Goal: Transaction & Acquisition: Book appointment/travel/reservation

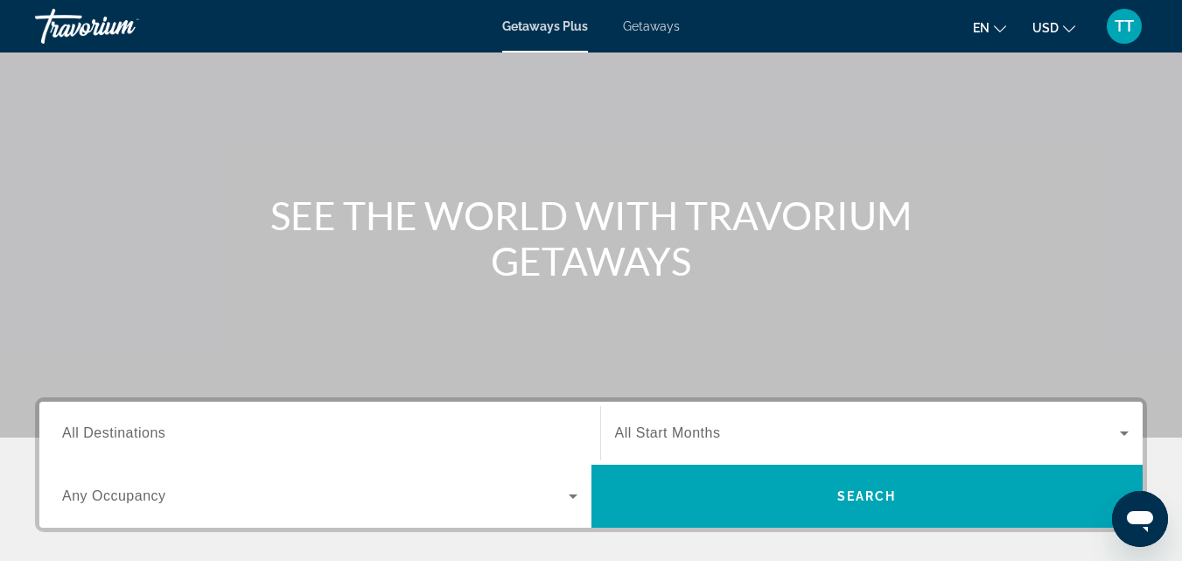
scroll to position [263, 0]
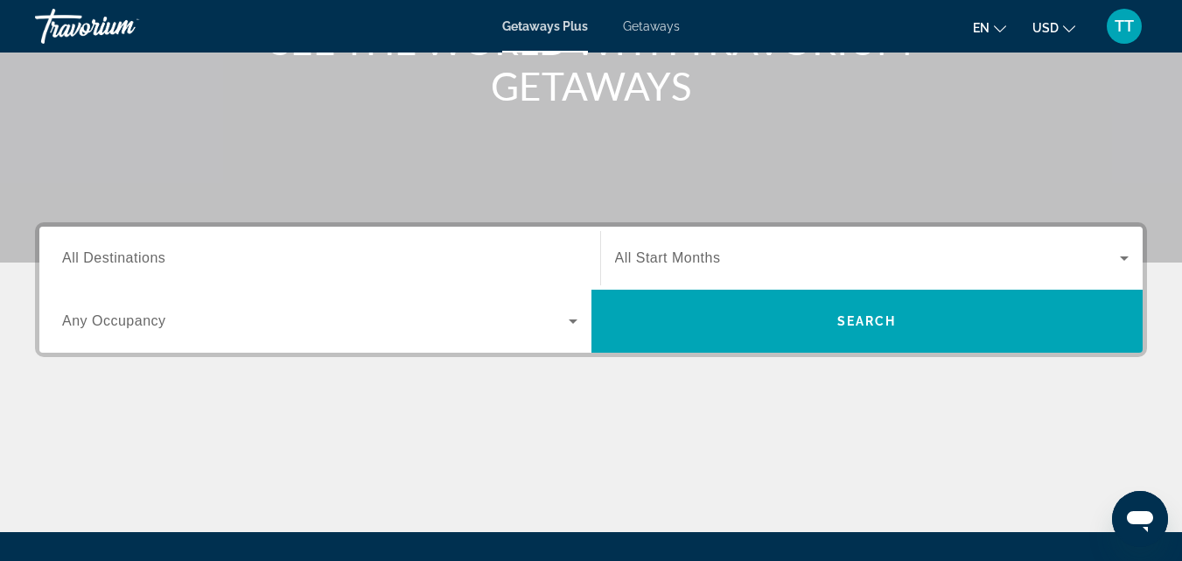
click at [109, 256] on span "All Destinations" at bounding box center [113, 257] width 103 height 15
click at [109, 256] on input "Destination All Destinations" at bounding box center [319, 259] width 515 height 21
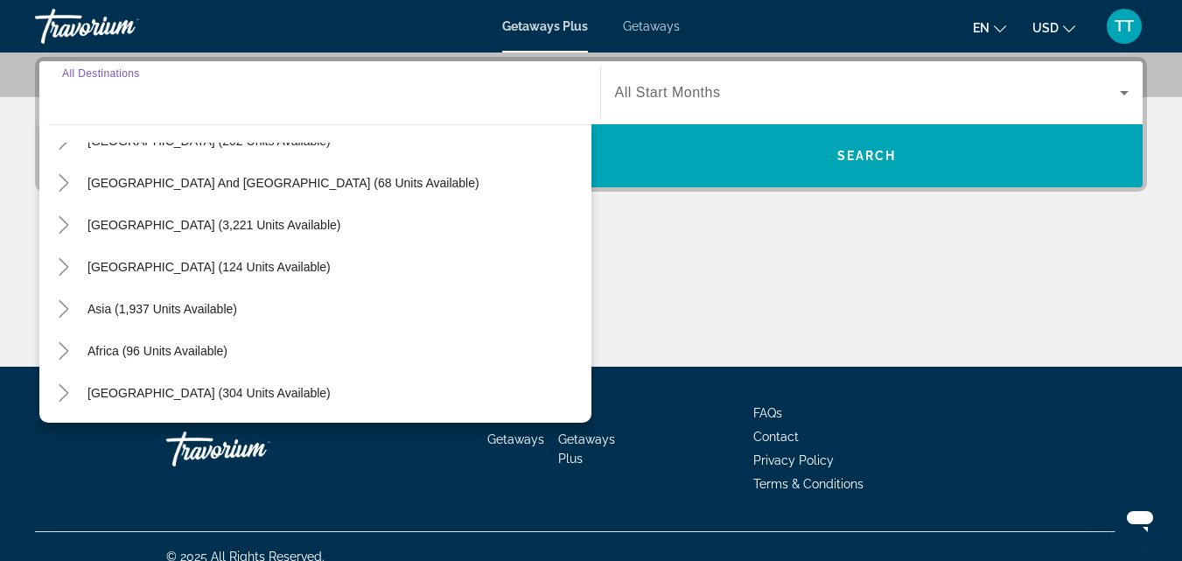
scroll to position [21, 0]
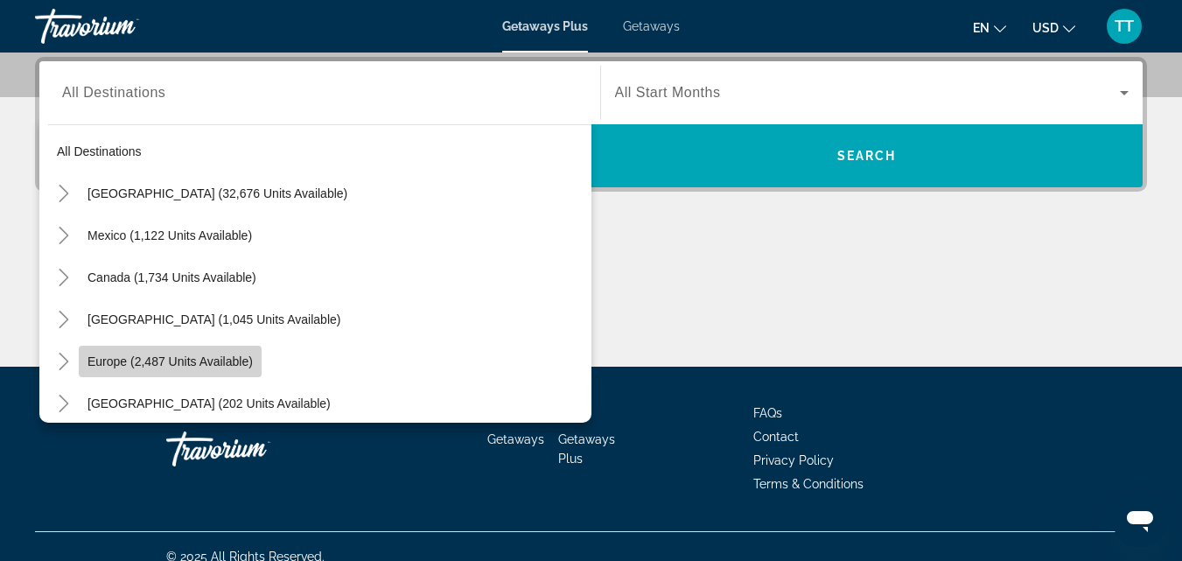
click at [124, 354] on span "Europe (2,487 units available)" at bounding box center [170, 361] width 165 height 14
type input "**********"
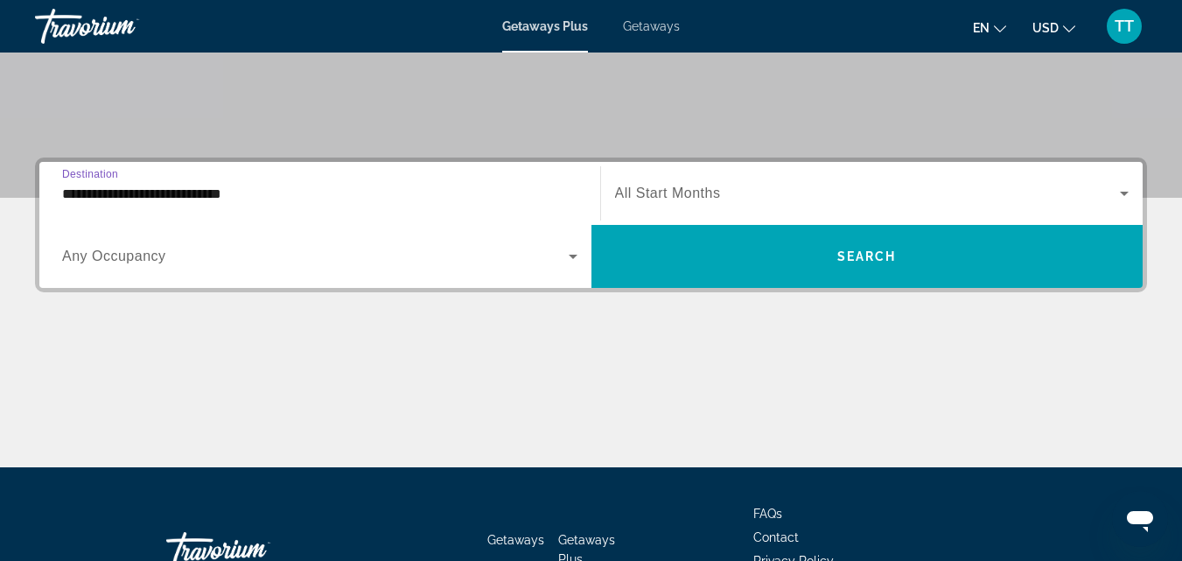
scroll to position [340, 0]
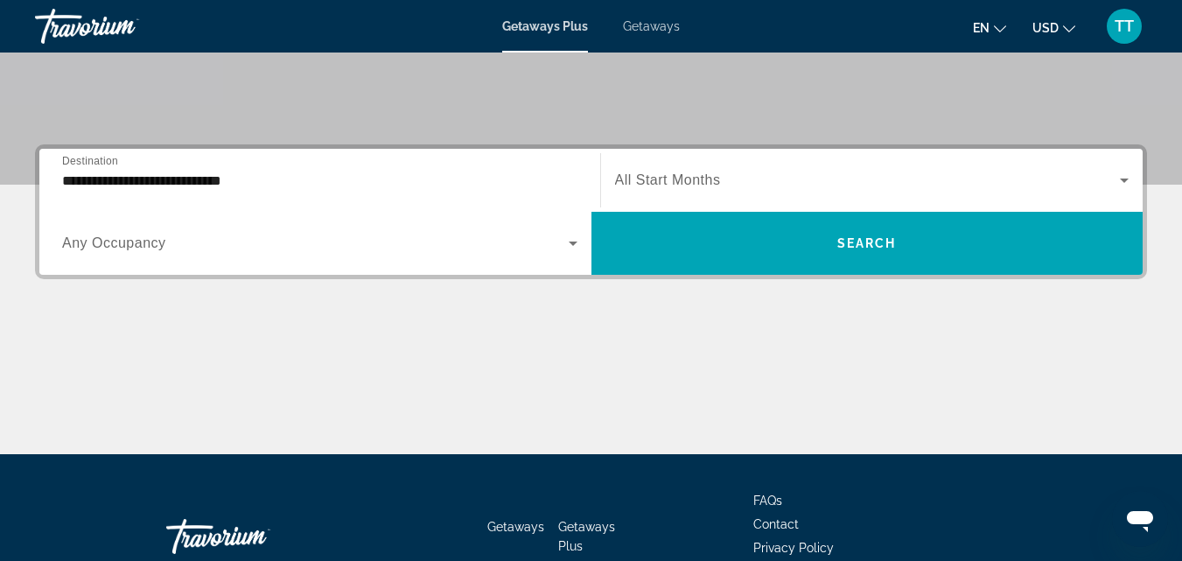
click at [683, 183] on span "All Start Months" at bounding box center [668, 179] width 106 height 15
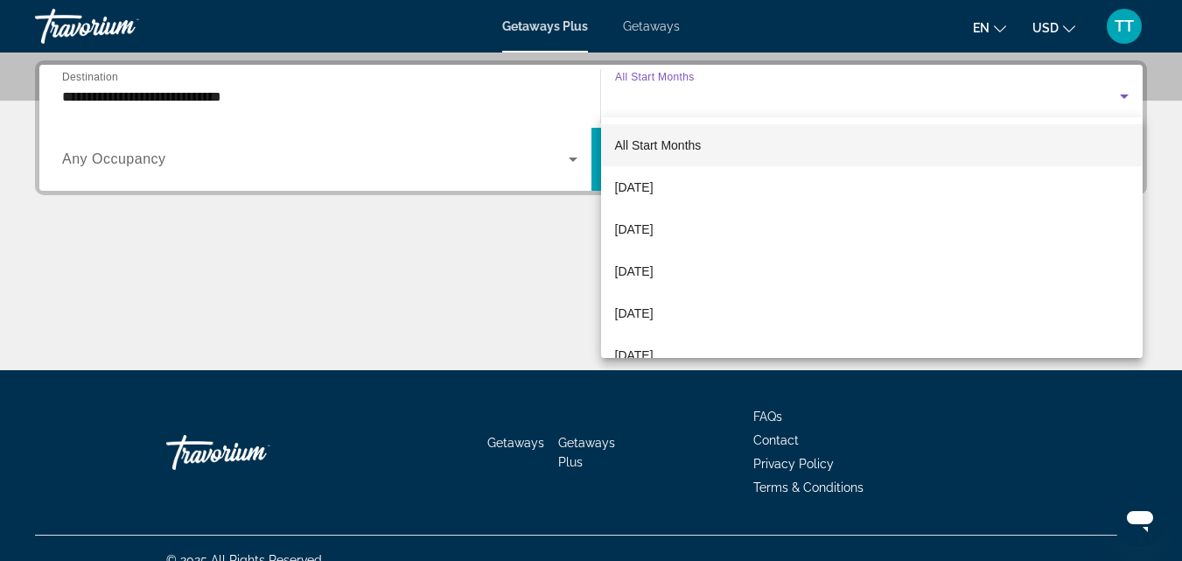
scroll to position [428, 0]
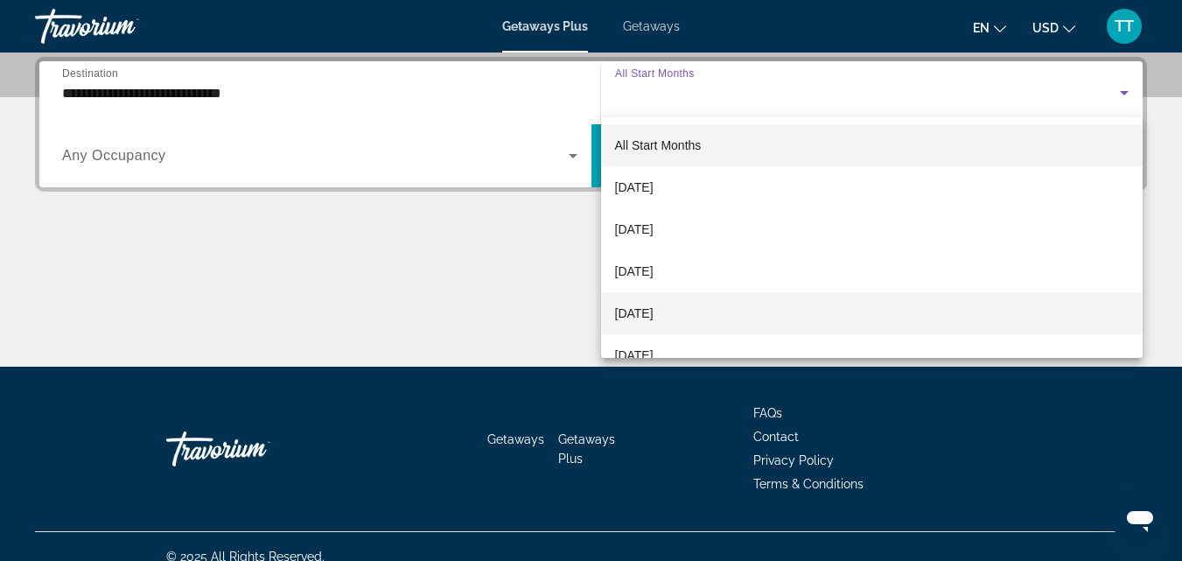
click at [654, 310] on span "[DATE]" at bounding box center [634, 313] width 39 height 21
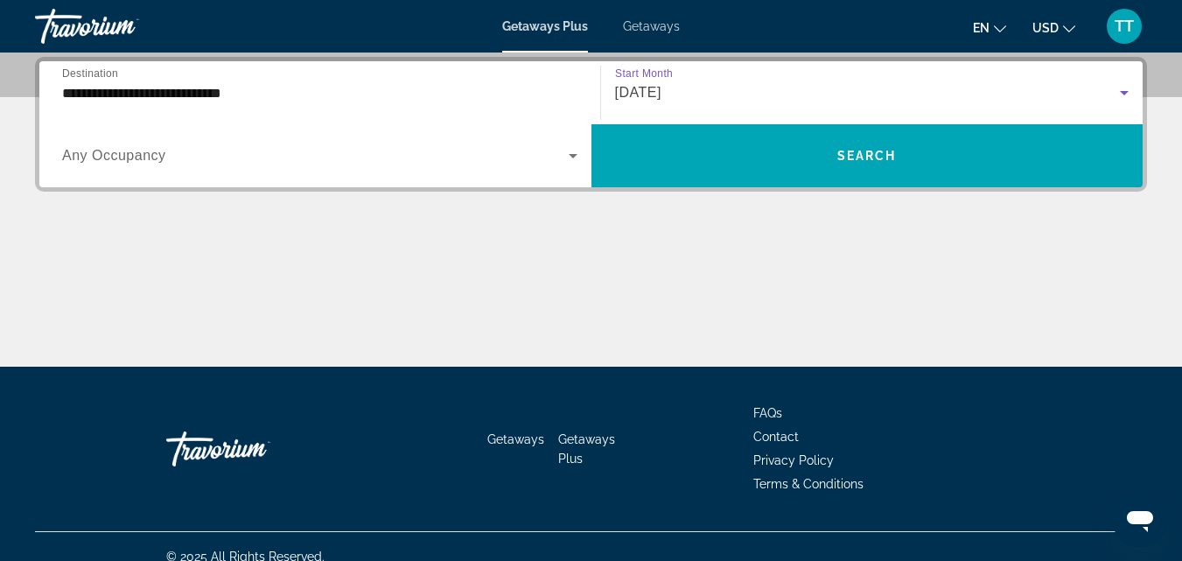
click at [156, 158] on span "Any Occupancy" at bounding box center [114, 155] width 104 height 15
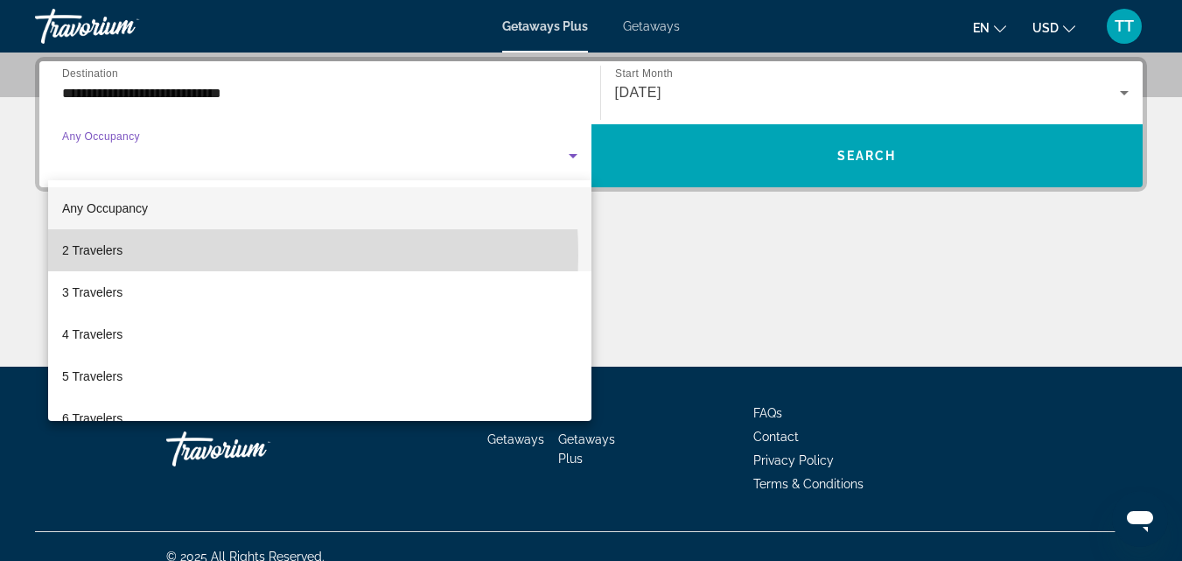
click at [103, 256] on span "2 Travelers" at bounding box center [92, 250] width 60 height 21
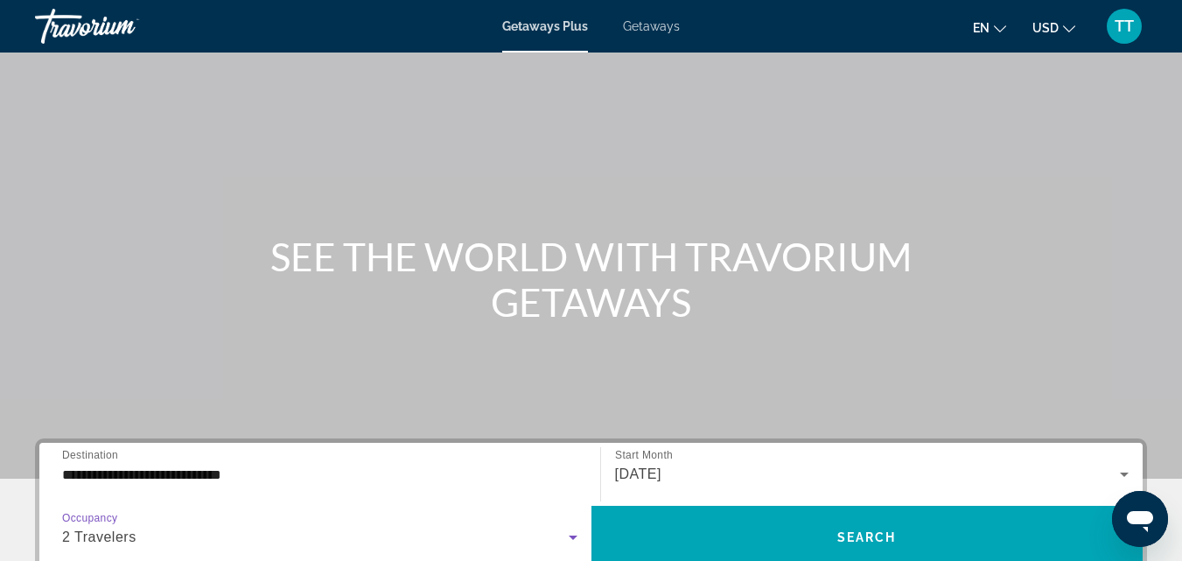
scroll to position [88, 0]
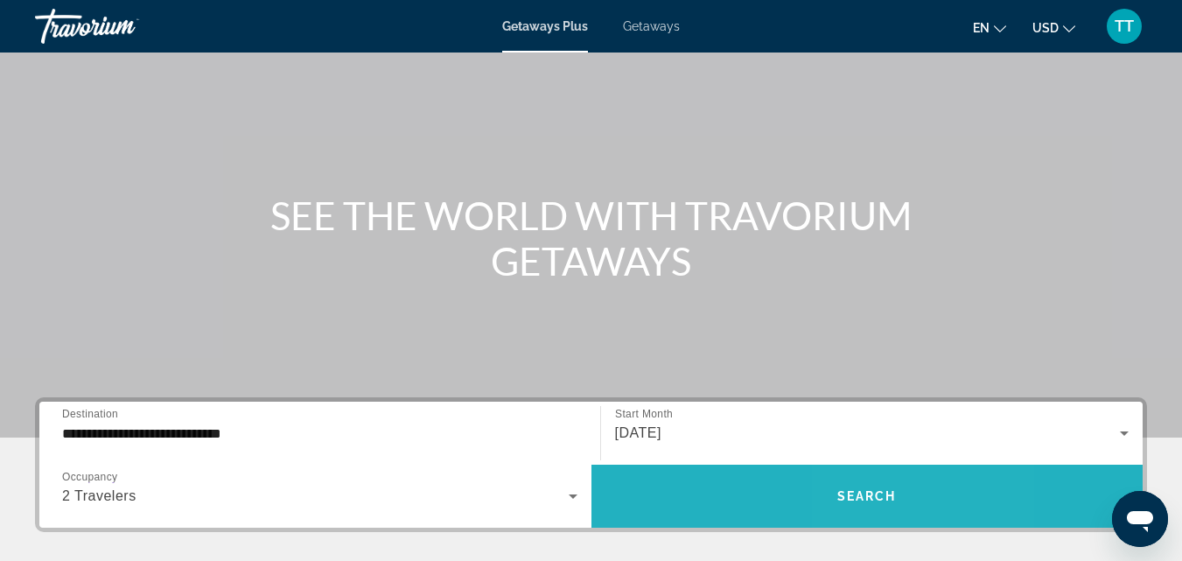
click at [874, 490] on span "Search" at bounding box center [867, 496] width 60 height 14
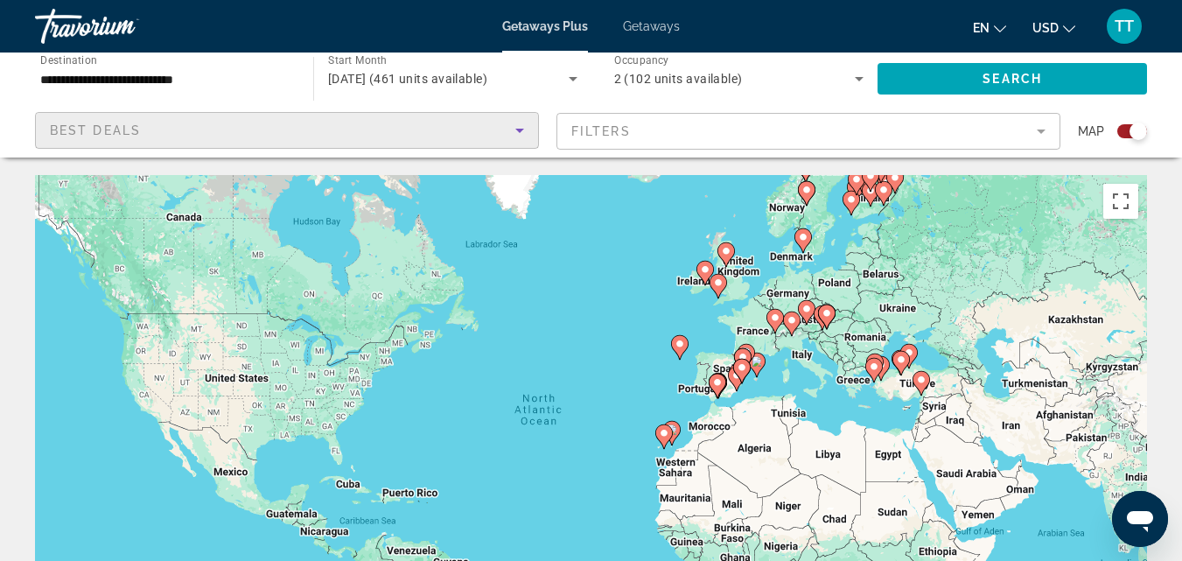
click at [521, 129] on icon "Sort by" at bounding box center [519, 131] width 9 height 4
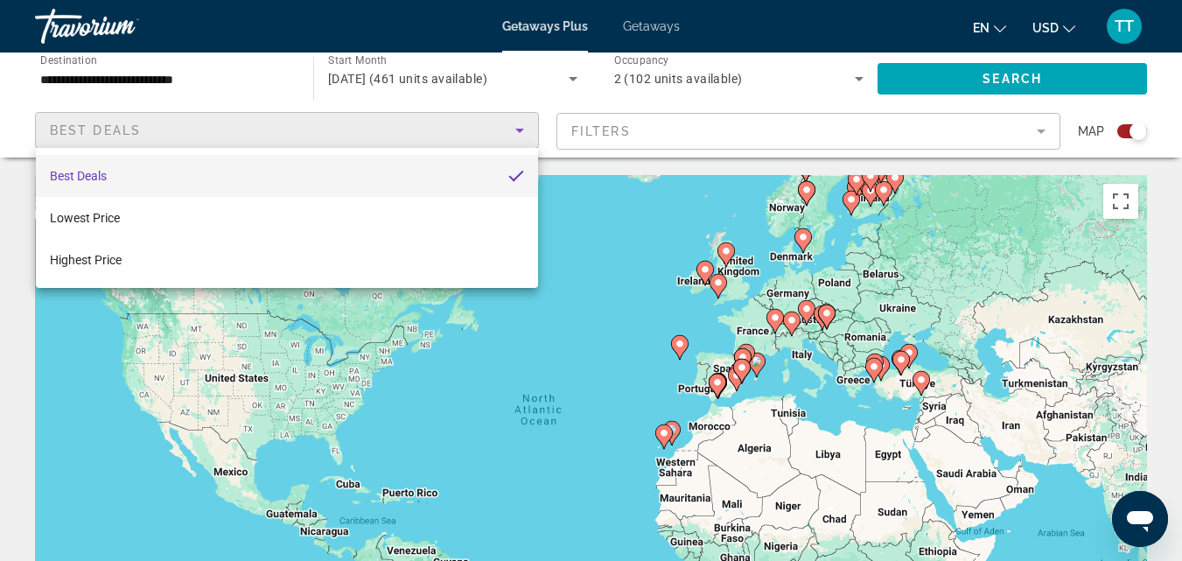
click at [1040, 127] on div at bounding box center [591, 280] width 1182 height 561
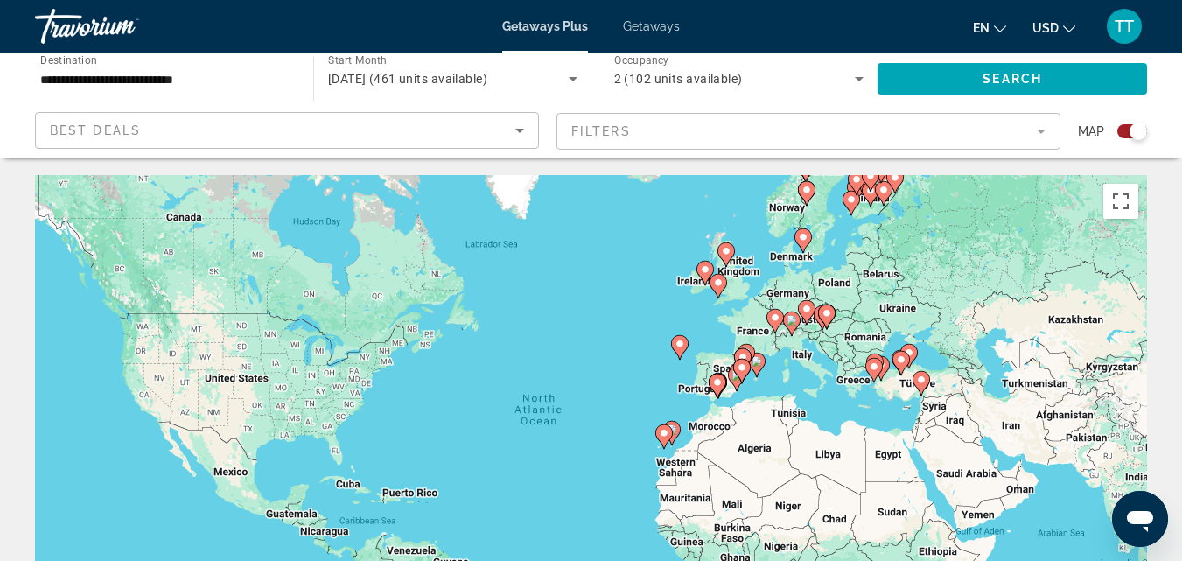
click at [1041, 129] on mat-form-field "Filters" at bounding box center [809, 131] width 504 height 37
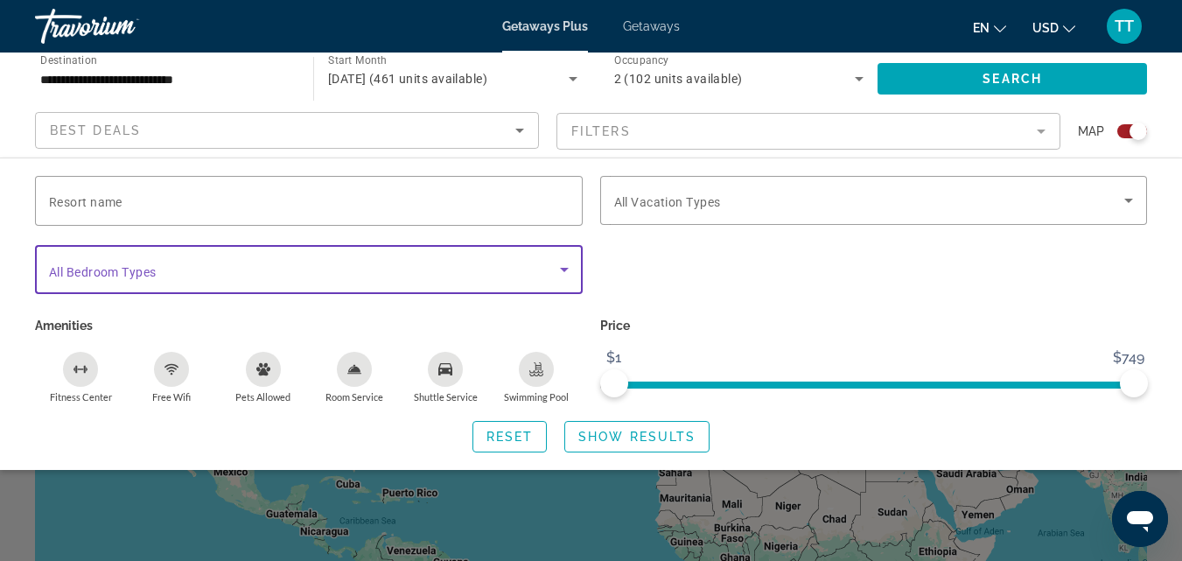
click at [163, 263] on span "Search widget" at bounding box center [304, 269] width 511 height 21
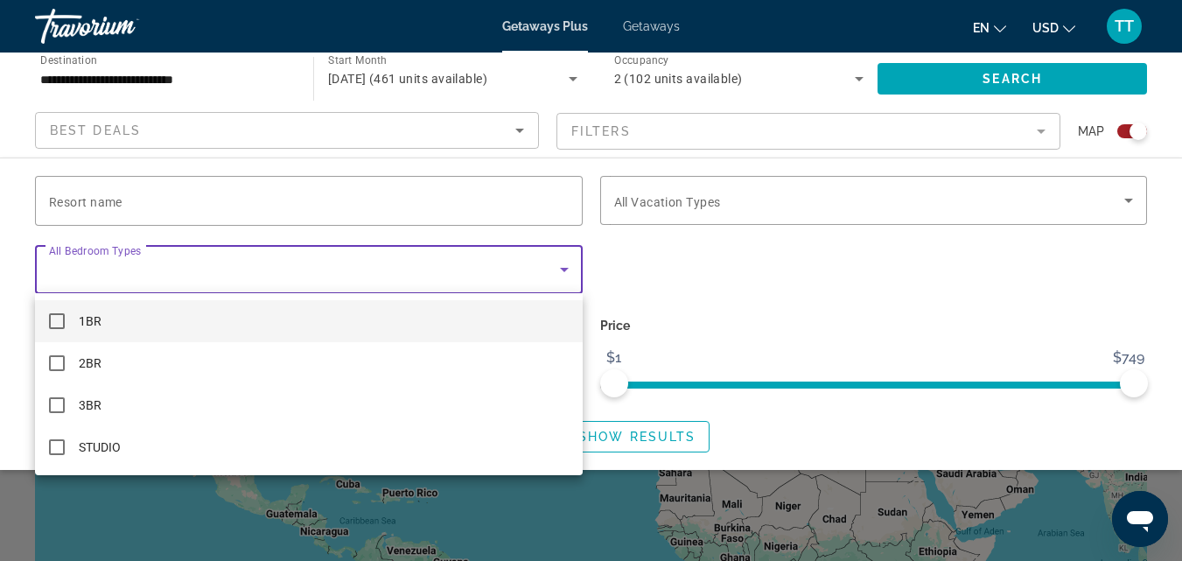
click at [95, 323] on span "1BR" at bounding box center [90, 321] width 23 height 21
click at [1129, 199] on div at bounding box center [591, 280] width 1182 height 561
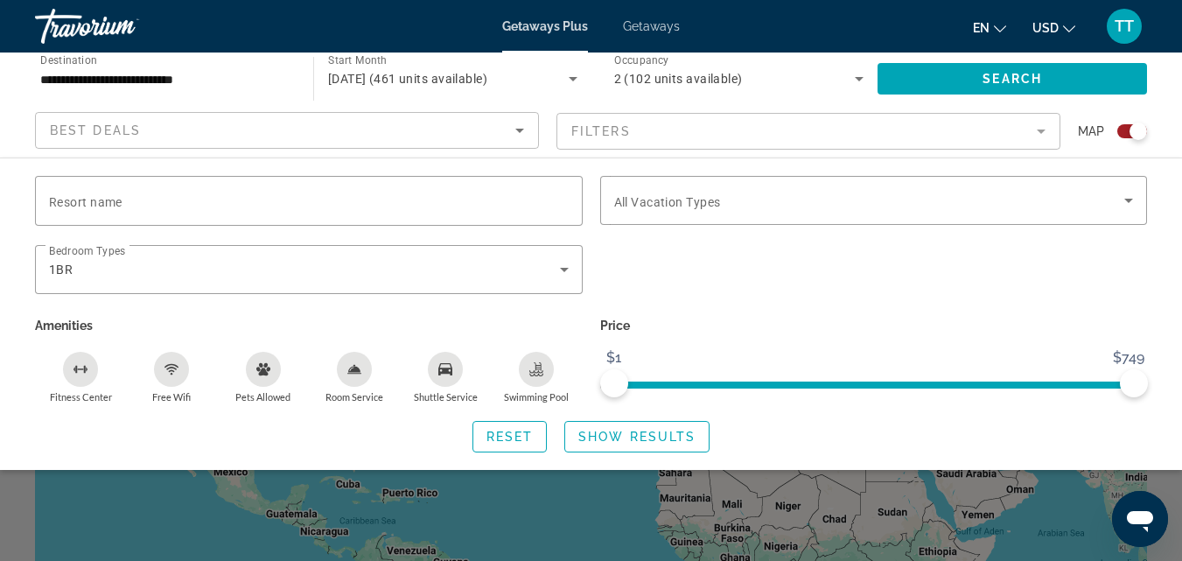
click at [1129, 199] on icon "Search widget" at bounding box center [1128, 201] width 9 height 4
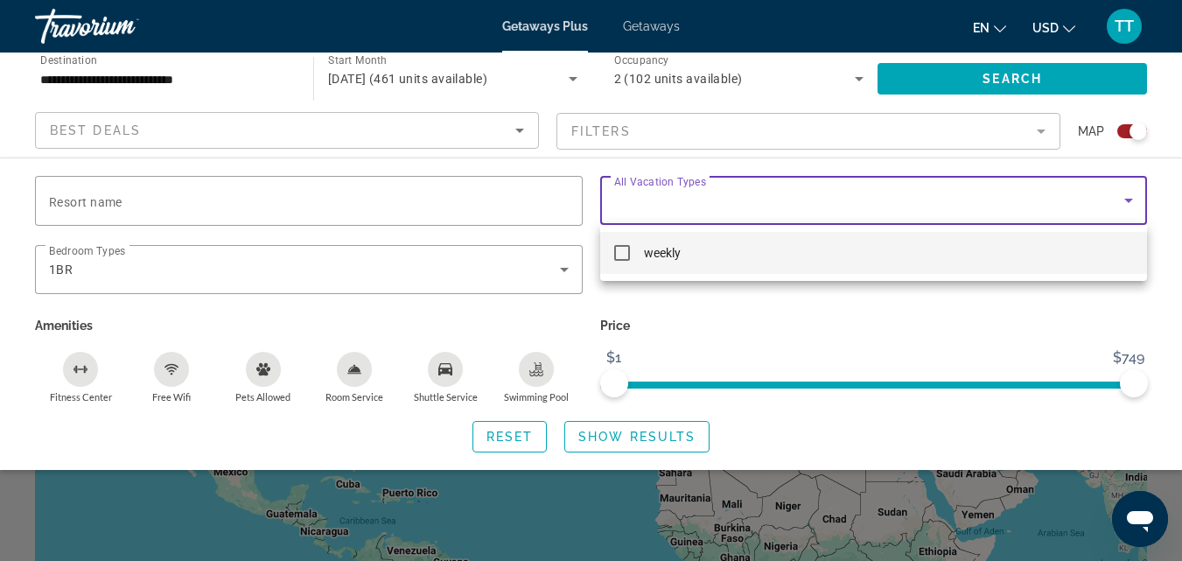
click at [629, 250] on mat-option "weekly" at bounding box center [874, 253] width 548 height 42
click at [648, 438] on div at bounding box center [591, 280] width 1182 height 561
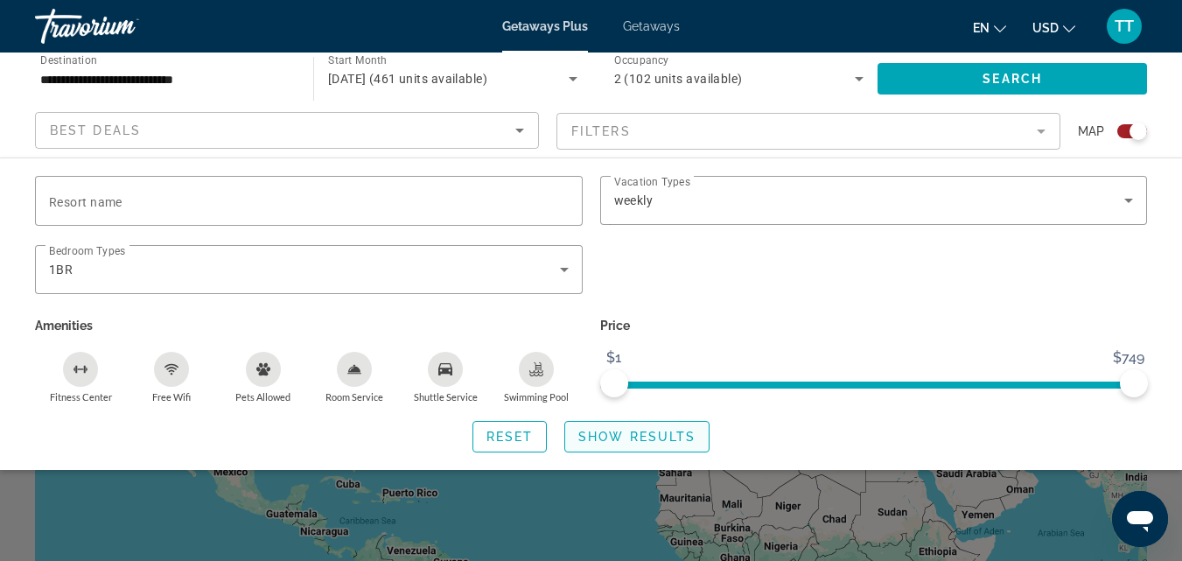
click at [640, 424] on span "Search widget" at bounding box center [637, 437] width 144 height 42
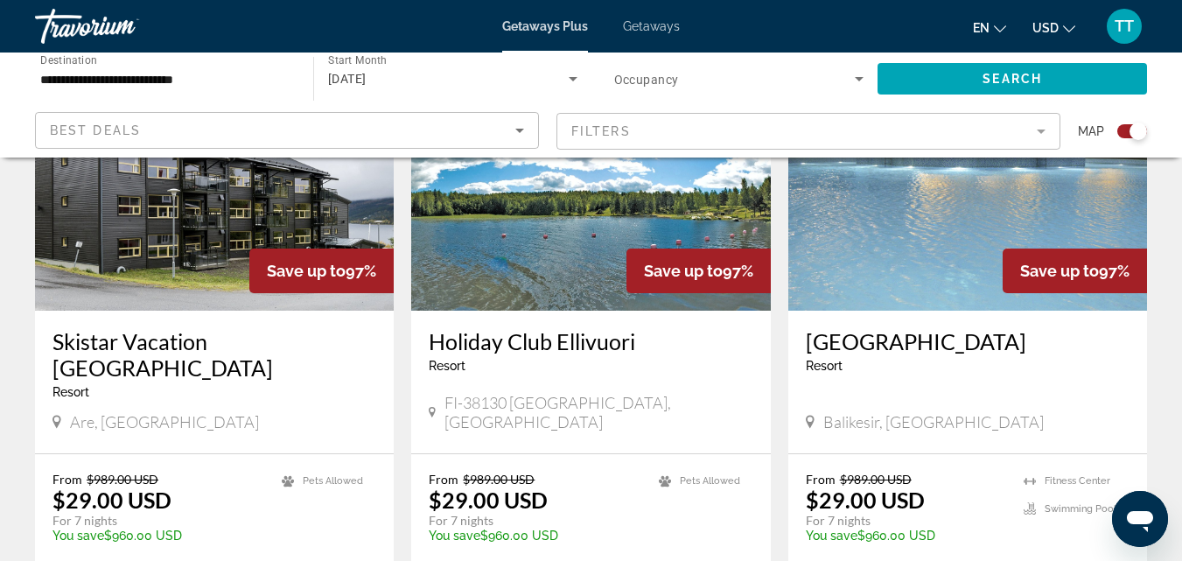
scroll to position [700, 0]
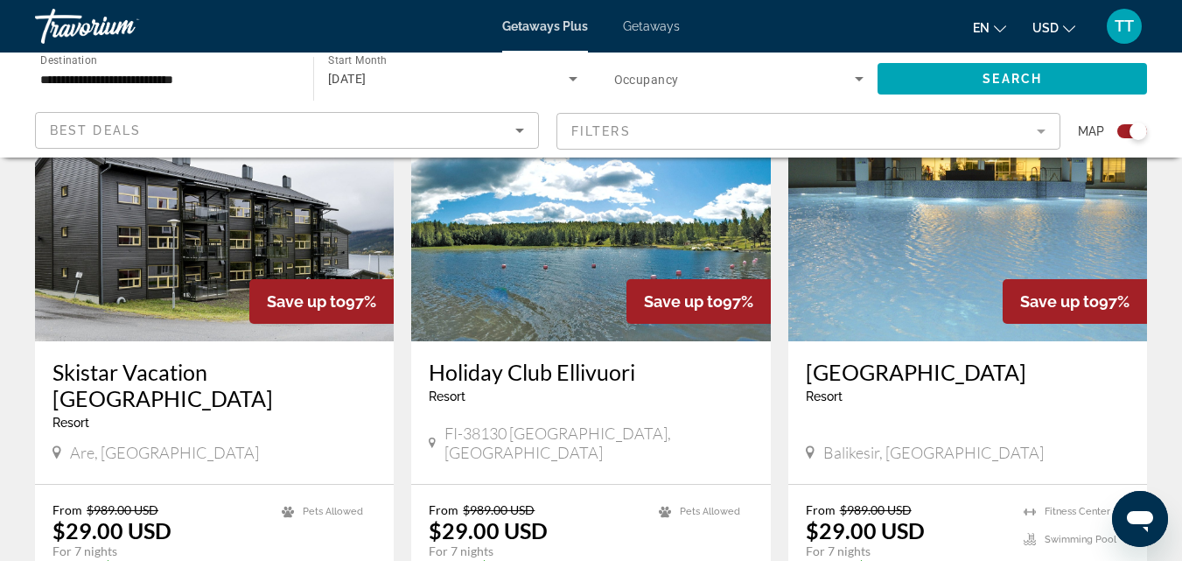
click at [179, 289] on img "Main content" at bounding box center [214, 201] width 359 height 280
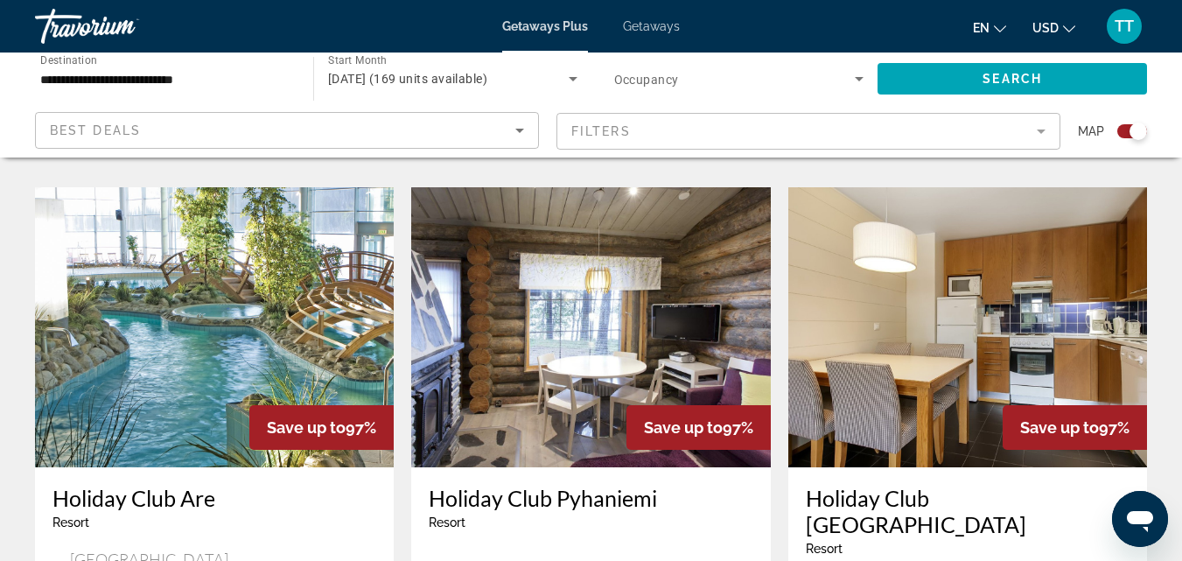
scroll to position [2538, 0]
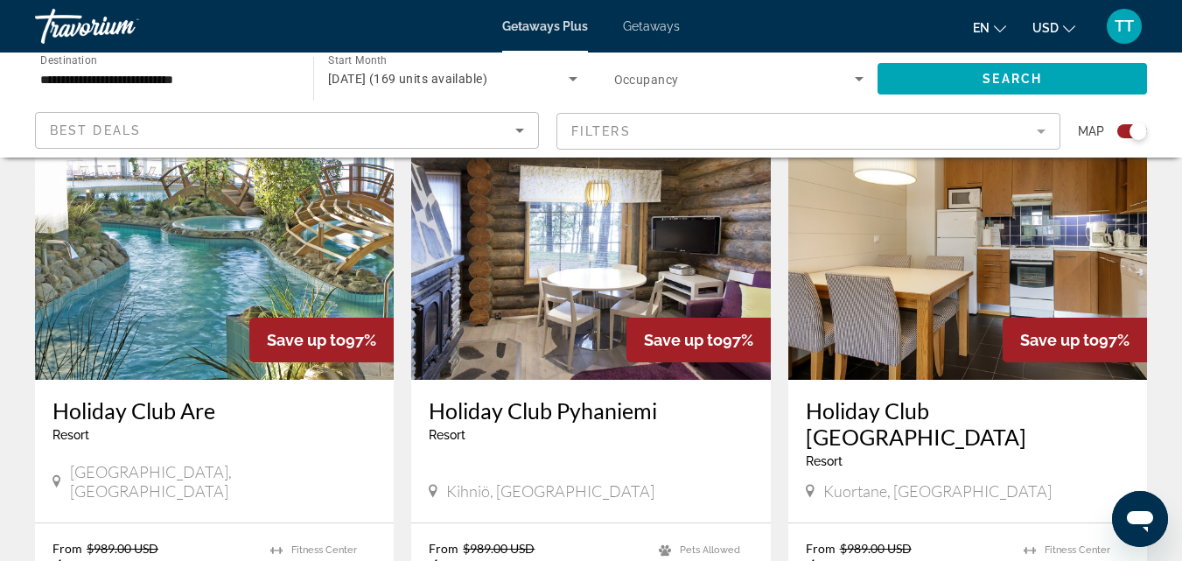
click at [176, 253] on img "Main content" at bounding box center [214, 240] width 359 height 280
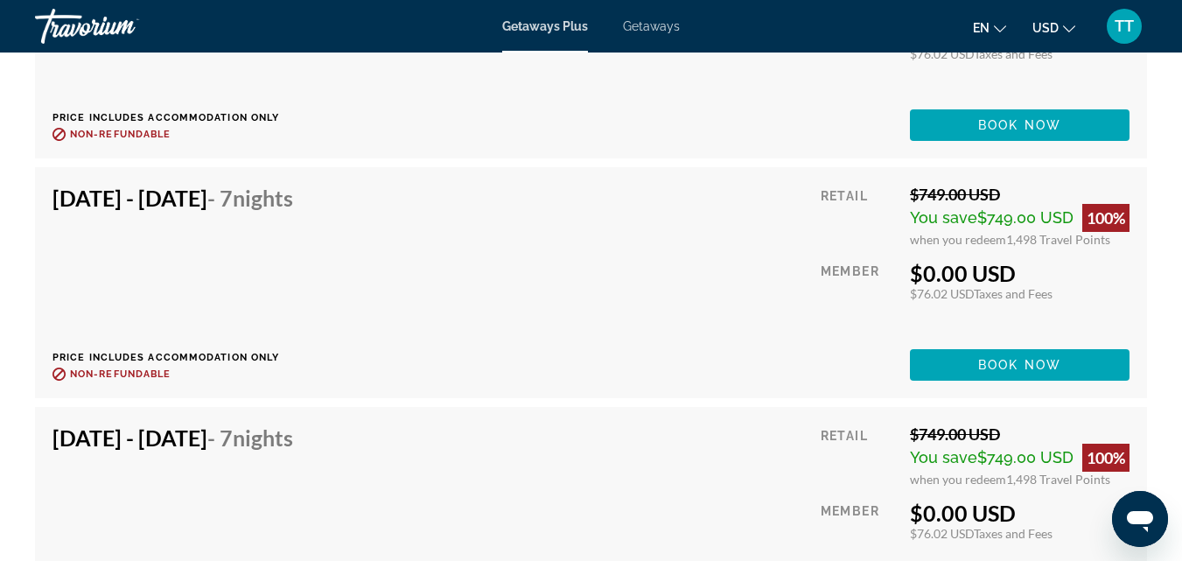
scroll to position [6475, 0]
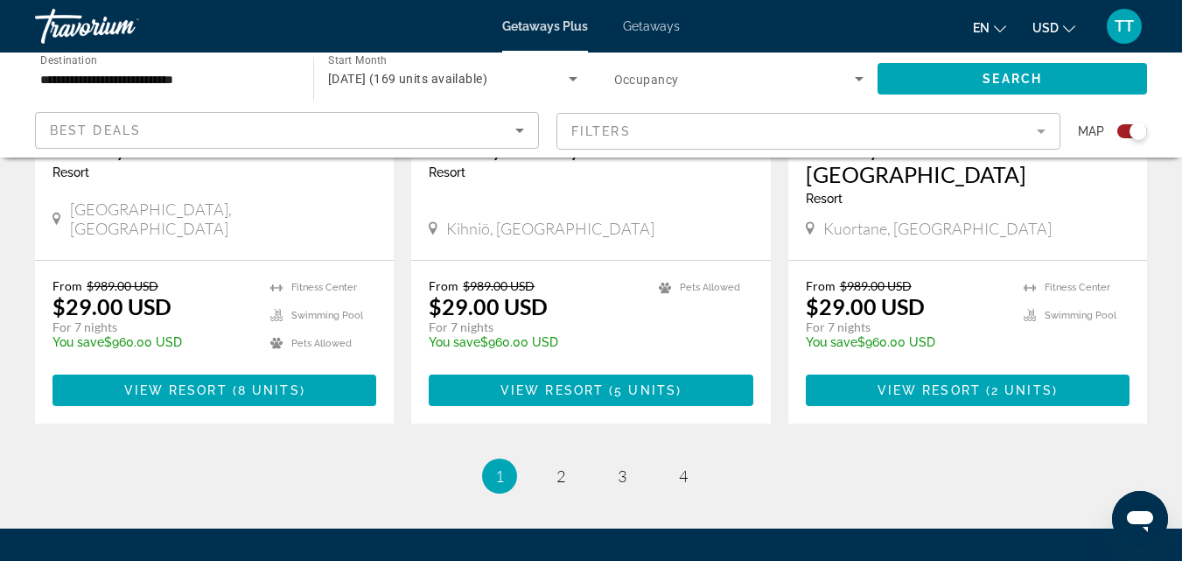
scroll to position [2888, 0]
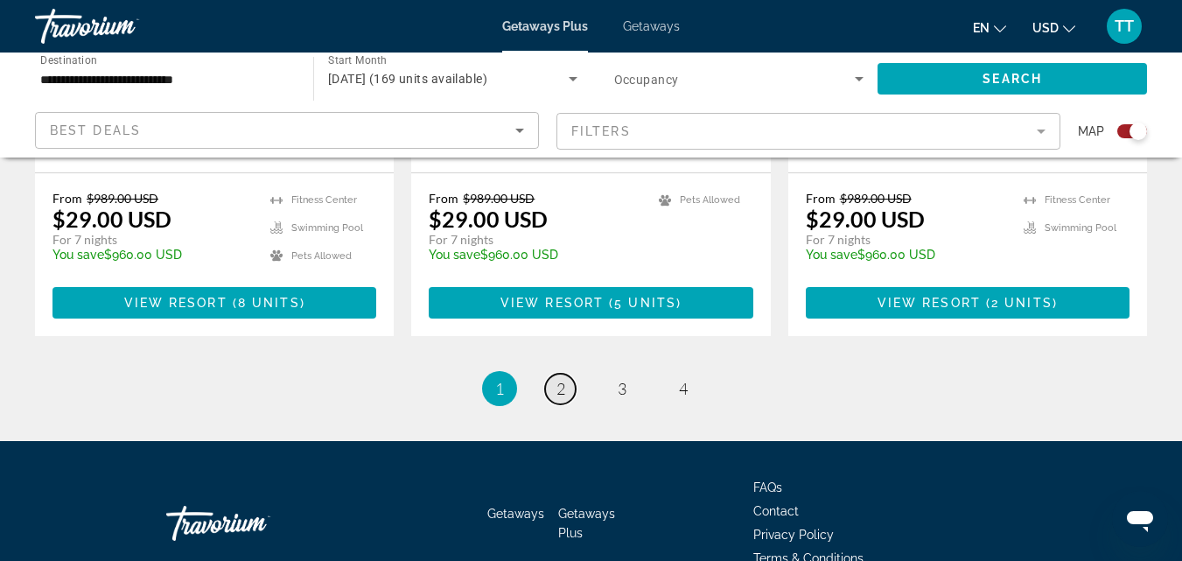
click at [566, 374] on link "page 2" at bounding box center [560, 389] width 31 height 31
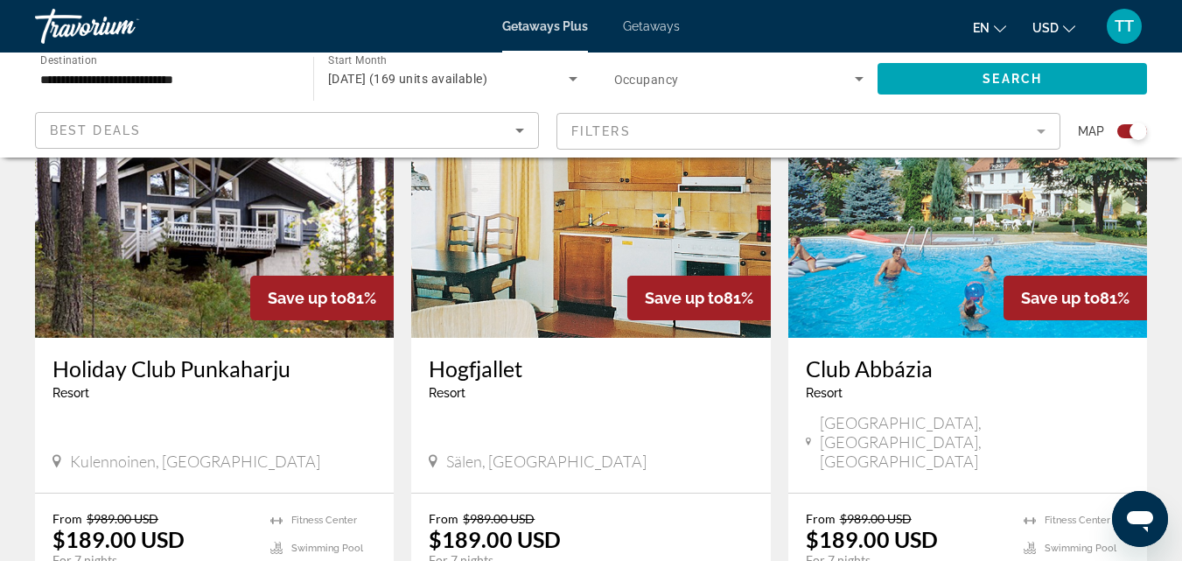
scroll to position [2538, 0]
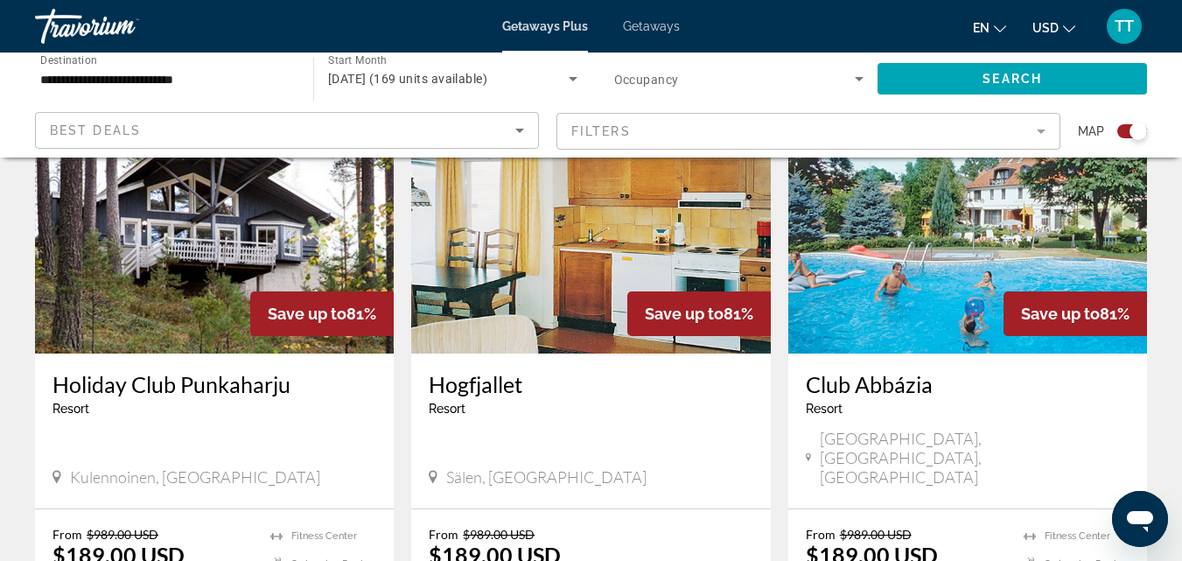
click at [600, 233] on img "Main content" at bounding box center [590, 214] width 359 height 280
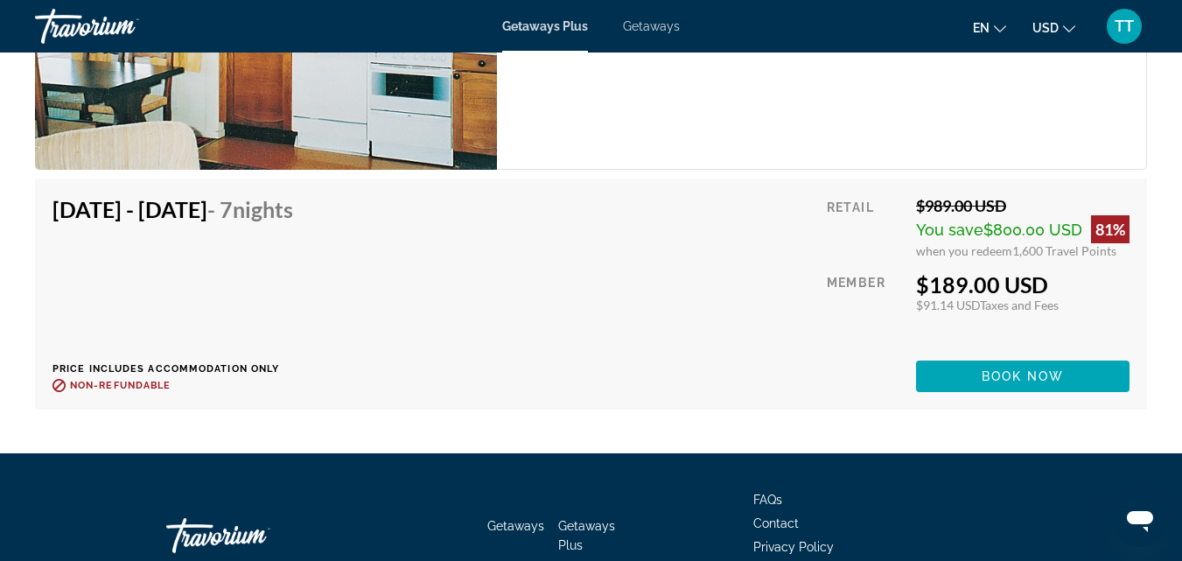
scroll to position [3063, 0]
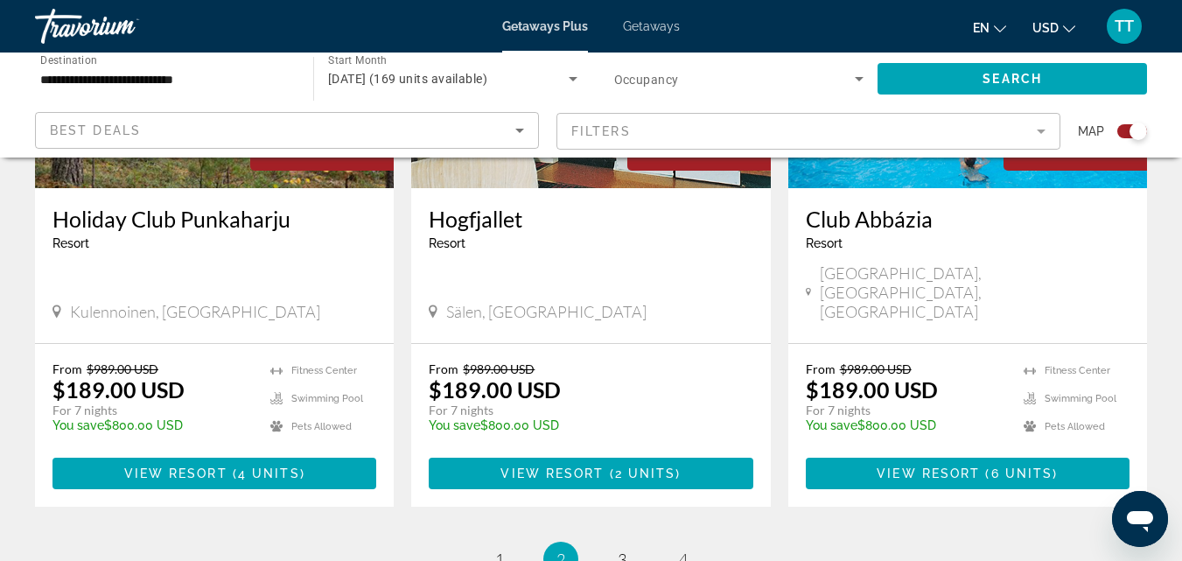
scroll to position [2800, 0]
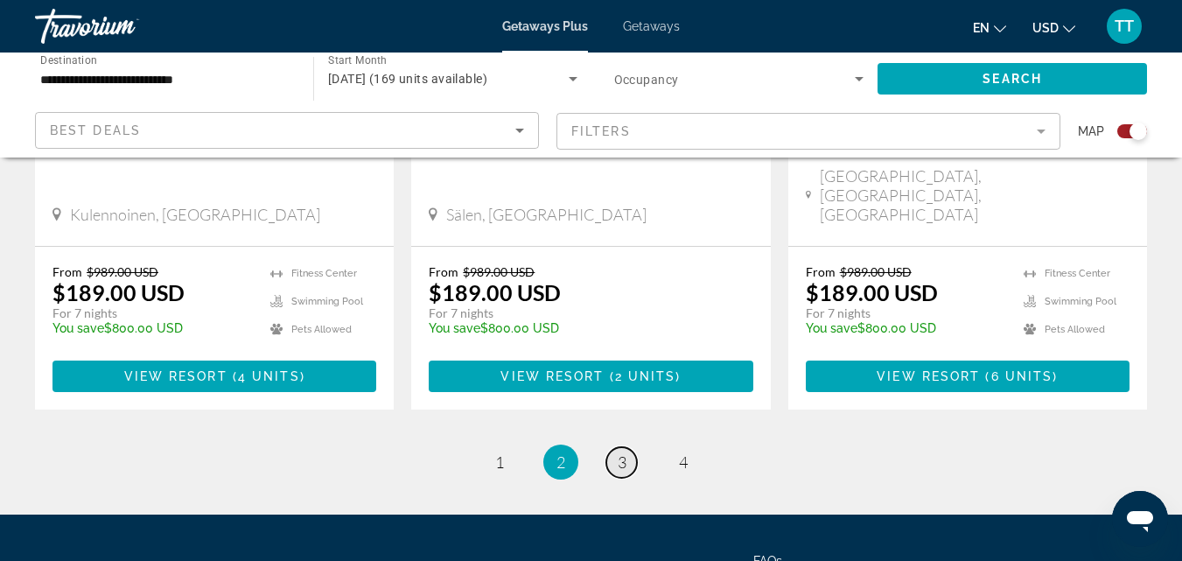
click at [625, 452] on span "3" at bounding box center [622, 461] width 9 height 19
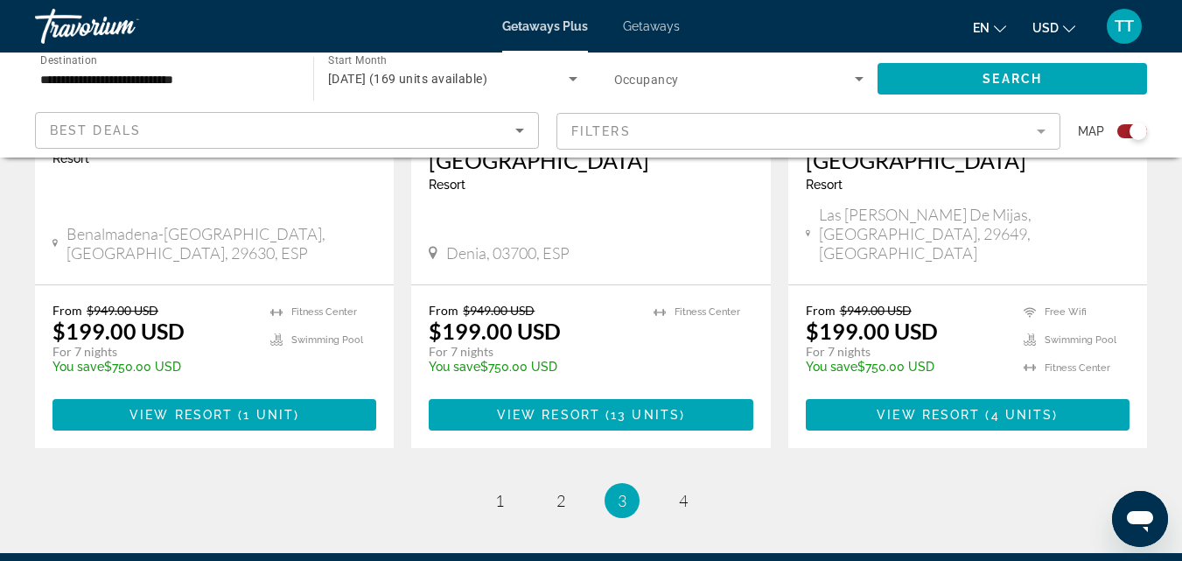
scroll to position [2888, 0]
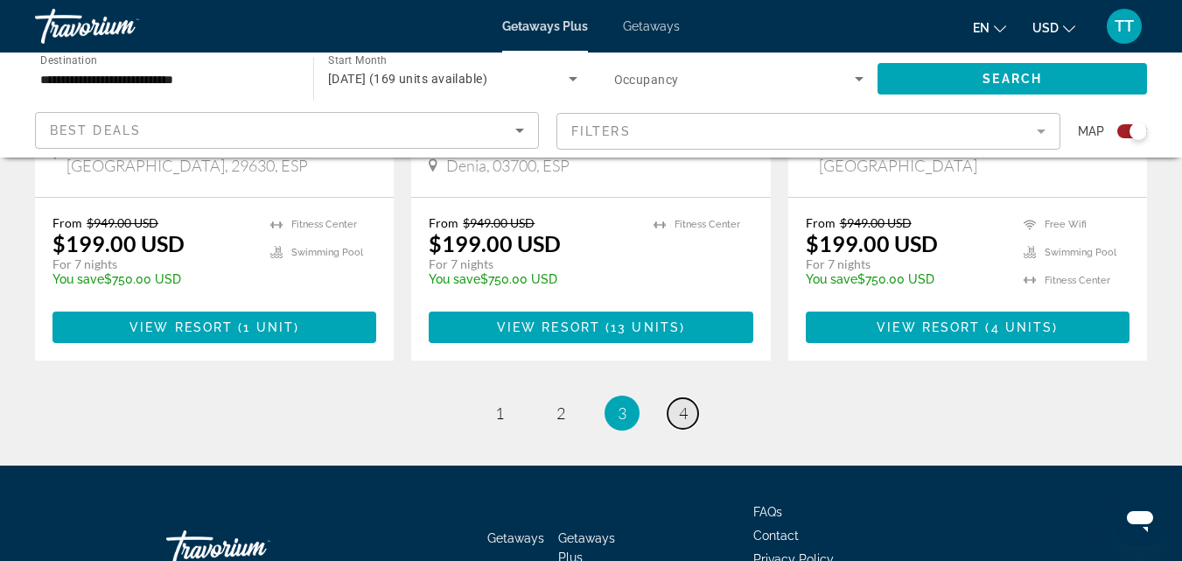
click at [685, 403] on span "4" at bounding box center [683, 412] width 9 height 19
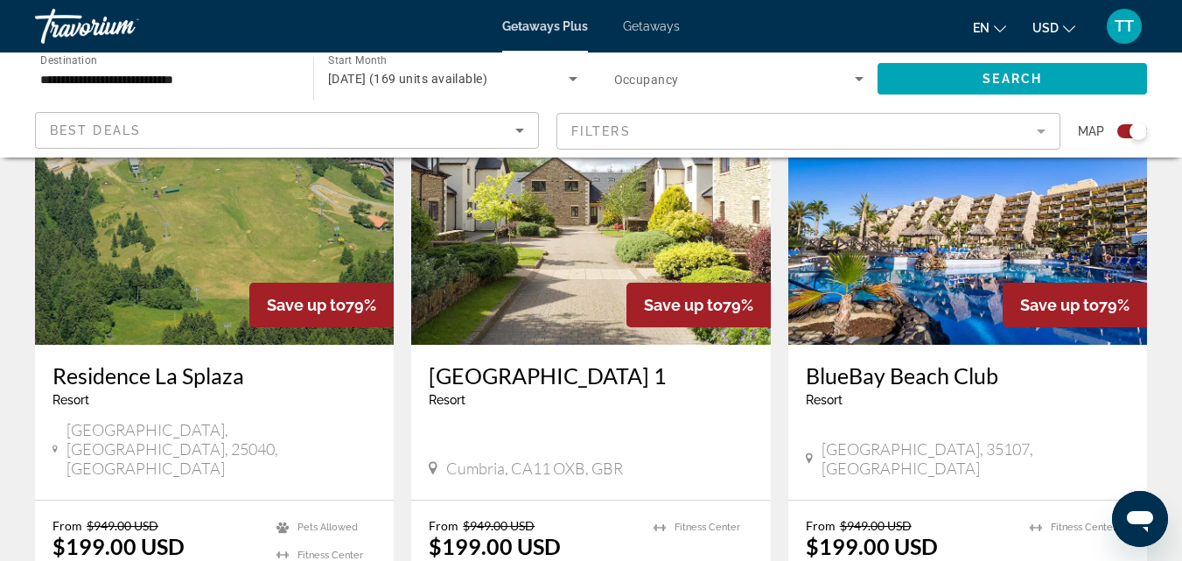
scroll to position [613, 0]
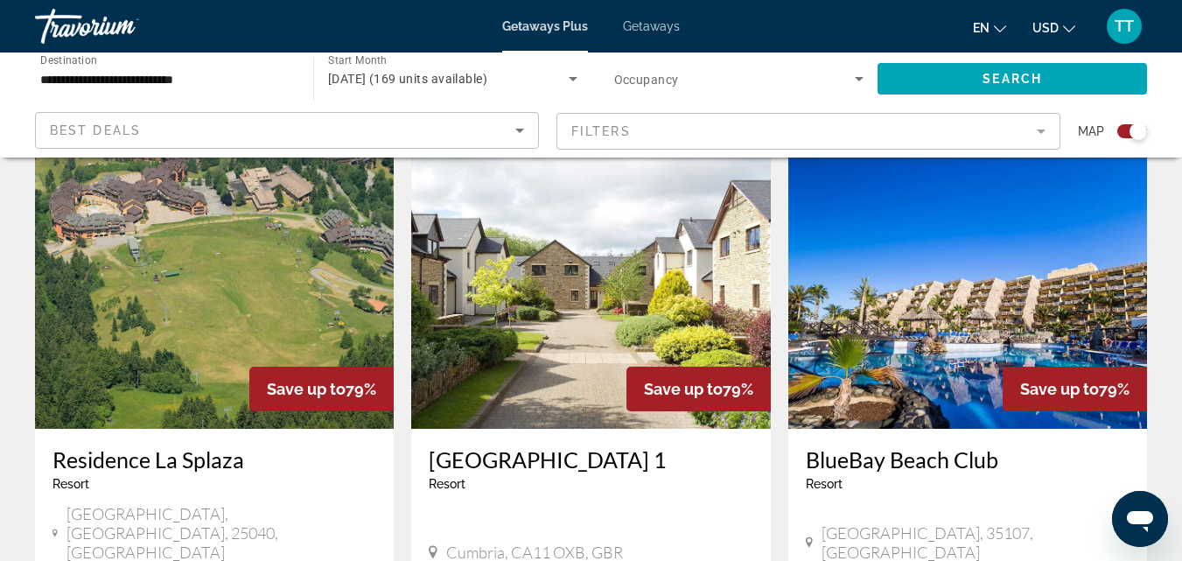
click at [178, 323] on img "Main content" at bounding box center [214, 289] width 359 height 280
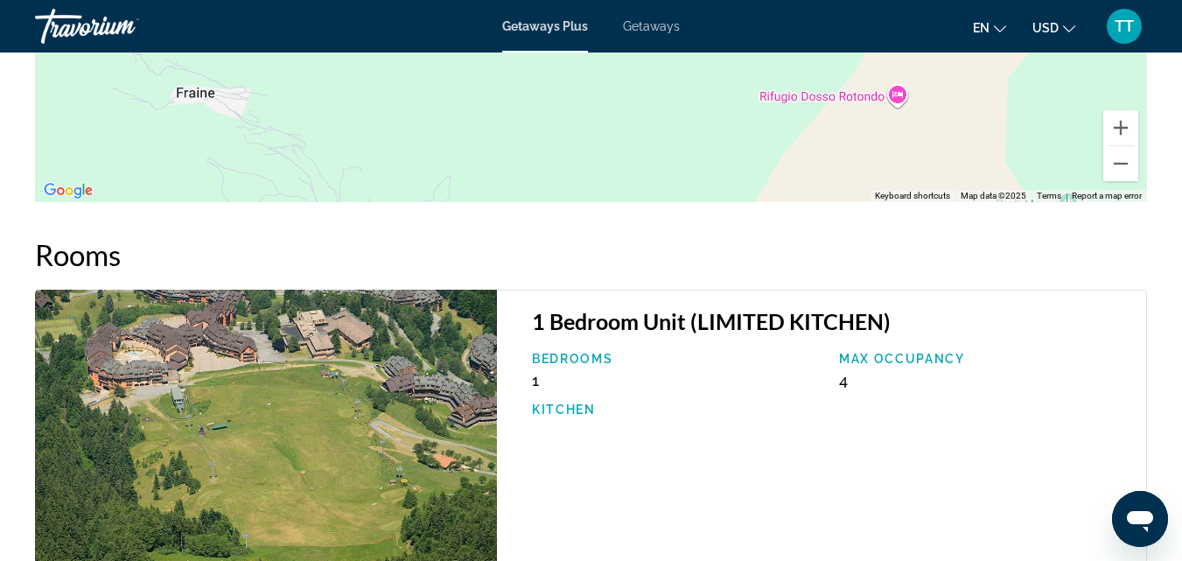
scroll to position [3025, 0]
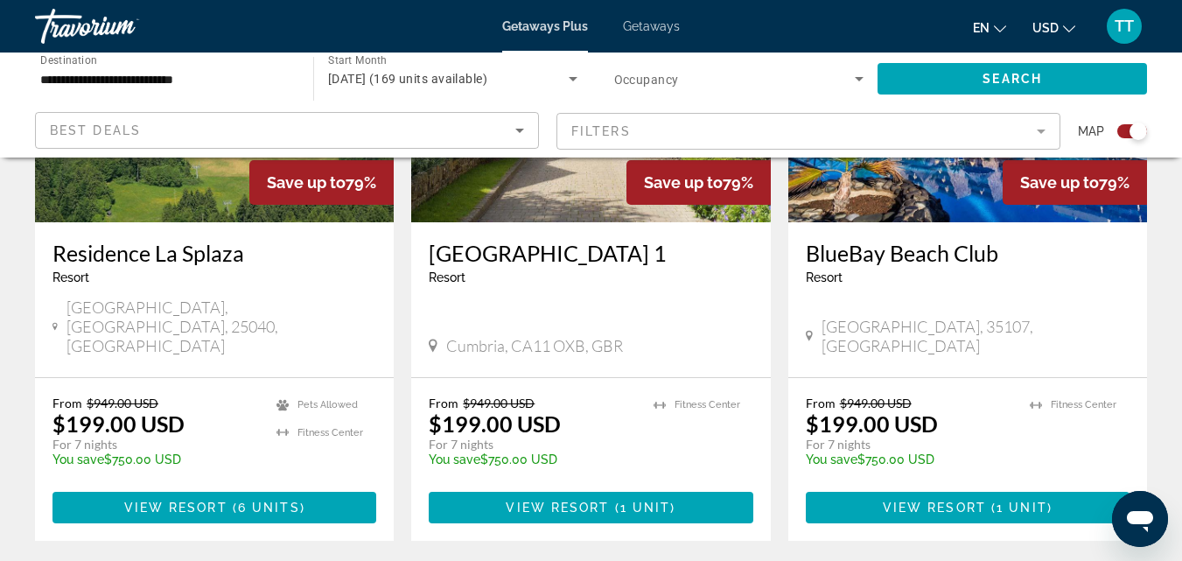
scroll to position [817, 0]
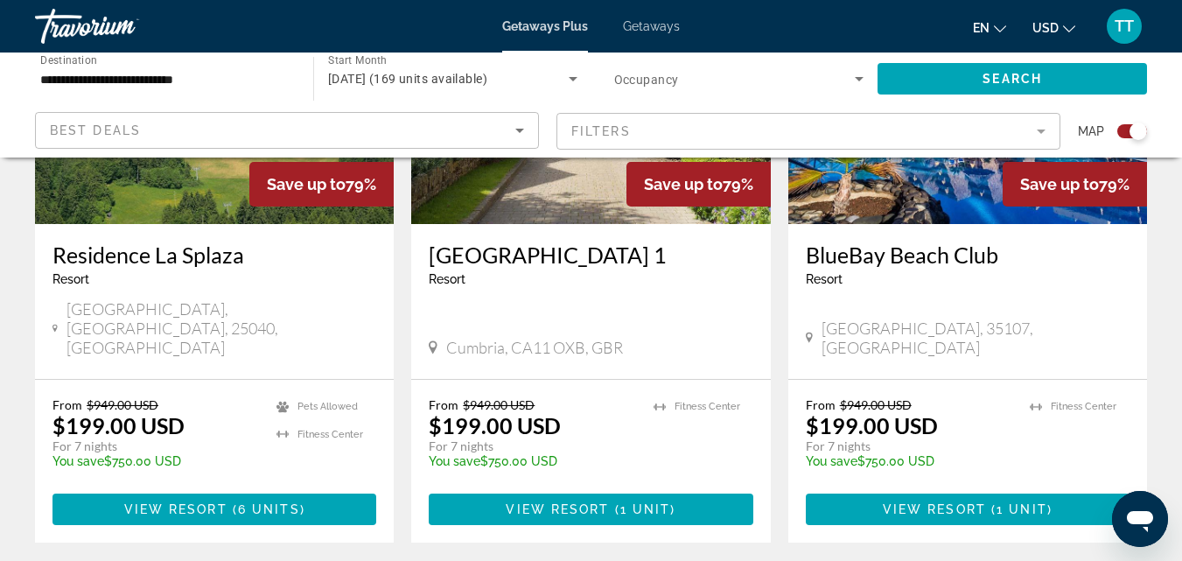
click at [653, 29] on span "Getaways" at bounding box center [651, 26] width 57 height 14
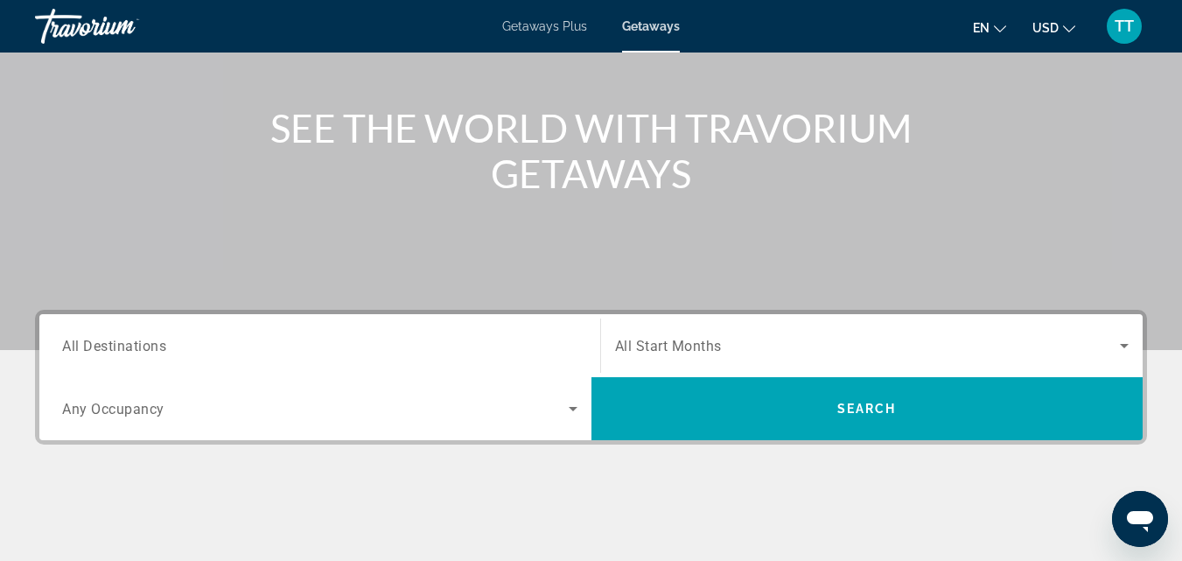
scroll to position [263, 0]
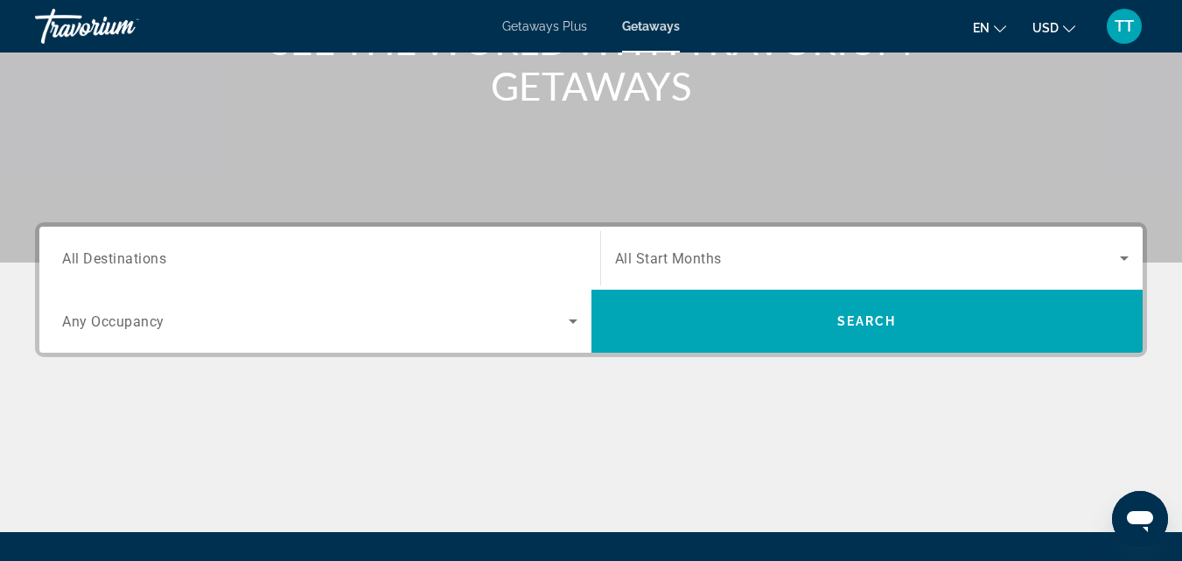
click at [155, 256] on span "All Destinations" at bounding box center [114, 257] width 104 height 17
click at [155, 256] on input "Destination All Destinations" at bounding box center [319, 259] width 515 height 21
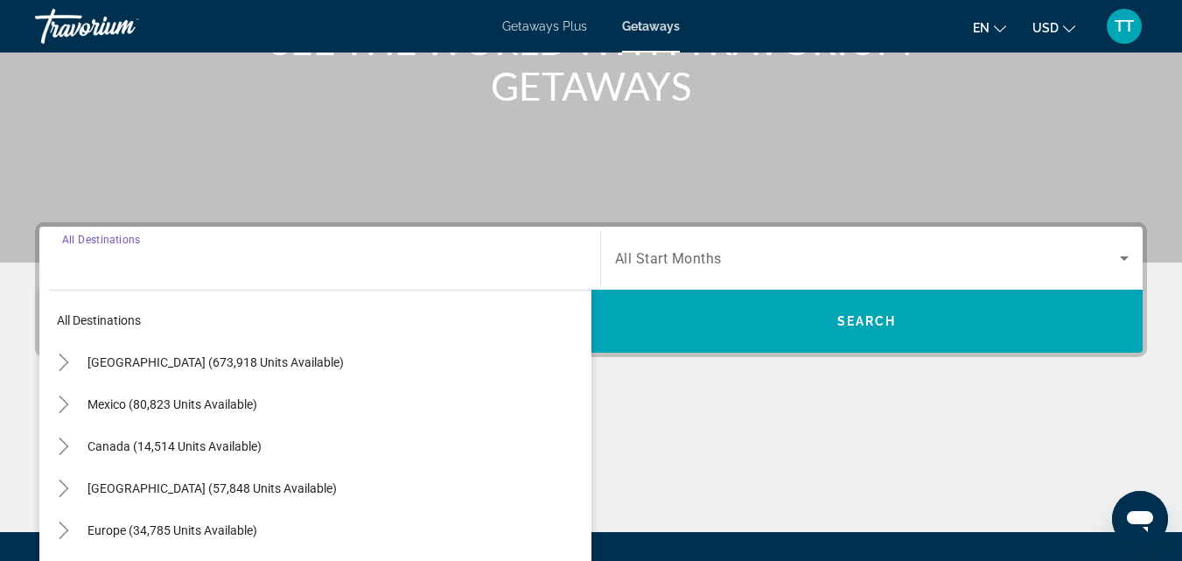
scroll to position [428, 0]
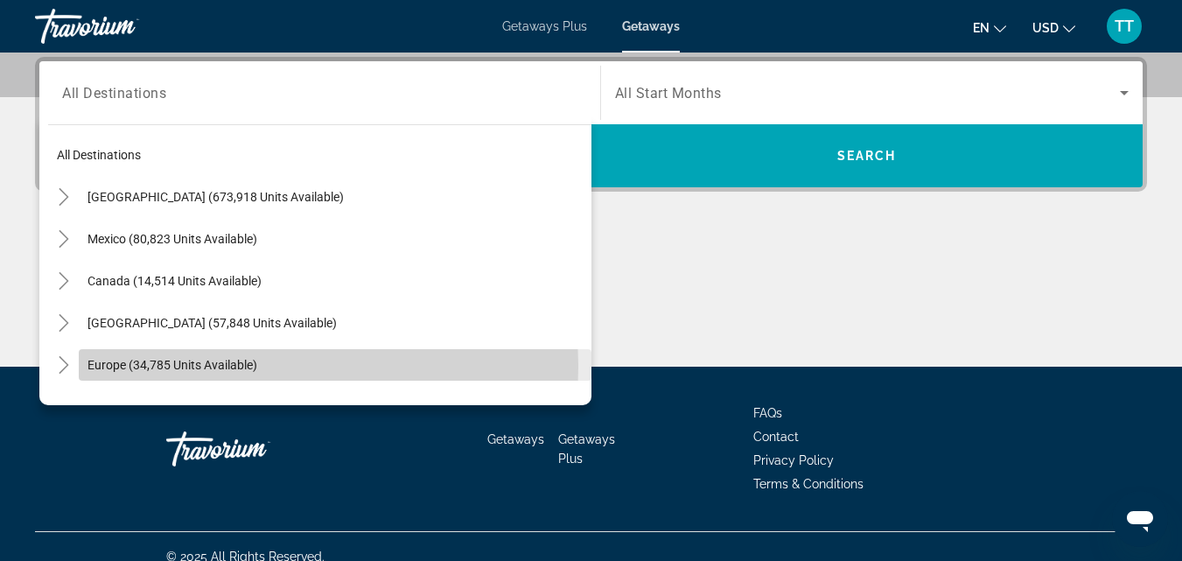
click at [131, 367] on span "Europe (34,785 units available)" at bounding box center [173, 365] width 170 height 14
type input "**********"
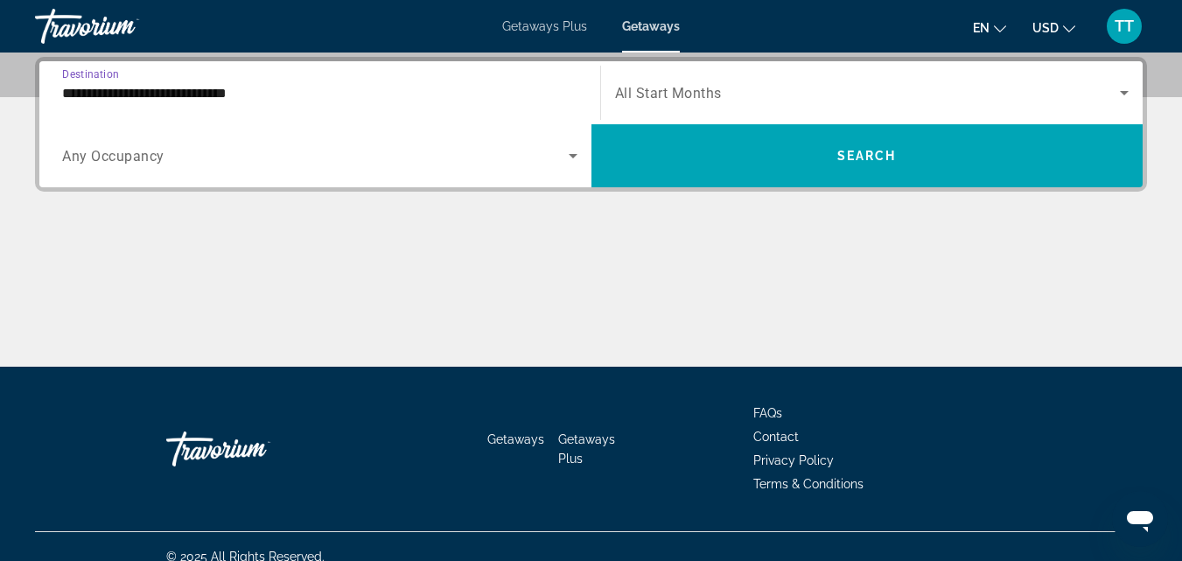
click at [674, 96] on span "All Start Months" at bounding box center [668, 93] width 107 height 17
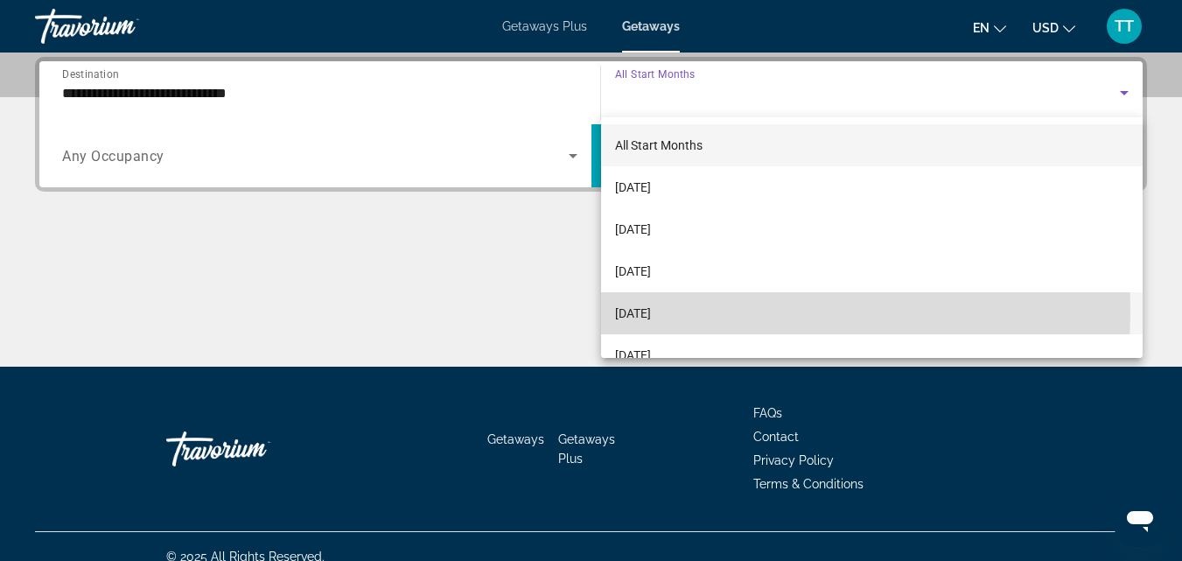
click at [651, 312] on span "[DATE]" at bounding box center [633, 313] width 36 height 21
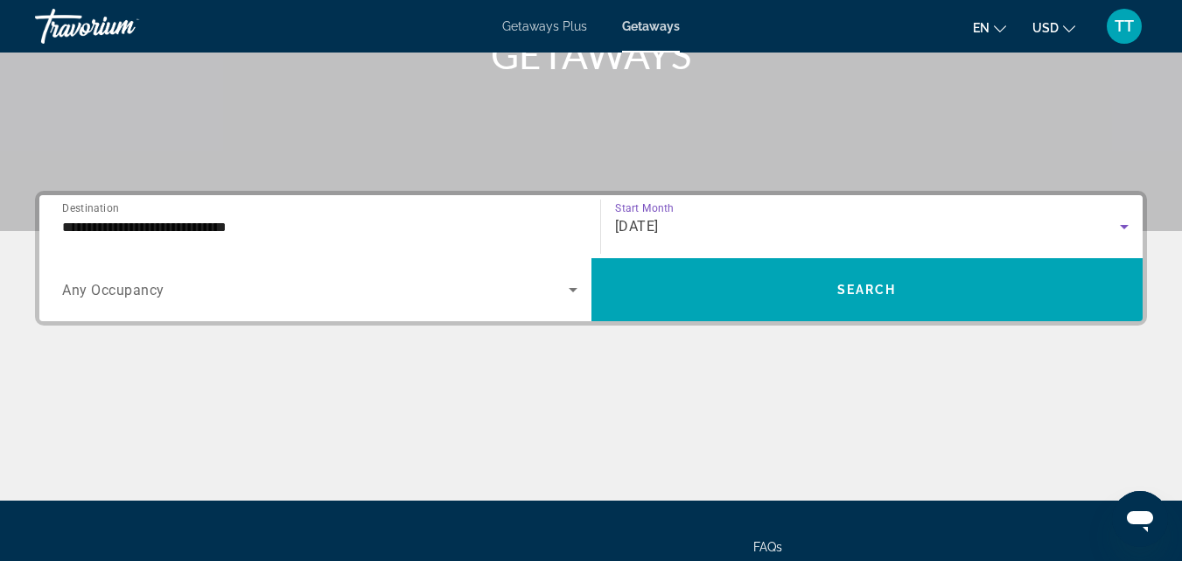
scroll to position [253, 0]
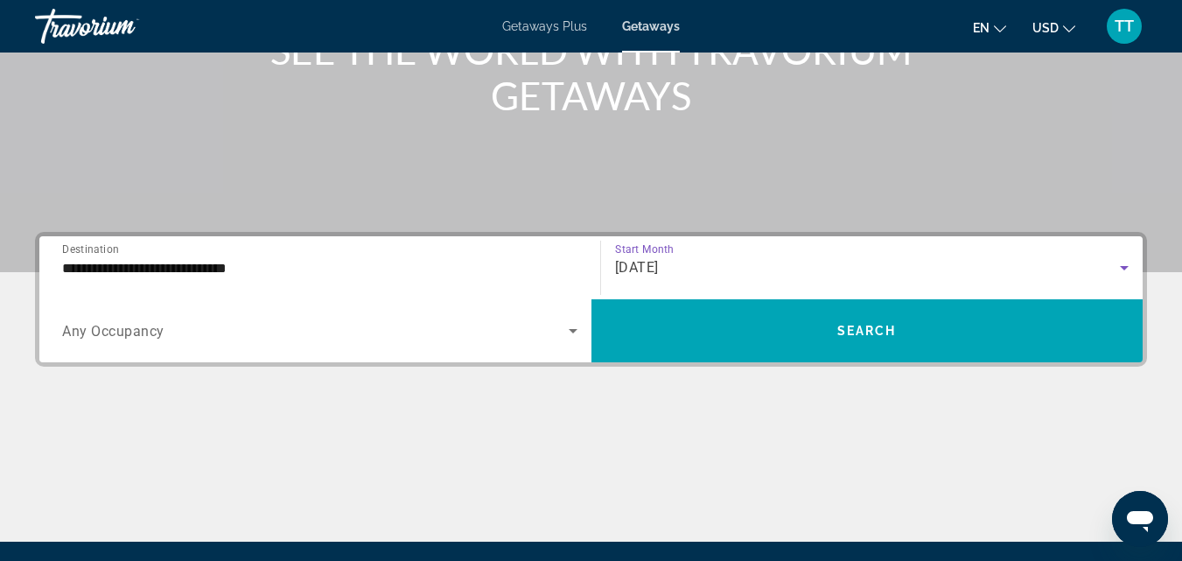
click at [132, 331] on span "Any Occupancy" at bounding box center [113, 331] width 102 height 17
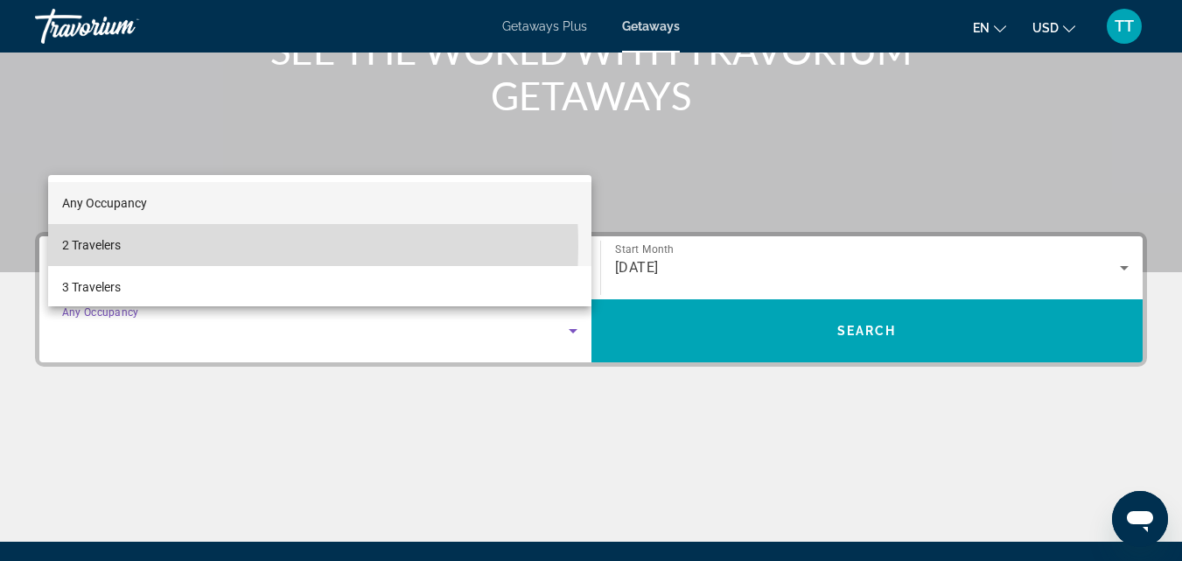
click at [114, 247] on span "2 Travelers" at bounding box center [91, 245] width 59 height 21
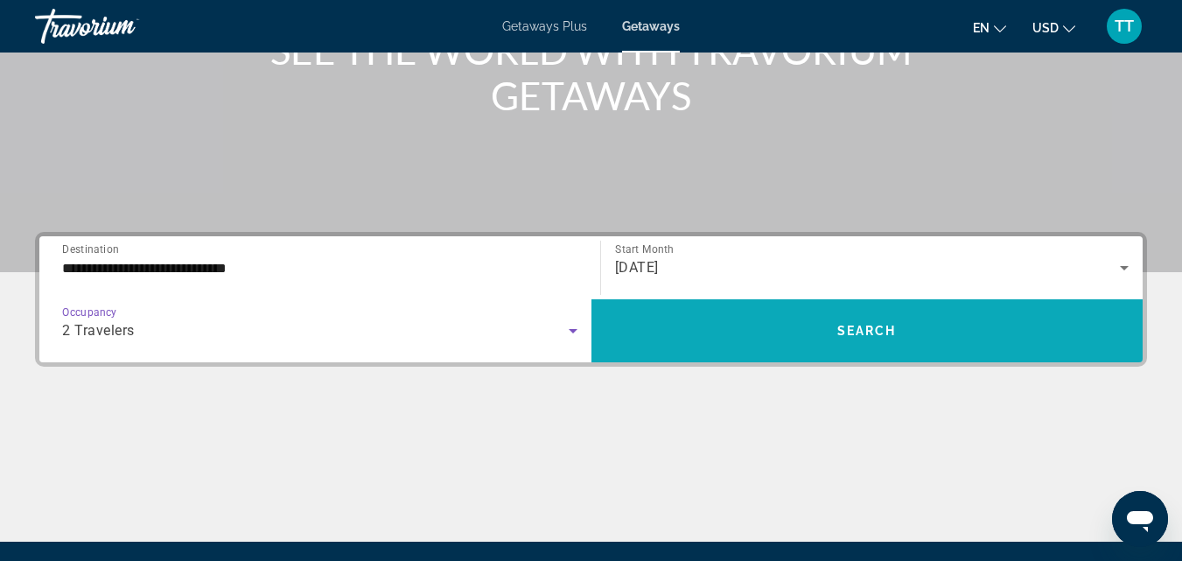
click at [877, 334] on span "Search" at bounding box center [867, 331] width 60 height 14
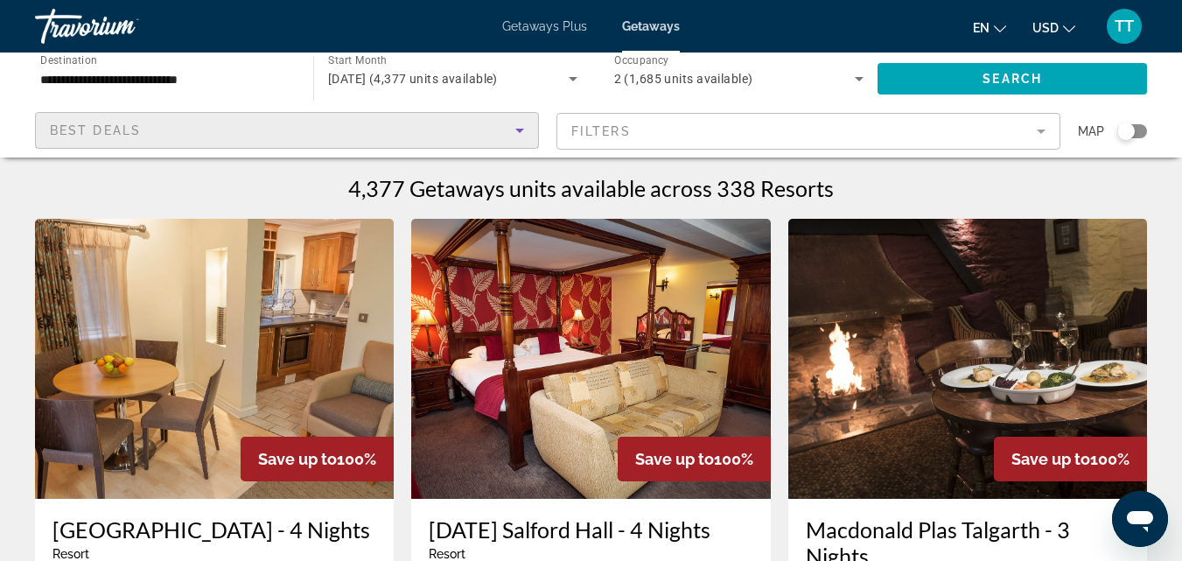
click at [523, 131] on icon "Sort by" at bounding box center [519, 130] width 21 height 21
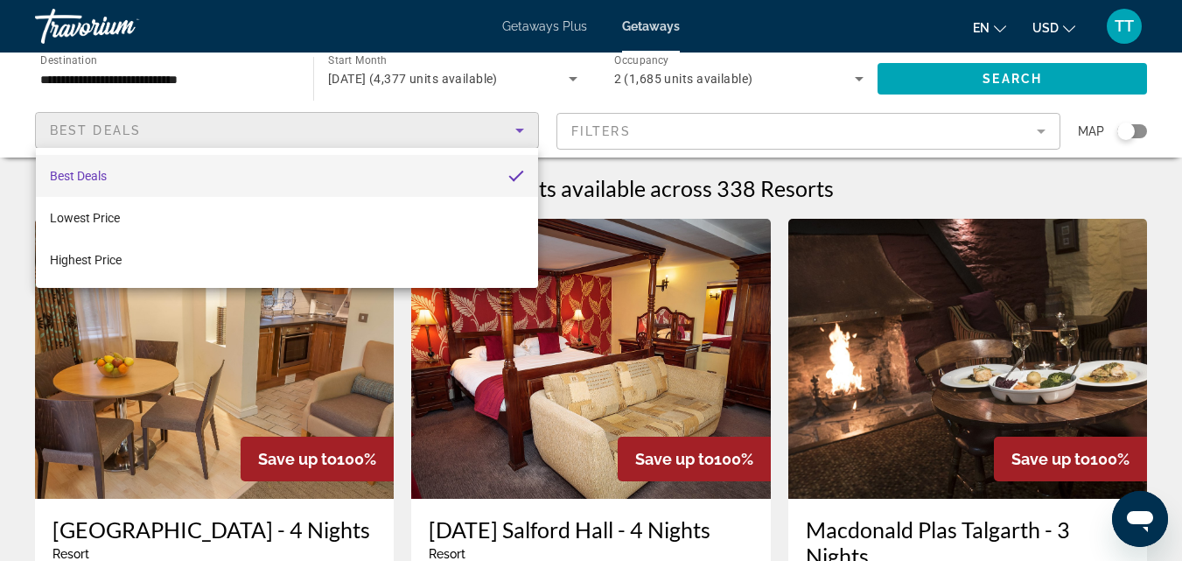
click at [1040, 133] on div at bounding box center [591, 280] width 1182 height 561
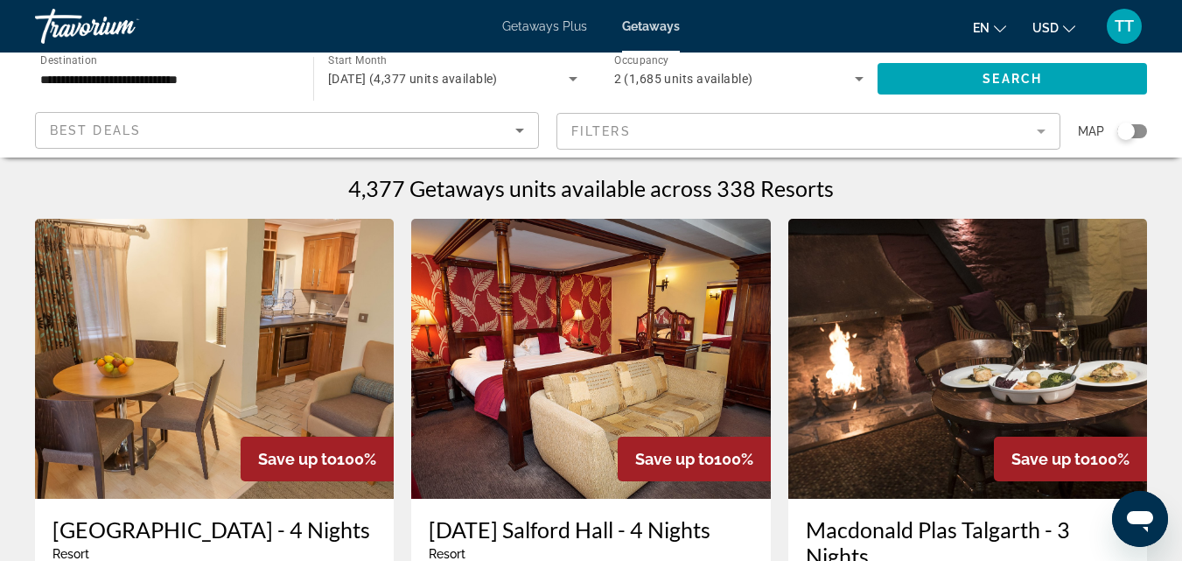
click at [1043, 132] on mat-form-field "Filters" at bounding box center [809, 131] width 504 height 37
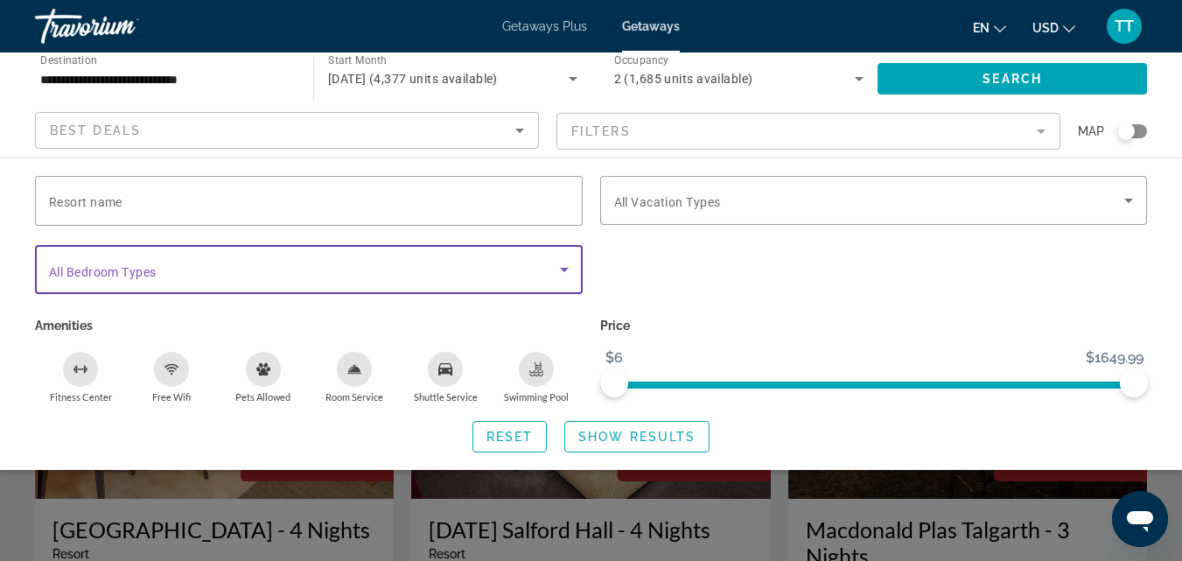
click at [564, 264] on icon "Search widget" at bounding box center [564, 269] width 21 height 21
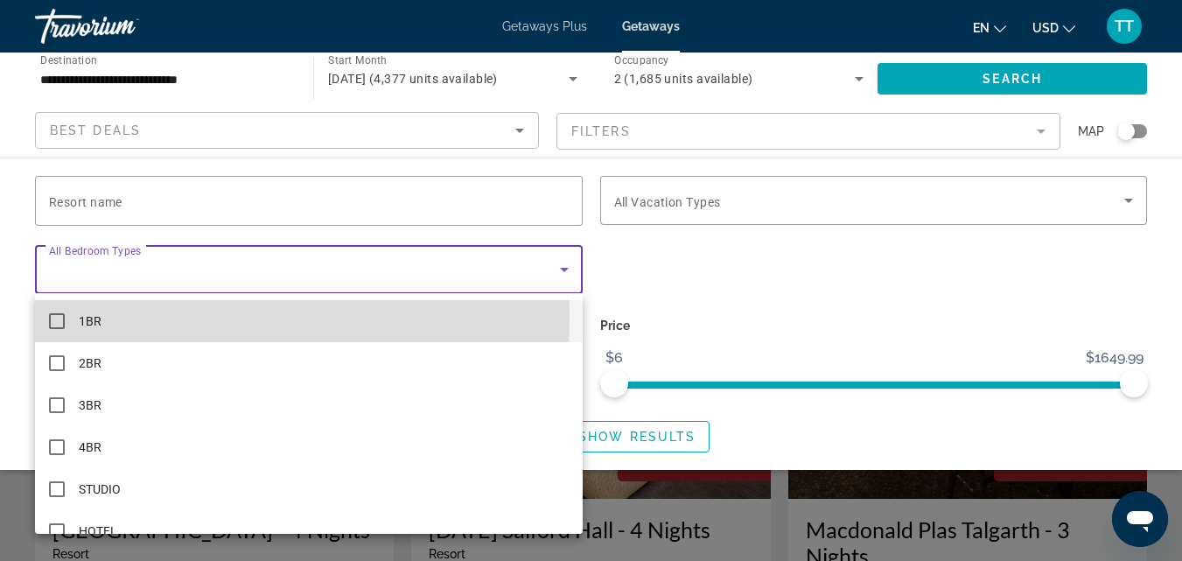
click at [100, 319] on span "1BR" at bounding box center [90, 321] width 23 height 21
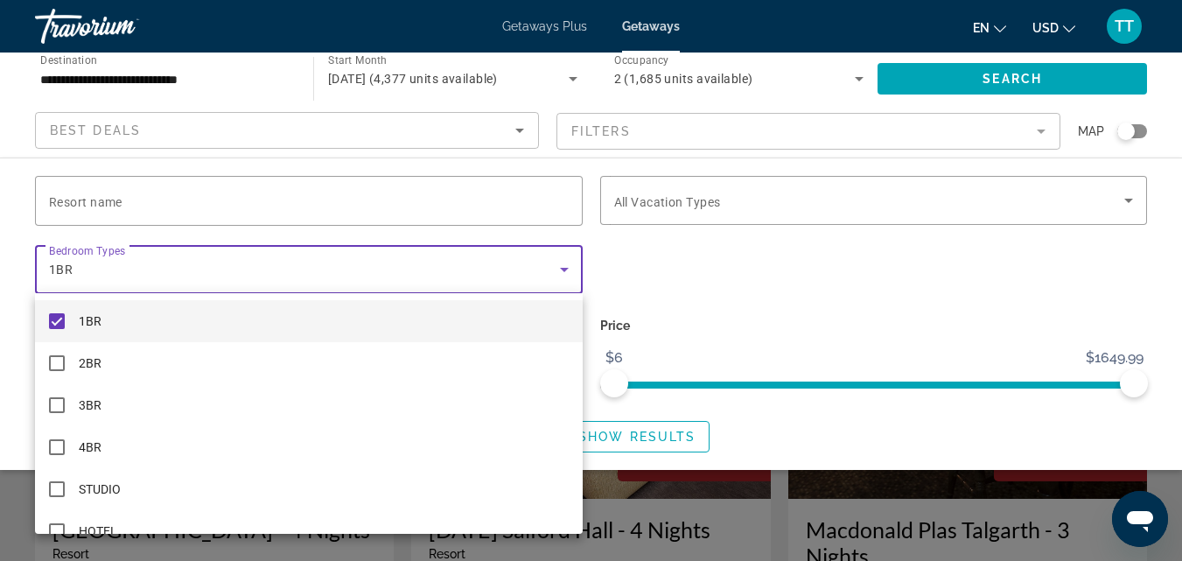
click at [1129, 202] on div at bounding box center [591, 280] width 1182 height 561
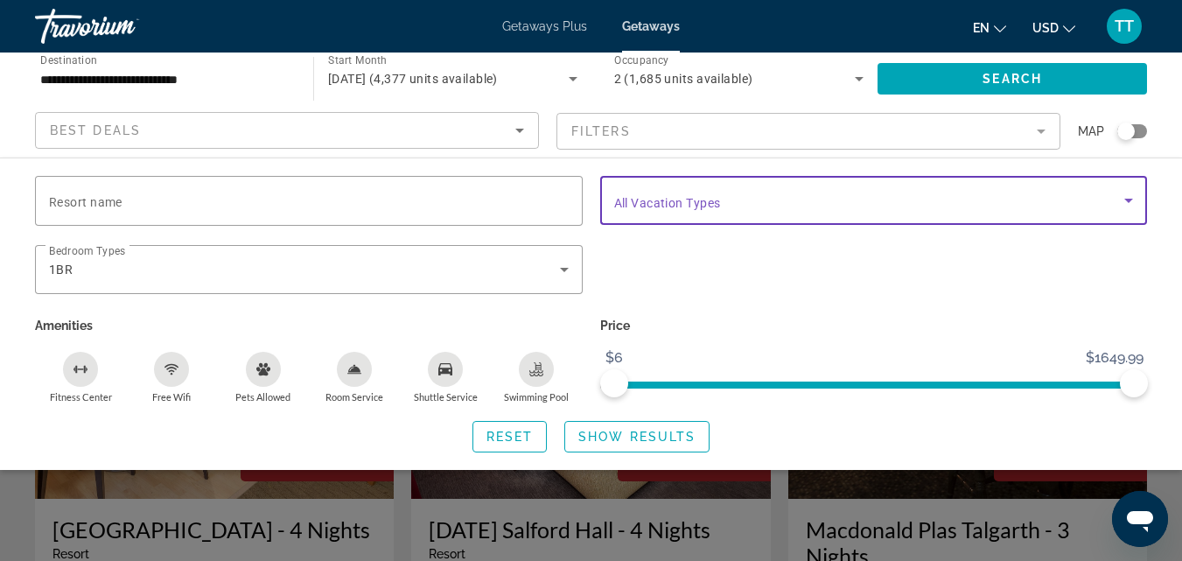
click at [1129, 202] on icon "Search widget" at bounding box center [1128, 201] width 9 height 4
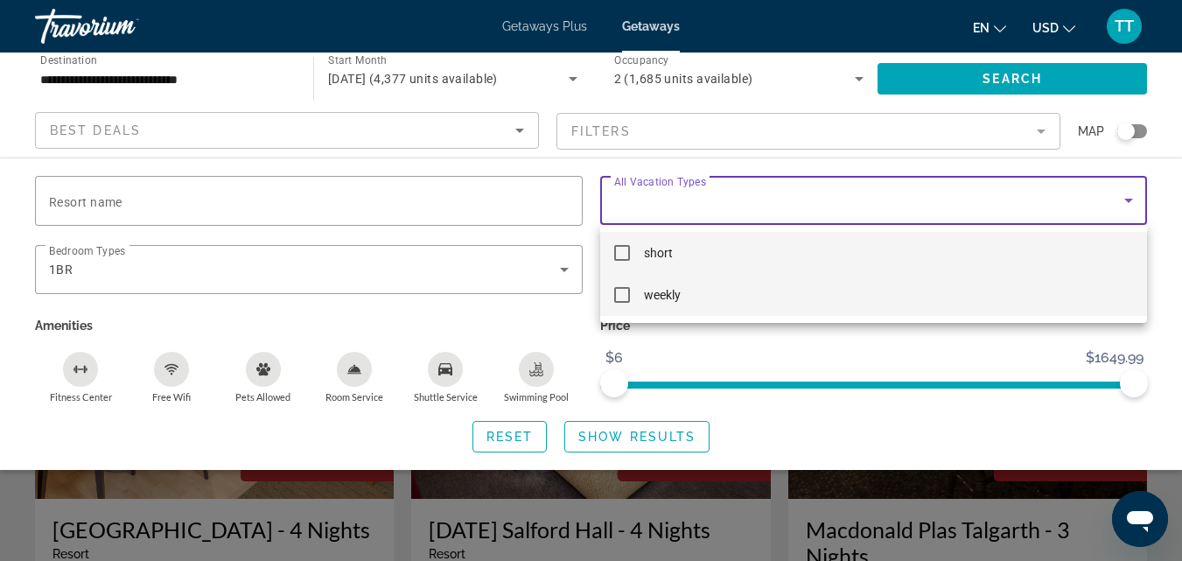
click at [627, 297] on mat-pseudo-checkbox at bounding box center [622, 295] width 16 height 16
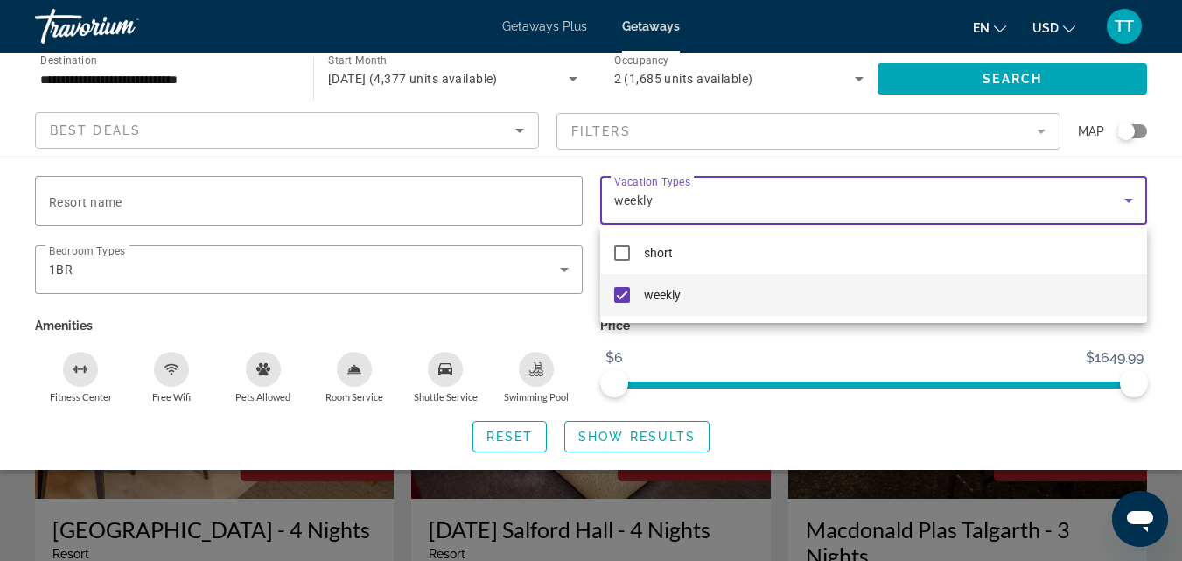
click at [522, 131] on div at bounding box center [591, 280] width 1182 height 561
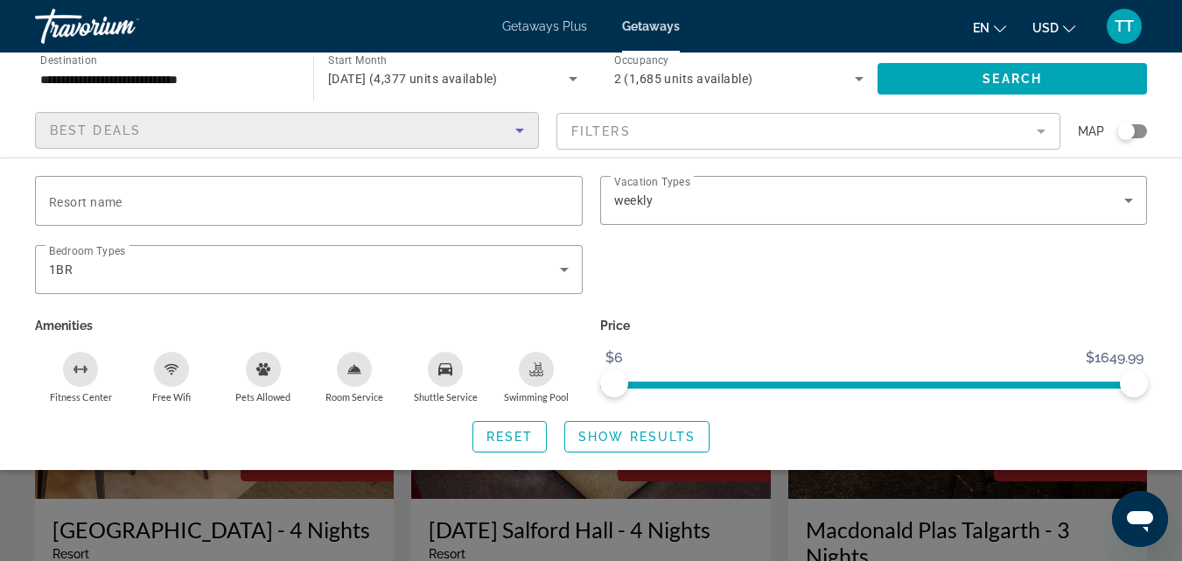
click at [518, 132] on icon "Sort by" at bounding box center [519, 130] width 21 height 21
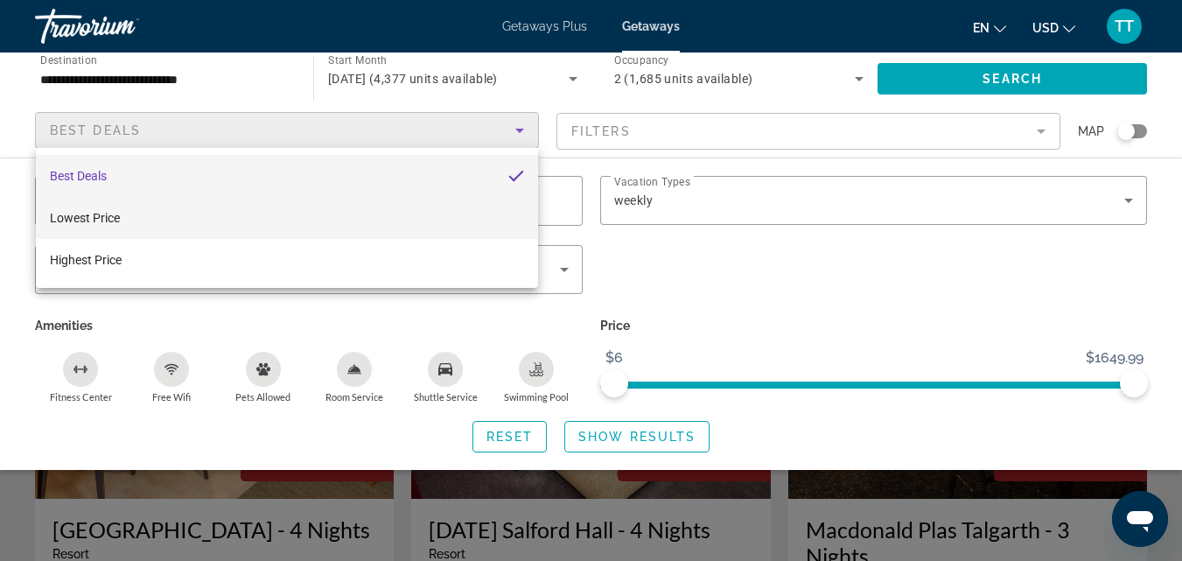
click at [109, 219] on span "Lowest Price" at bounding box center [85, 218] width 70 height 14
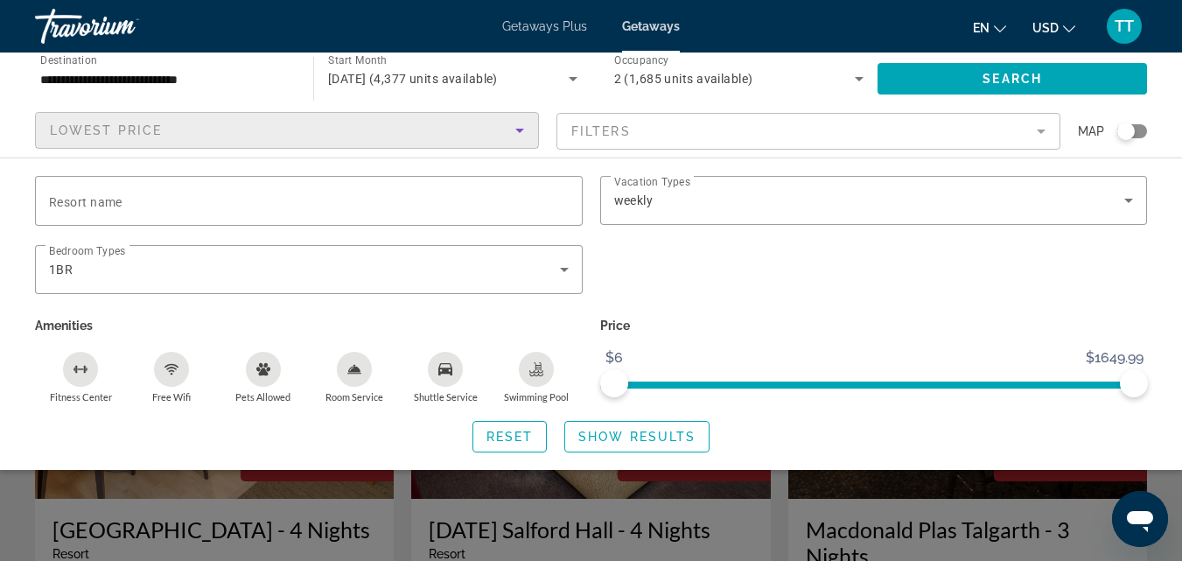
click at [520, 130] on icon "Sort by" at bounding box center [519, 131] width 9 height 4
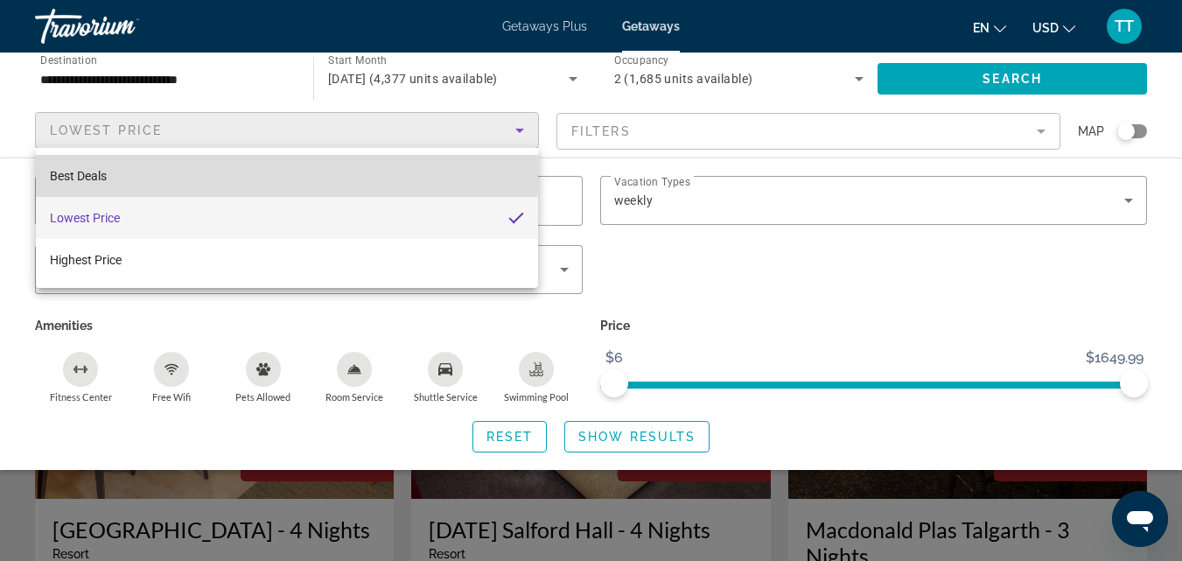
click at [102, 176] on span "Best Deals" at bounding box center [78, 176] width 57 height 14
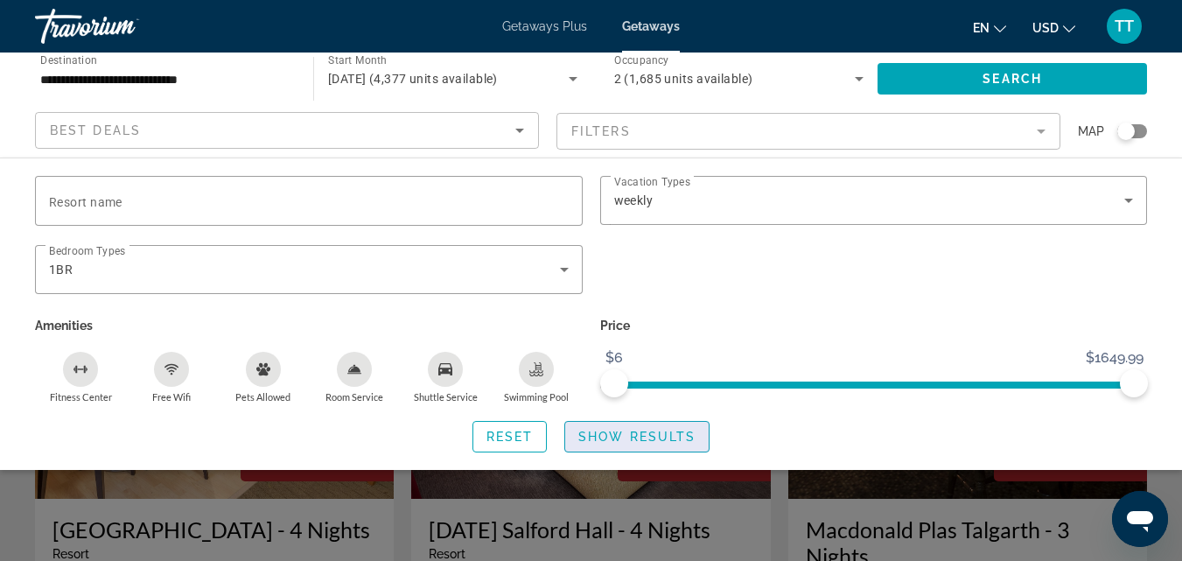
click at [641, 431] on span "Show Results" at bounding box center [636, 437] width 117 height 14
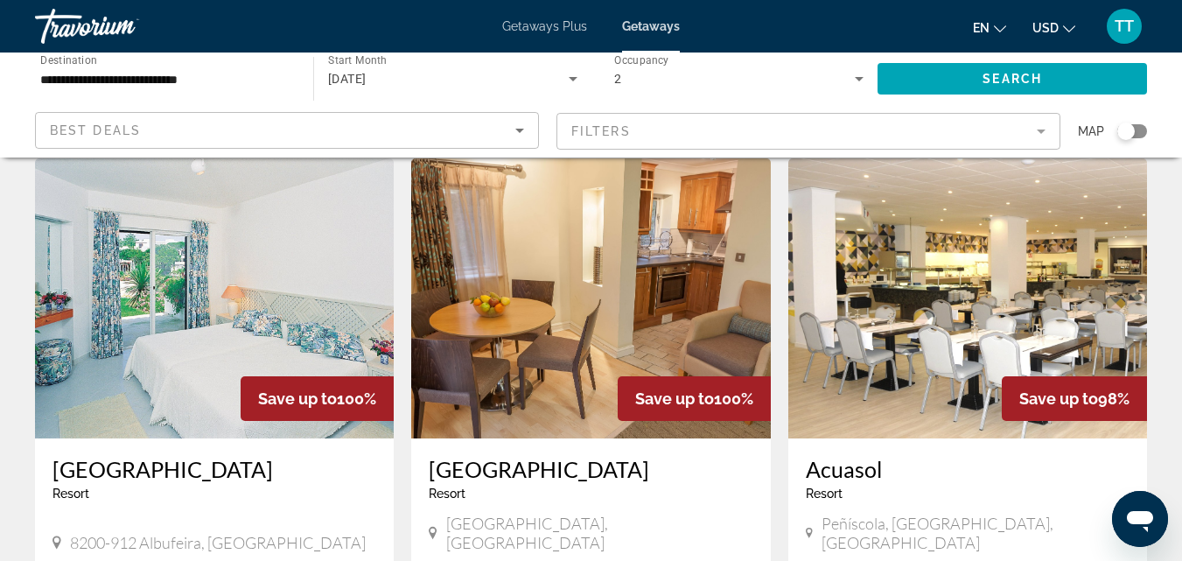
scroll to position [700, 0]
click at [574, 323] on img "Main content" at bounding box center [590, 299] width 359 height 280
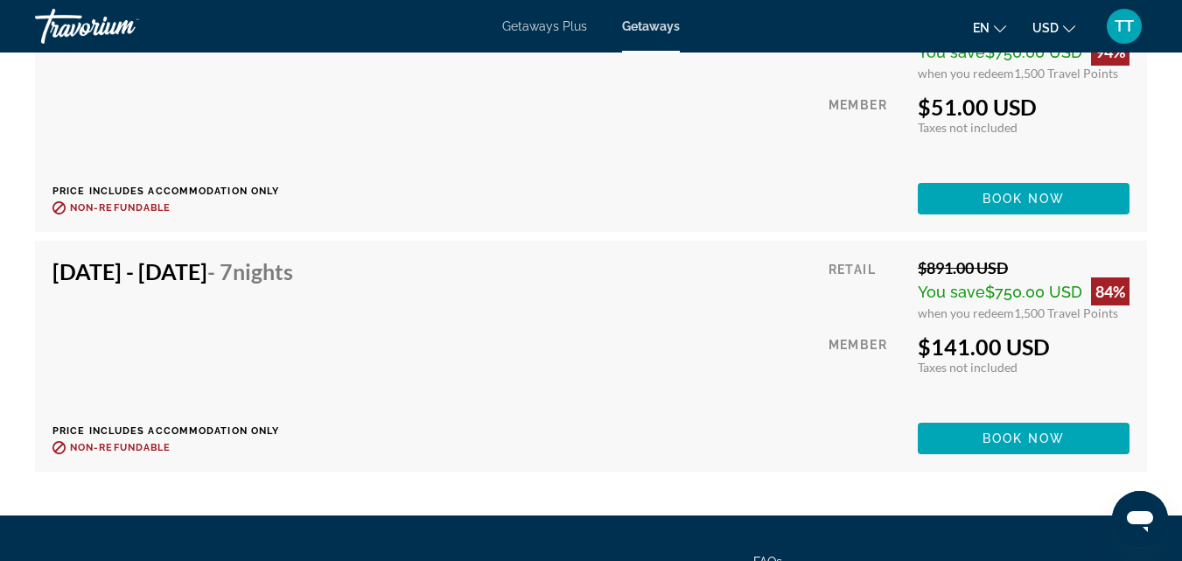
scroll to position [7263, 0]
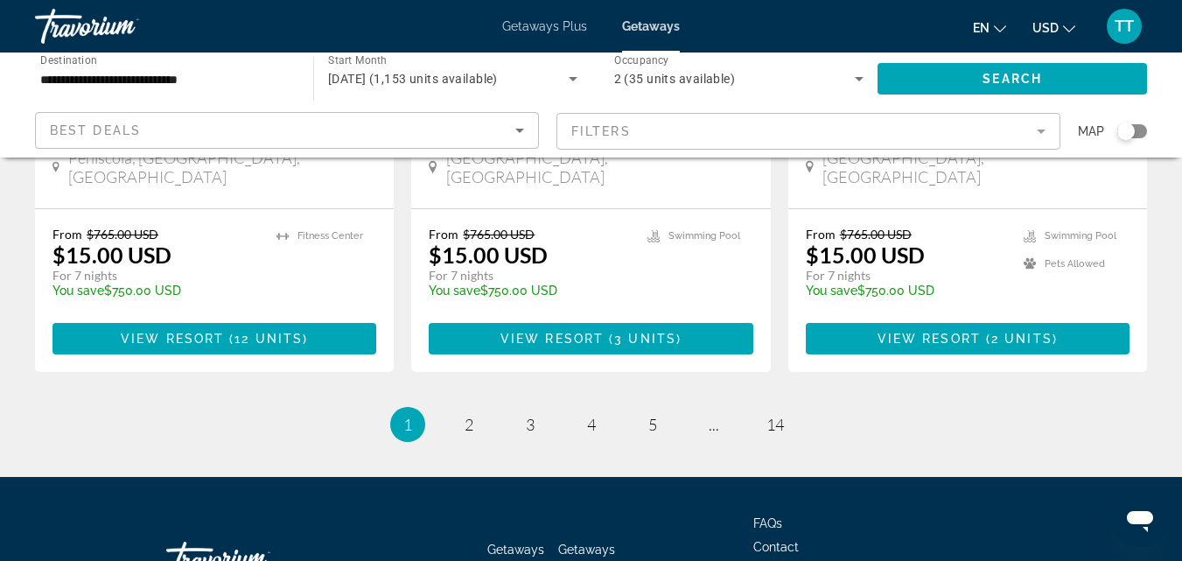
scroll to position [2349, 0]
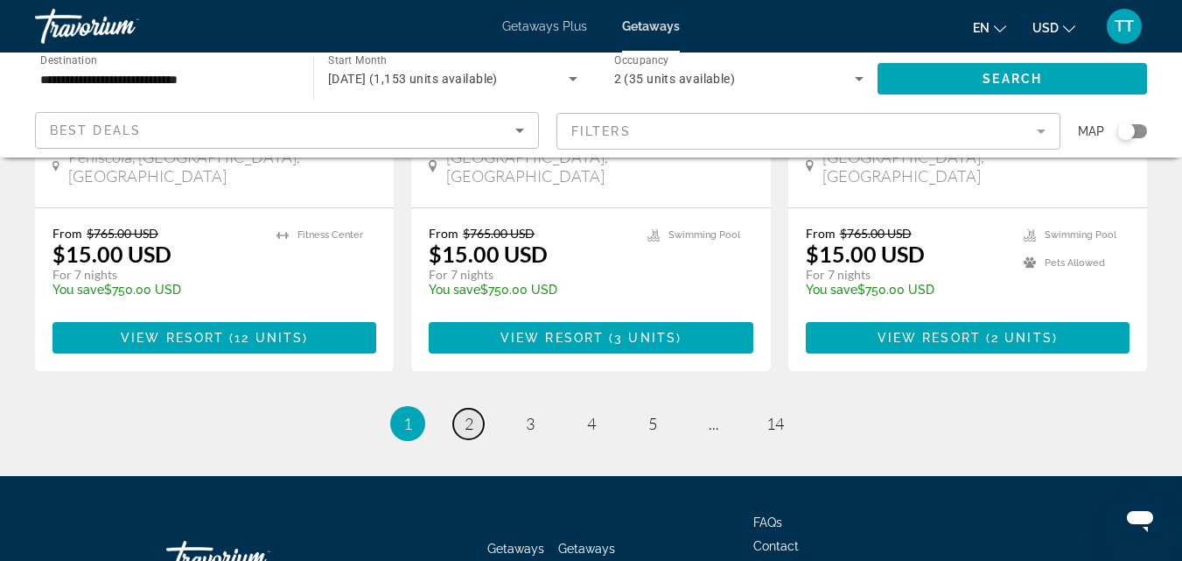
click at [470, 414] on span "2" at bounding box center [469, 423] width 9 height 19
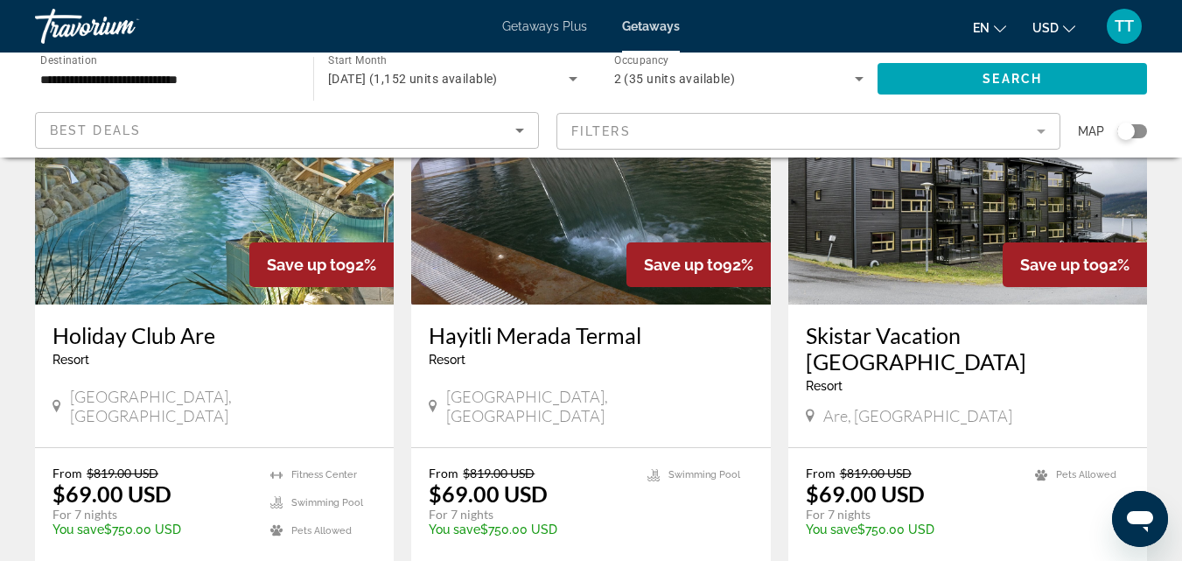
scroll to position [2100, 0]
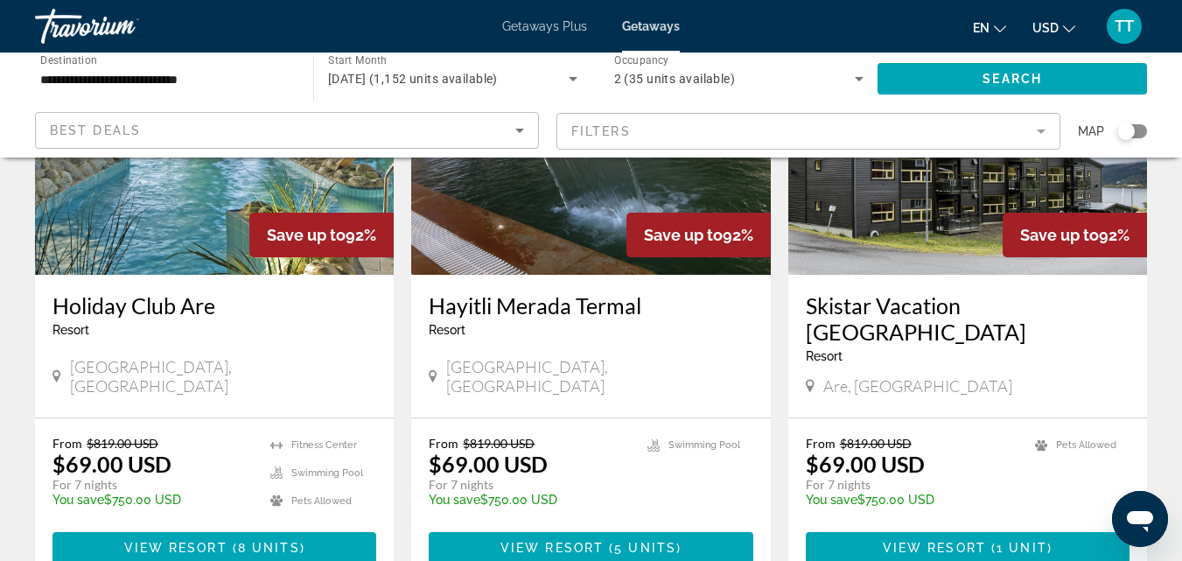
click at [177, 292] on div "Holiday Club Are Resort - This is an adults only resort" at bounding box center [215, 321] width 324 height 58
click at [192, 195] on img "Main content" at bounding box center [214, 135] width 359 height 280
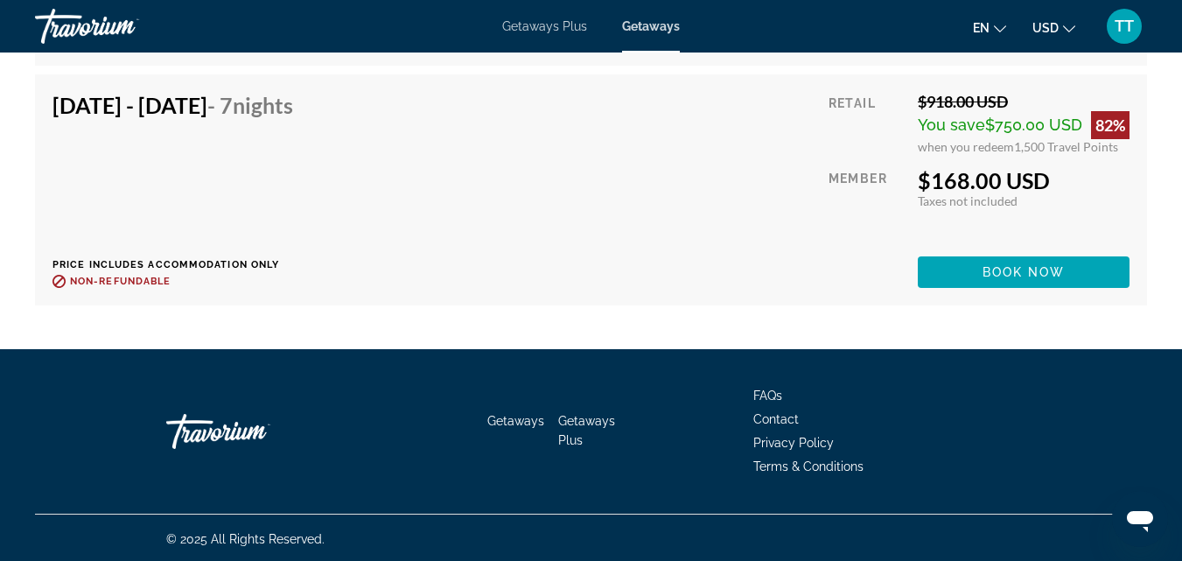
scroll to position [8869, 0]
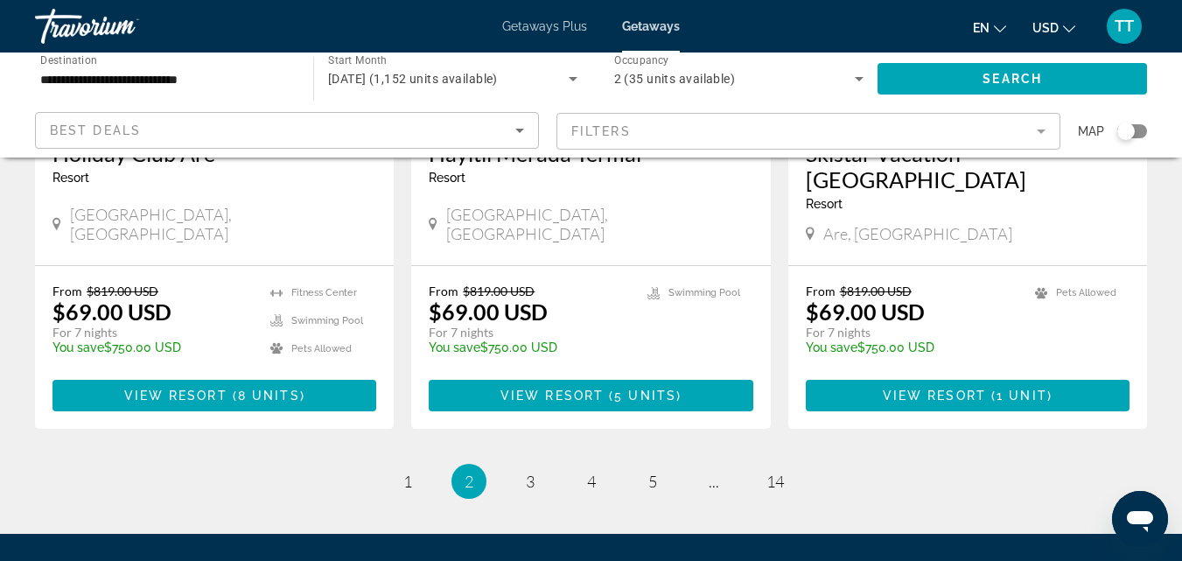
scroll to position [2275, 0]
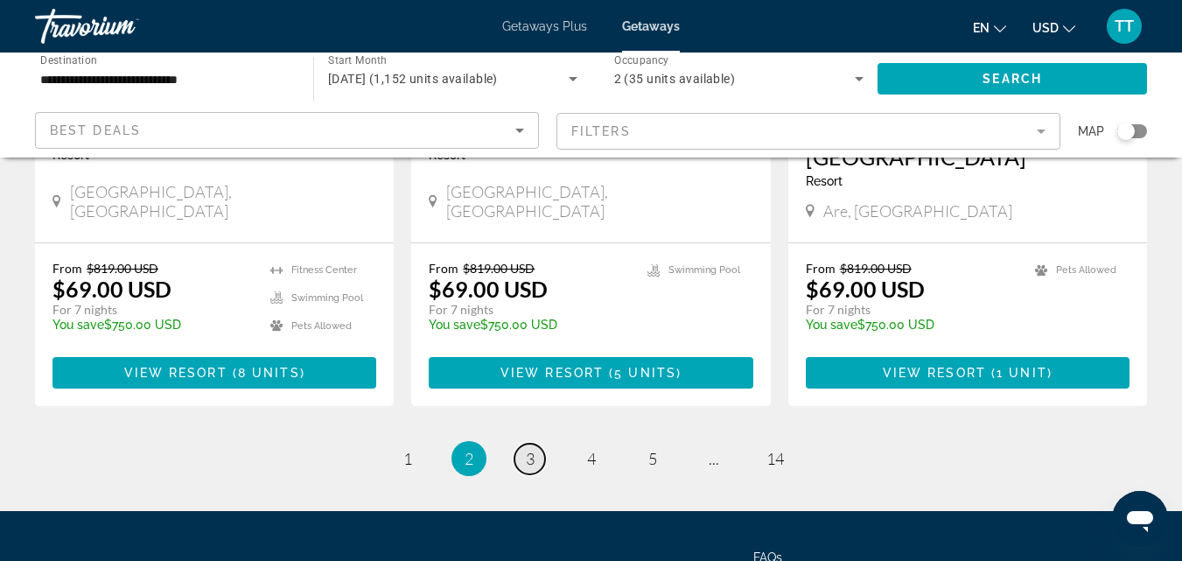
click at [529, 449] on span "3" at bounding box center [530, 458] width 9 height 19
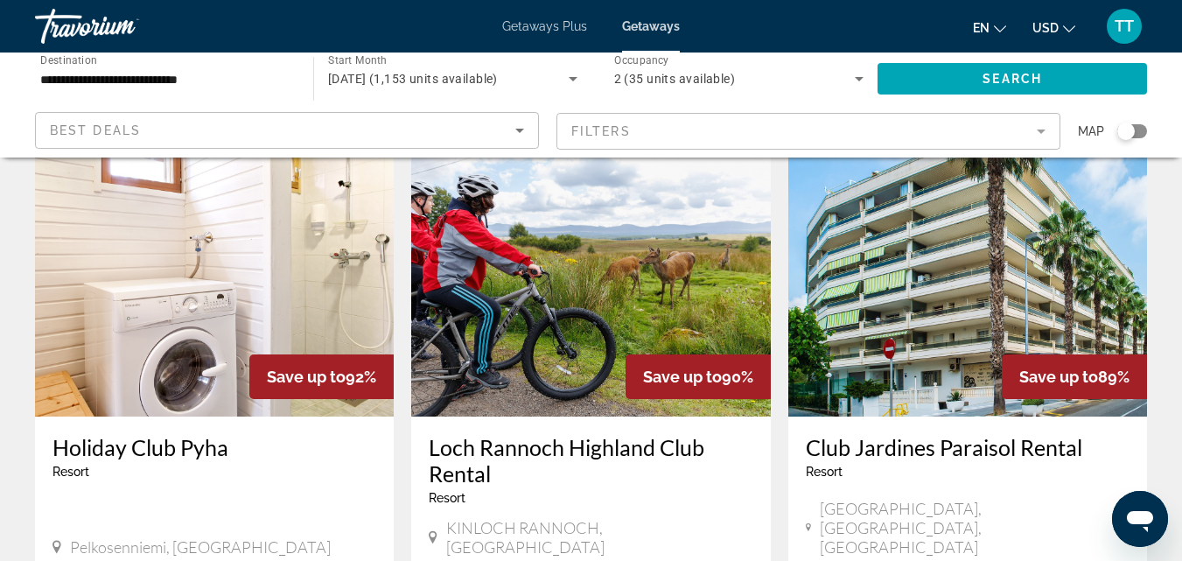
scroll to position [2013, 0]
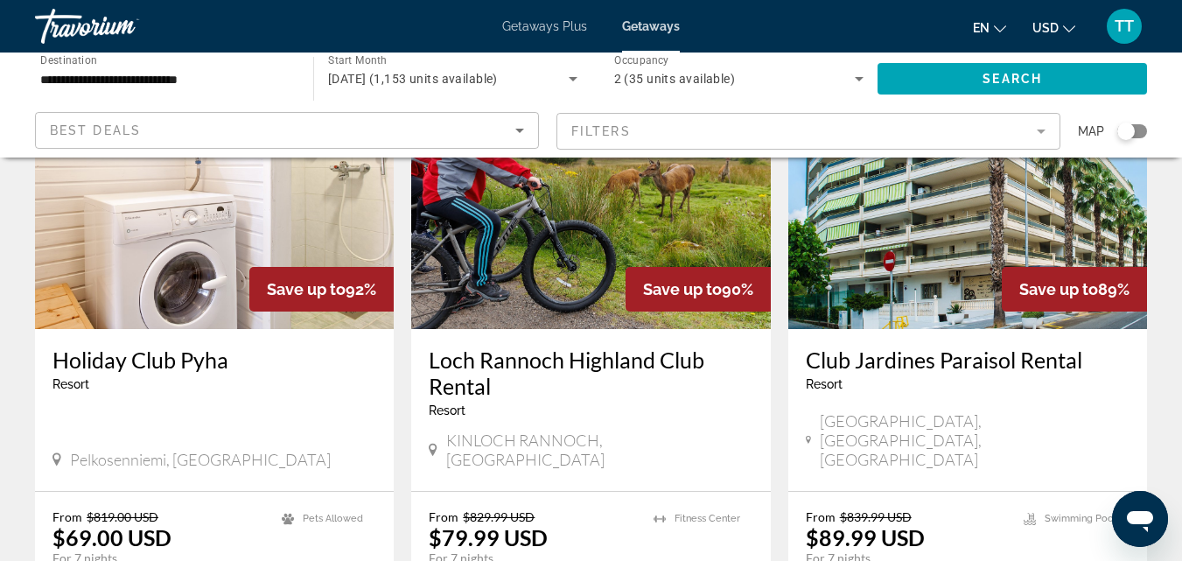
click at [565, 230] on img "Main content" at bounding box center [590, 189] width 359 height 280
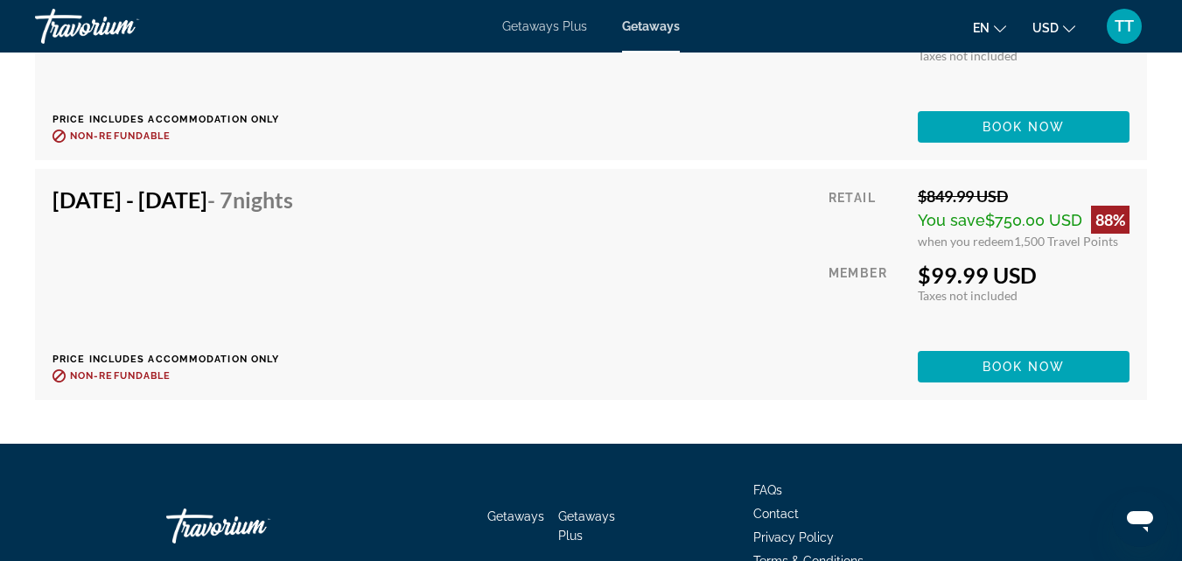
scroll to position [5775, 0]
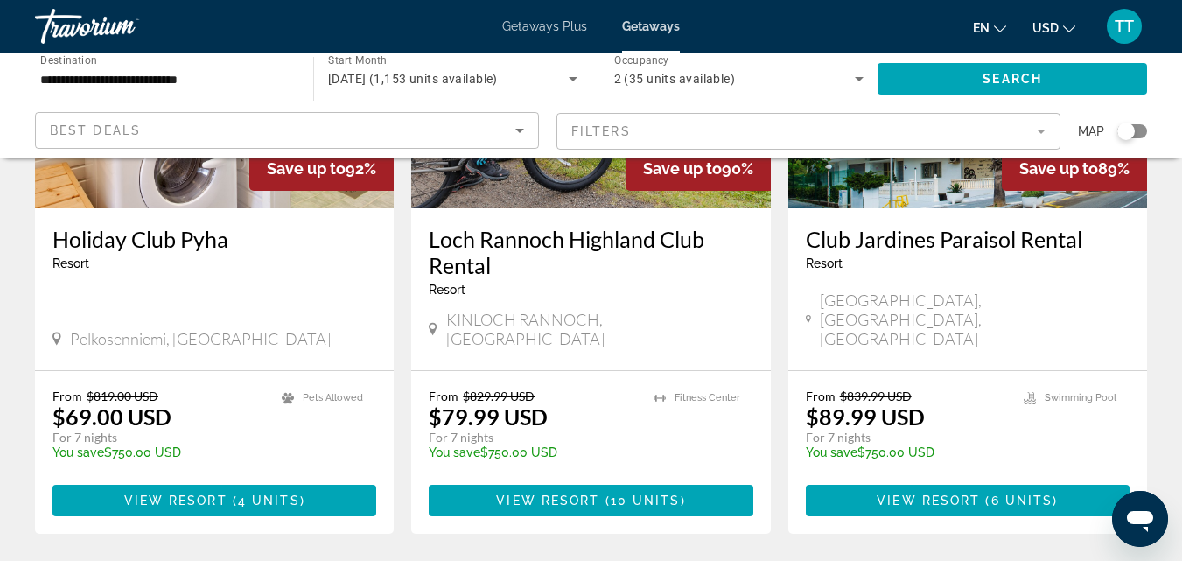
scroll to position [2349, 0]
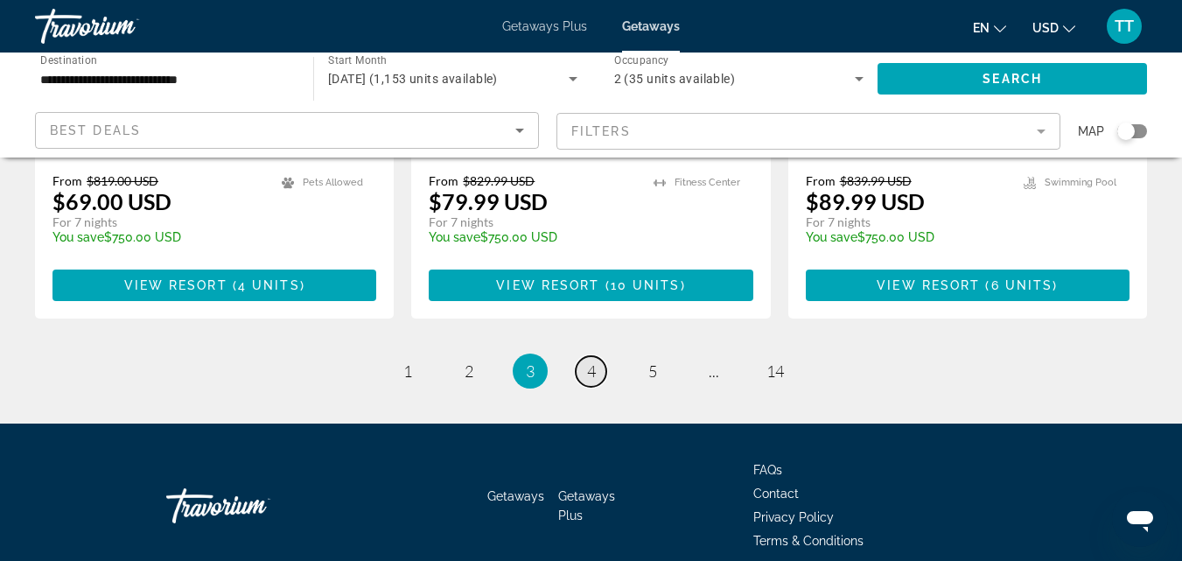
click at [592, 361] on span "4" at bounding box center [591, 370] width 9 height 19
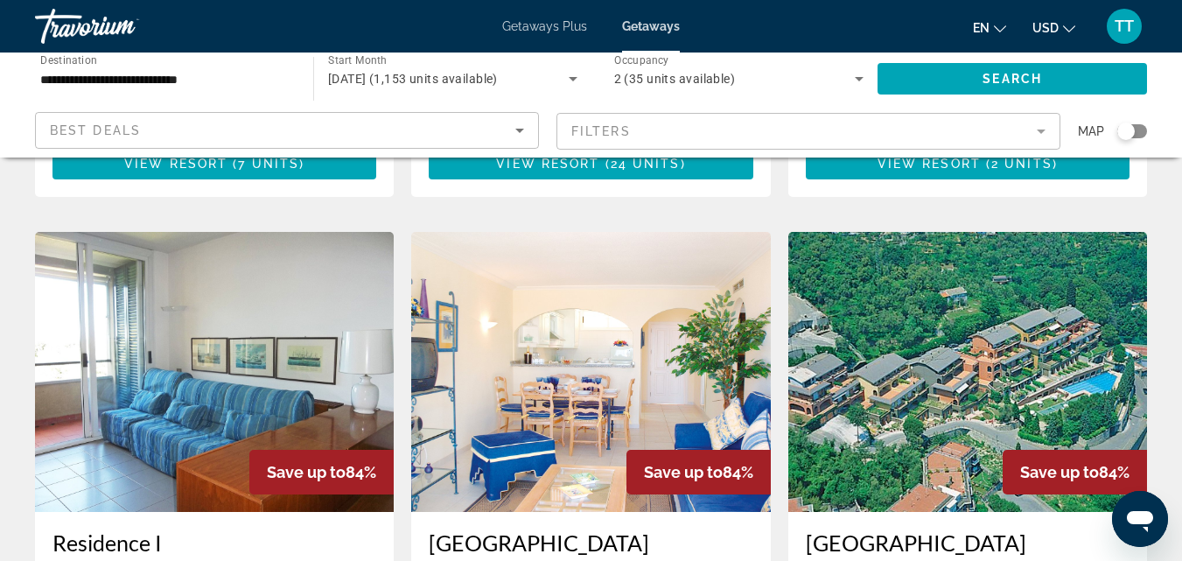
scroll to position [1925, 0]
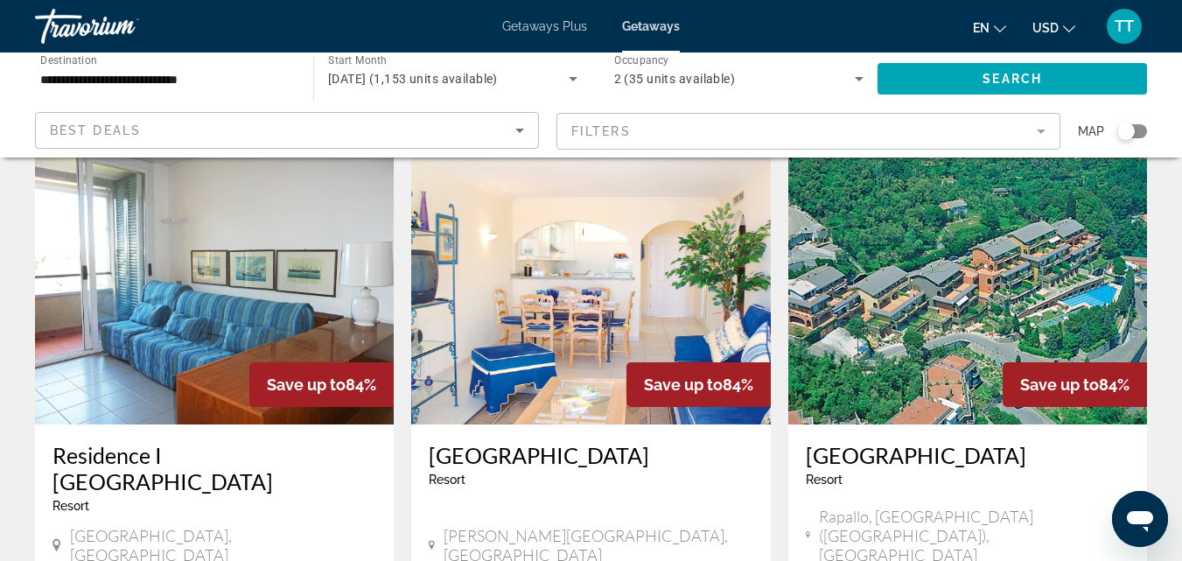
click at [222, 318] on img "Main content" at bounding box center [214, 284] width 359 height 280
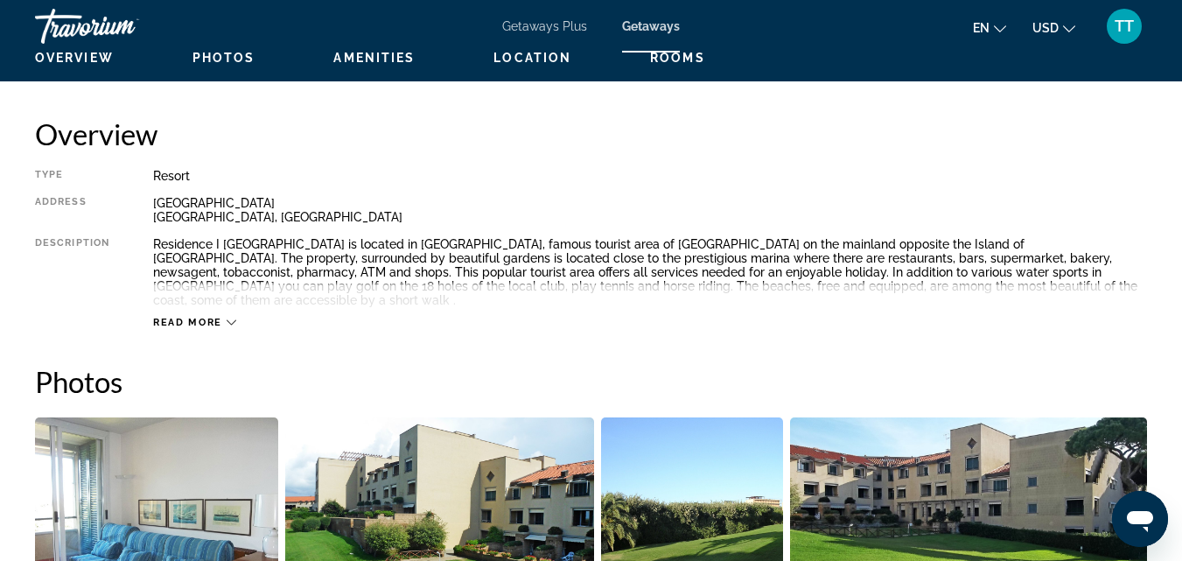
scroll to position [875, 0]
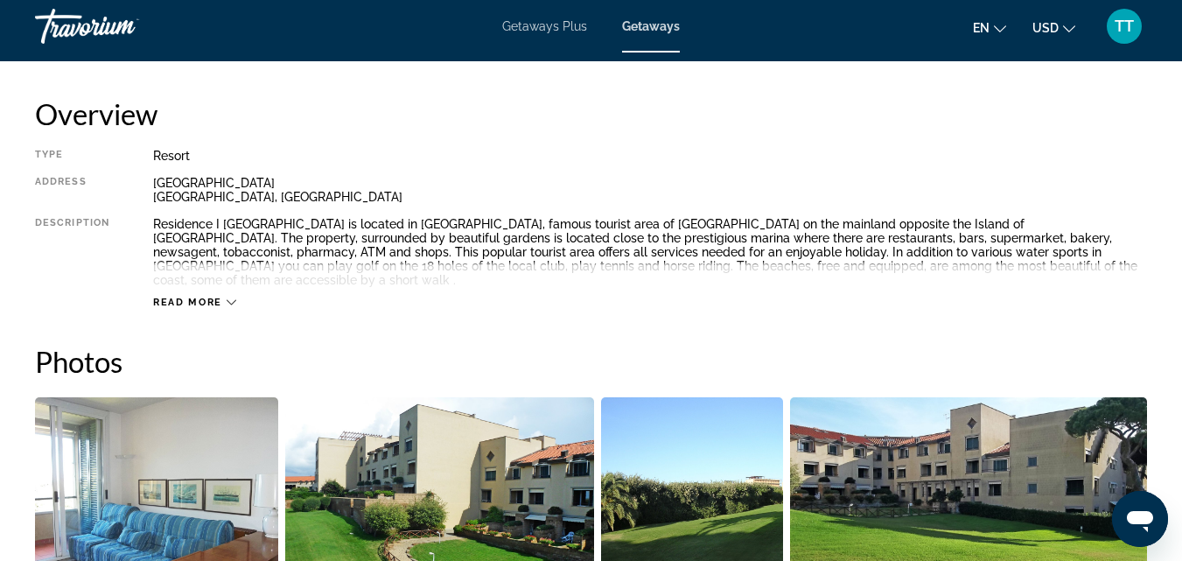
click at [235, 298] on icon "Main content" at bounding box center [232, 303] width 10 height 10
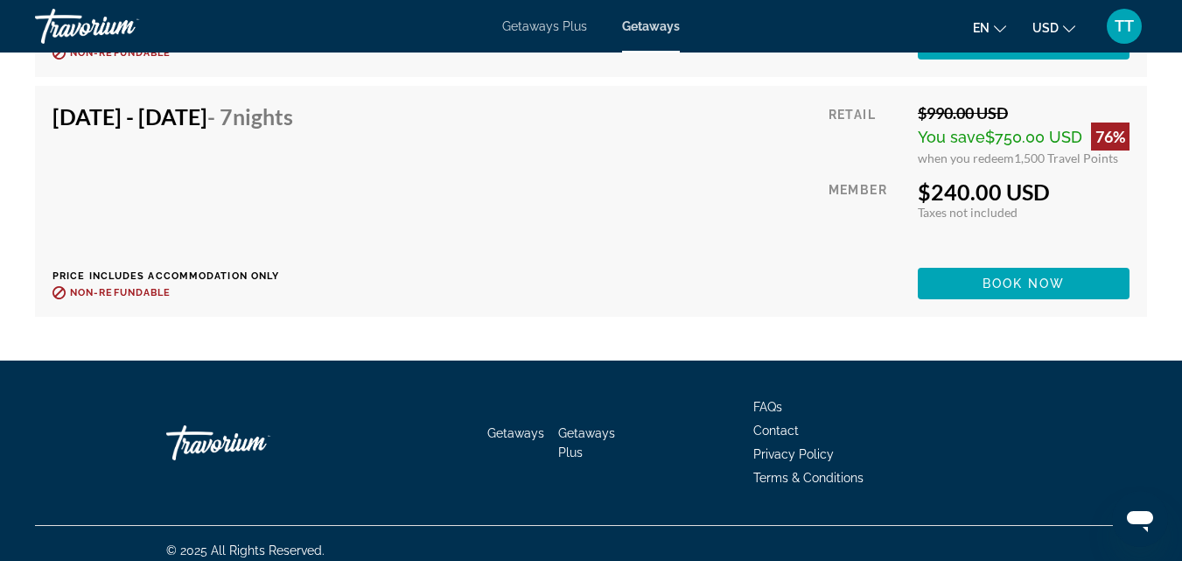
scroll to position [4985, 0]
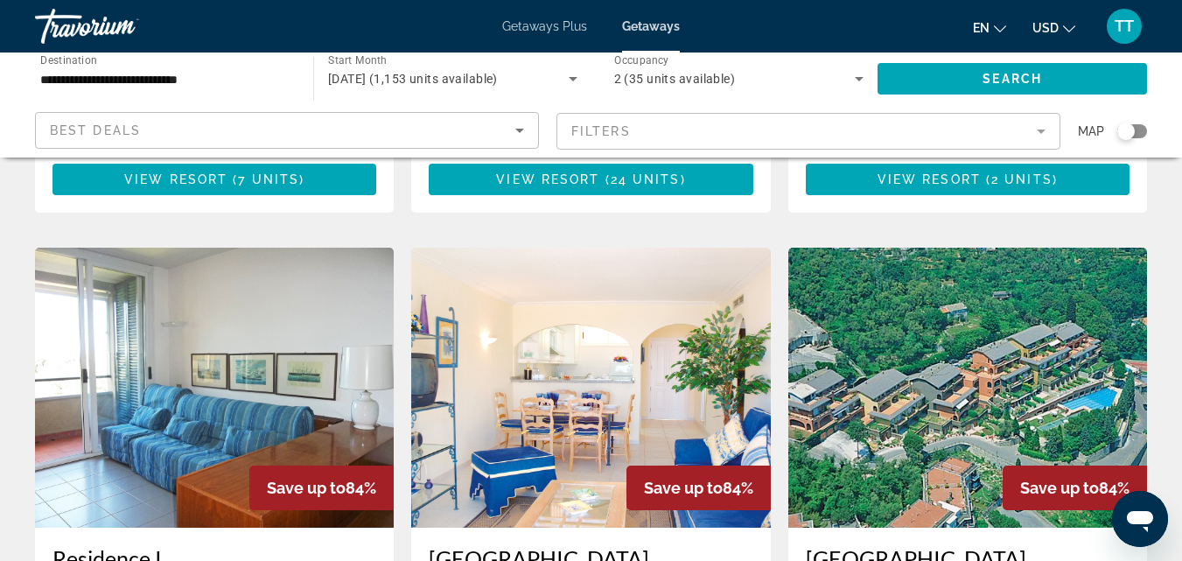
scroll to position [1925, 0]
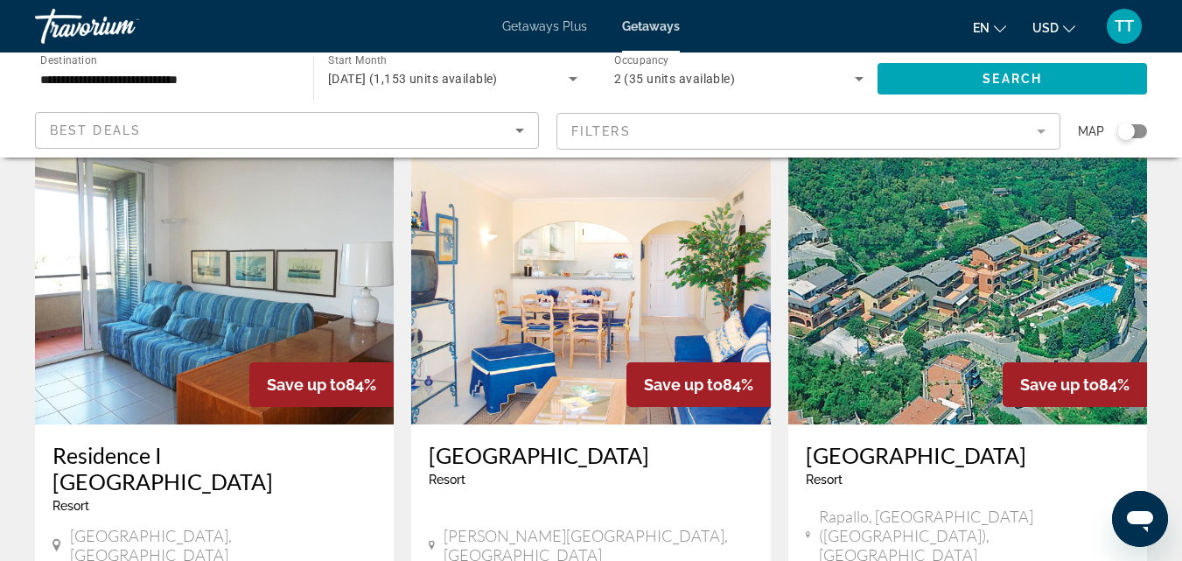
click at [964, 301] on img "Main content" at bounding box center [967, 284] width 359 height 280
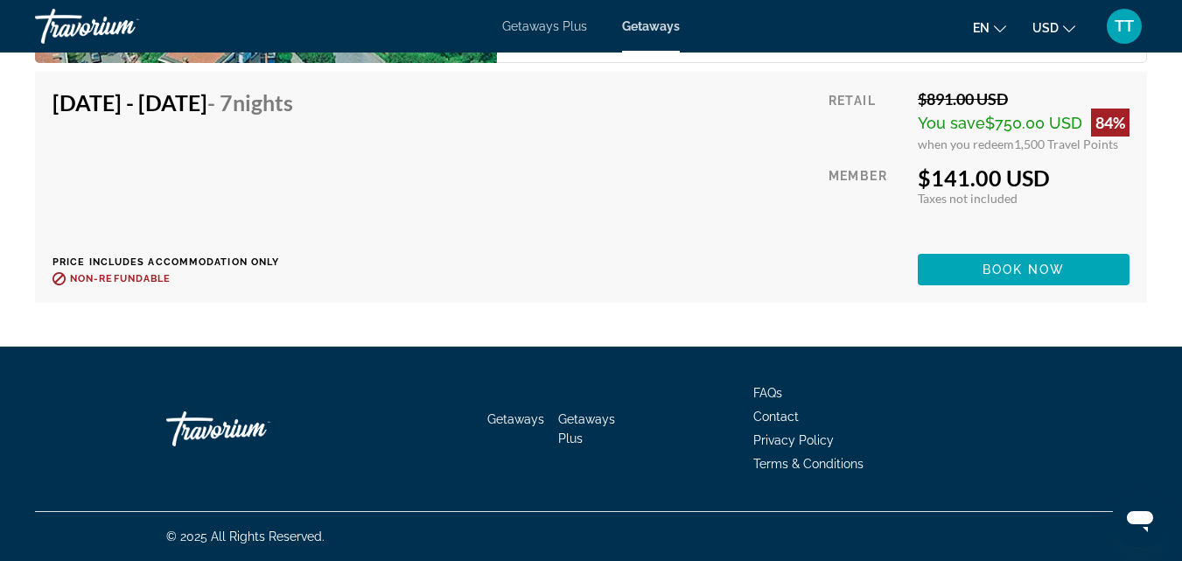
scroll to position [3959, 0]
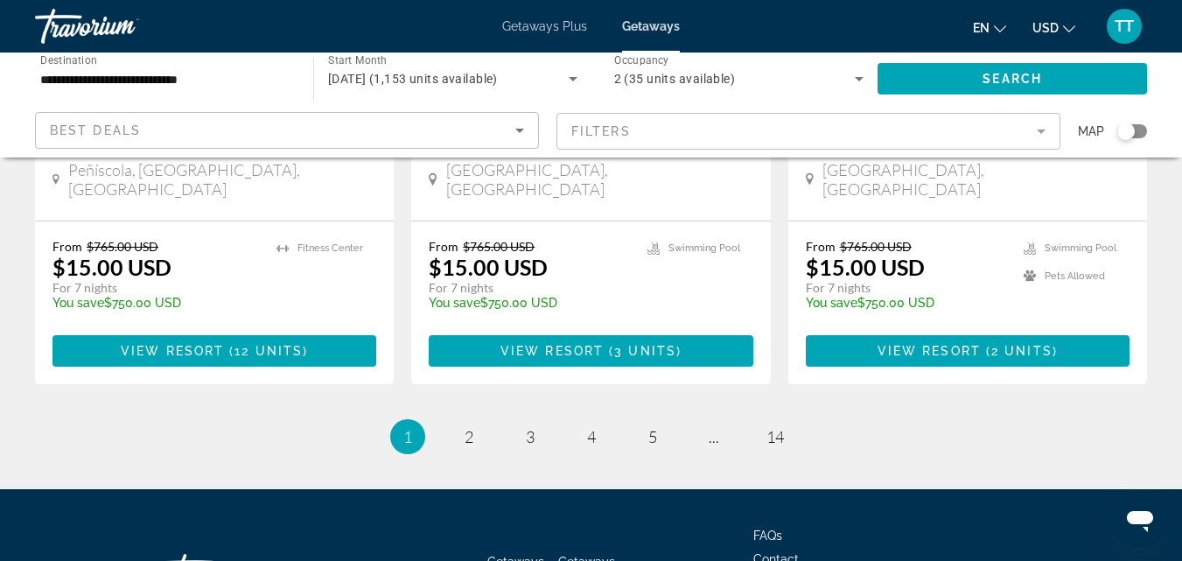
scroll to position [2349, 0]
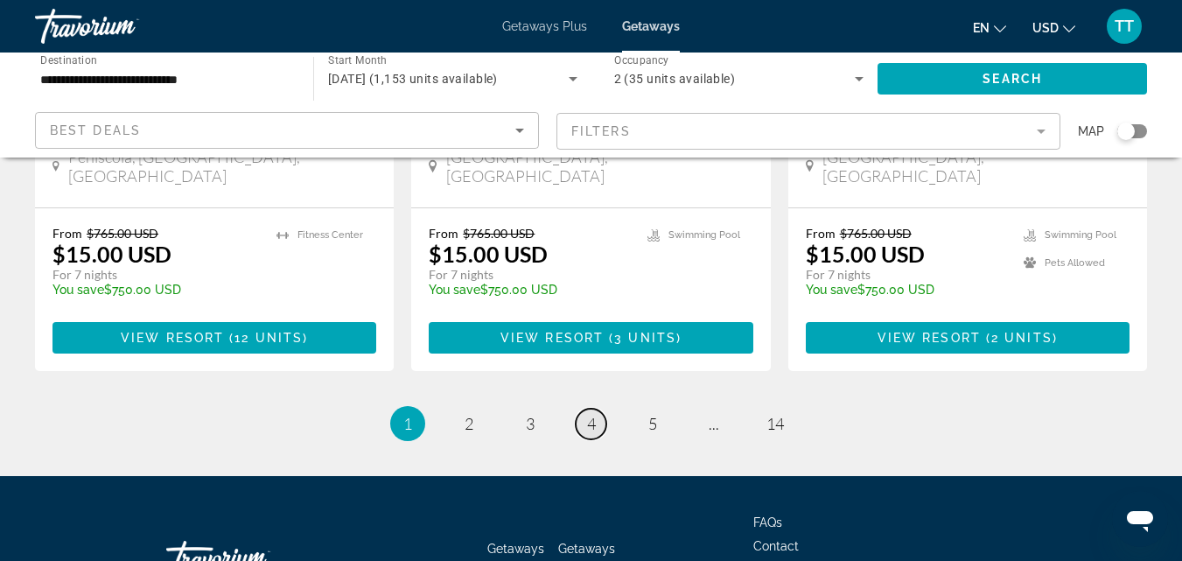
click at [593, 414] on span "4" at bounding box center [591, 423] width 9 height 19
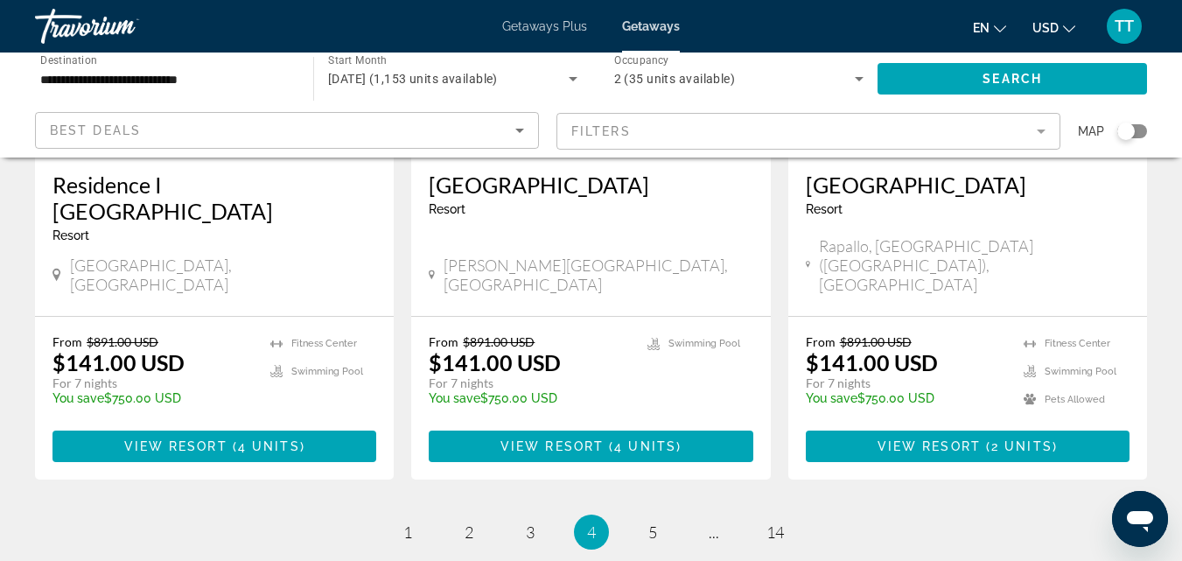
scroll to position [2275, 0]
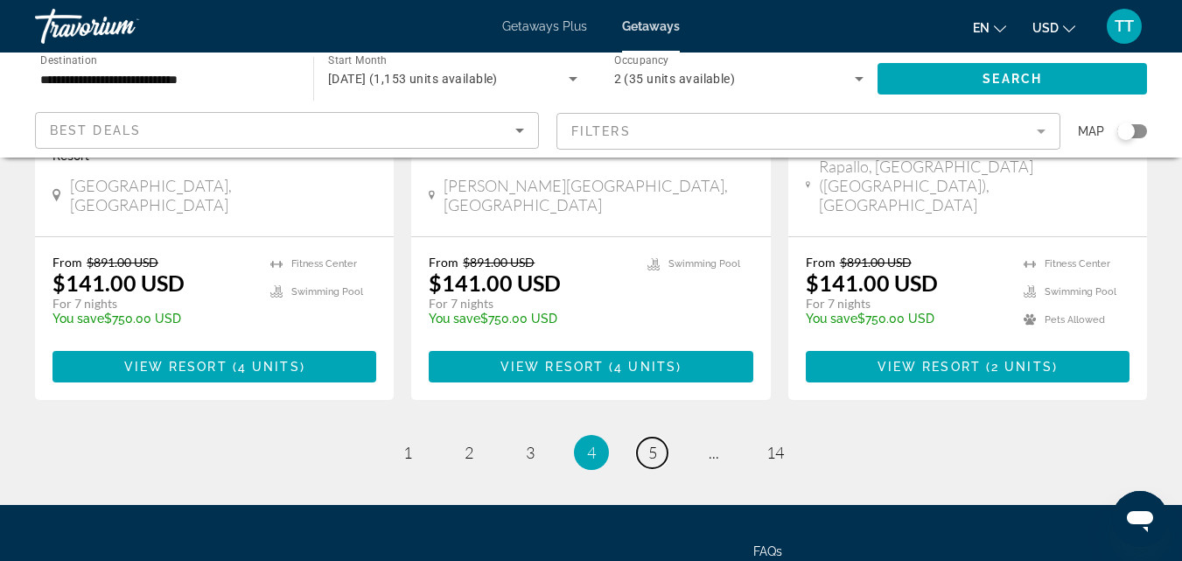
click at [655, 443] on span "5" at bounding box center [652, 452] width 9 height 19
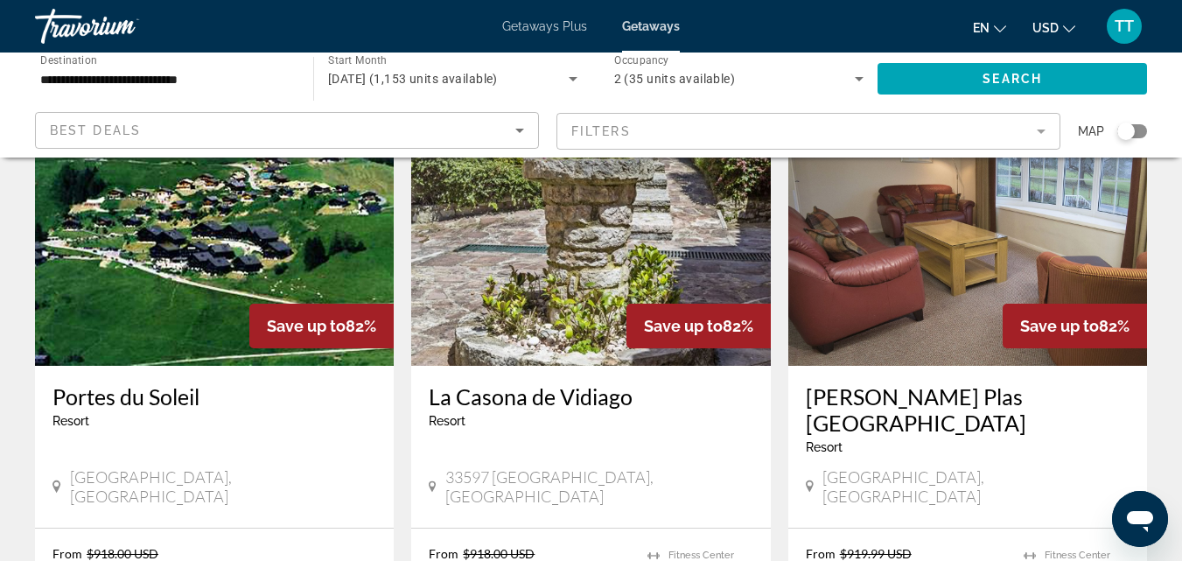
scroll to position [175, 0]
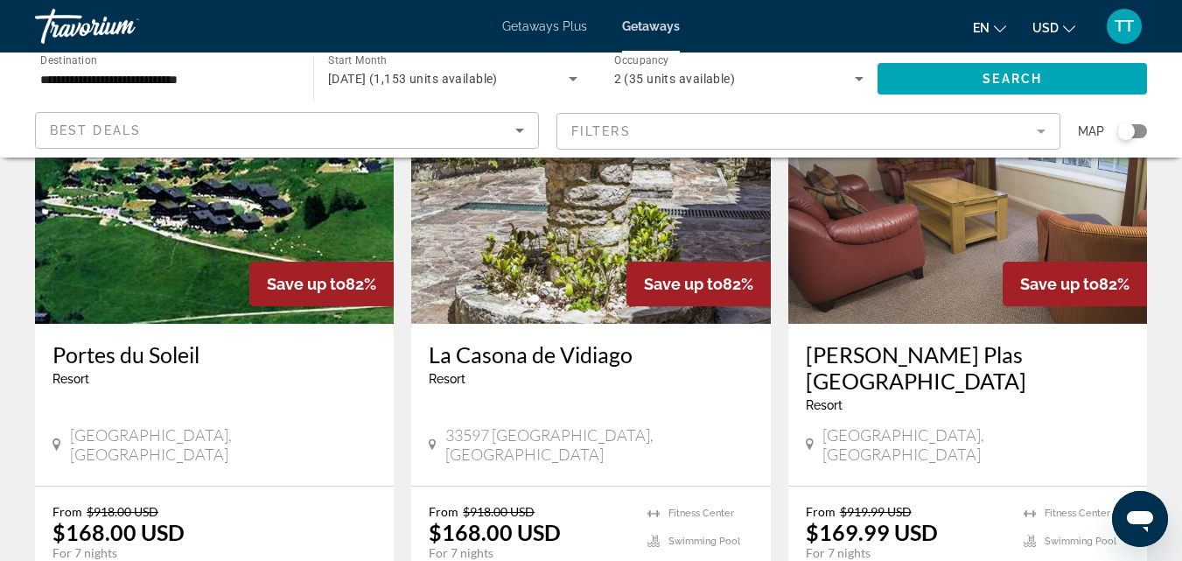
click at [205, 263] on img "Main content" at bounding box center [214, 184] width 359 height 280
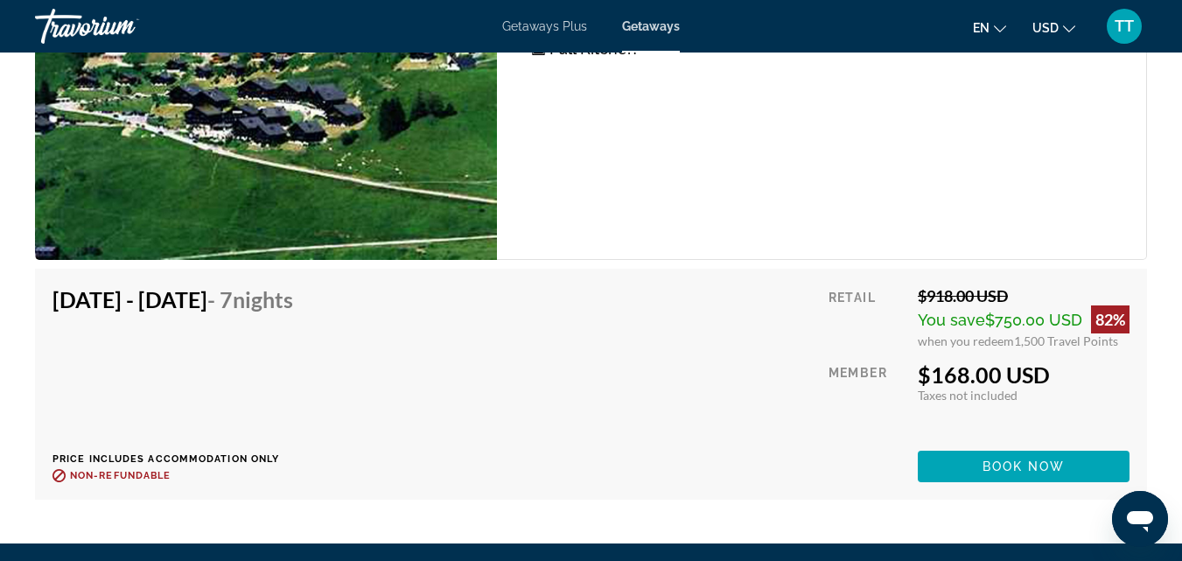
scroll to position [4550, 0]
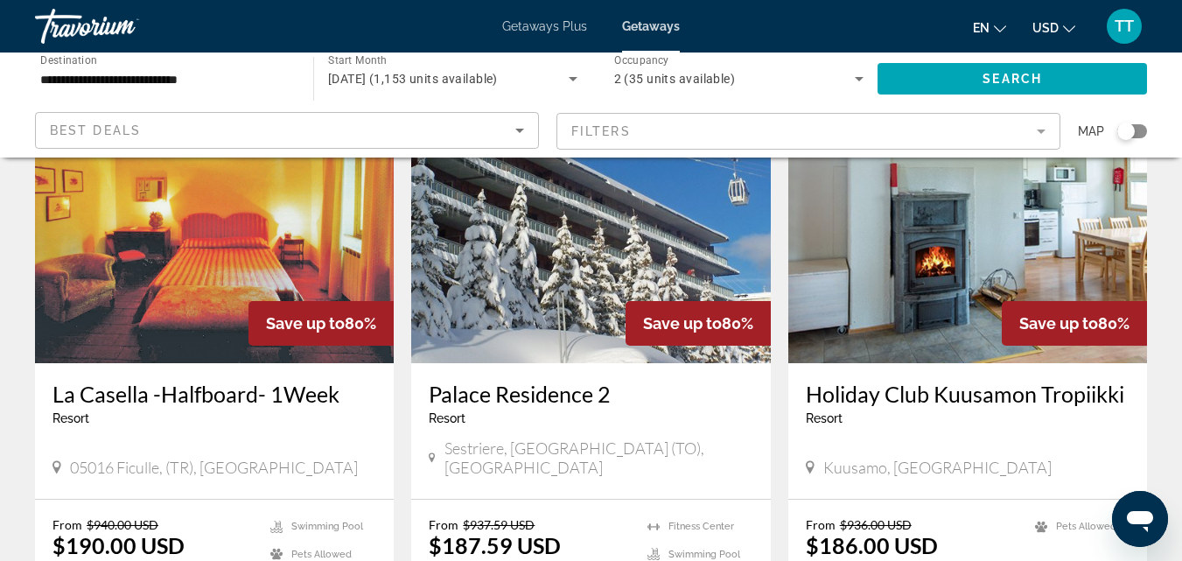
scroll to position [1400, 0]
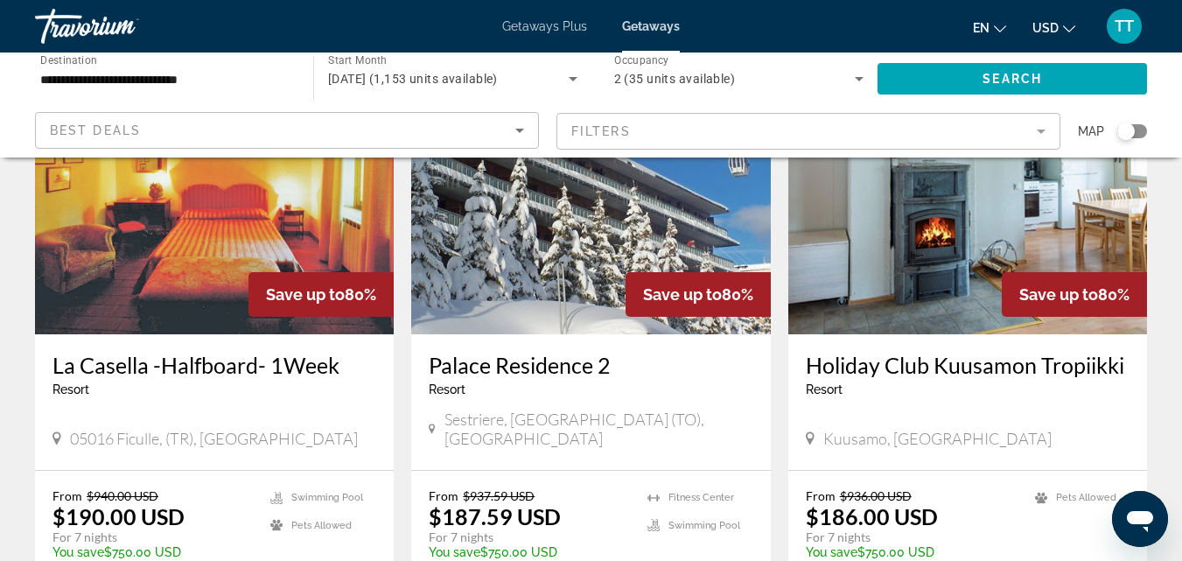
click at [250, 207] on img "Main content" at bounding box center [214, 194] width 359 height 280
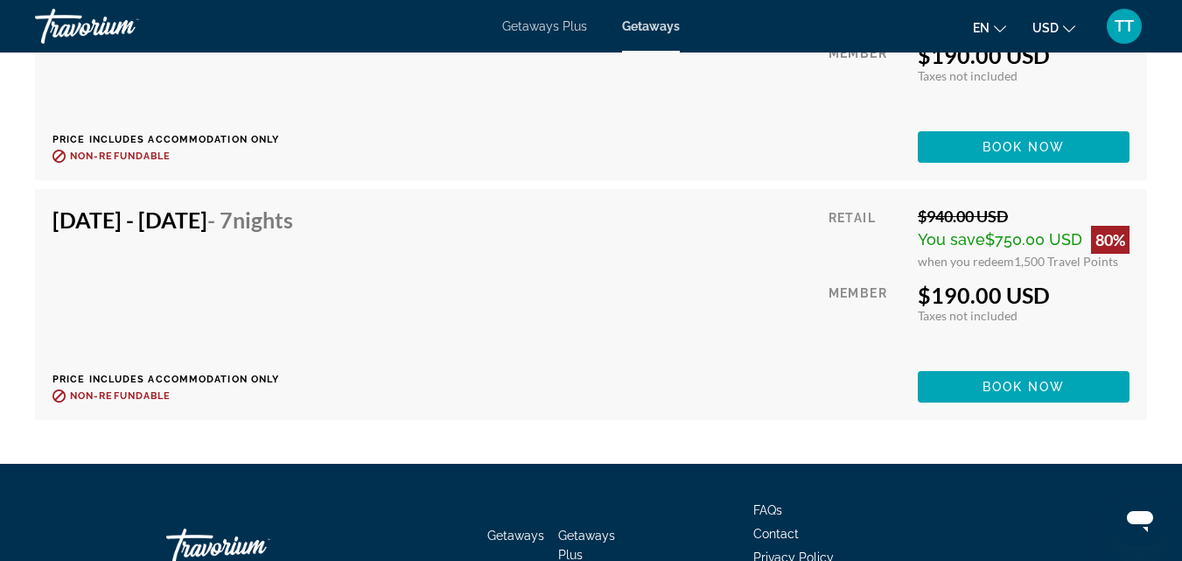
scroll to position [6738, 0]
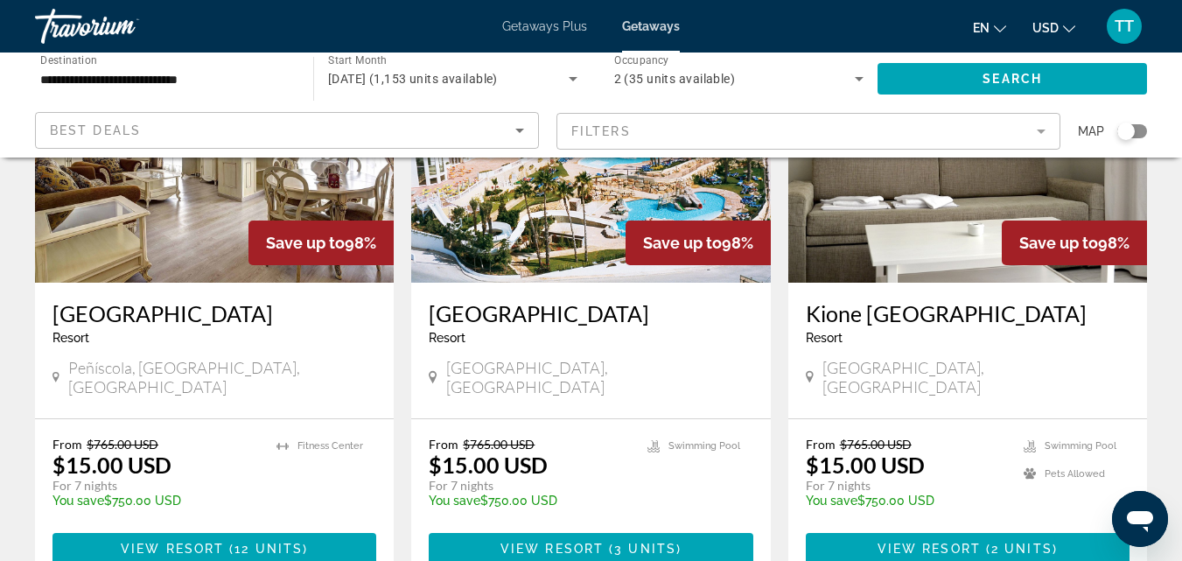
scroll to position [2349, 0]
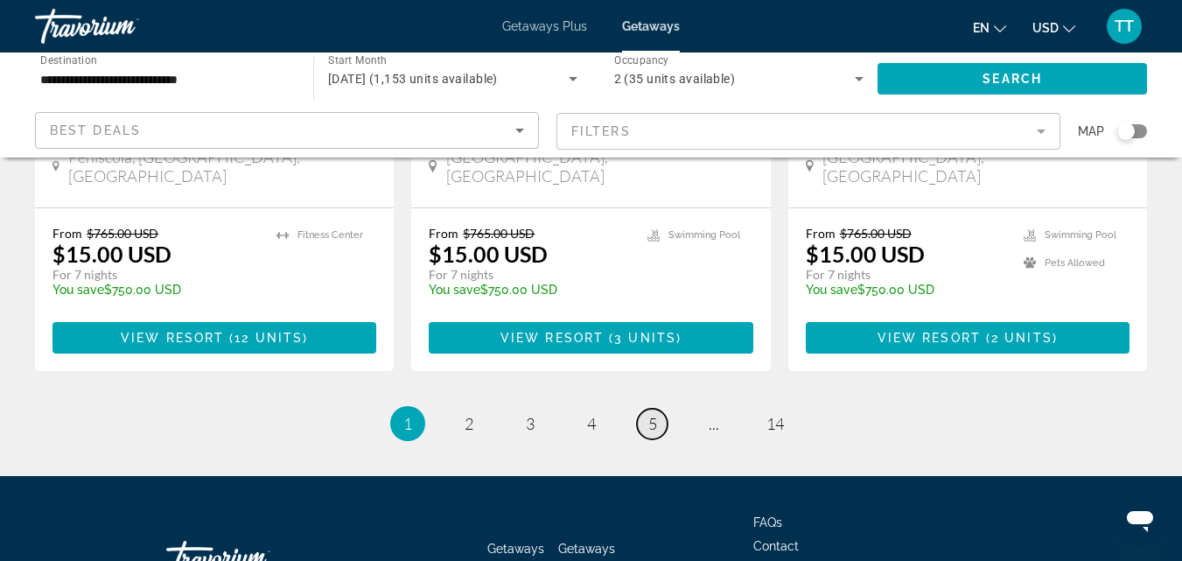
click at [661, 409] on link "page 5" at bounding box center [652, 424] width 31 height 31
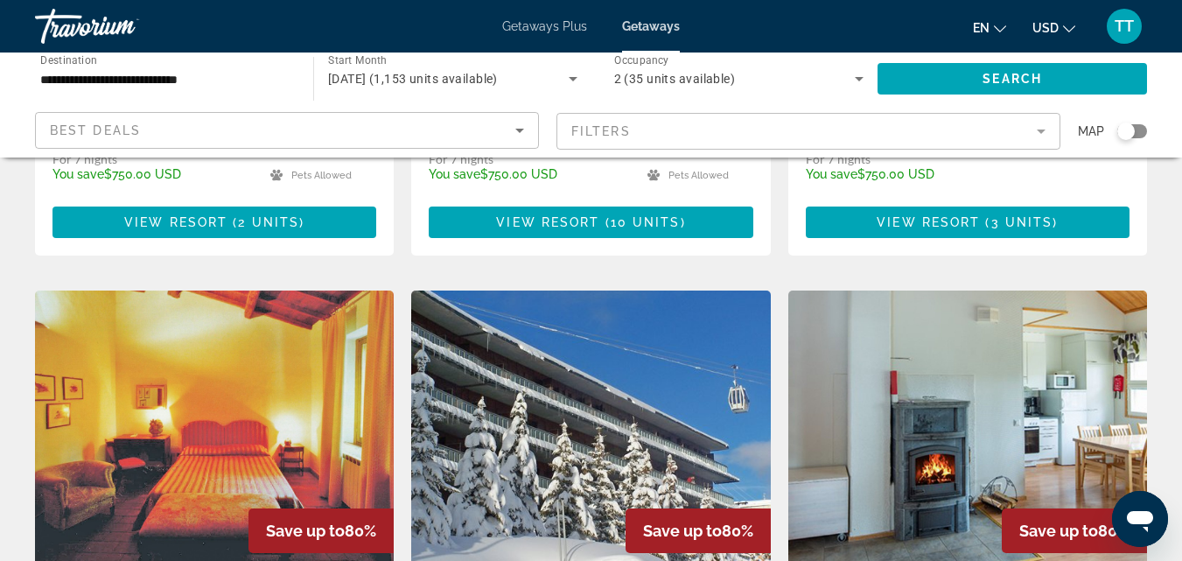
scroll to position [1313, 0]
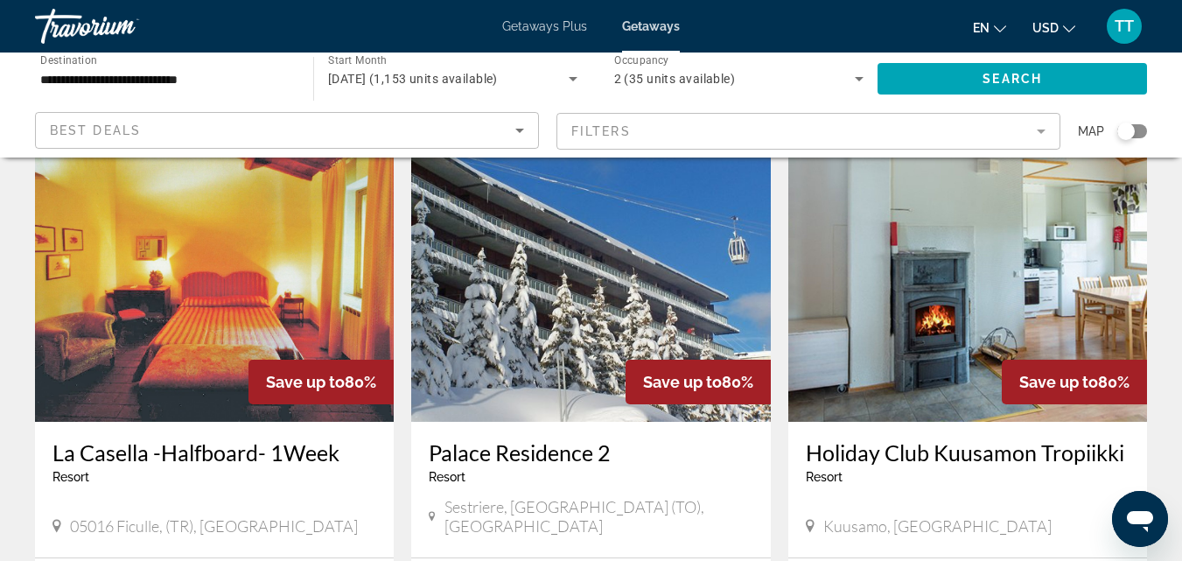
click at [564, 291] on img "Main content" at bounding box center [590, 282] width 359 height 280
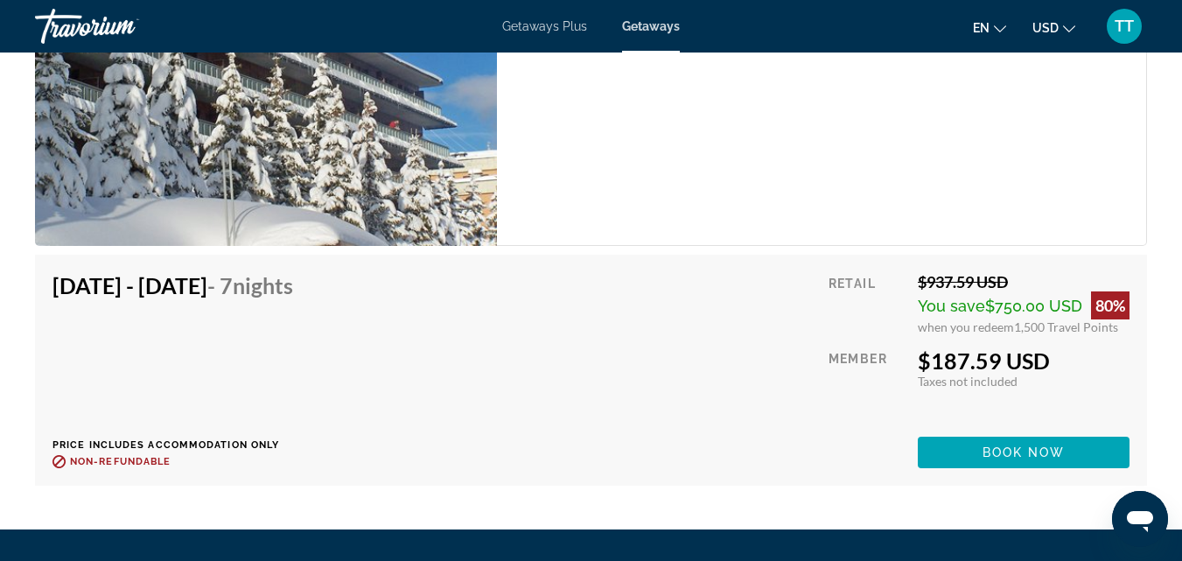
scroll to position [3388, 0]
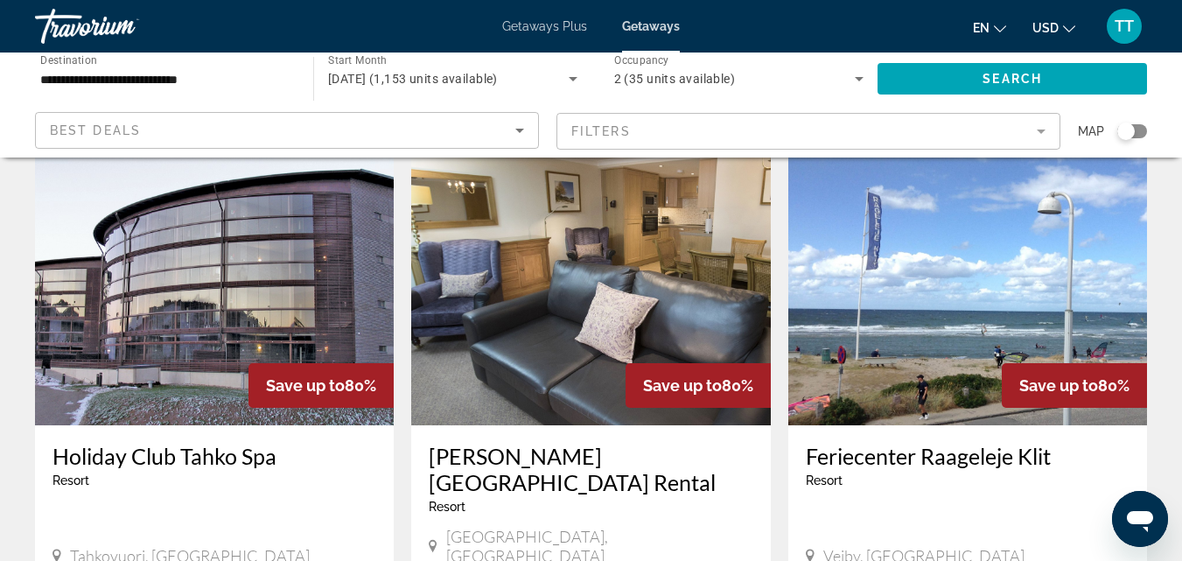
scroll to position [1838, 0]
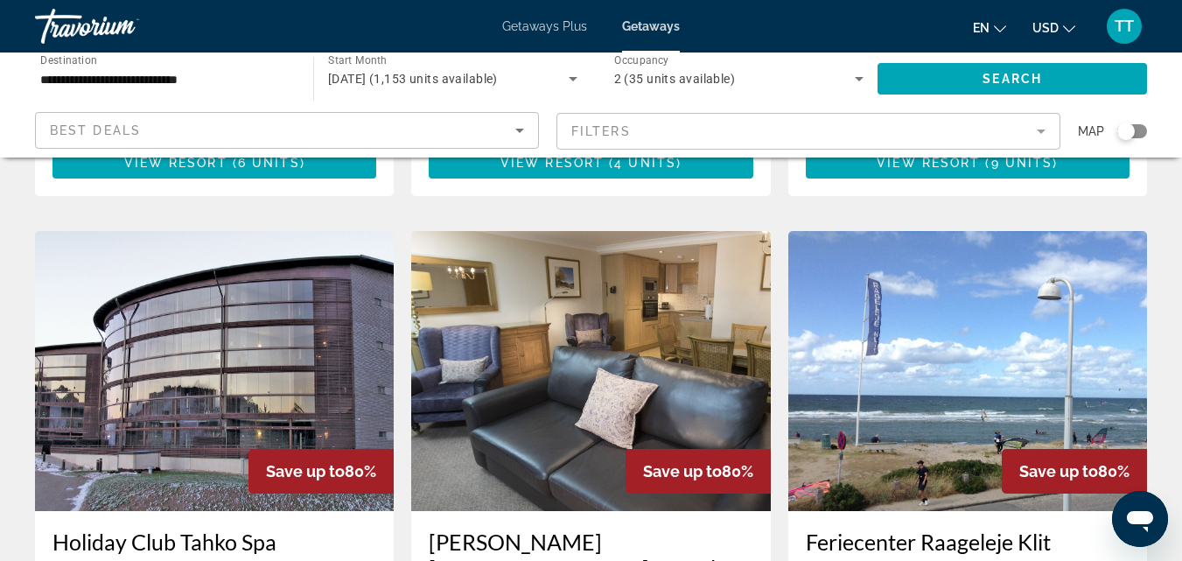
click at [588, 325] on img "Main content" at bounding box center [590, 371] width 359 height 280
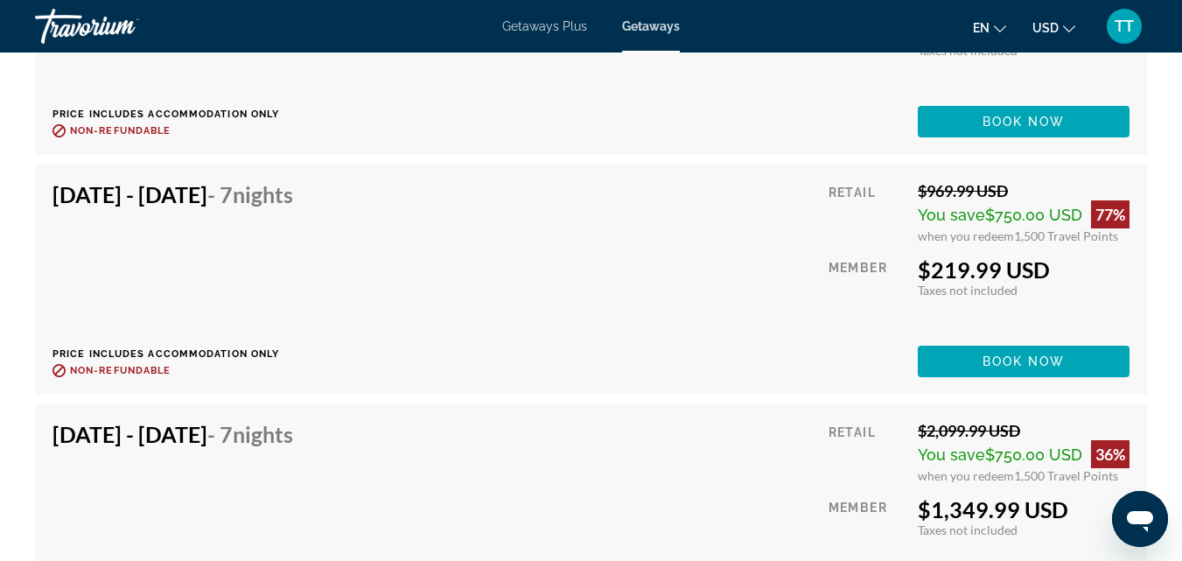
scroll to position [3850, 0]
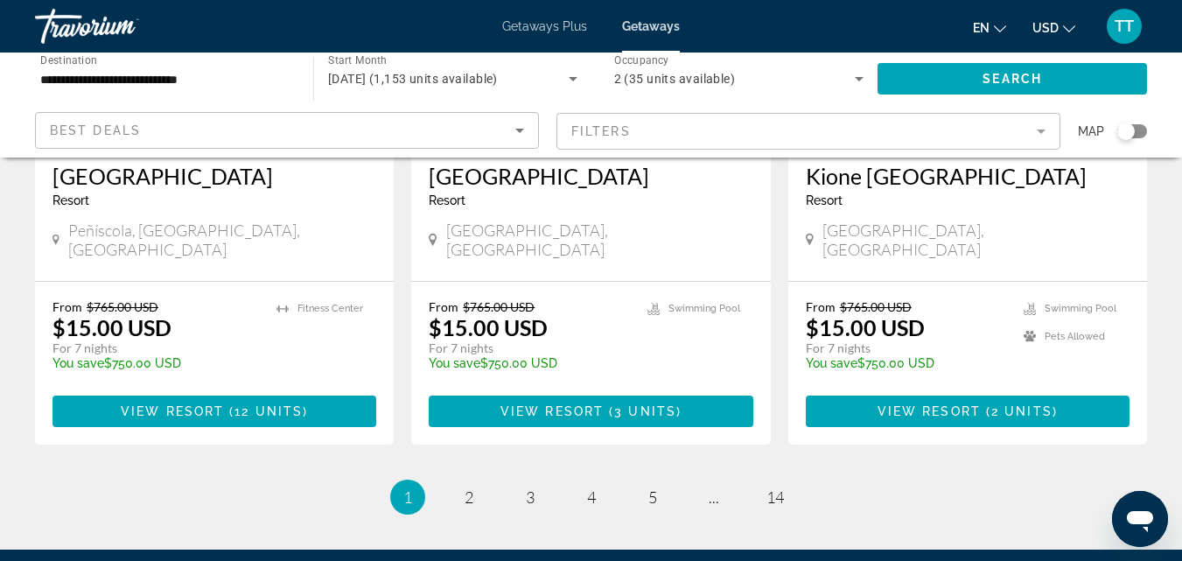
scroll to position [2349, 0]
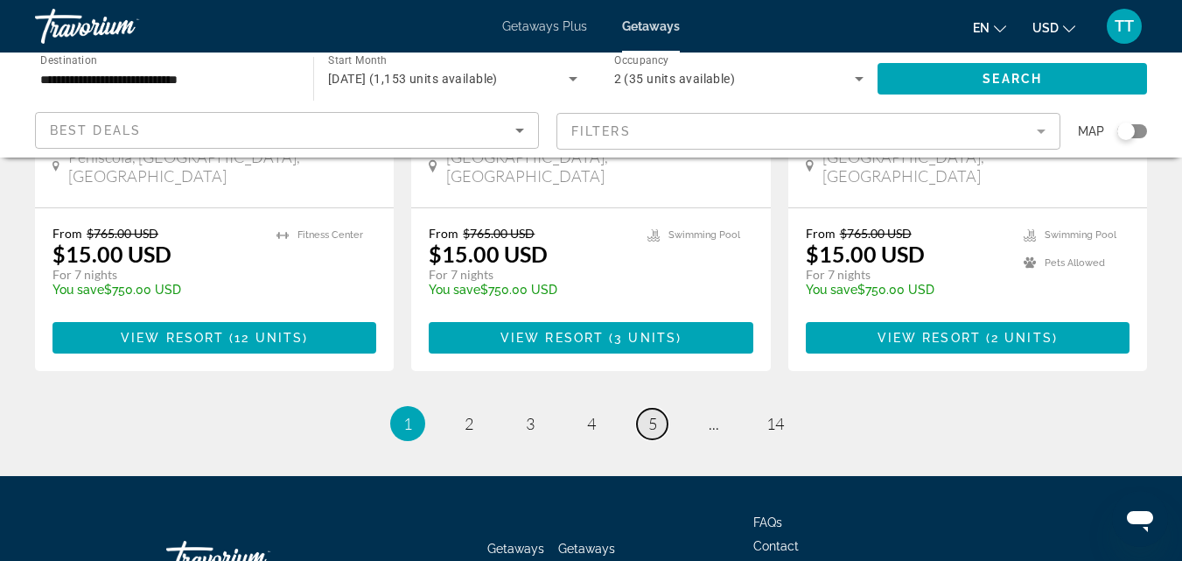
click at [655, 414] on span "5" at bounding box center [652, 423] width 9 height 19
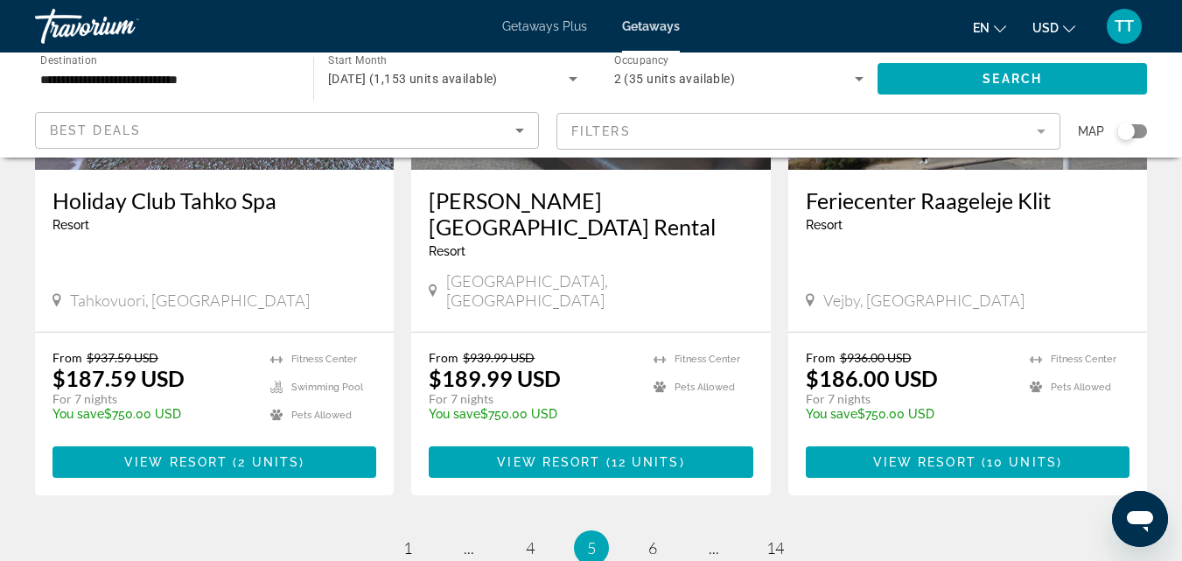
scroll to position [2188, 0]
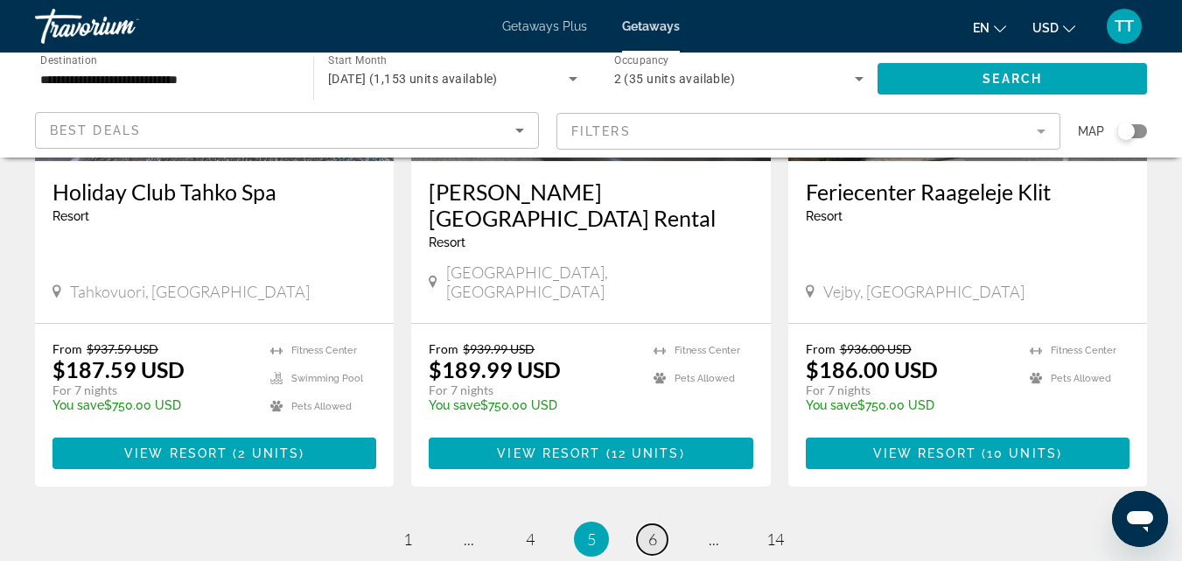
click at [648, 529] on span "6" at bounding box center [652, 538] width 9 height 19
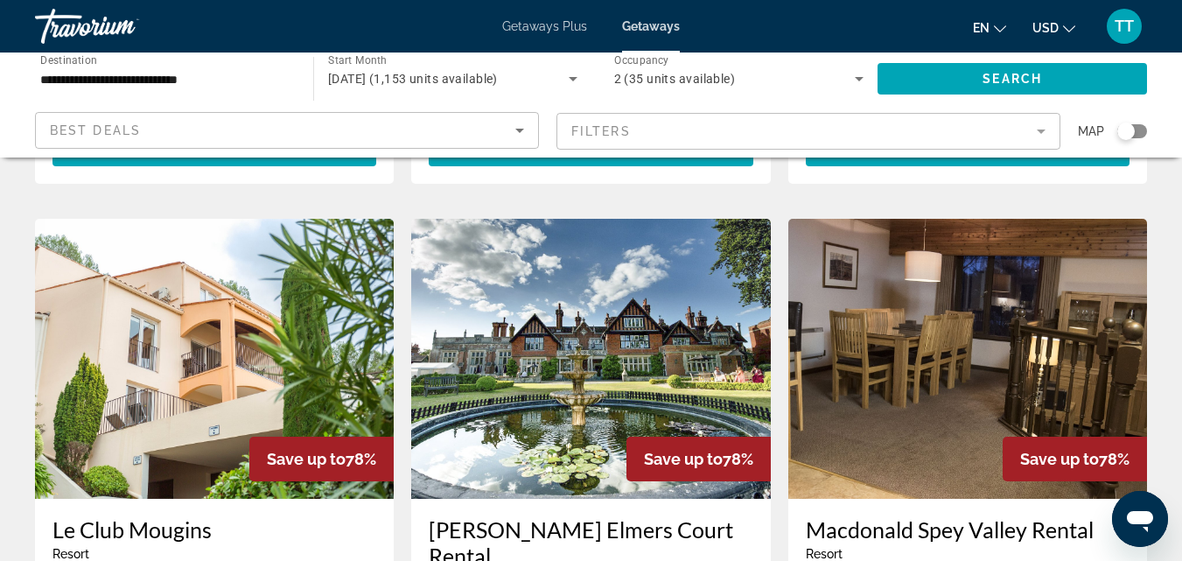
scroll to position [1313, 0]
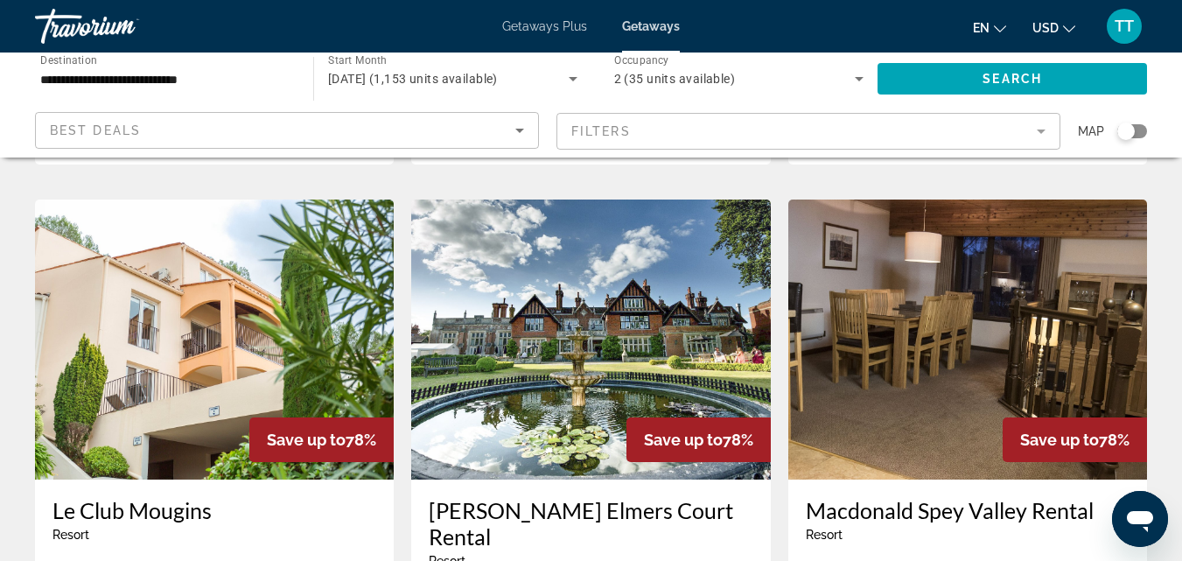
click at [613, 302] on img "Main content" at bounding box center [590, 340] width 359 height 280
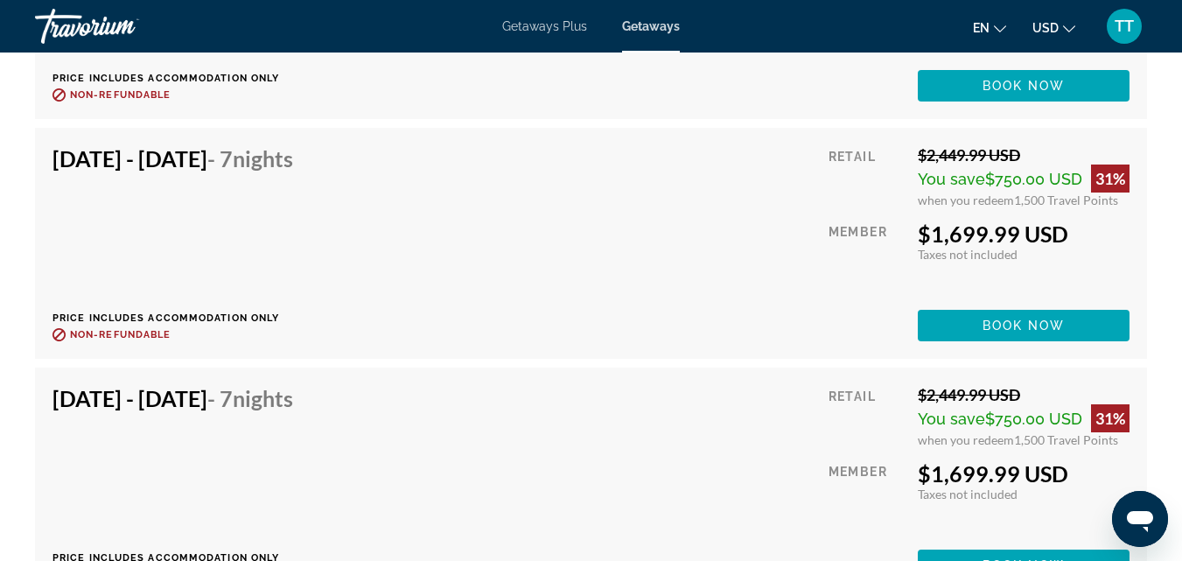
scroll to position [5513, 0]
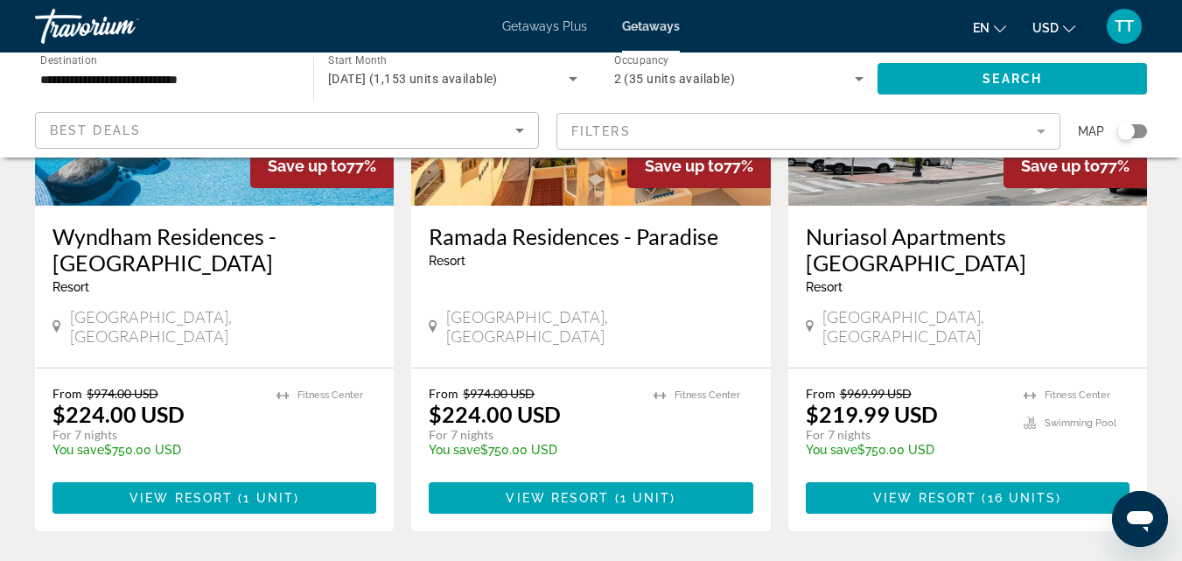
scroll to position [2275, 0]
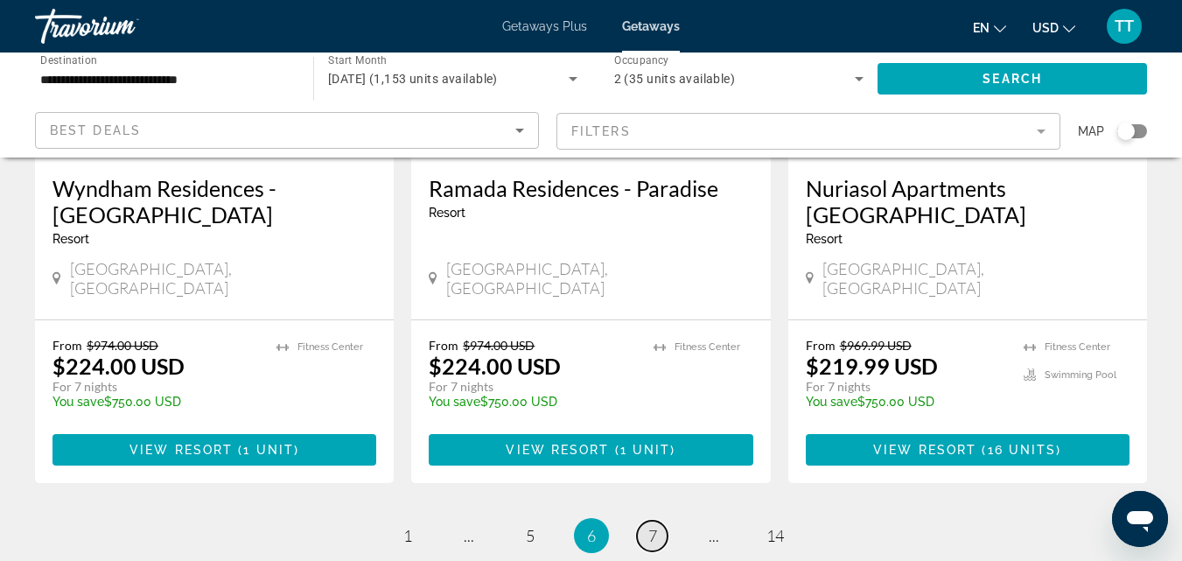
click at [655, 526] on span "7" at bounding box center [652, 535] width 9 height 19
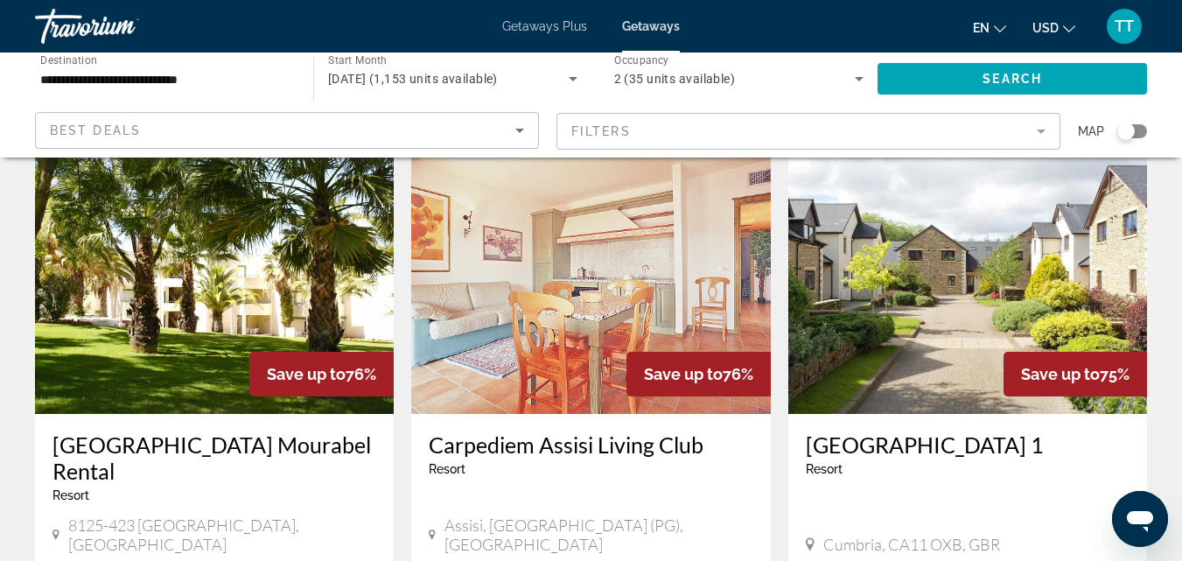
scroll to position [788, 0]
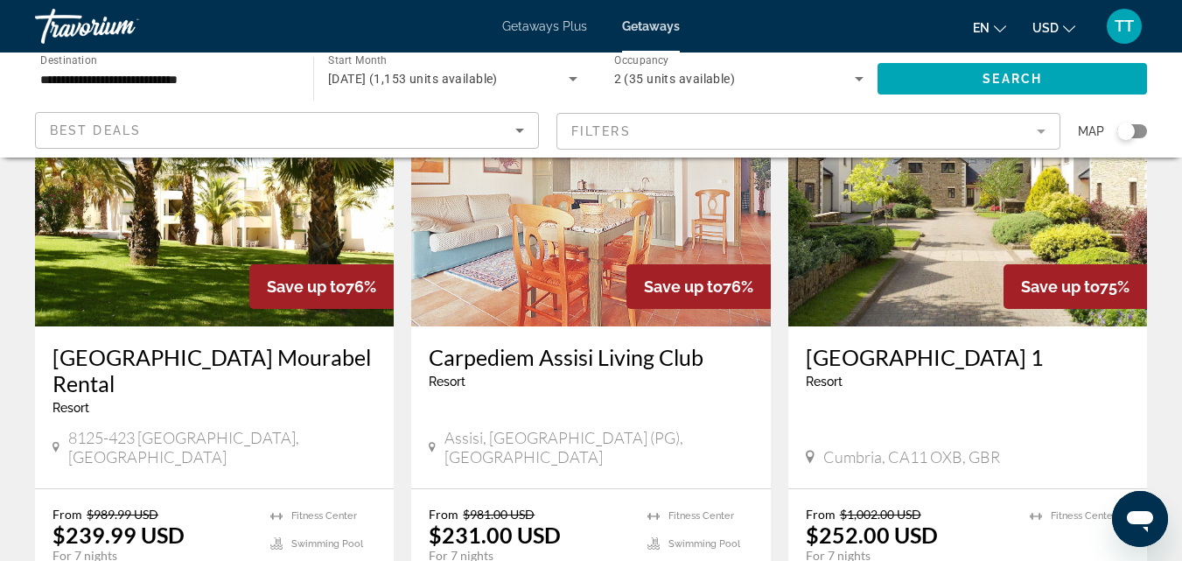
click at [655, 242] on img "Main content" at bounding box center [590, 186] width 359 height 280
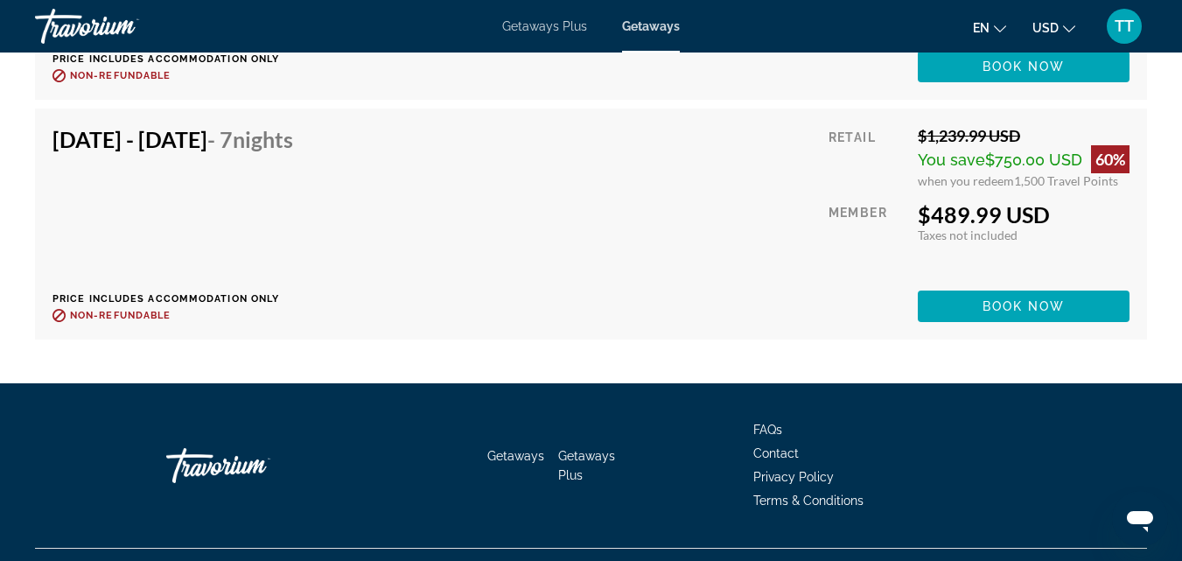
scroll to position [6239, 0]
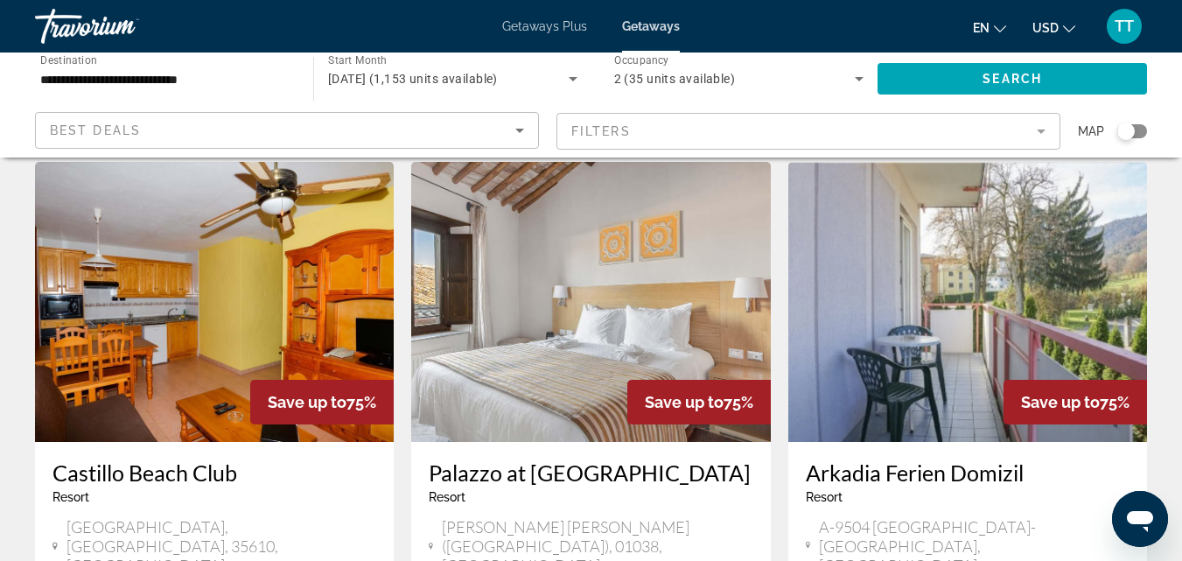
scroll to position [1400, 0]
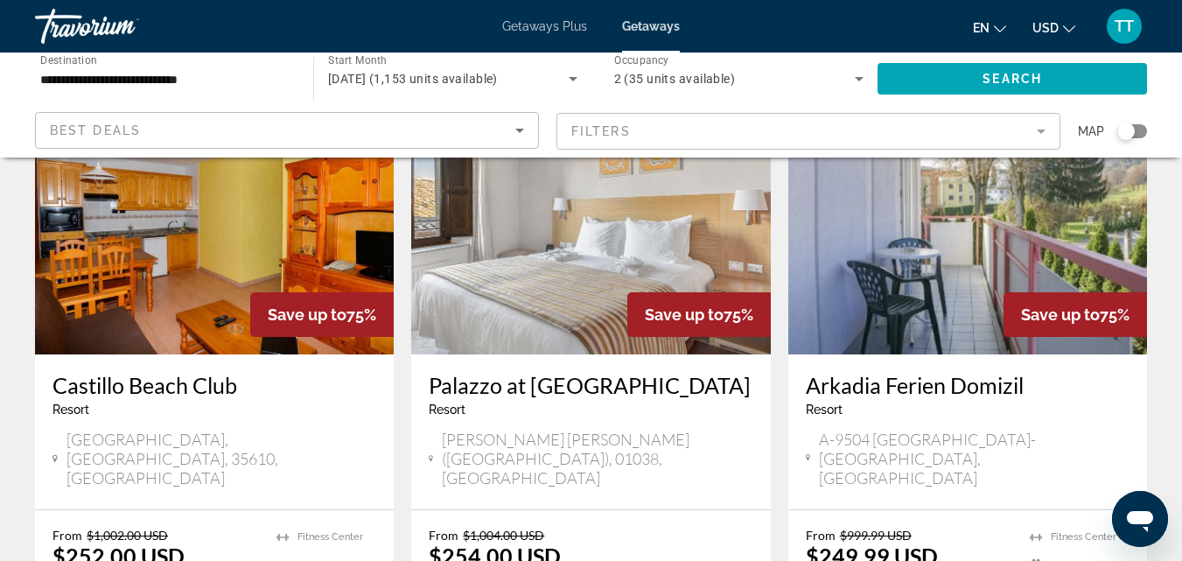
click at [581, 236] on img "Main content" at bounding box center [590, 214] width 359 height 280
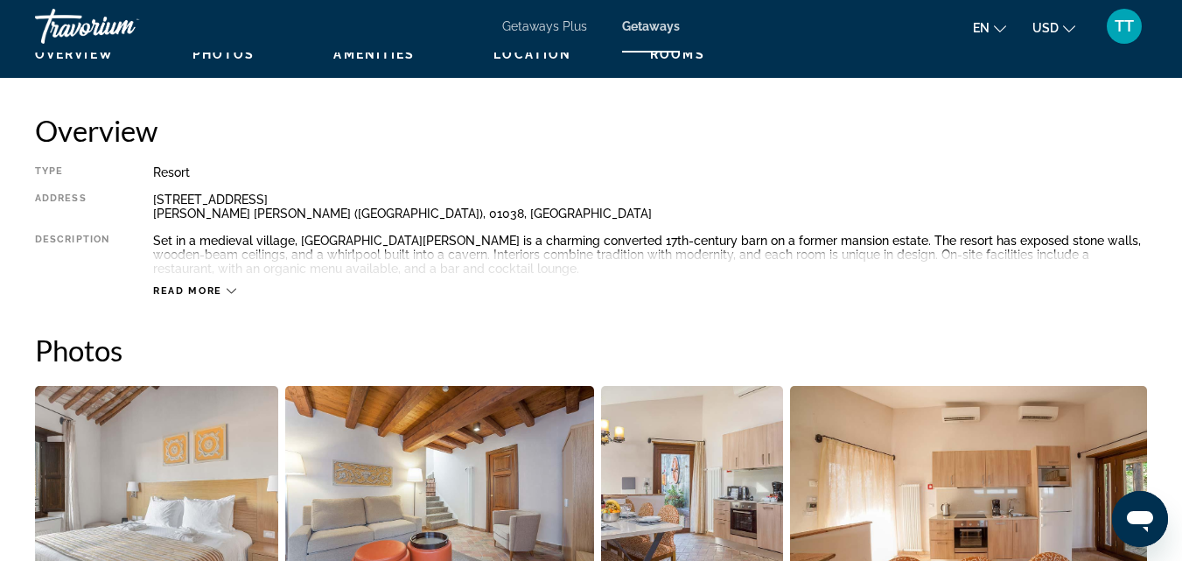
scroll to position [875, 0]
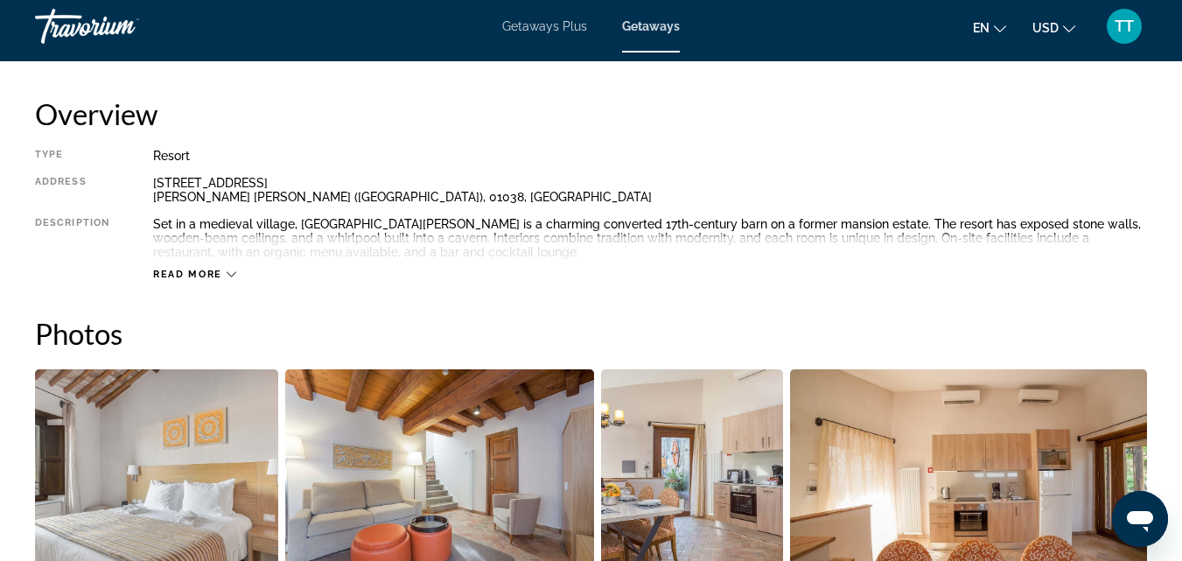
click at [225, 276] on div "Read more" at bounding box center [194, 274] width 83 height 11
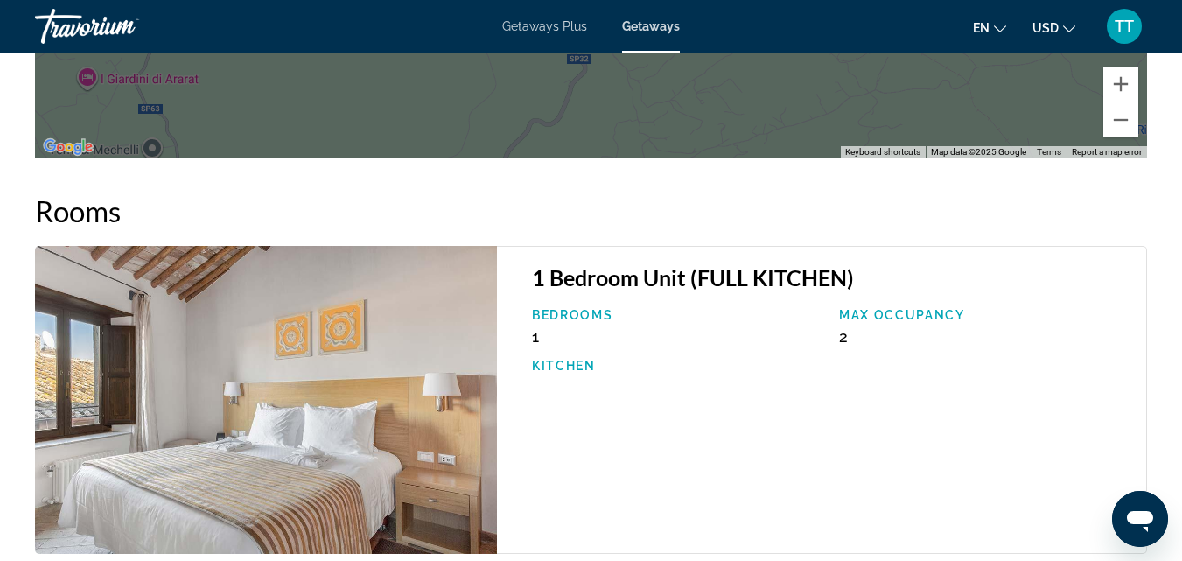
scroll to position [2665, 0]
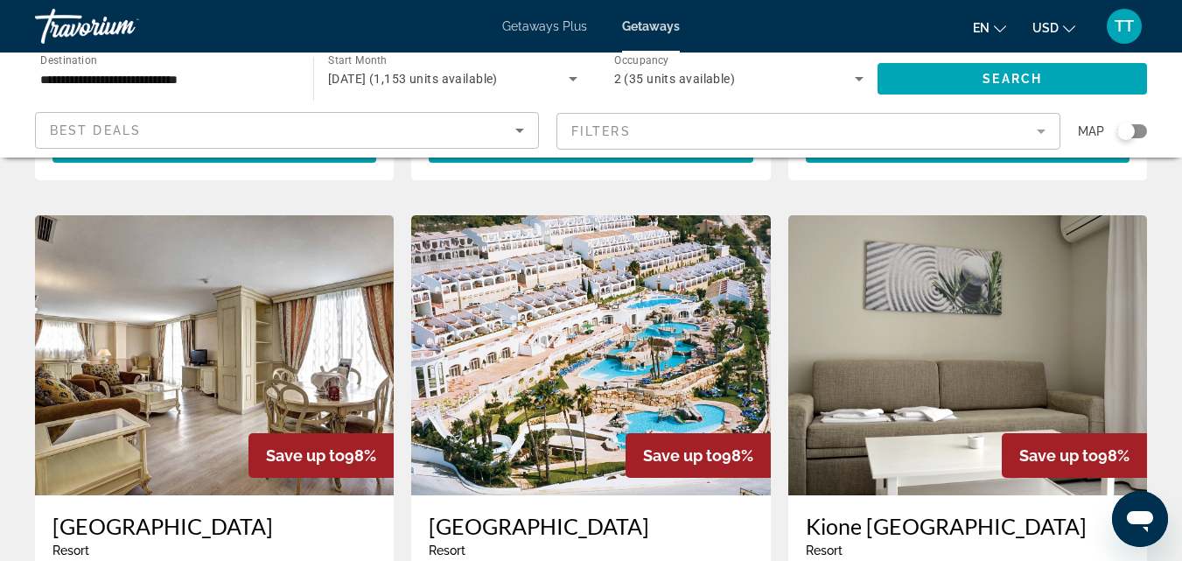
scroll to position [2349, 0]
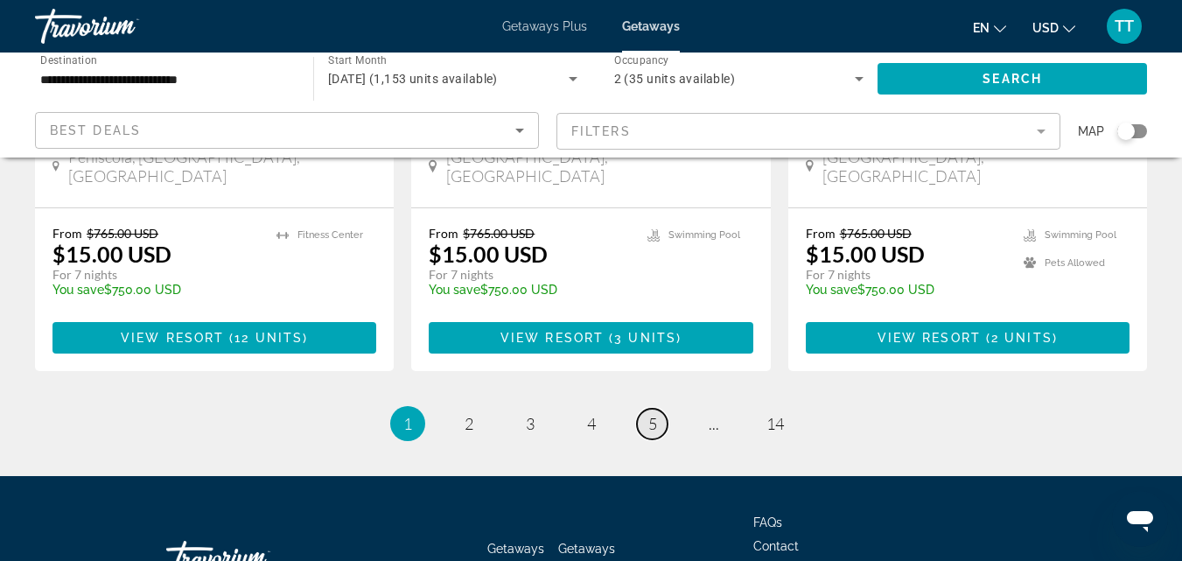
click at [651, 414] on span "5" at bounding box center [652, 423] width 9 height 19
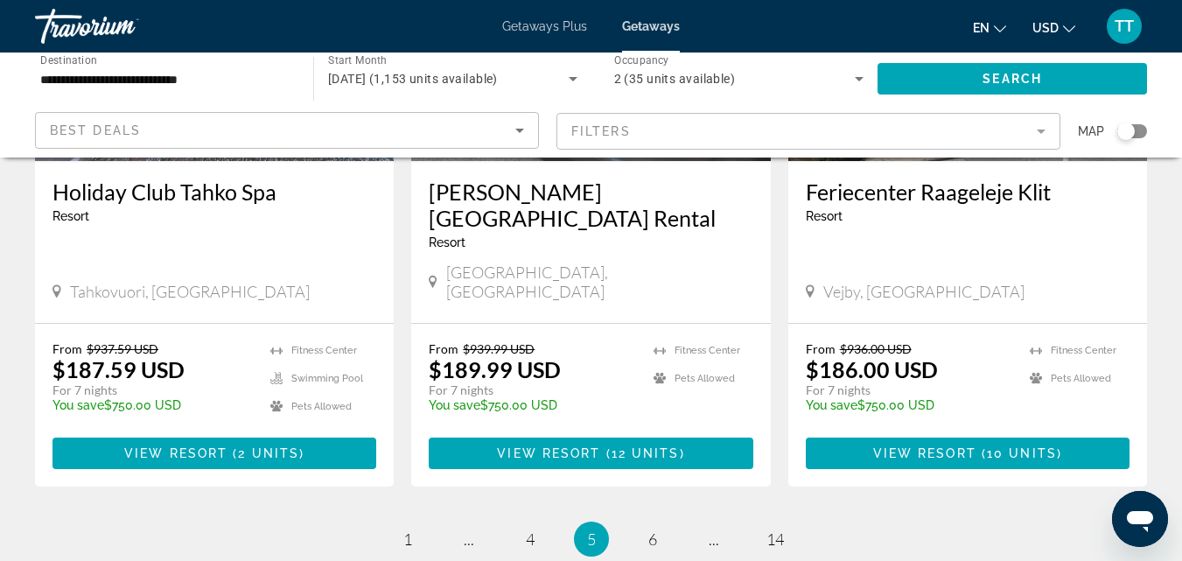
scroll to position [2322, 0]
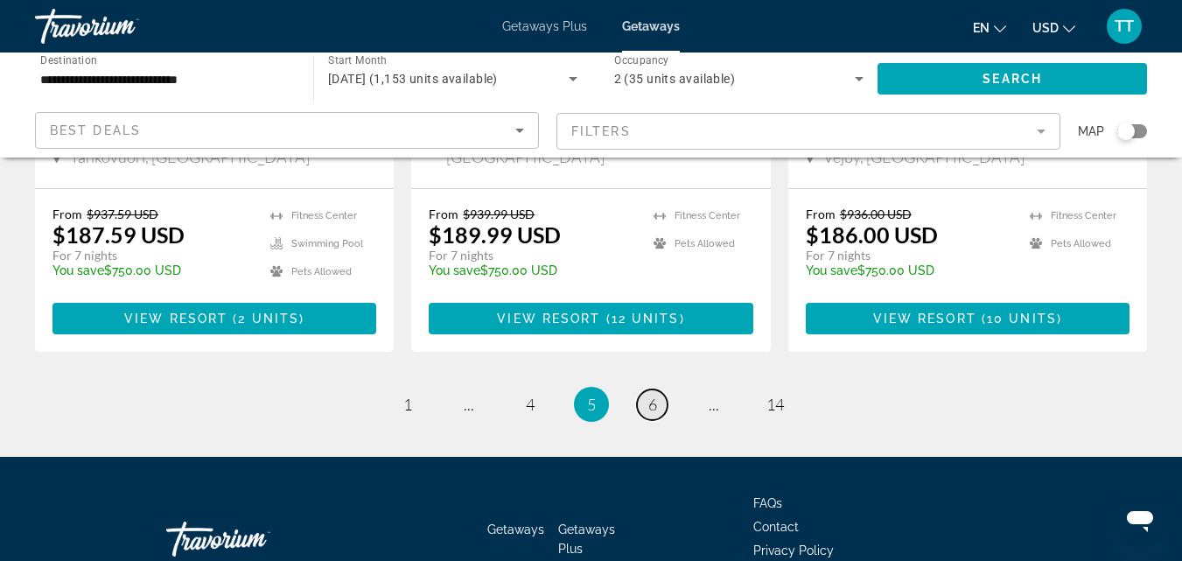
click at [654, 395] on span "6" at bounding box center [652, 404] width 9 height 19
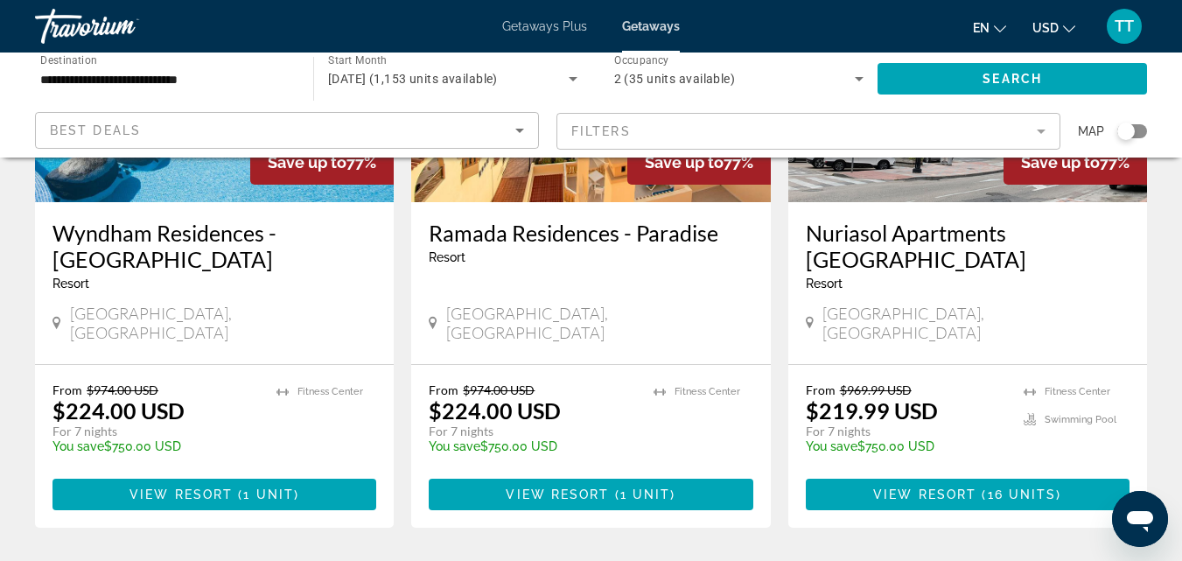
scroll to position [2275, 0]
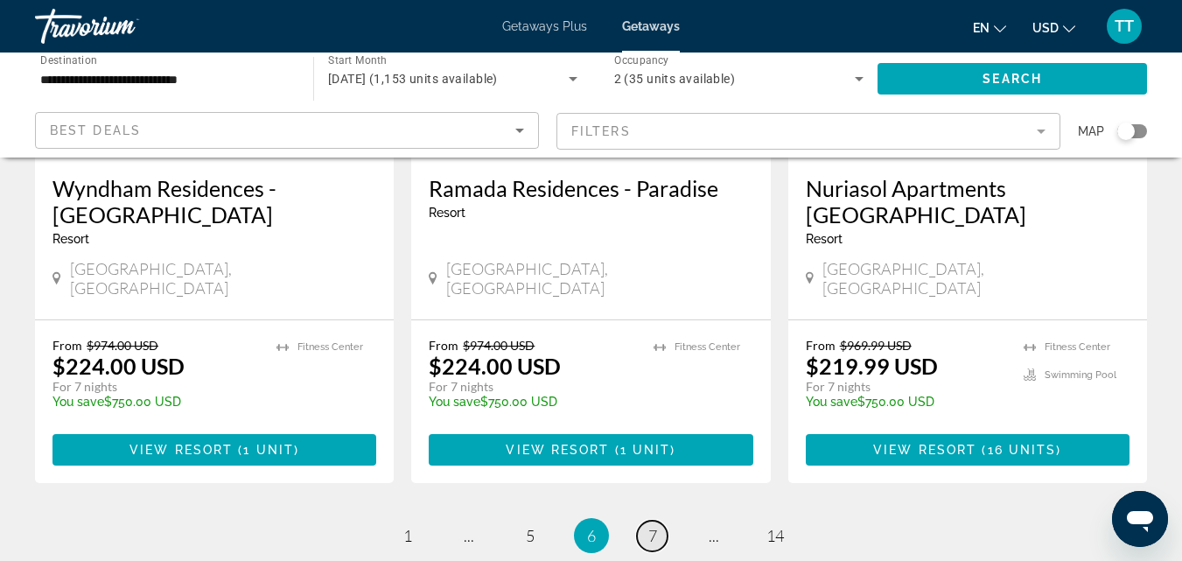
click at [654, 526] on span "7" at bounding box center [652, 535] width 9 height 19
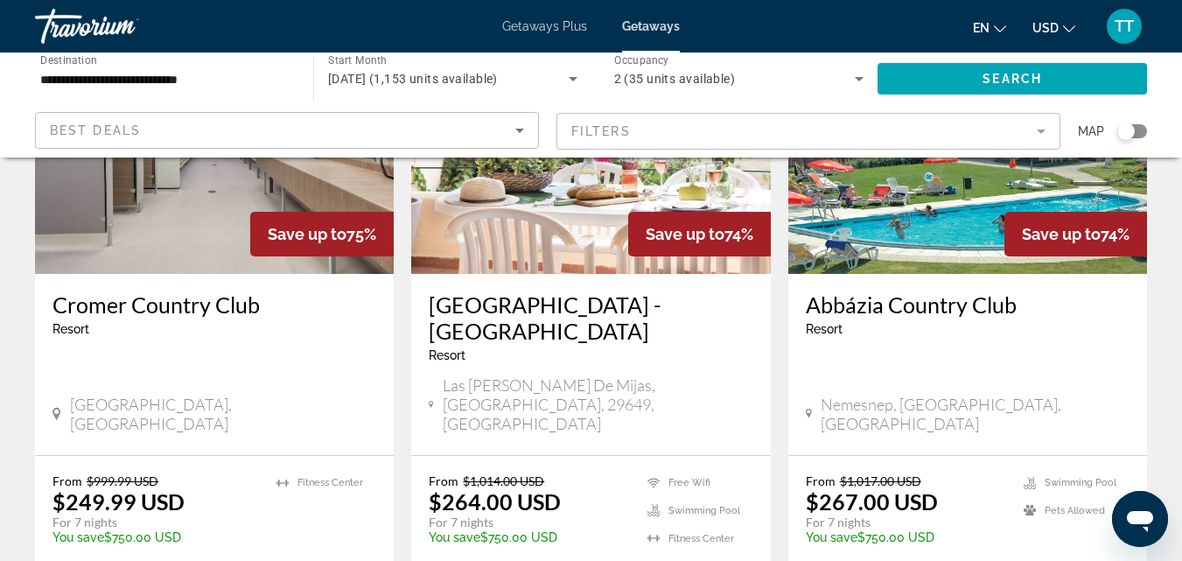
scroll to position [2275, 0]
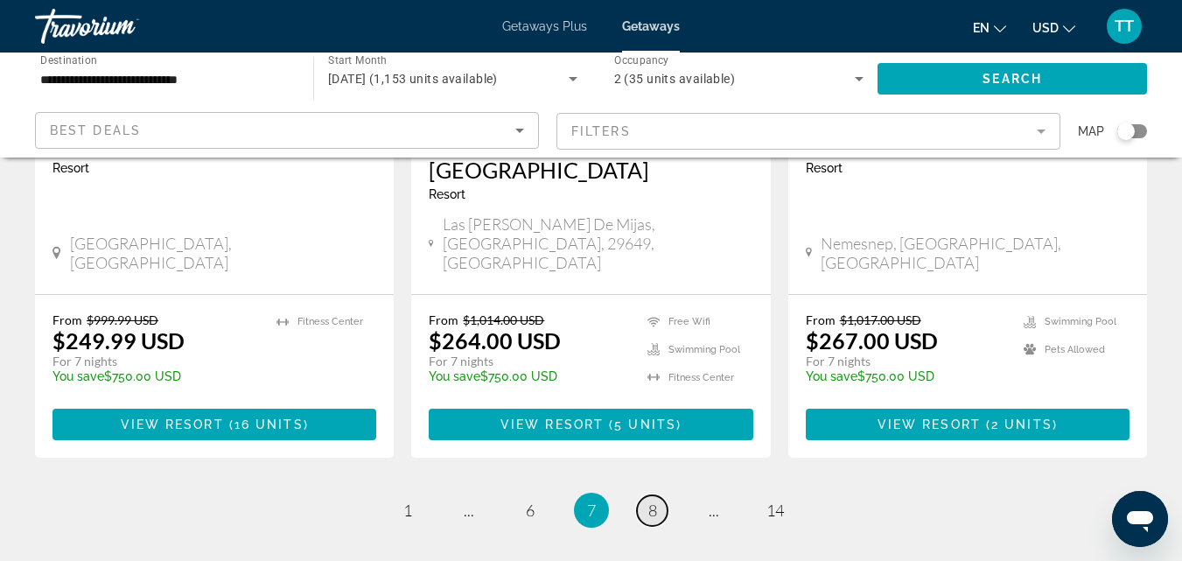
click at [660, 495] on link "page 8" at bounding box center [652, 510] width 31 height 31
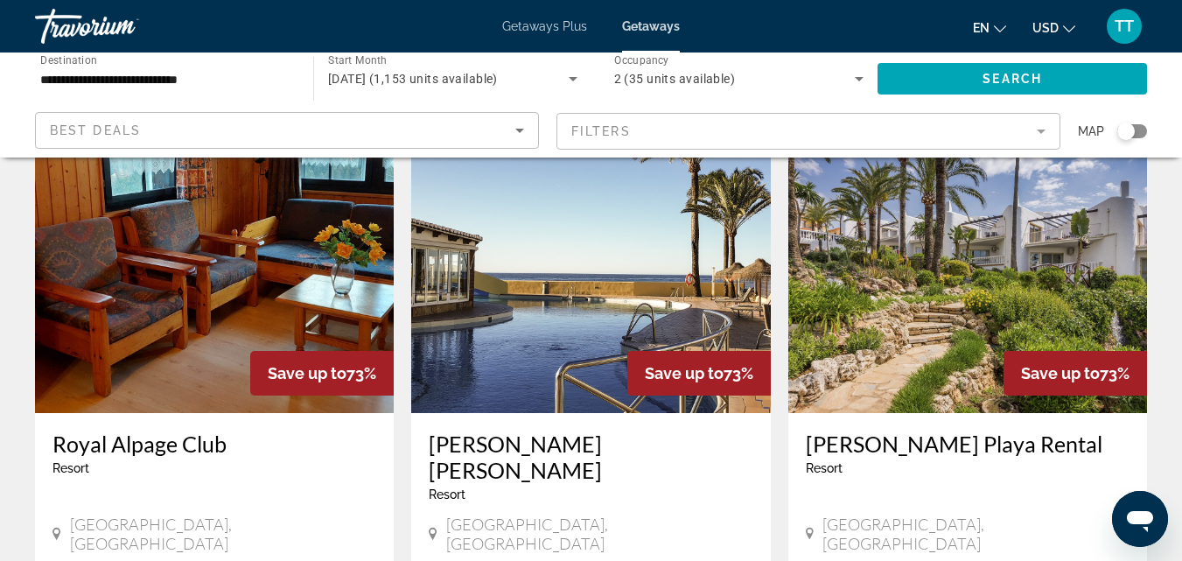
scroll to position [788, 0]
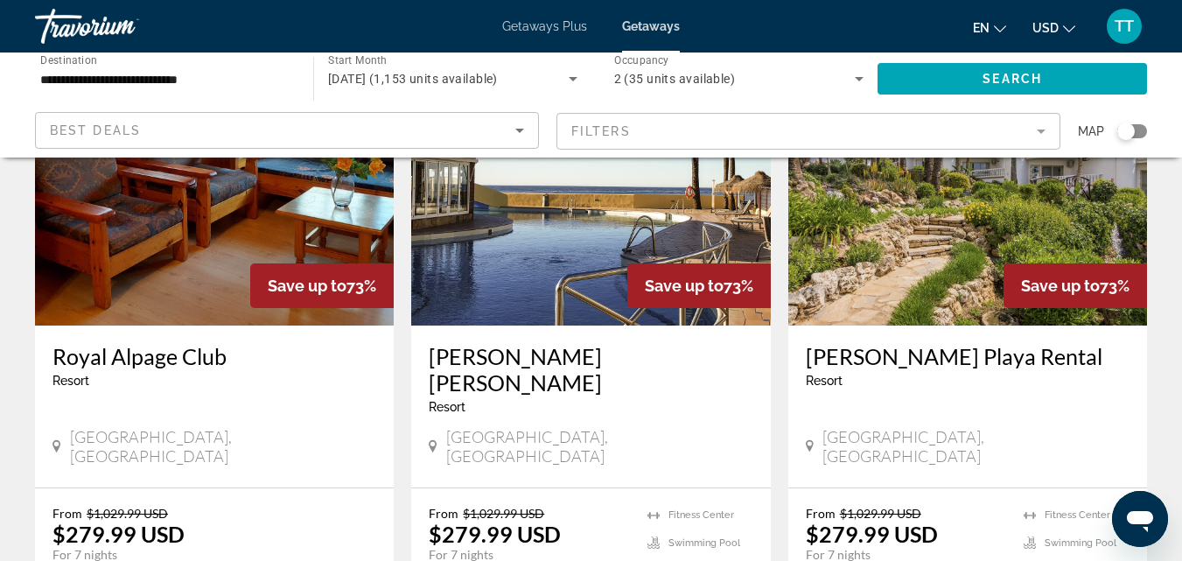
click at [239, 271] on img "Main content" at bounding box center [214, 186] width 359 height 280
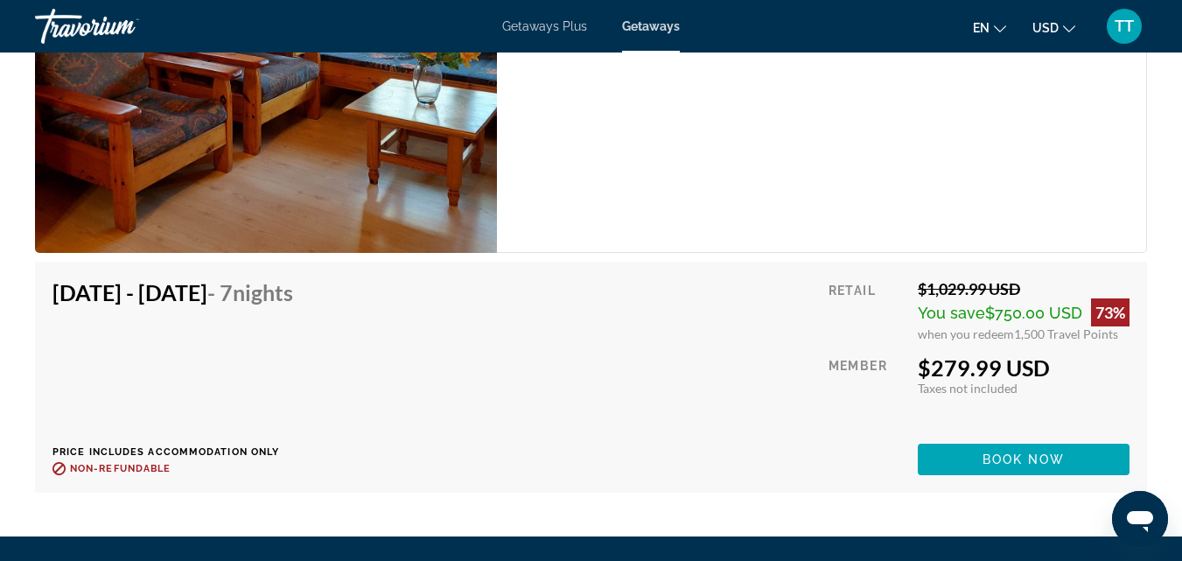
scroll to position [4200, 0]
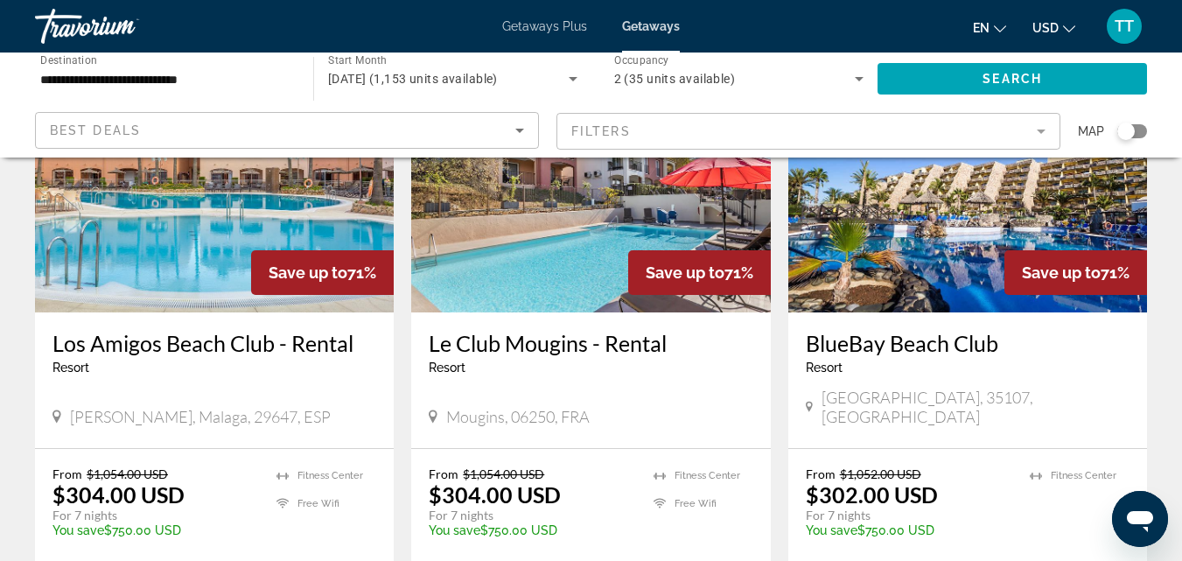
scroll to position [2363, 0]
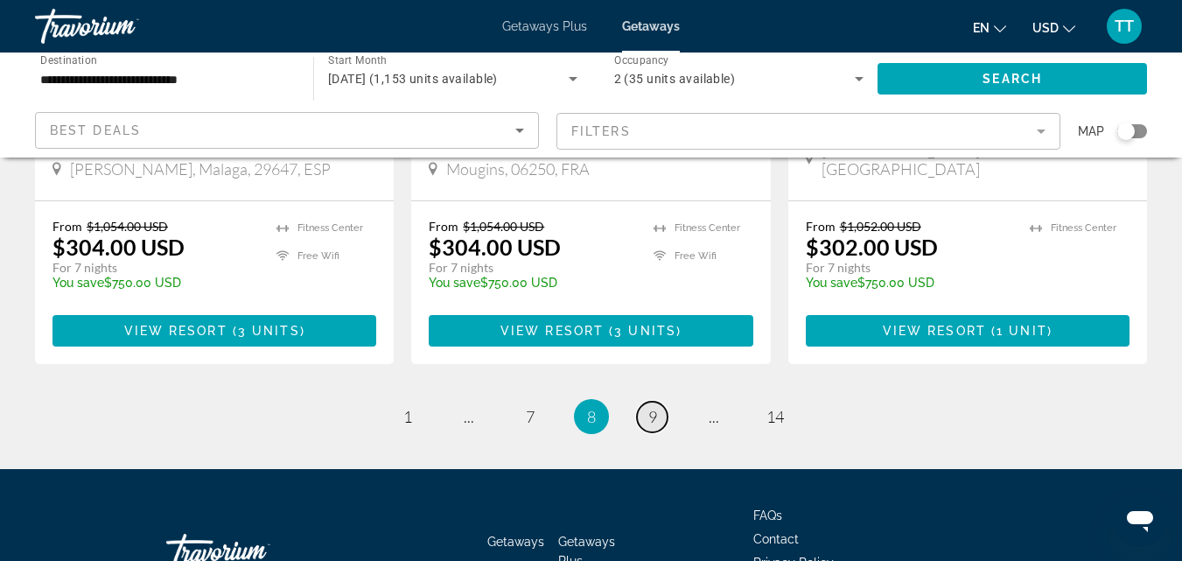
click at [653, 407] on span "9" at bounding box center [652, 416] width 9 height 19
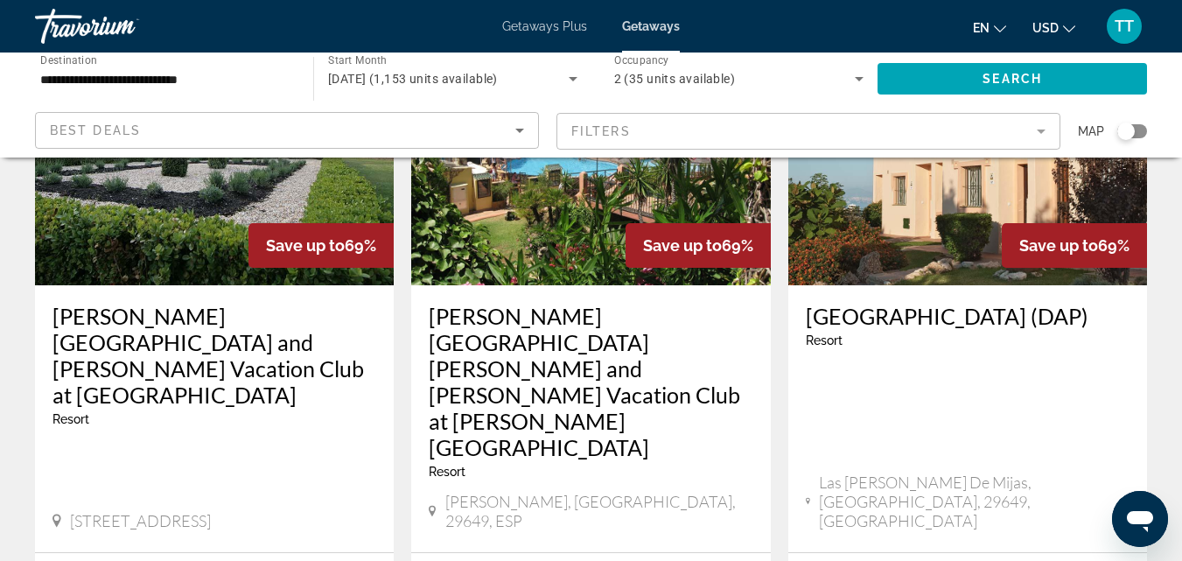
scroll to position [2506, 0]
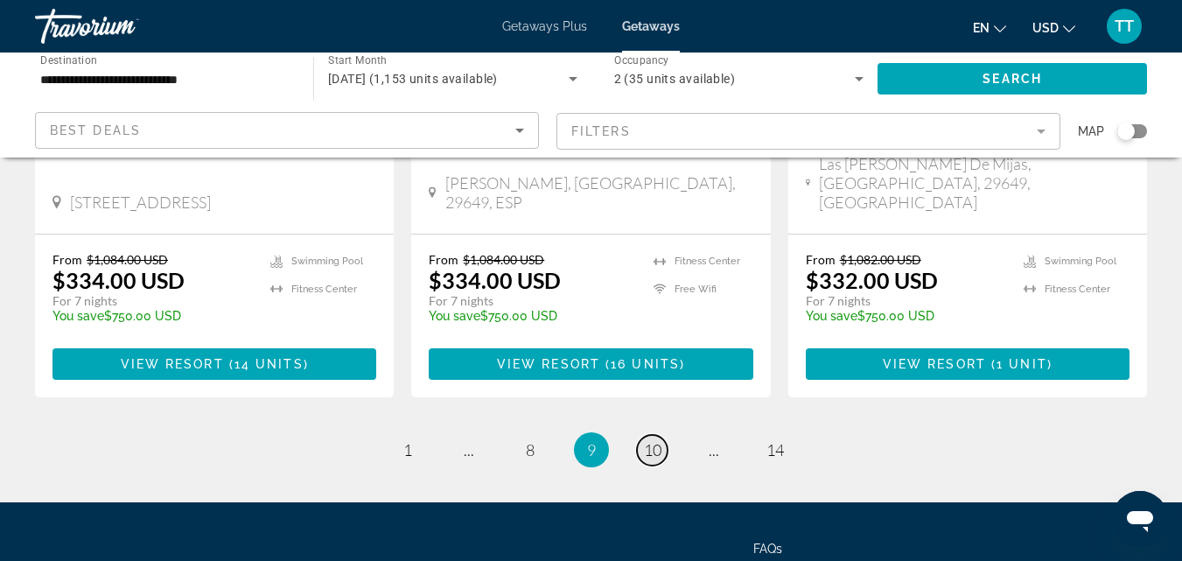
click at [654, 440] on span "10" at bounding box center [653, 449] width 18 height 19
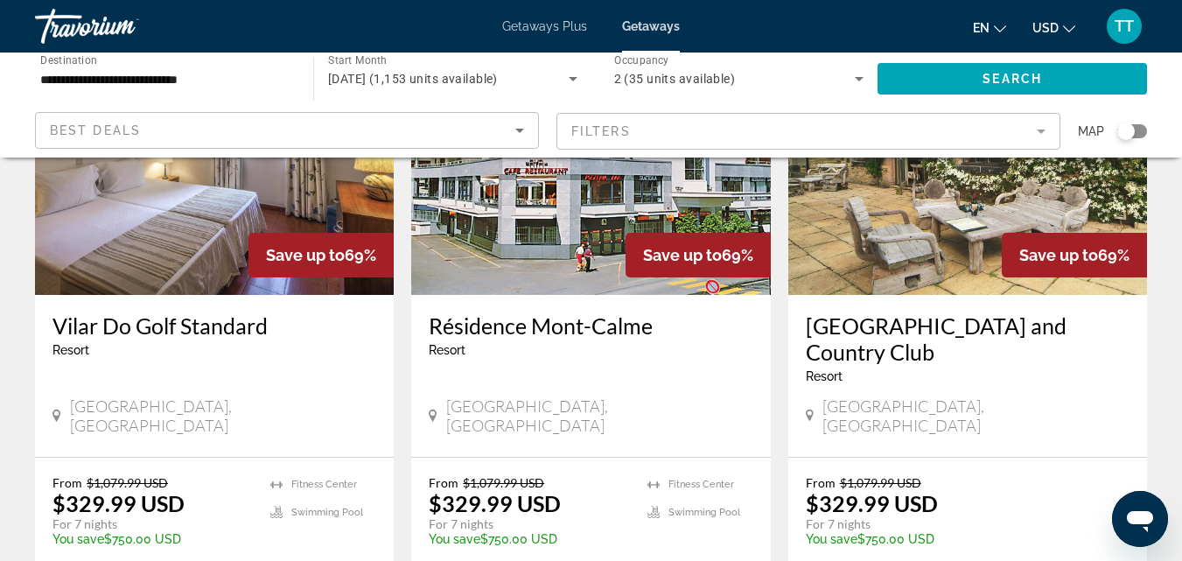
scroll to position [875, 0]
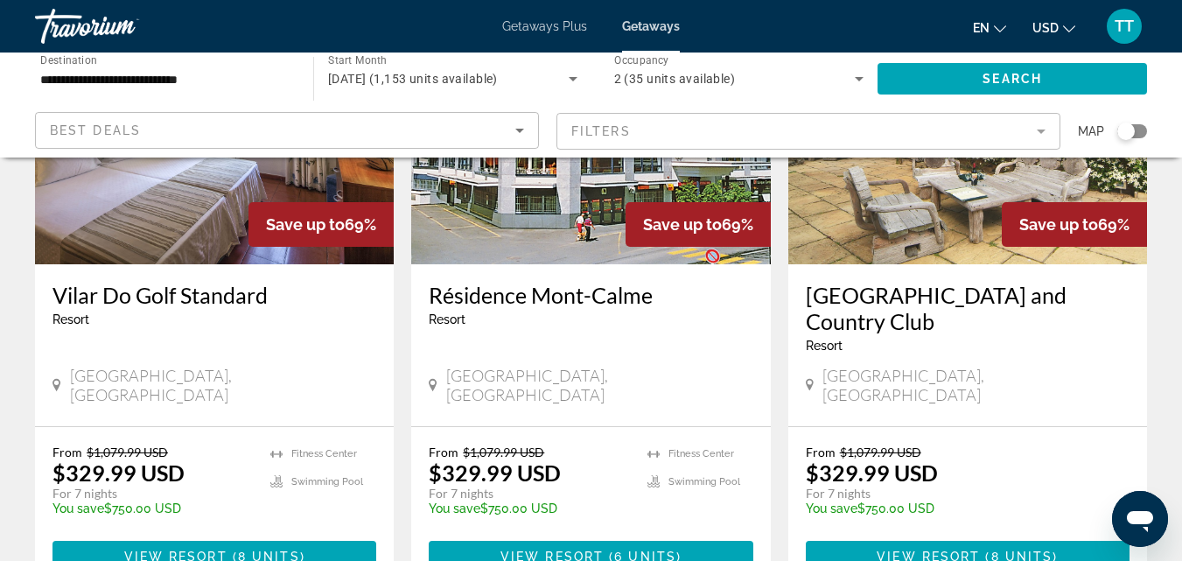
click at [681, 282] on h3 "Résidence Mont-Calme" at bounding box center [591, 295] width 324 height 26
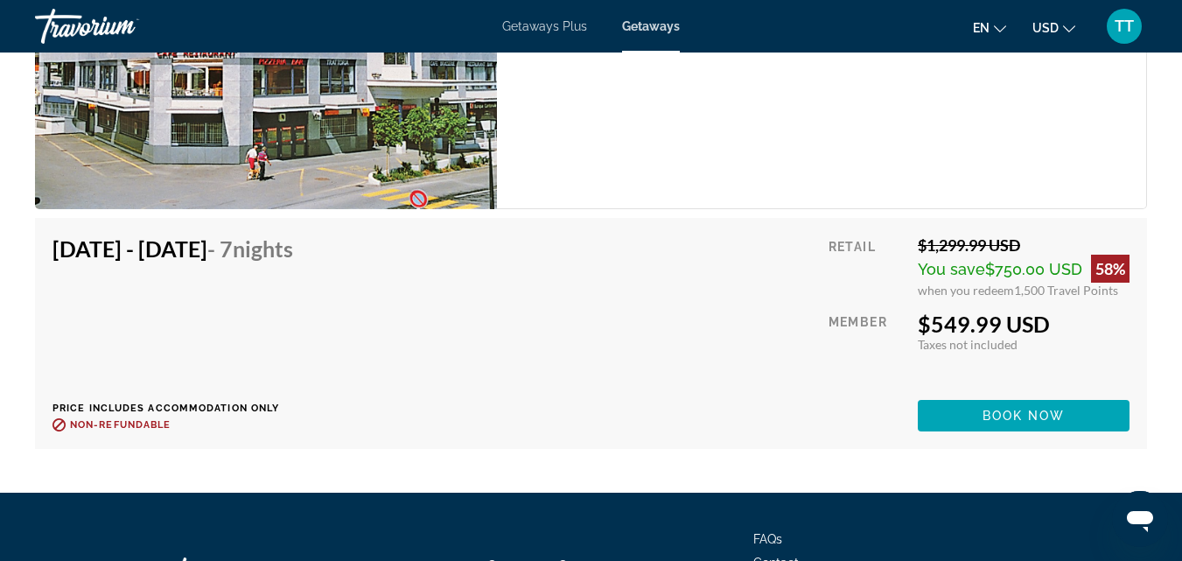
scroll to position [5775, 0]
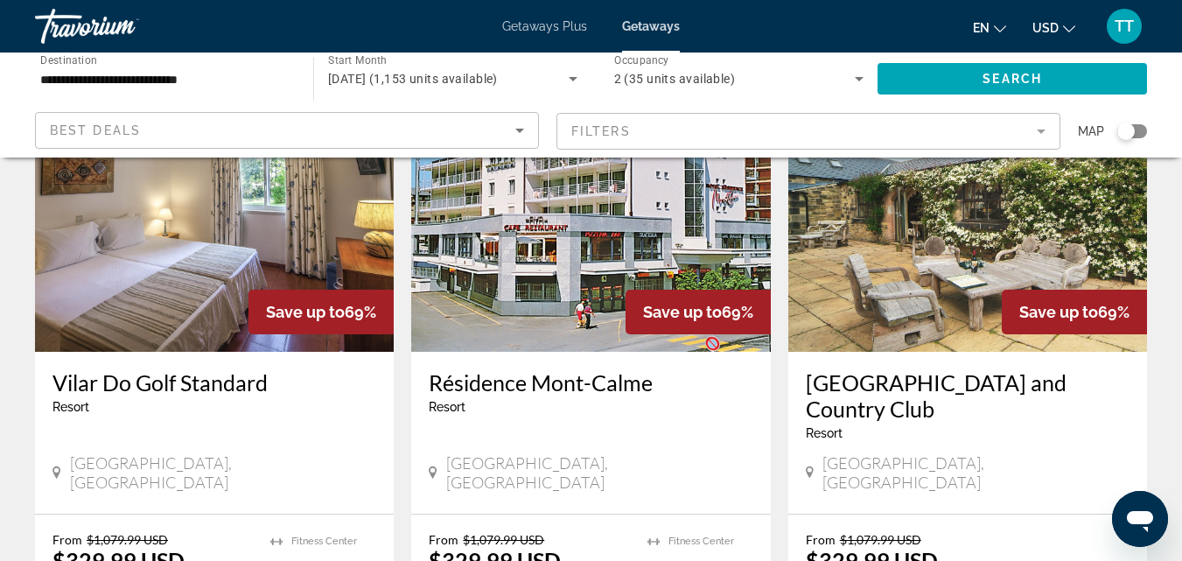
scroll to position [875, 0]
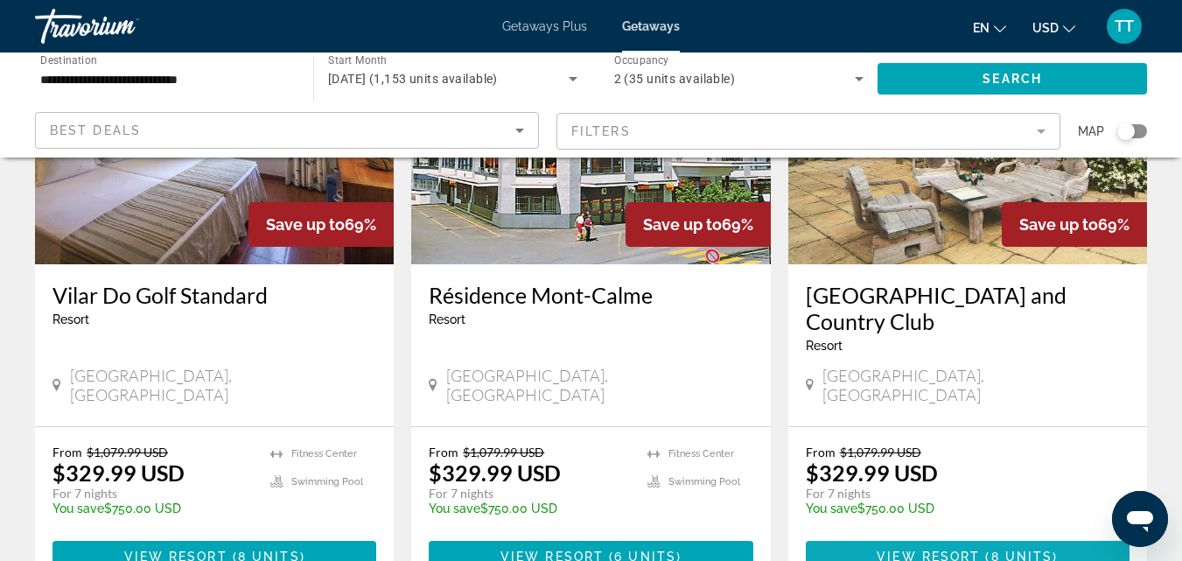
click at [949, 550] on span "View Resort" at bounding box center [928, 557] width 103 height 14
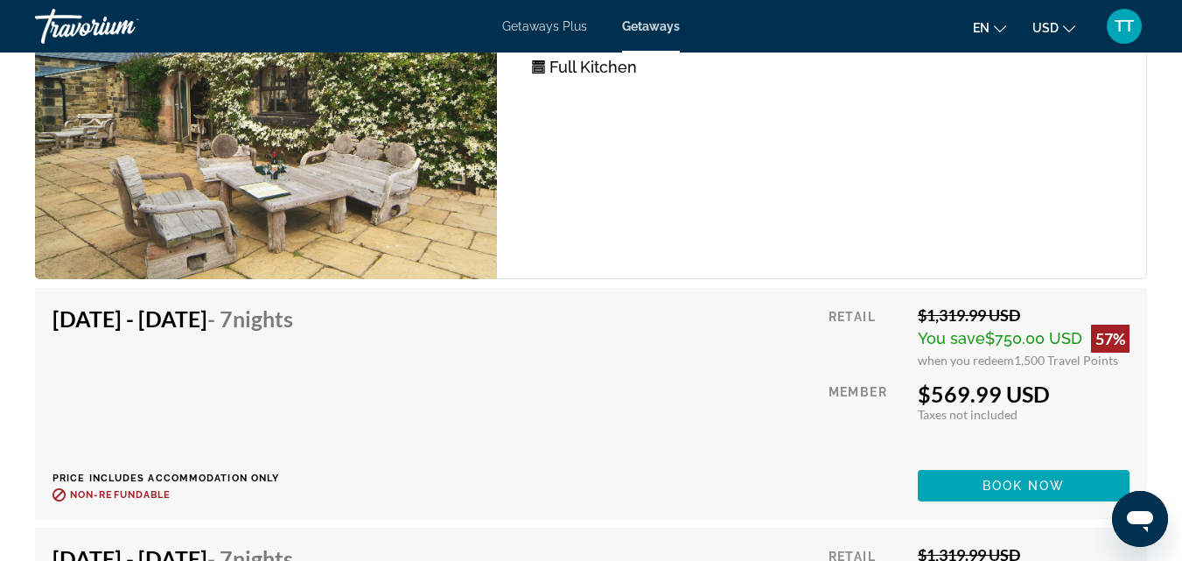
scroll to position [5775, 0]
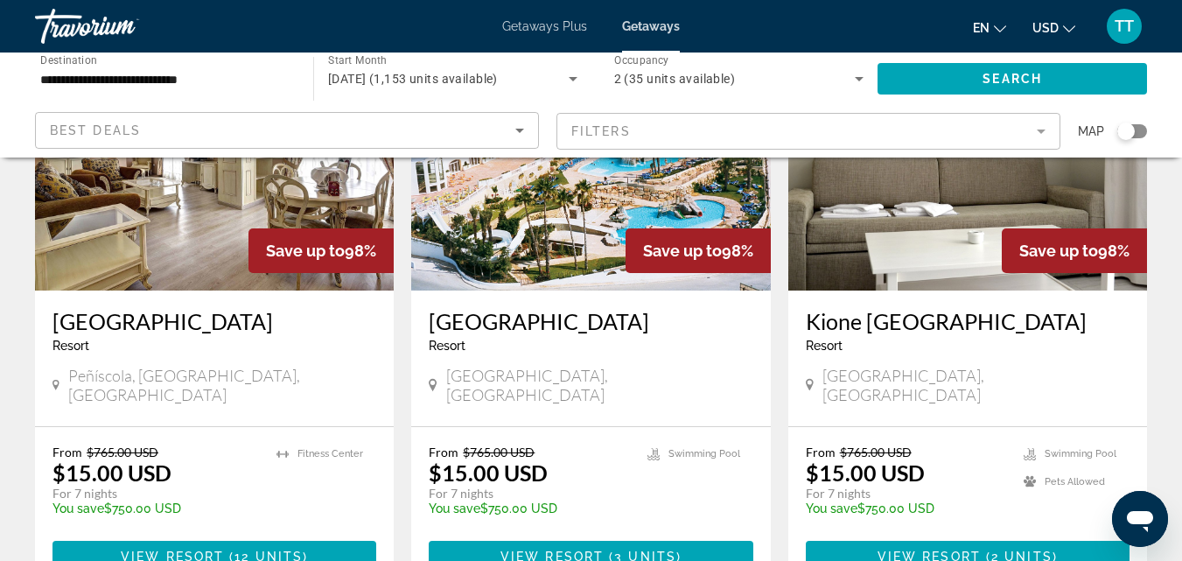
scroll to position [2349, 0]
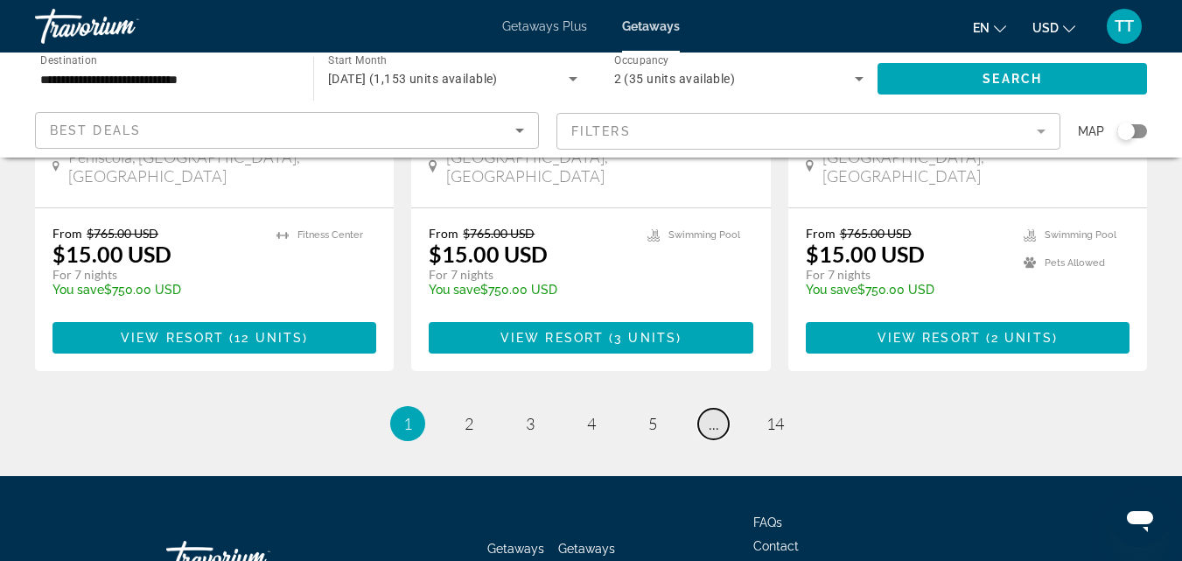
click at [712, 414] on span "..." at bounding box center [714, 423] width 11 height 19
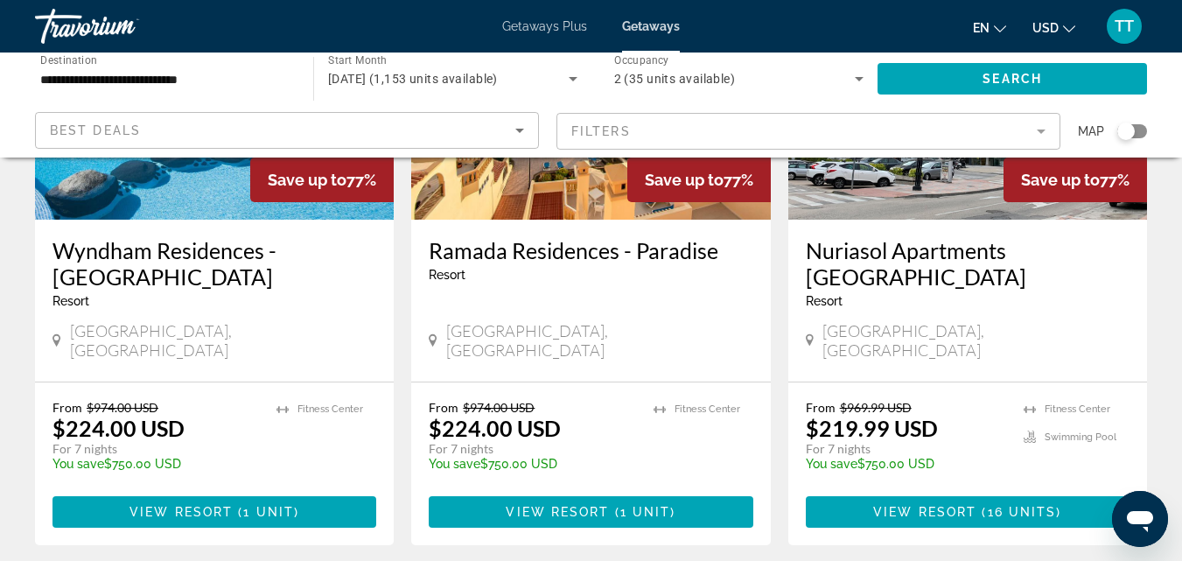
scroll to position [2349, 0]
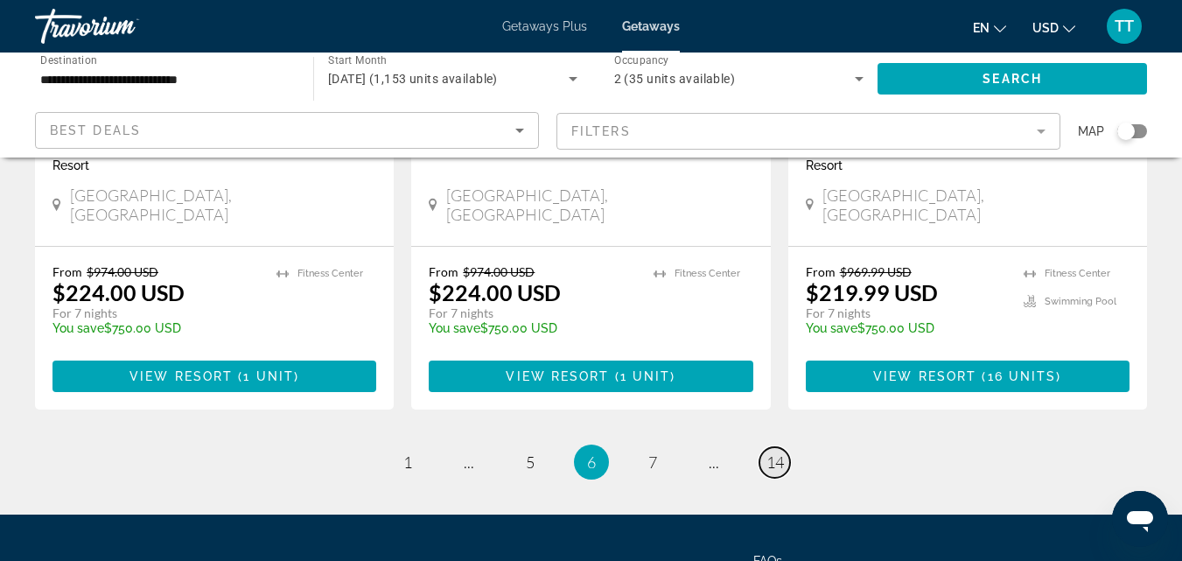
click at [779, 452] on span "14" at bounding box center [776, 461] width 18 height 19
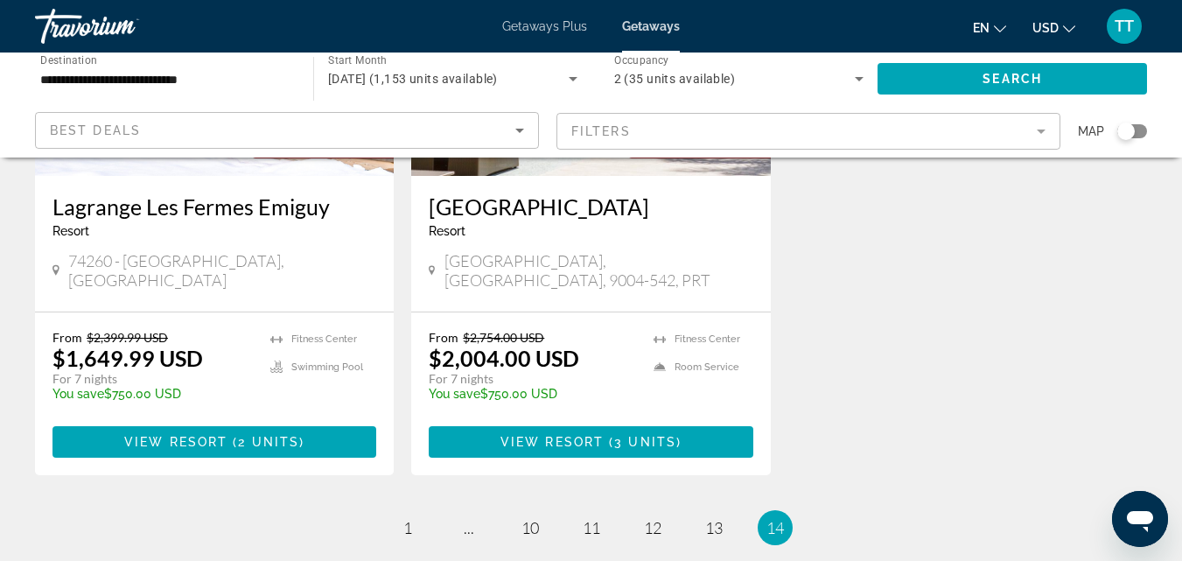
scroll to position [350, 0]
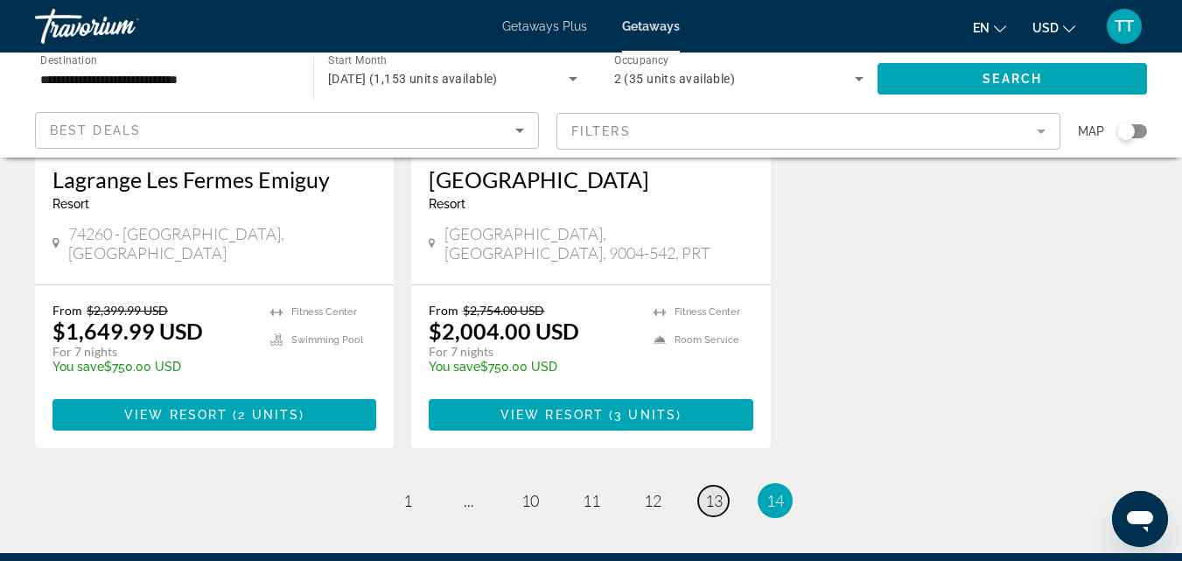
click at [720, 491] on span "13" at bounding box center [714, 500] width 18 height 19
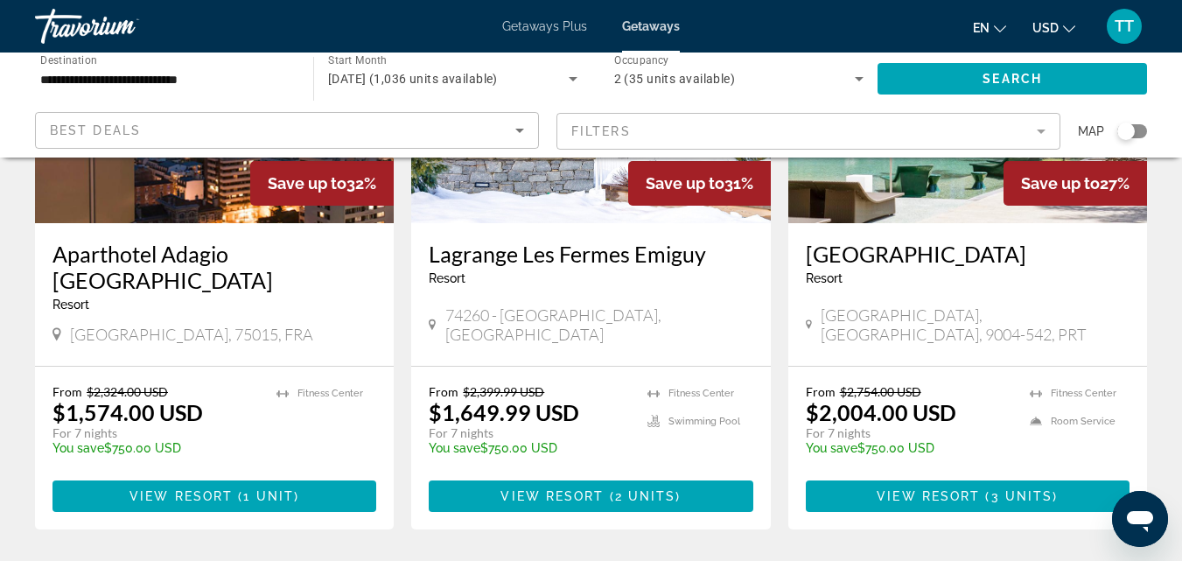
scroll to position [2188, 0]
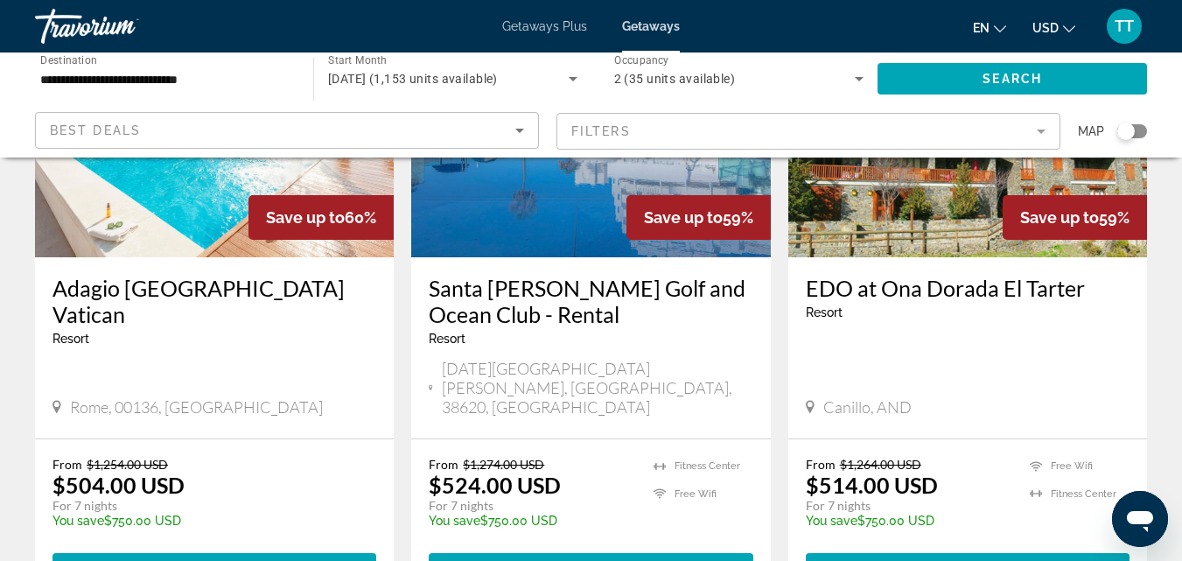
scroll to position [175, 0]
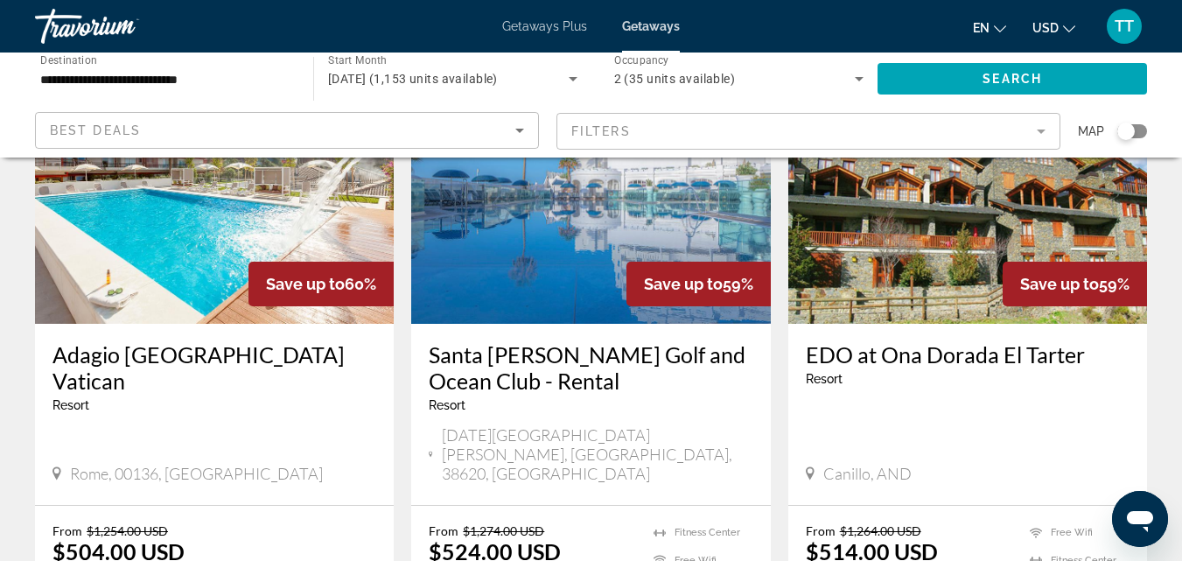
click at [214, 252] on img "Main content" at bounding box center [214, 184] width 359 height 280
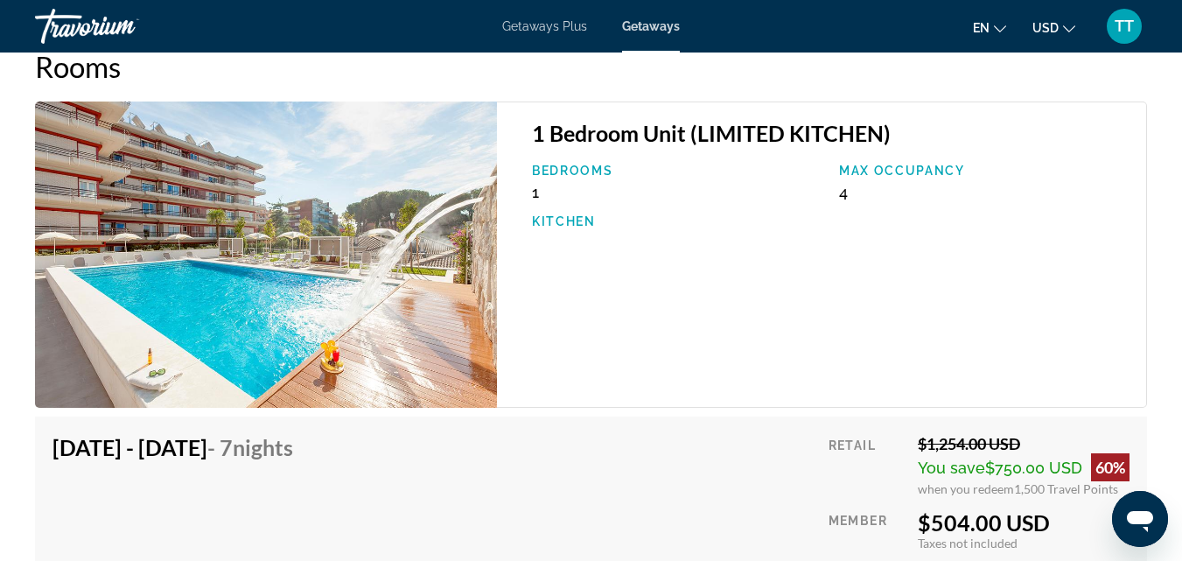
scroll to position [2975, 0]
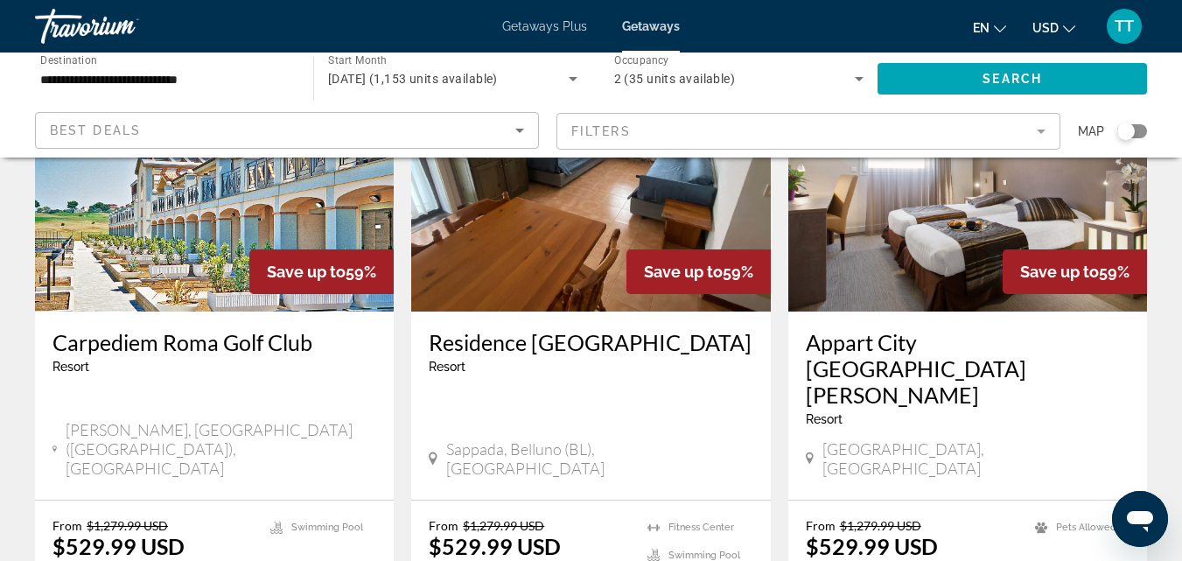
scroll to position [875, 0]
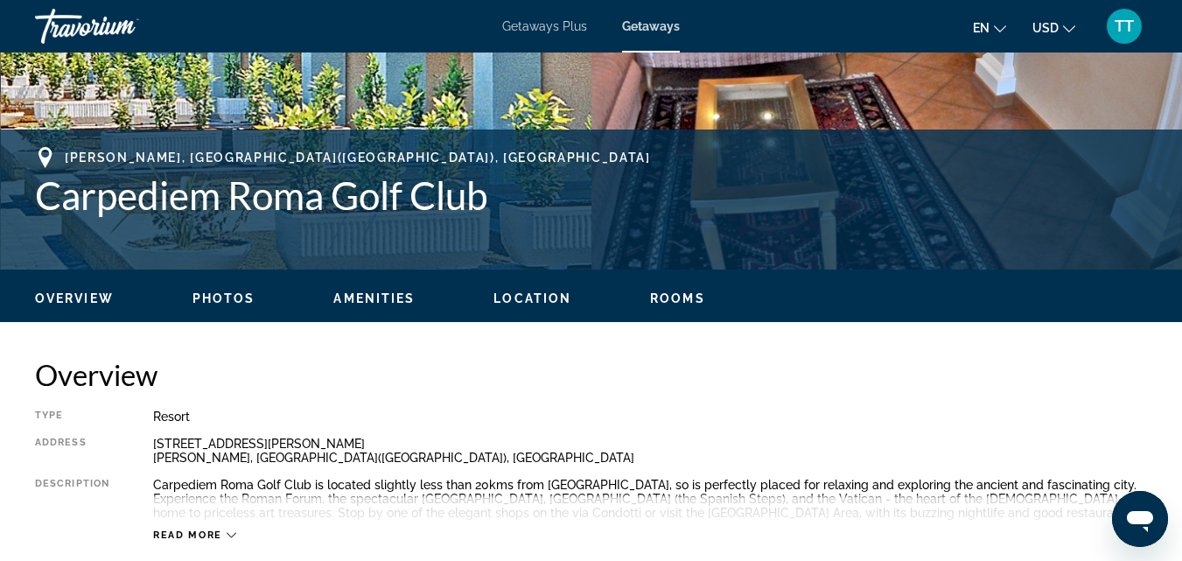
scroll to position [613, 0]
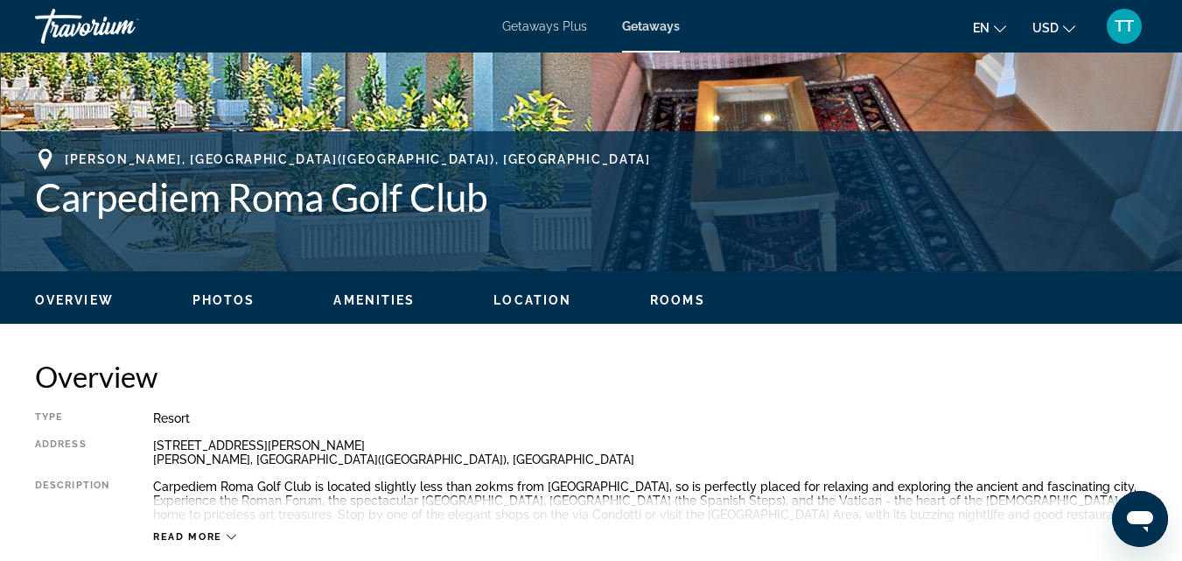
click at [673, 303] on span "Rooms" at bounding box center [677, 300] width 55 height 14
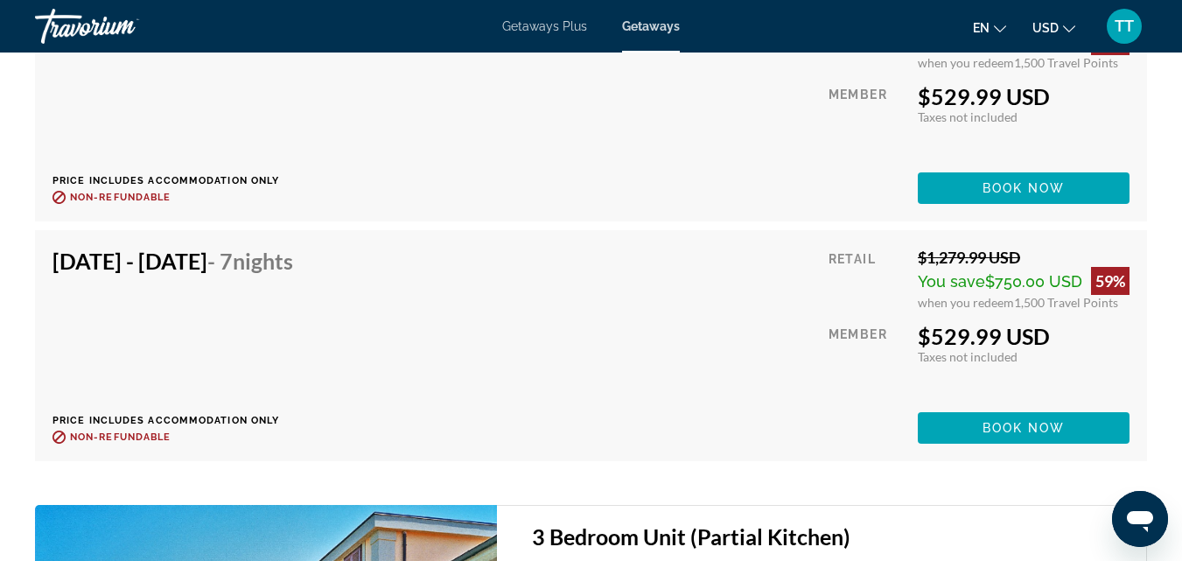
scroll to position [4573, 0]
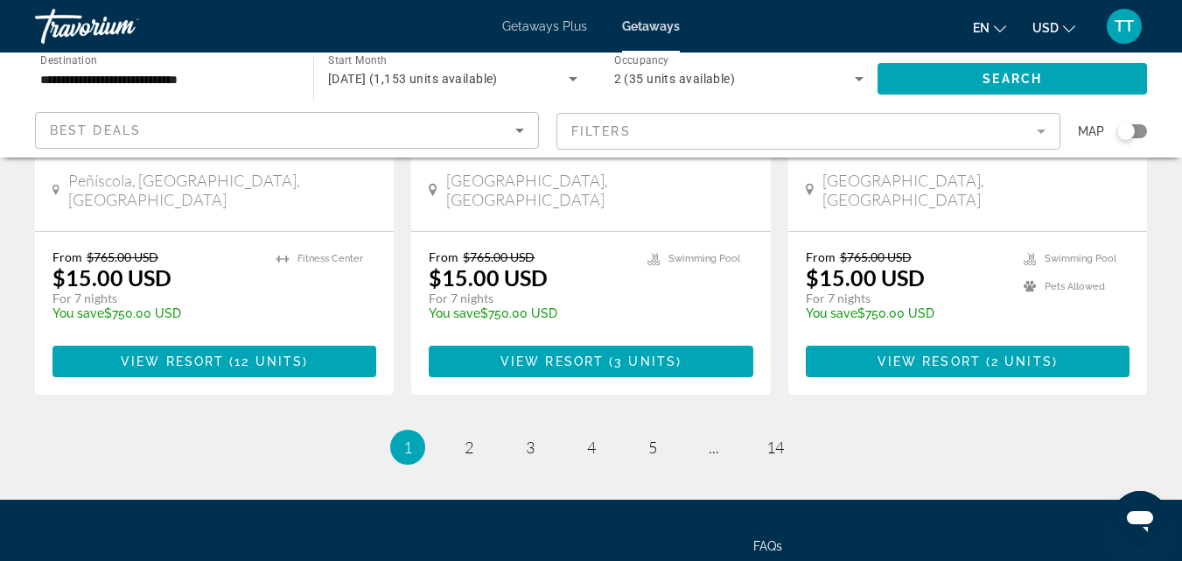
scroll to position [2349, 0]
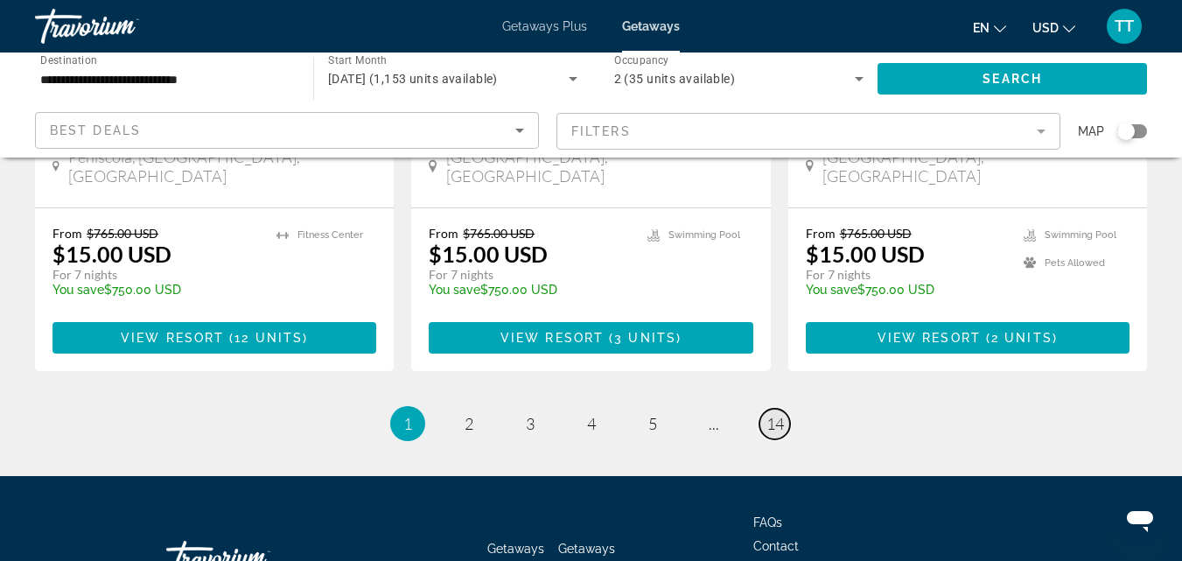
click at [774, 414] on span "14" at bounding box center [776, 423] width 18 height 19
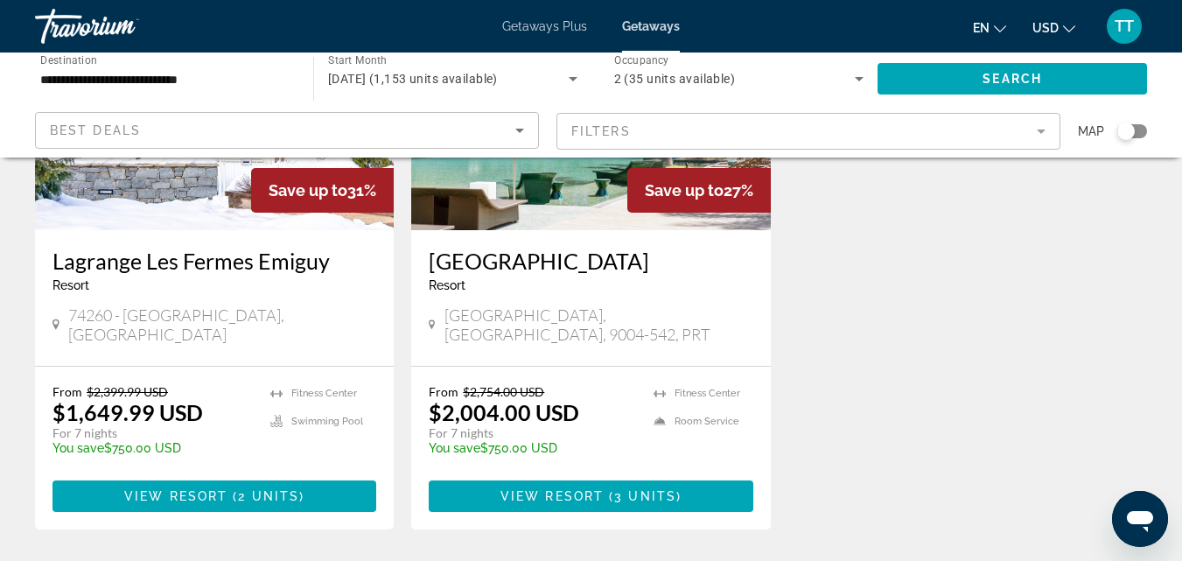
scroll to position [537, 0]
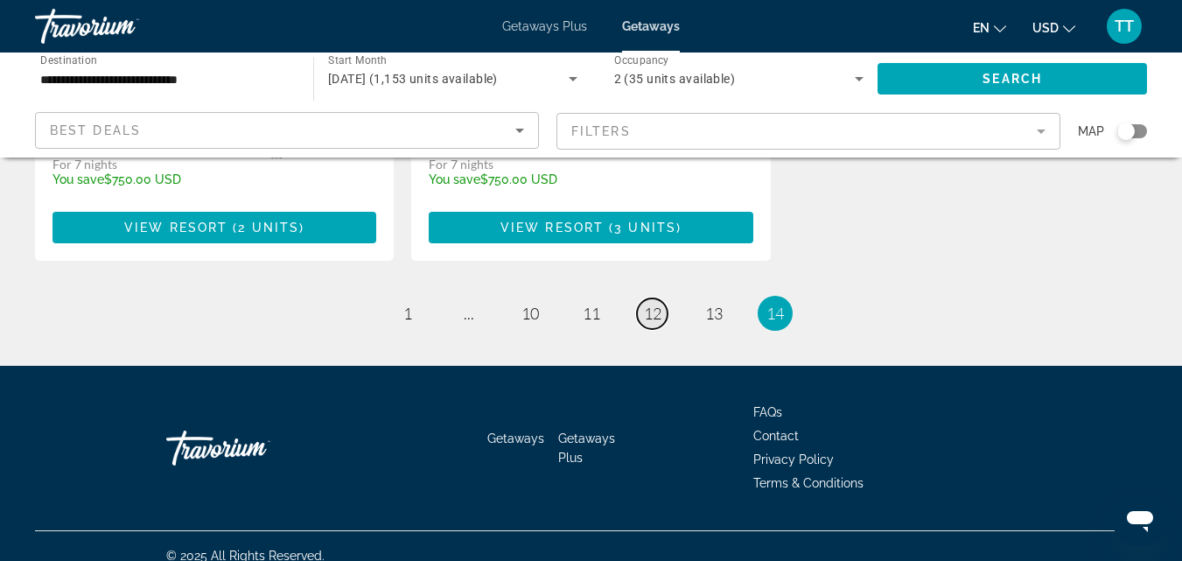
click at [651, 304] on span "12" at bounding box center [653, 313] width 18 height 19
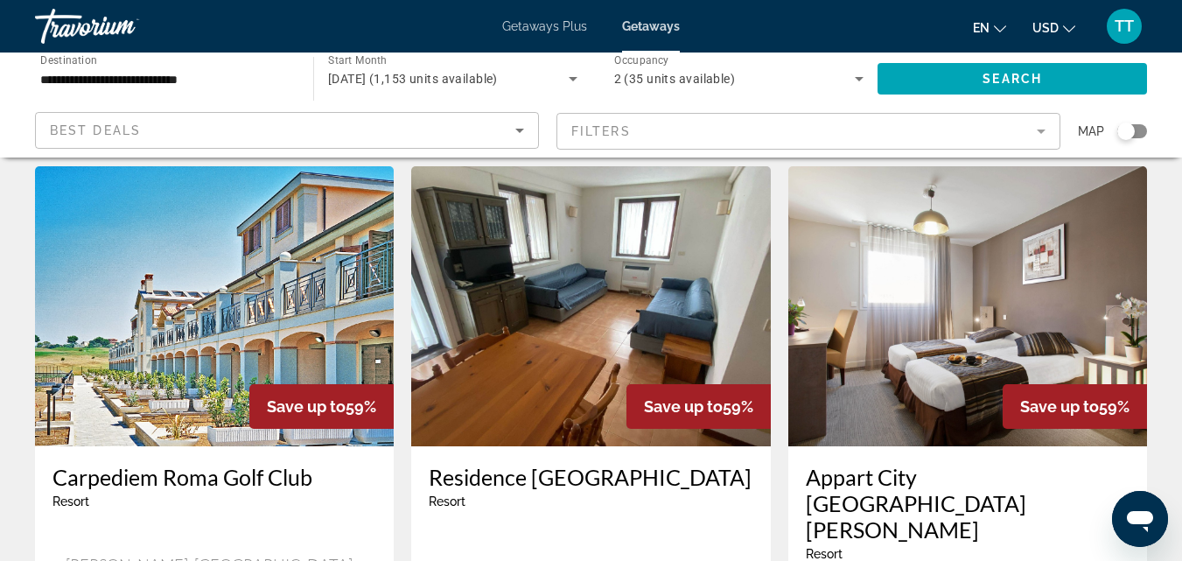
scroll to position [700, 0]
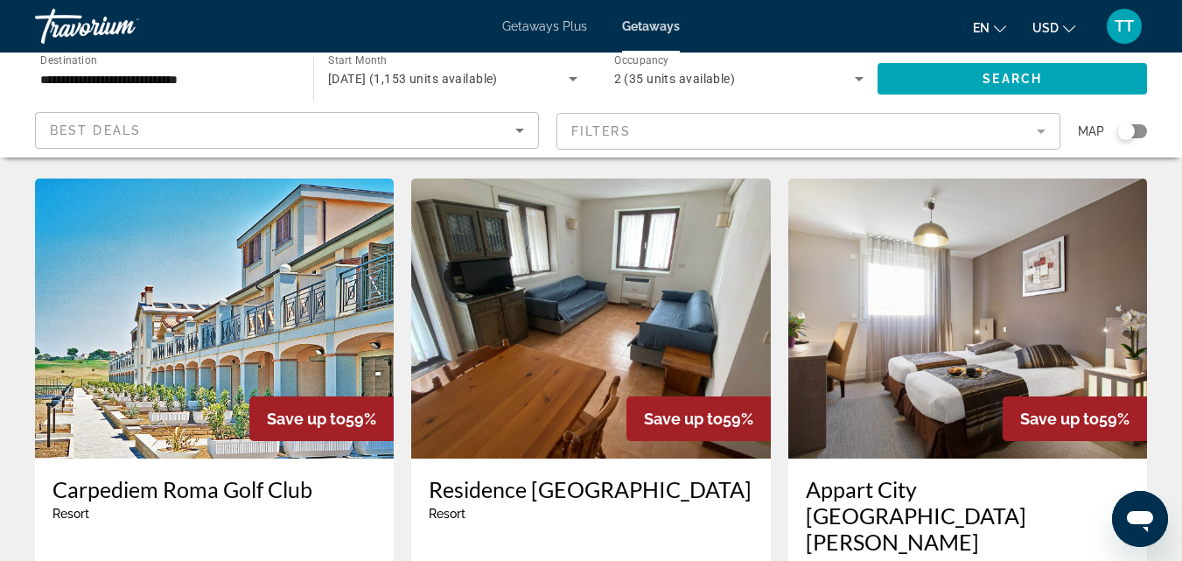
click at [635, 396] on div "Save up to 59%" at bounding box center [699, 418] width 144 height 45
click at [590, 382] on img "Main content" at bounding box center [590, 319] width 359 height 280
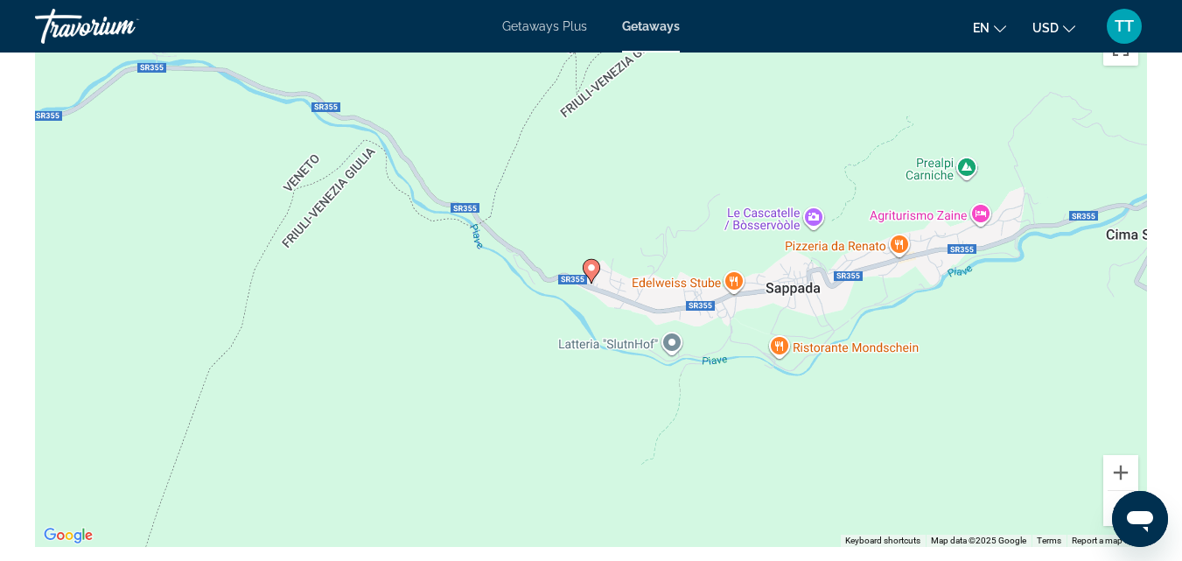
scroll to position [2869, 0]
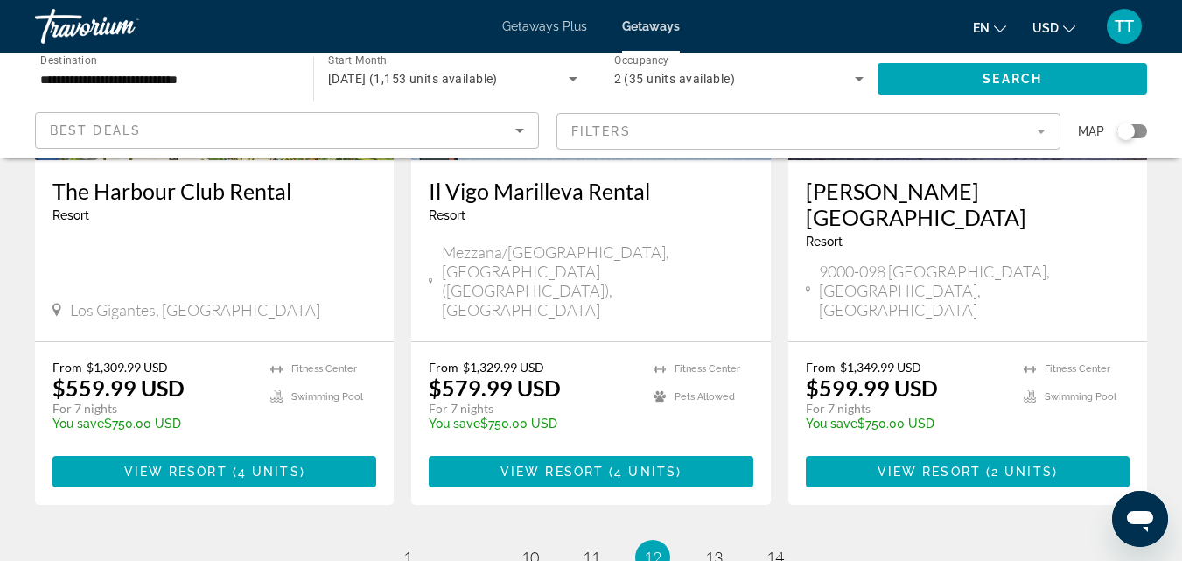
scroll to position [2375, 0]
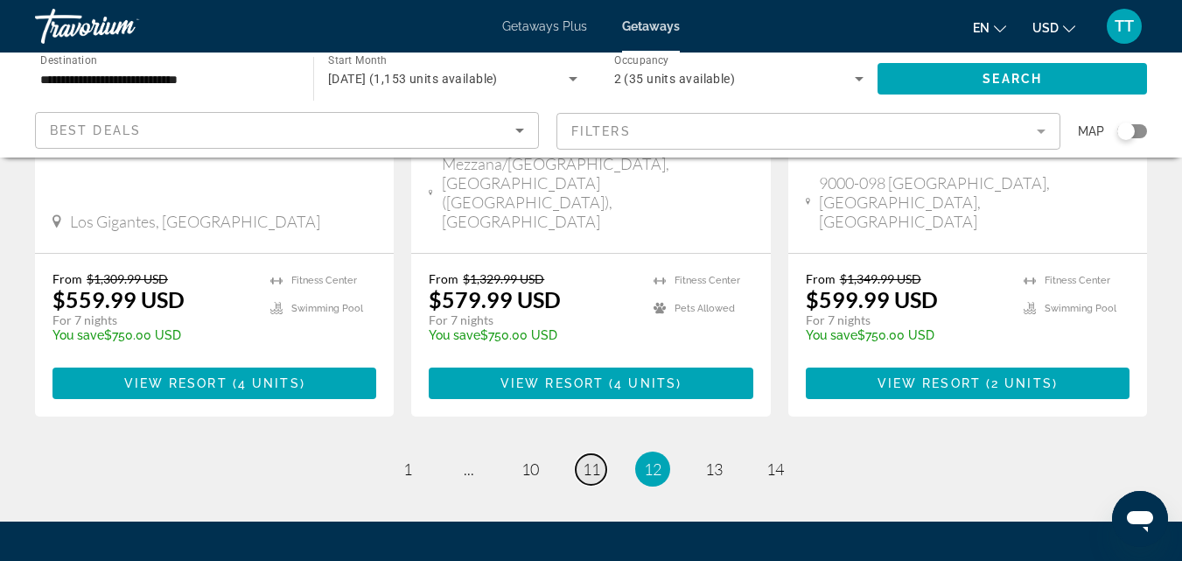
click at [594, 459] on span "11" at bounding box center [592, 468] width 18 height 19
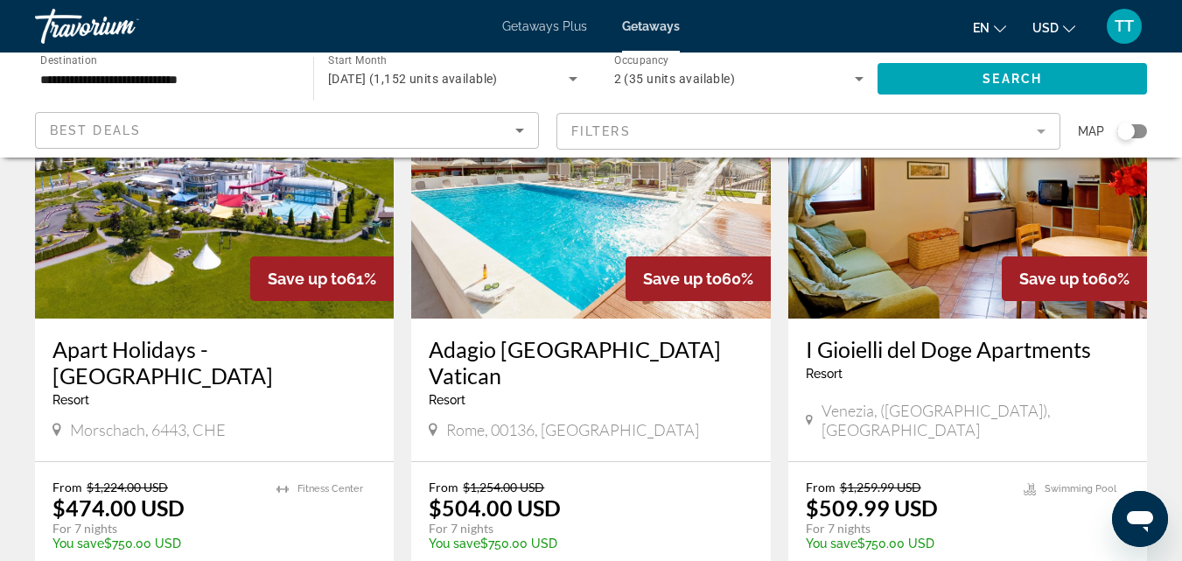
scroll to position [2100, 0]
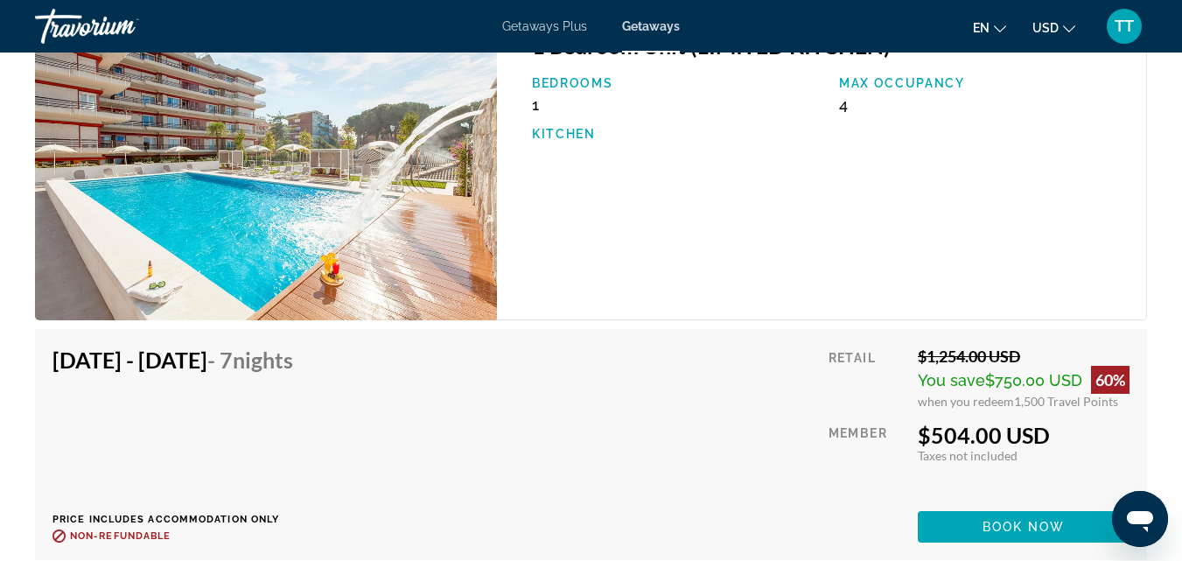
scroll to position [3150, 0]
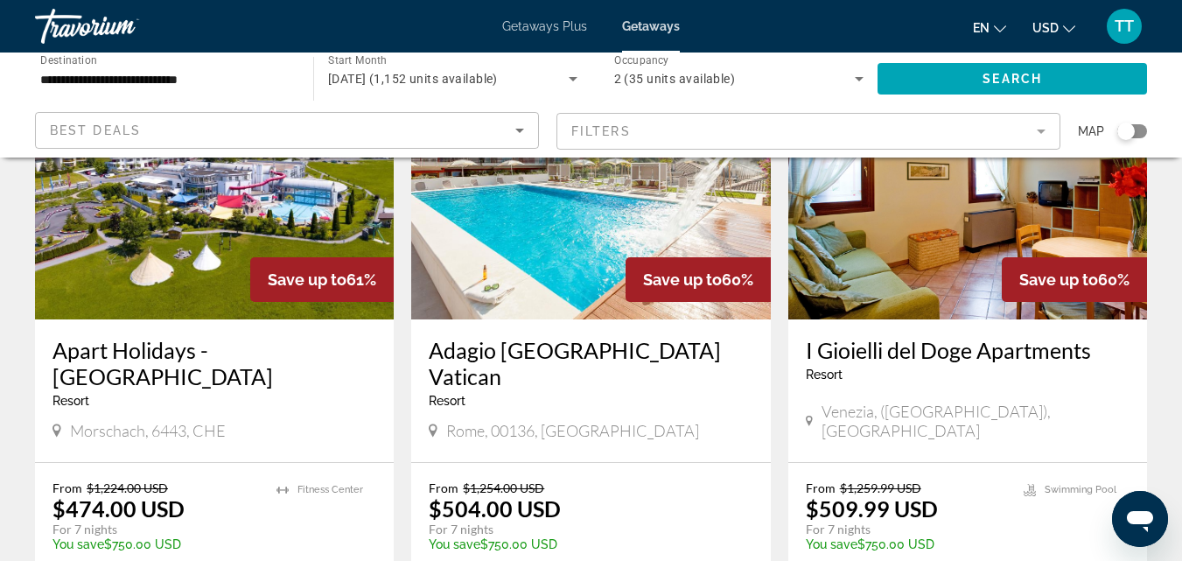
scroll to position [2113, 0]
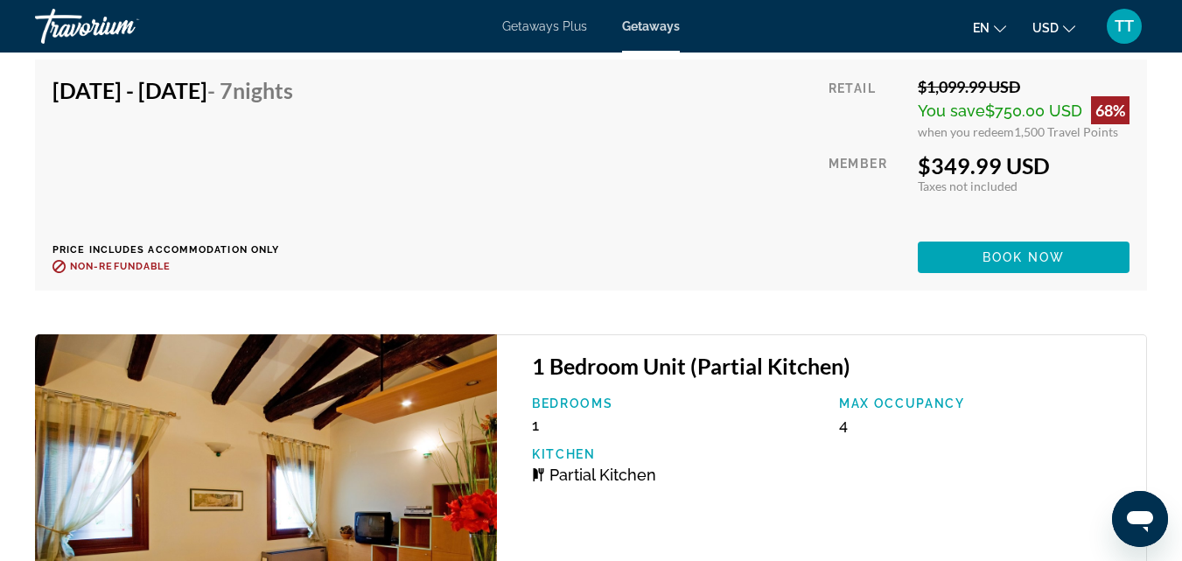
scroll to position [4113, 0]
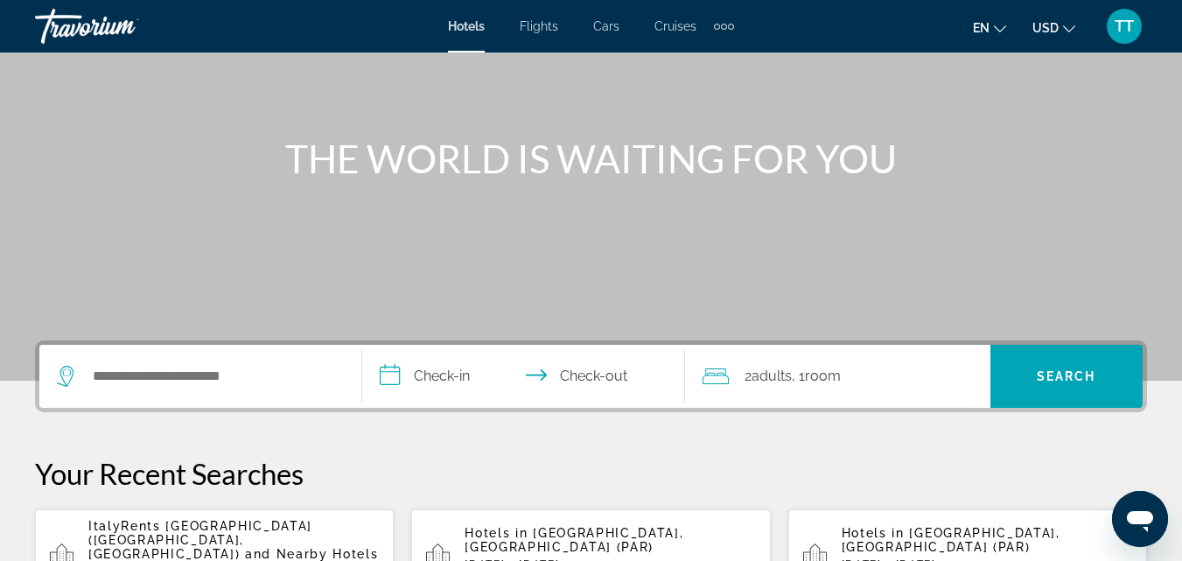
scroll to position [175, 0]
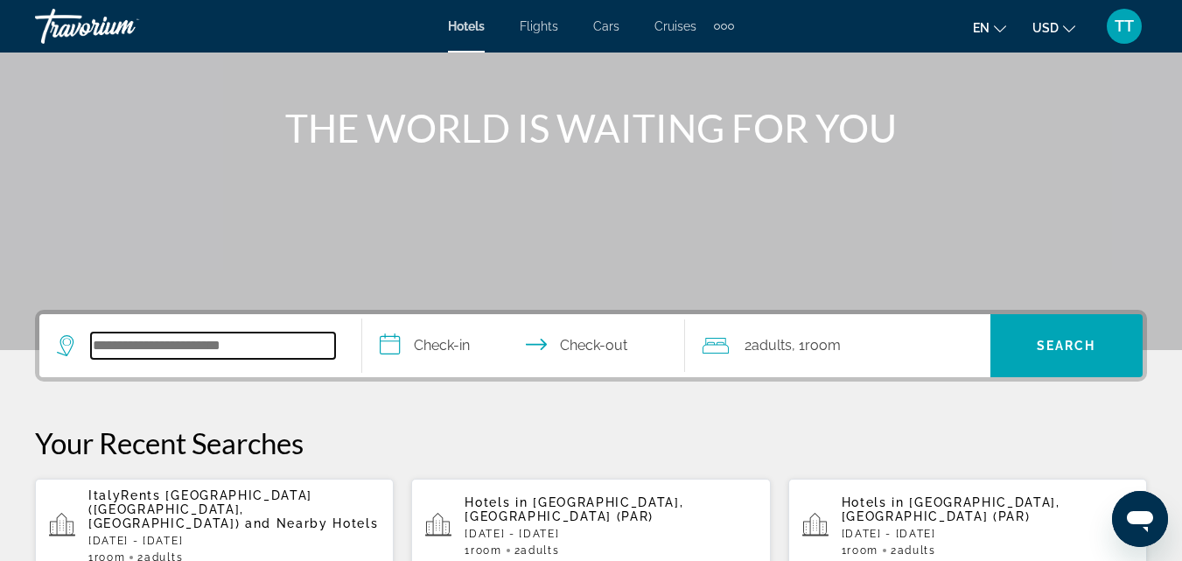
click at [242, 352] on input "Search widget" at bounding box center [213, 346] width 244 height 26
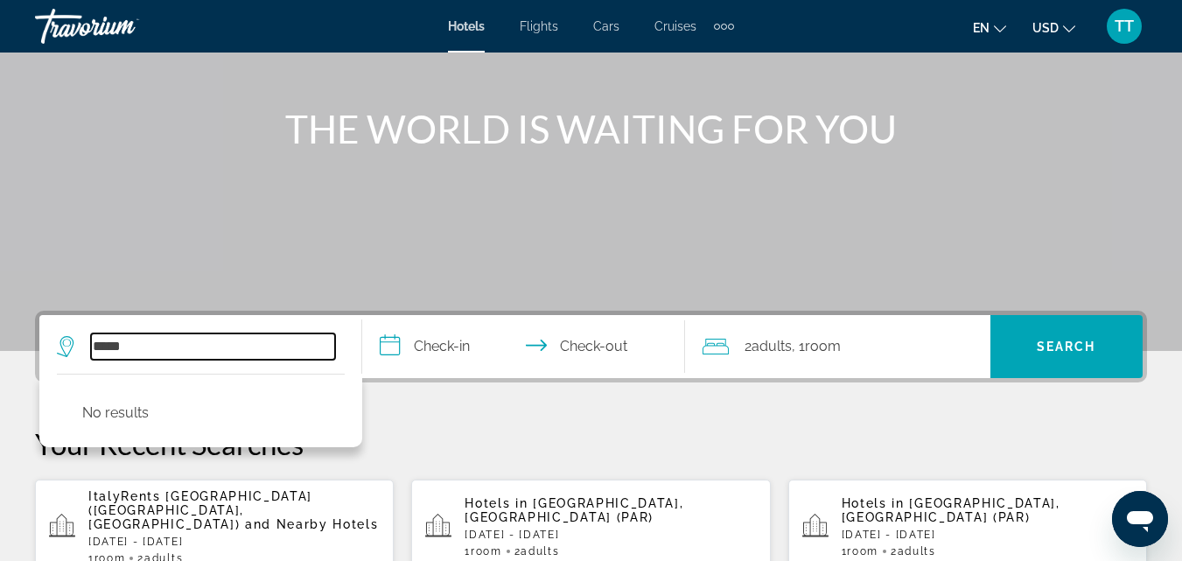
scroll to position [205, 0]
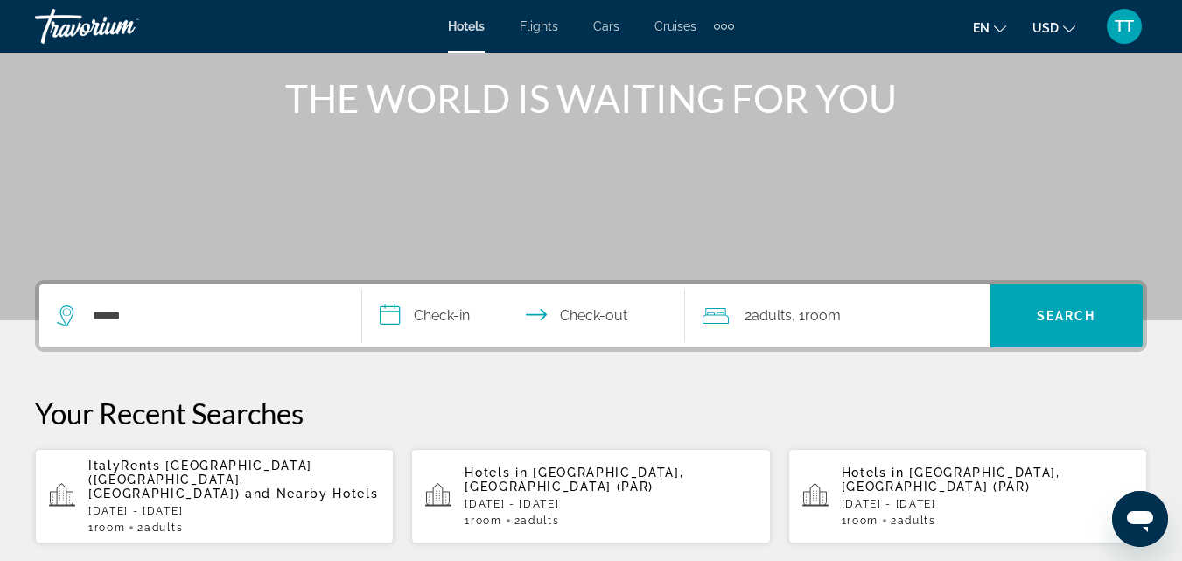
click at [441, 312] on input "**********" at bounding box center [527, 318] width 330 height 68
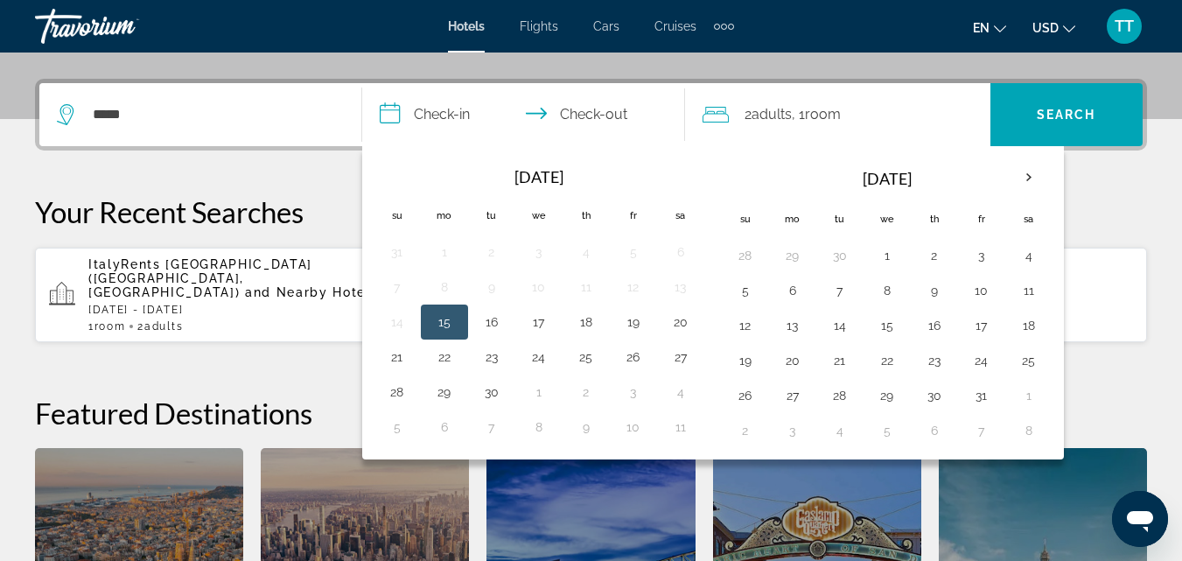
scroll to position [428, 0]
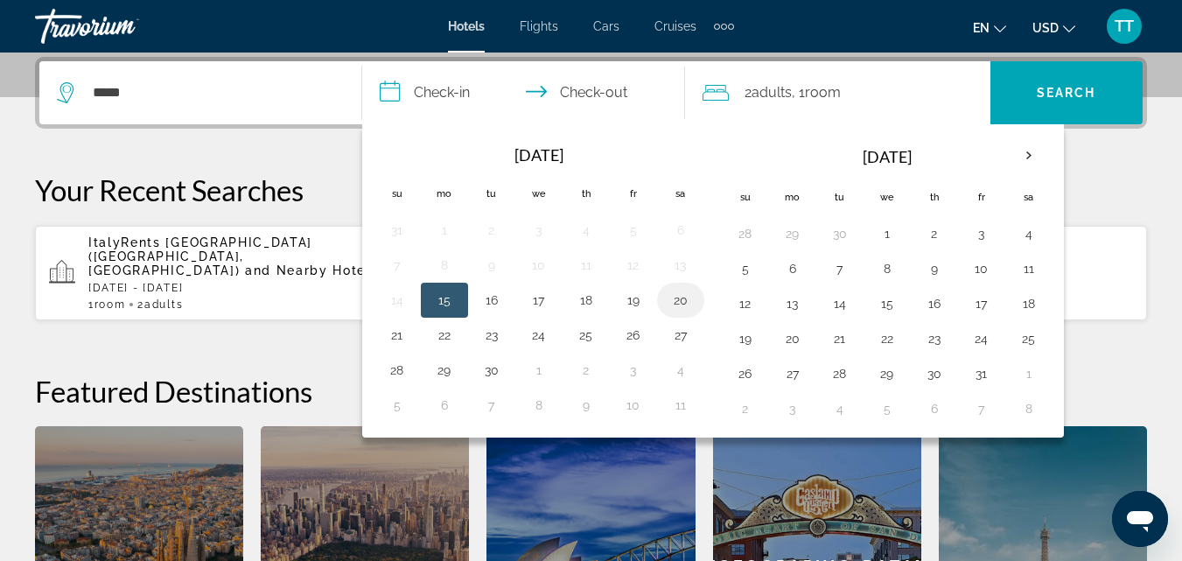
click at [680, 298] on button "20" at bounding box center [681, 300] width 28 height 25
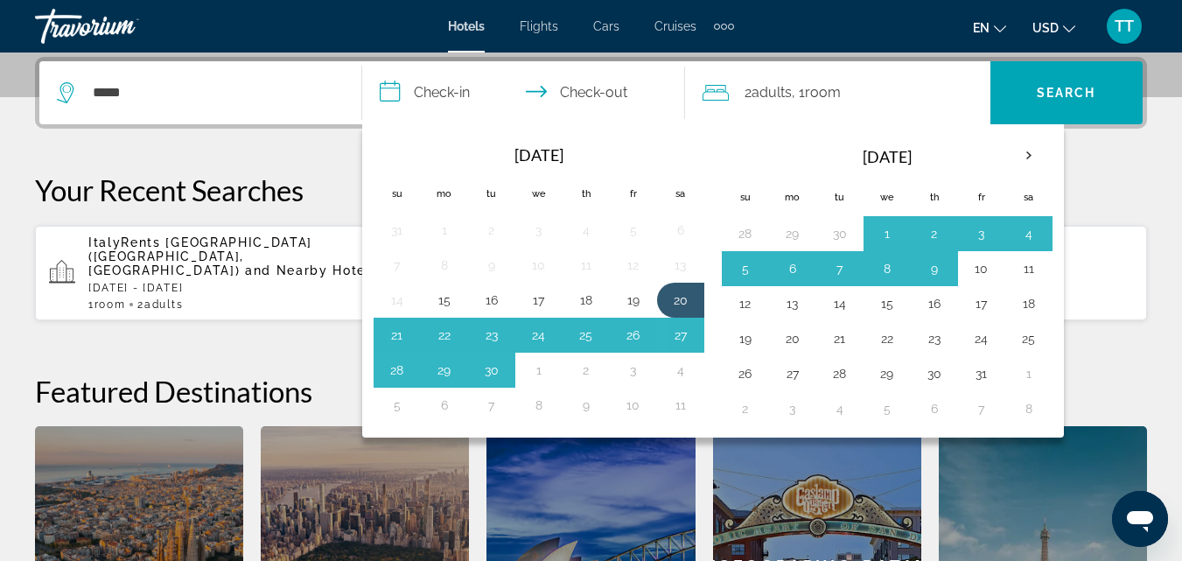
click at [197, 75] on div "*****" at bounding box center [200, 92] width 287 height 63
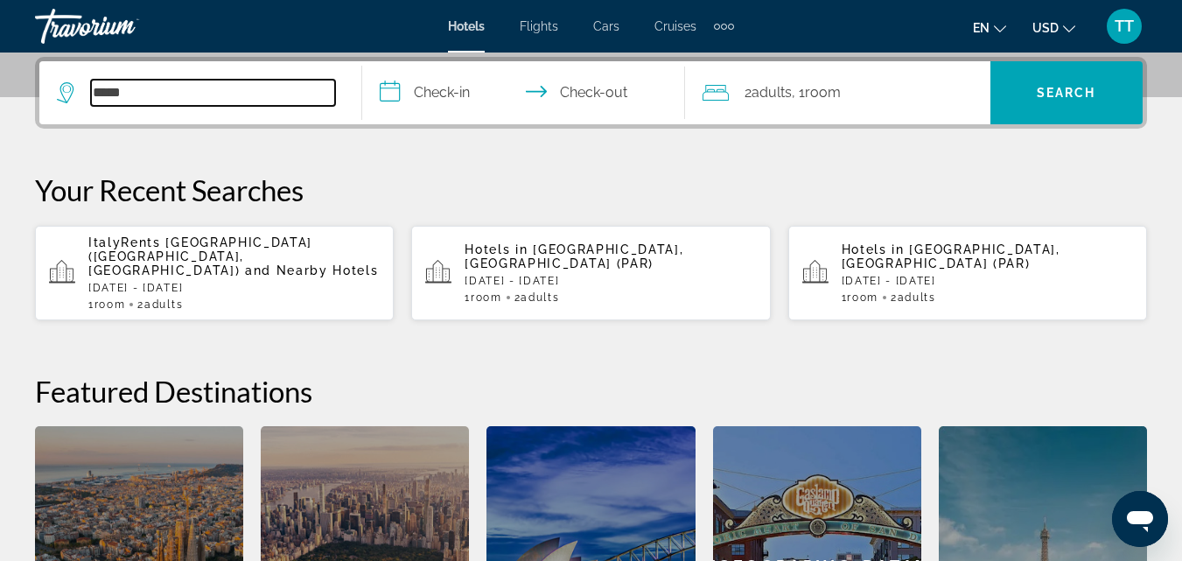
click at [178, 97] on input "*****" at bounding box center [213, 93] width 244 height 26
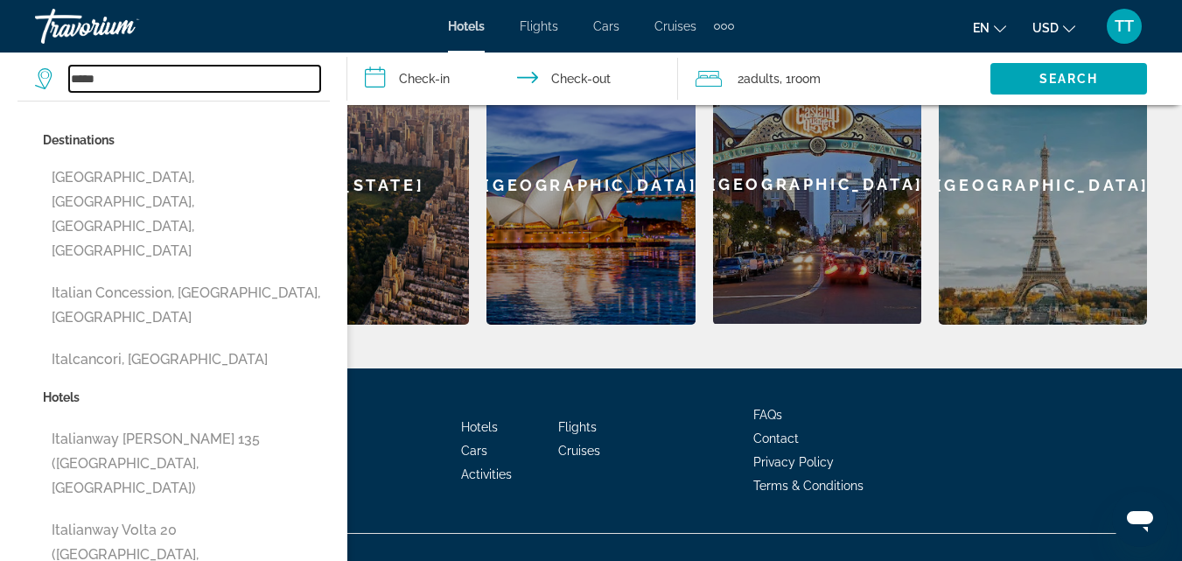
scroll to position [817, 0]
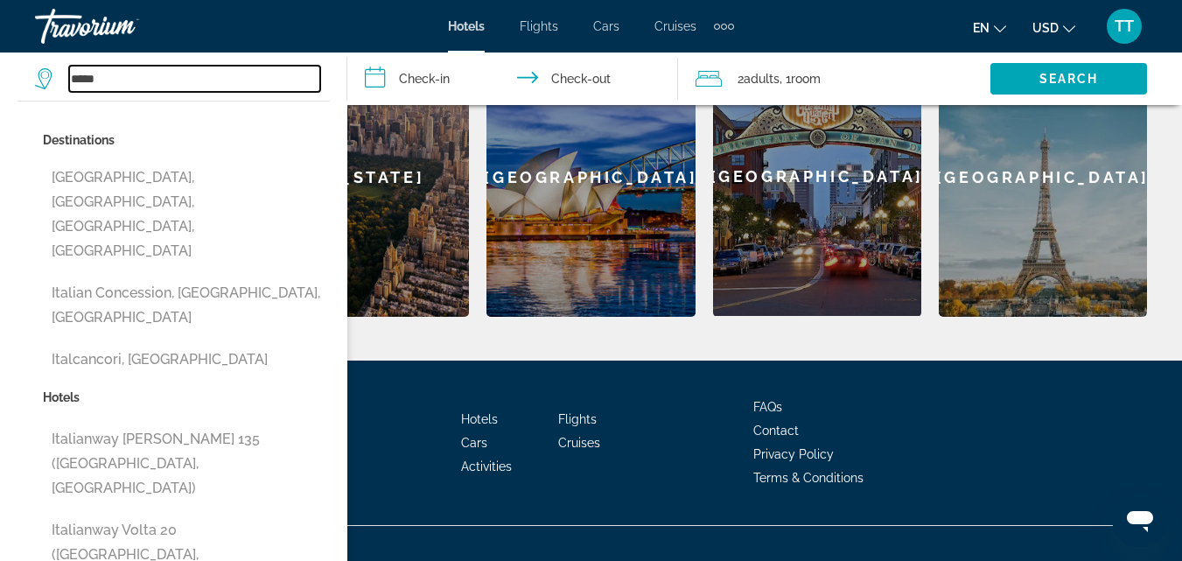
type input "*****"
drag, startPoint x: 324, startPoint y: 459, endPoint x: 329, endPoint y: 524, distance: 65.0
click at [429, 83] on input "**********" at bounding box center [515, 82] width 337 height 58
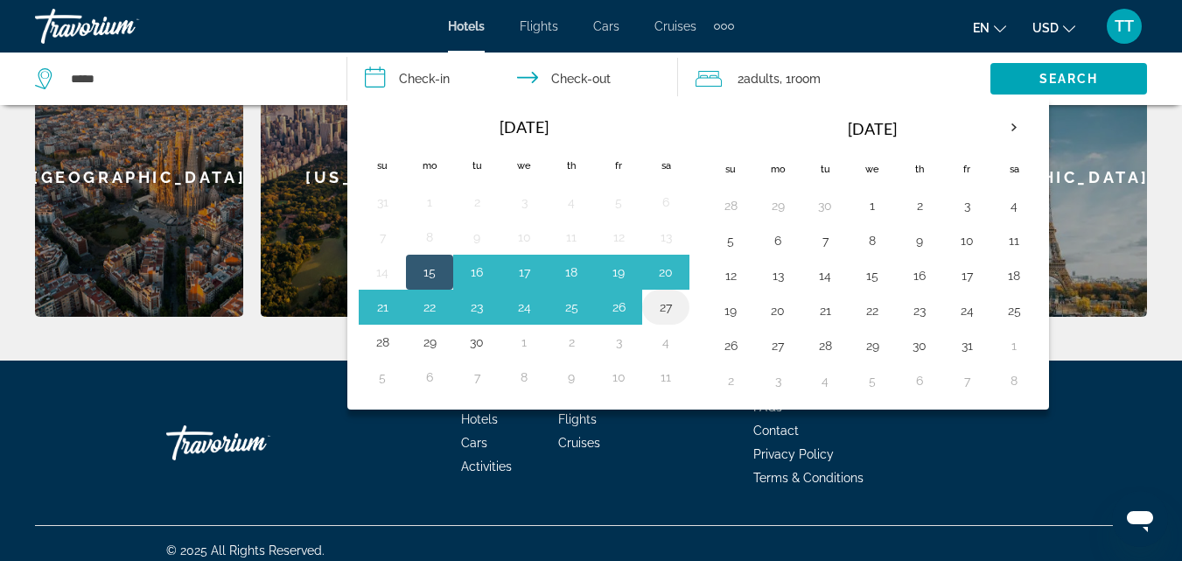
click at [665, 310] on button "27" at bounding box center [666, 307] width 28 height 25
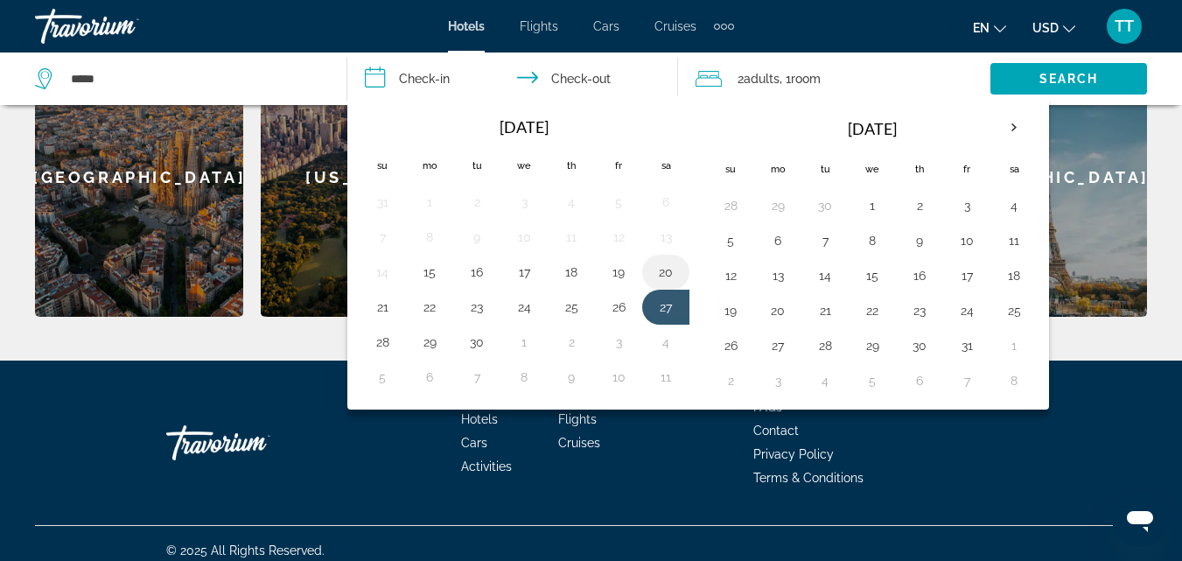
click at [663, 270] on button "20" at bounding box center [666, 272] width 28 height 25
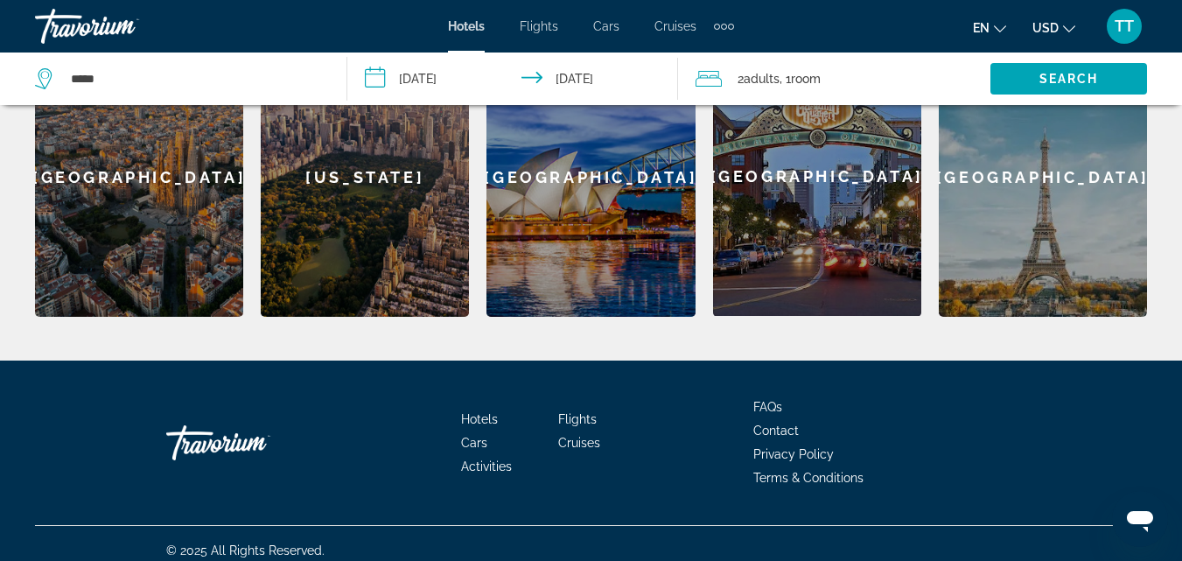
click at [377, 73] on input "**********" at bounding box center [515, 82] width 337 height 58
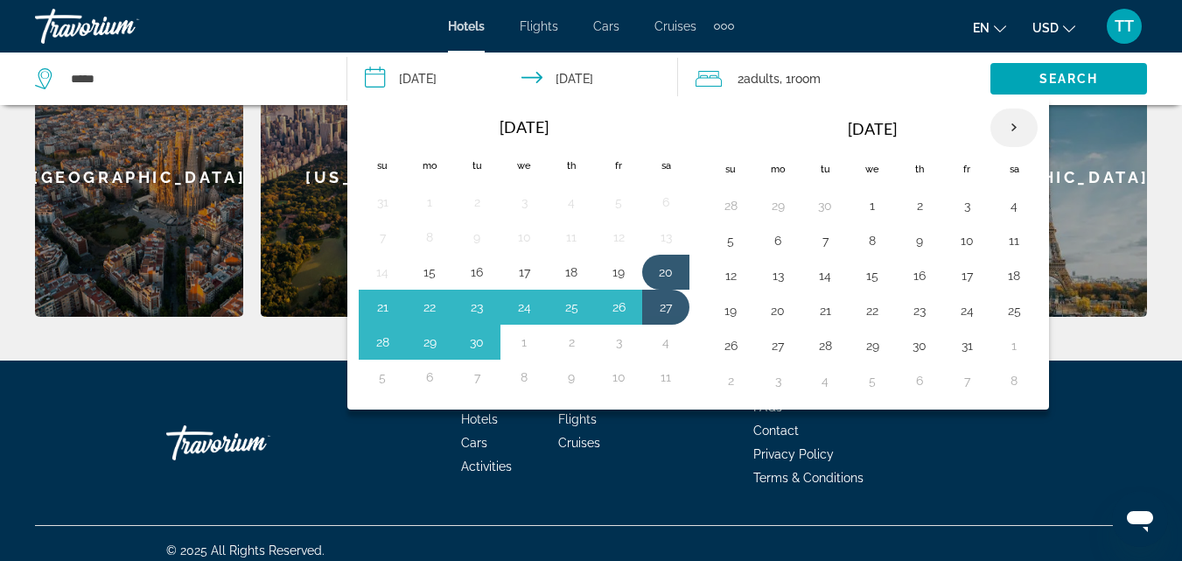
click at [1017, 125] on th "Next month" at bounding box center [1014, 128] width 47 height 39
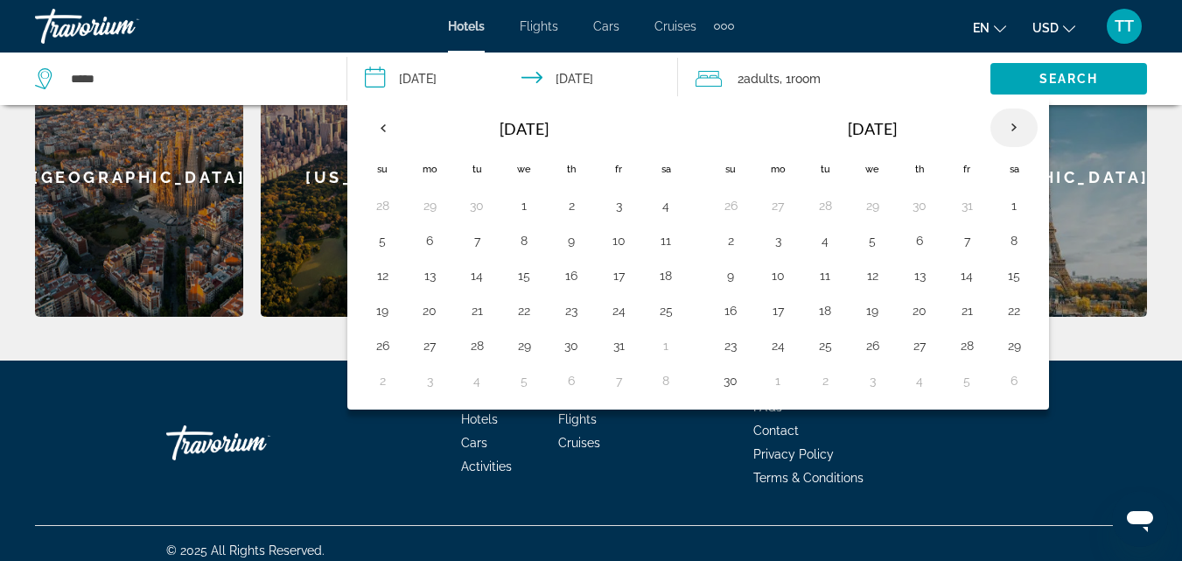
click at [1017, 125] on th "Next month" at bounding box center [1014, 128] width 47 height 39
click at [1016, 125] on th "Next month" at bounding box center [1014, 128] width 47 height 39
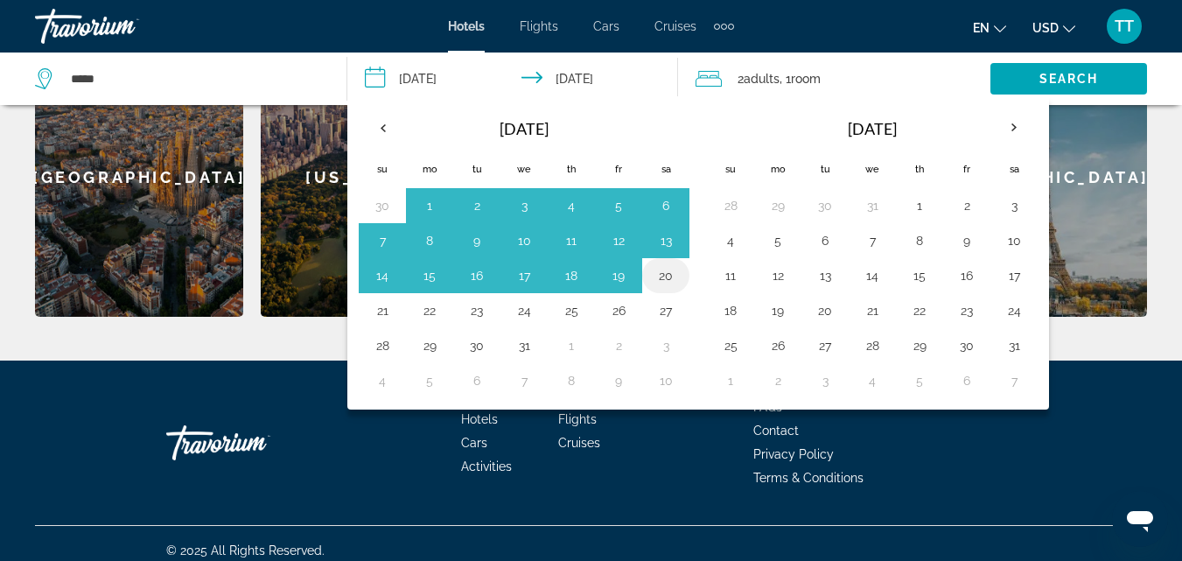
click at [669, 277] on button "20" at bounding box center [666, 275] width 28 height 25
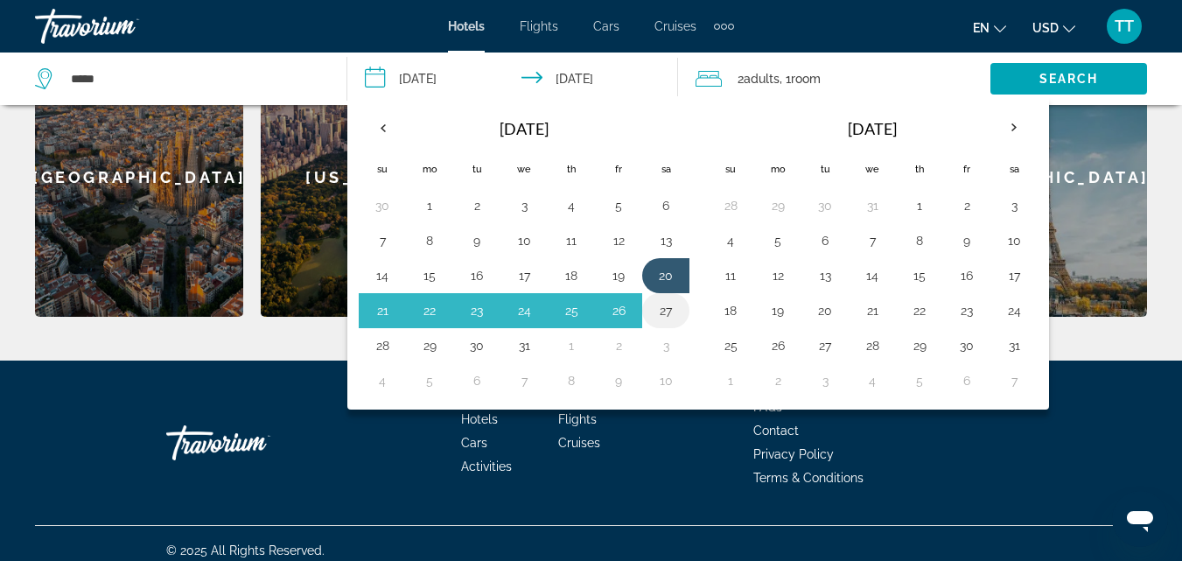
click at [671, 306] on button "27" at bounding box center [666, 310] width 28 height 25
type input "**********"
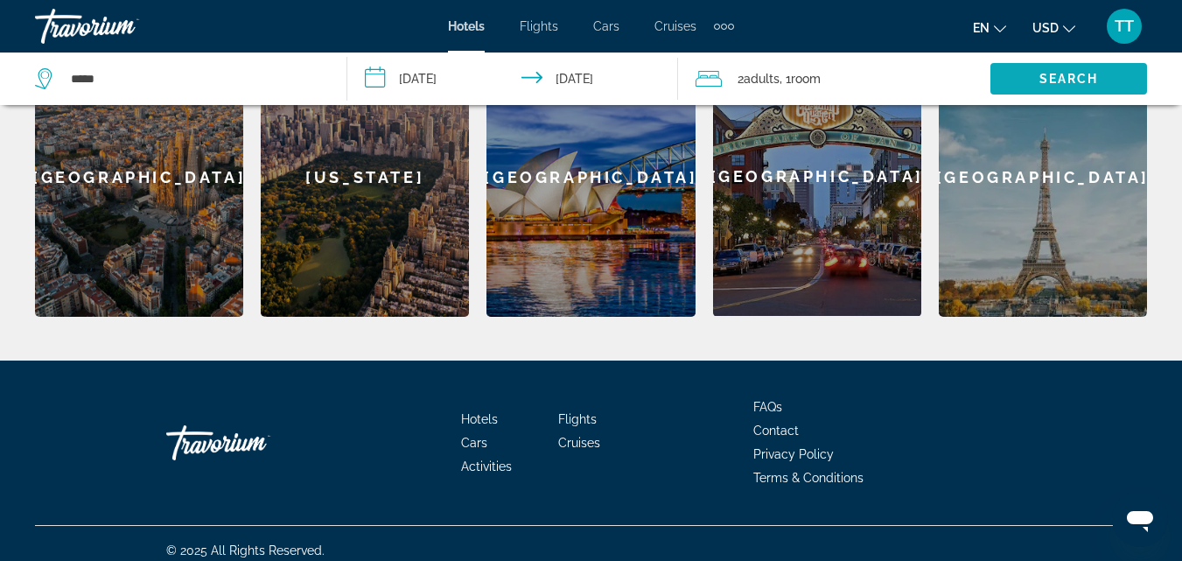
click at [1075, 68] on span "Search widget" at bounding box center [1069, 79] width 157 height 42
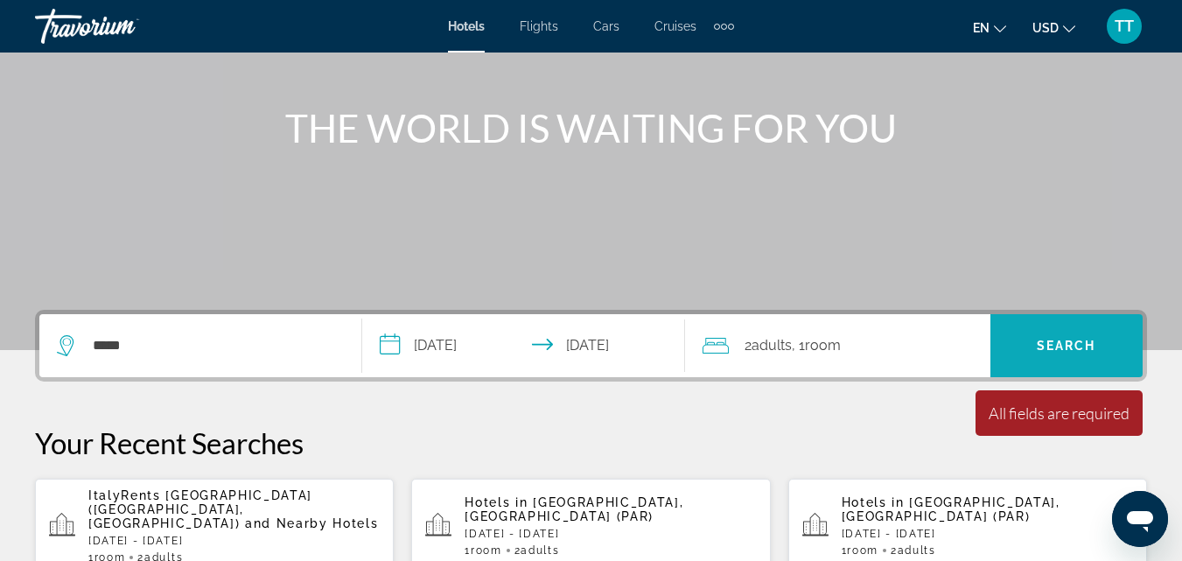
scroll to position [205, 0]
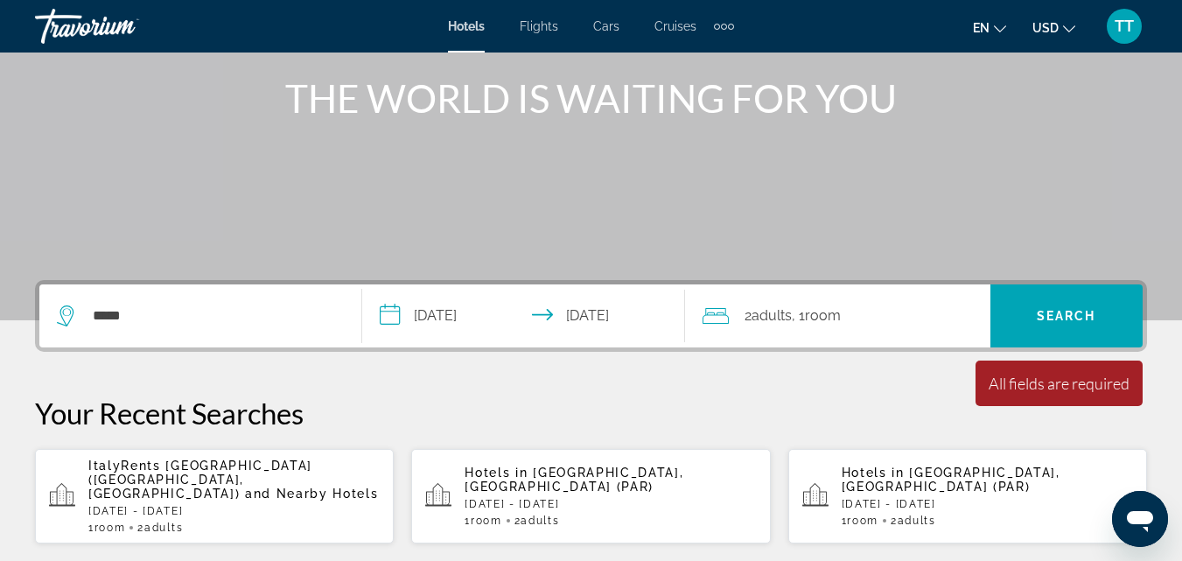
click at [806, 314] on span ", 1 Room rooms" at bounding box center [816, 316] width 49 height 25
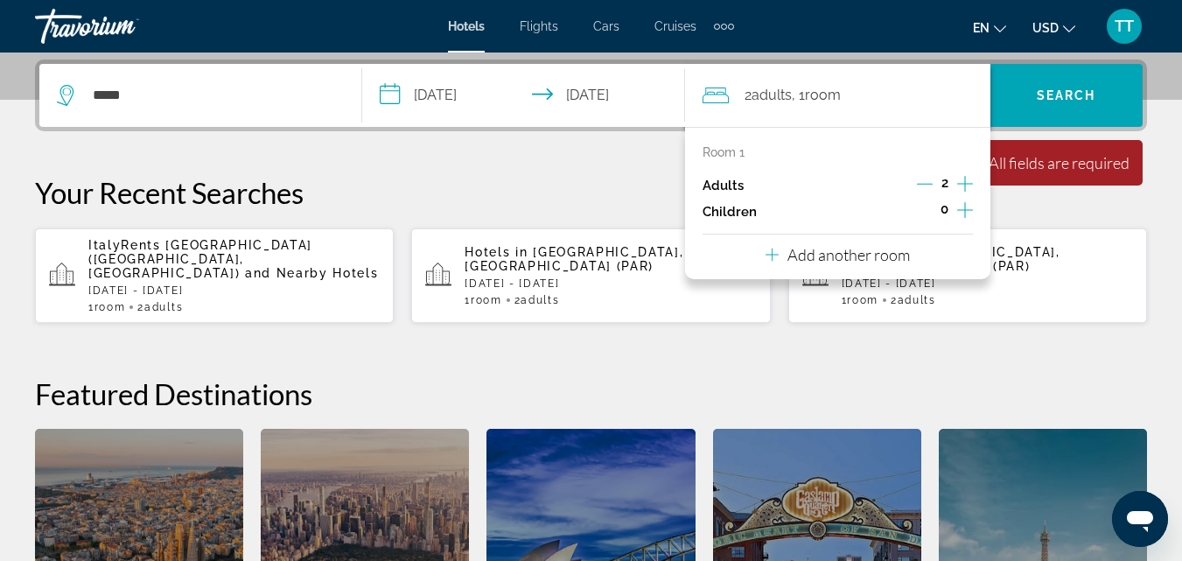
scroll to position [428, 0]
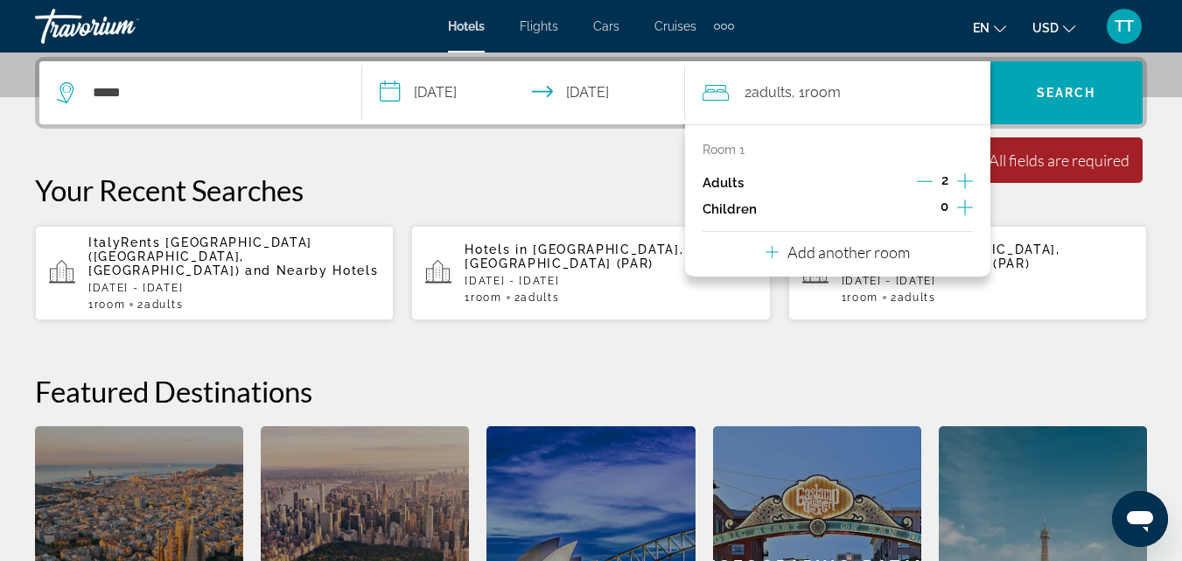
click at [723, 180] on p "Adults" at bounding box center [723, 183] width 41 height 15
click at [717, 182] on p "Adults" at bounding box center [723, 183] width 41 height 15
click at [1046, 374] on h2 "Featured Destinations" at bounding box center [591, 391] width 1112 height 35
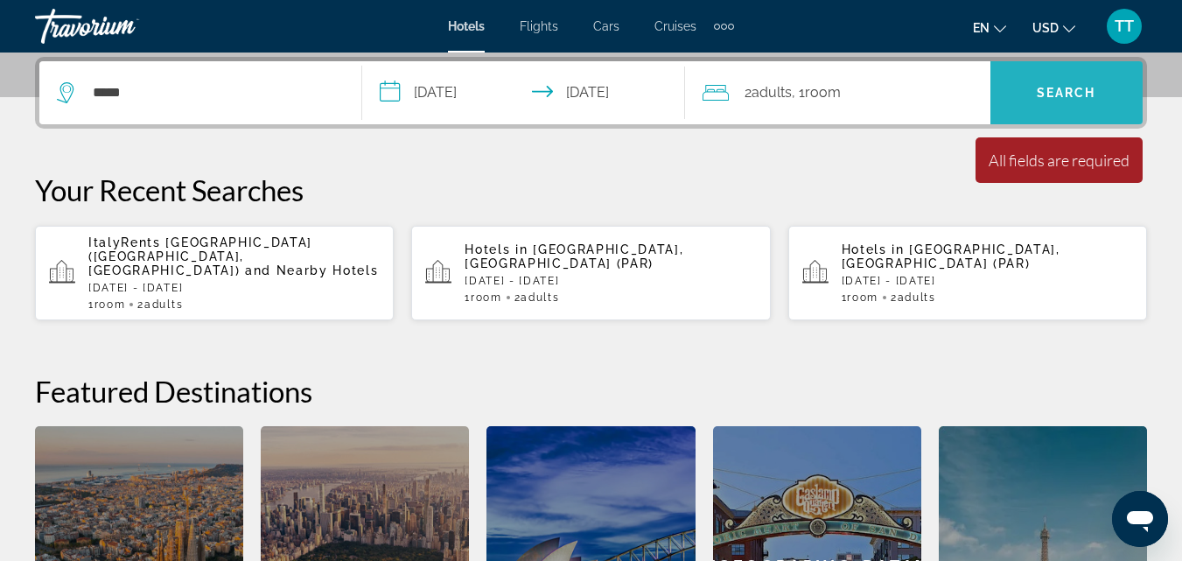
click at [1065, 85] on button "Search" at bounding box center [1067, 92] width 152 height 63
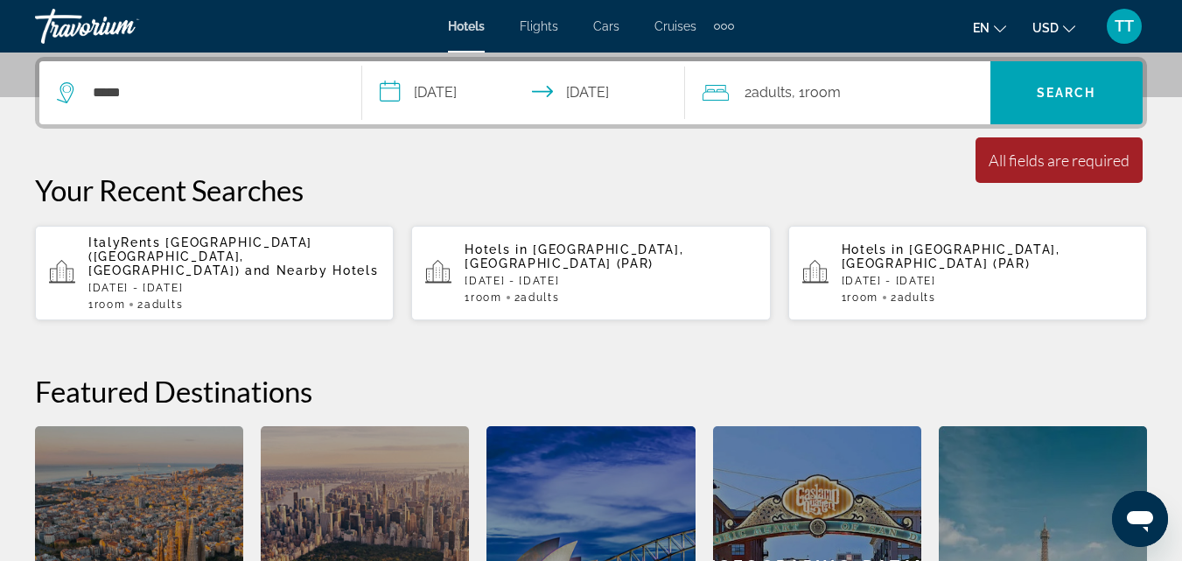
click at [245, 263] on span "and Nearby Hotels" at bounding box center [312, 270] width 134 height 14
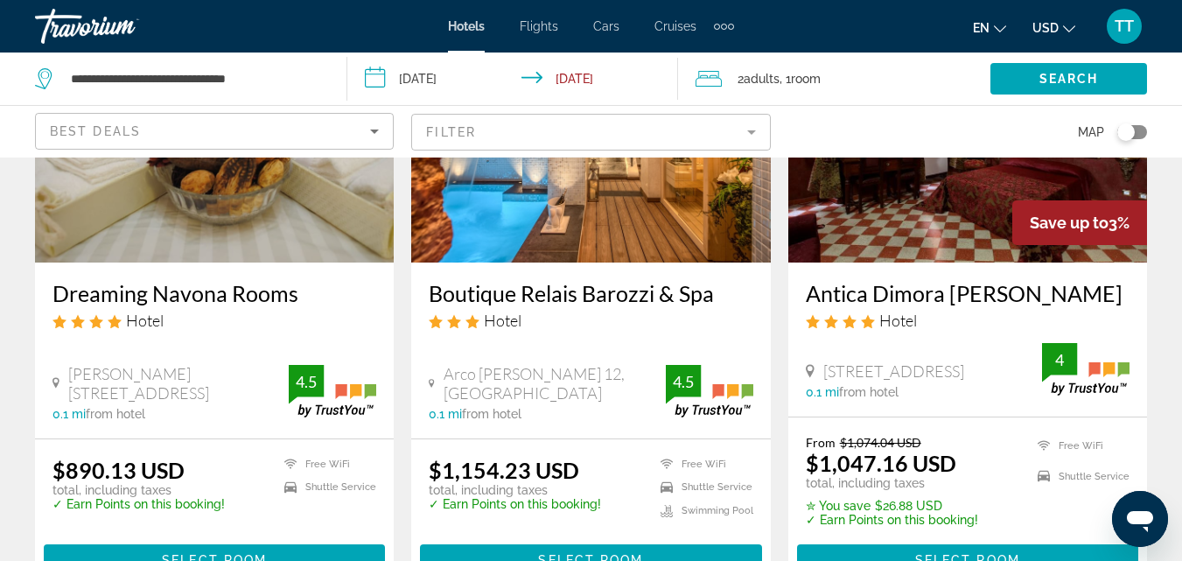
scroll to position [963, 0]
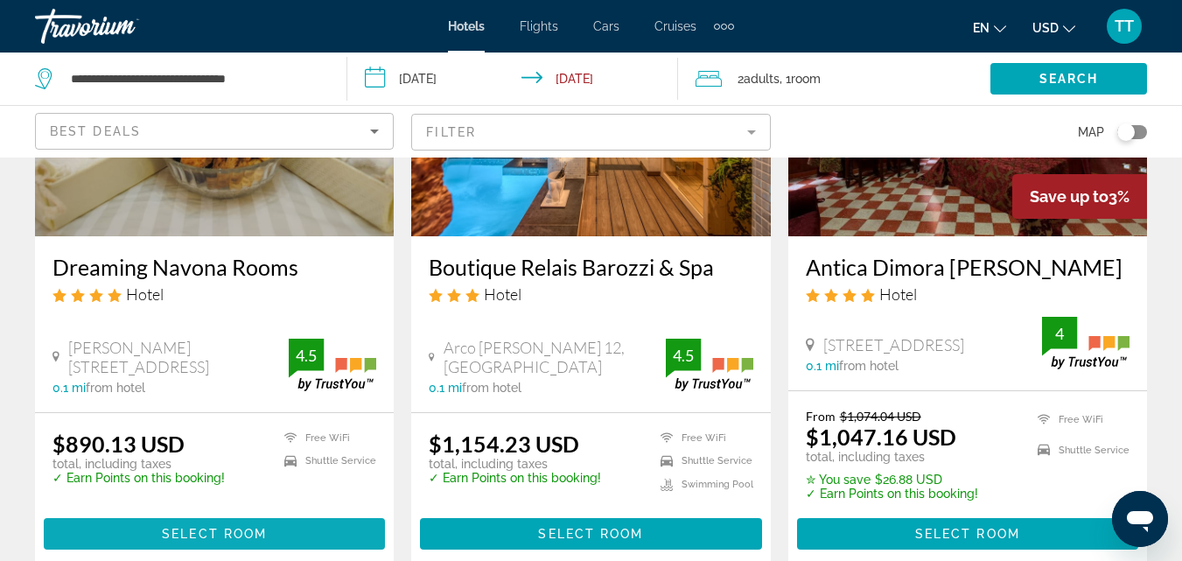
click at [201, 527] on span "Select Room" at bounding box center [214, 534] width 105 height 14
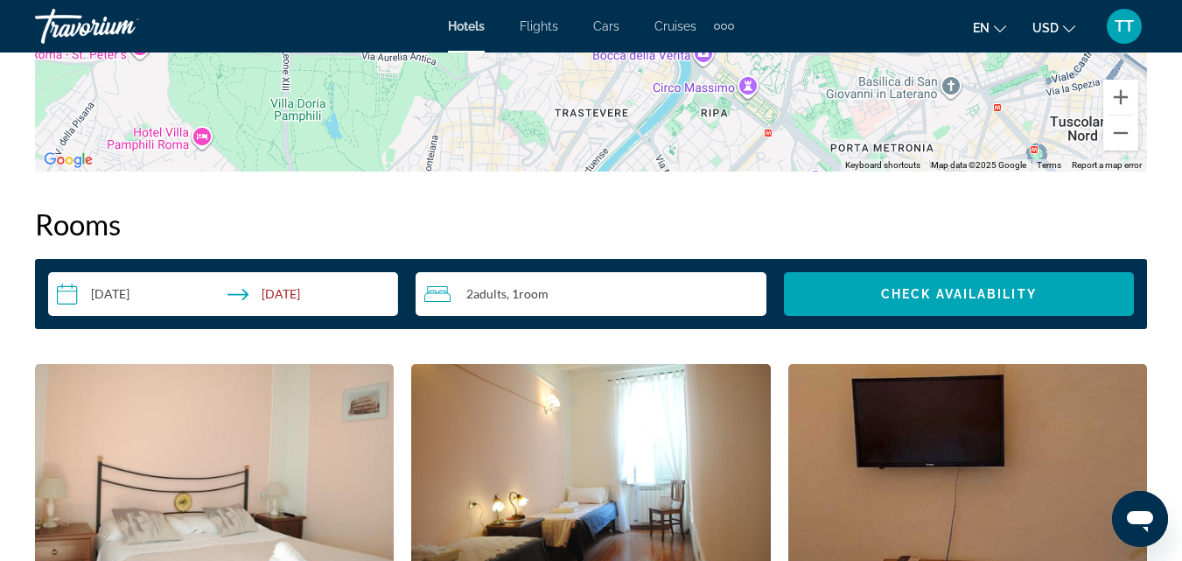
scroll to position [2450, 0]
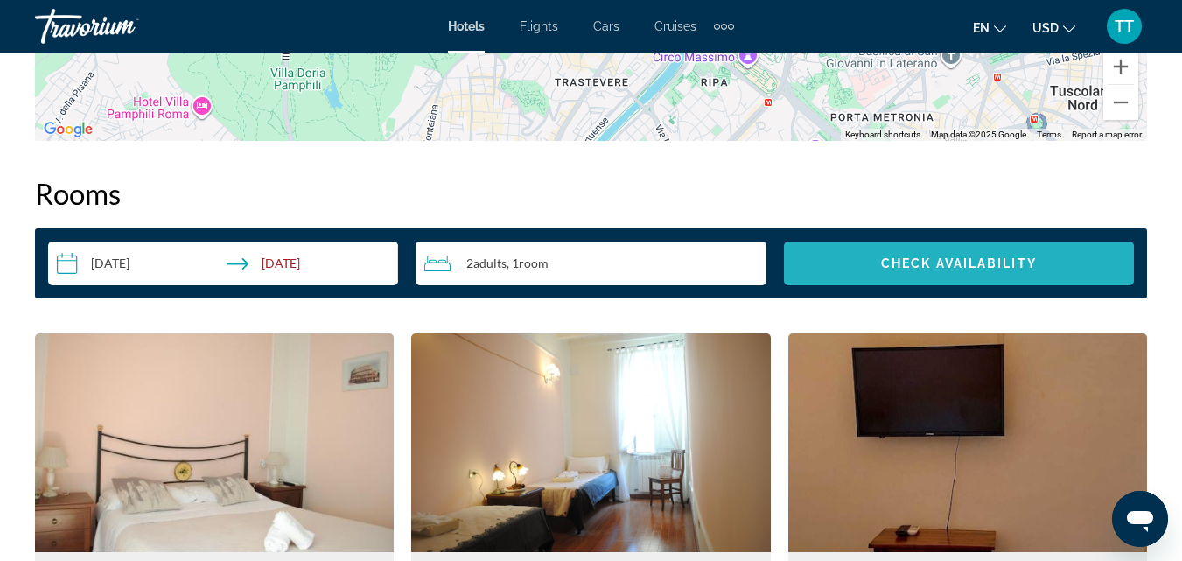
click at [1014, 278] on span "Search widget" at bounding box center [959, 263] width 350 height 42
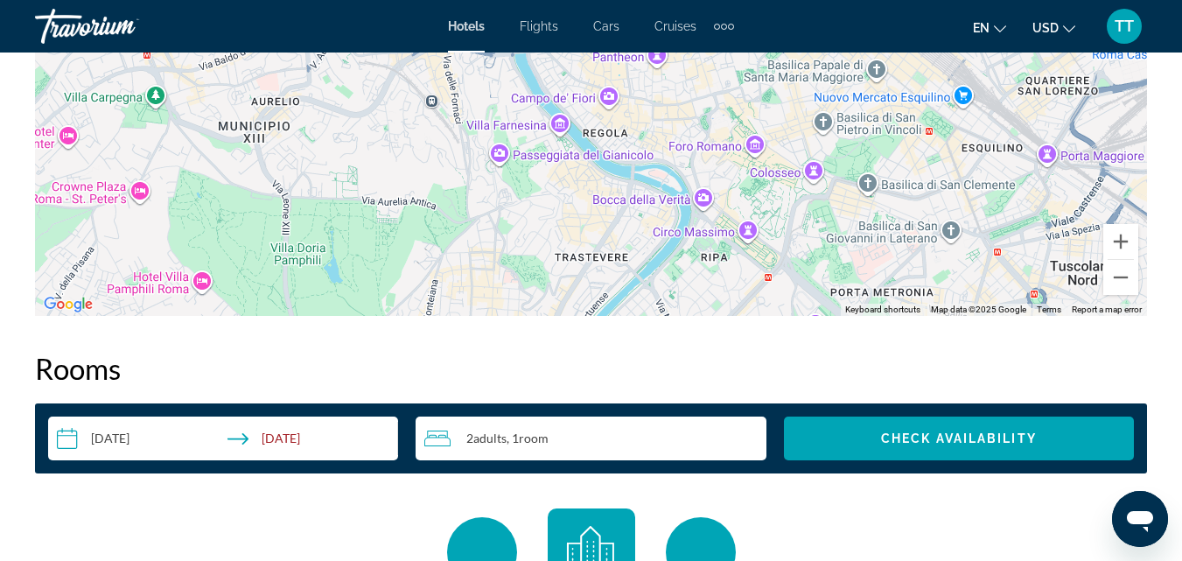
scroll to position [2625, 0]
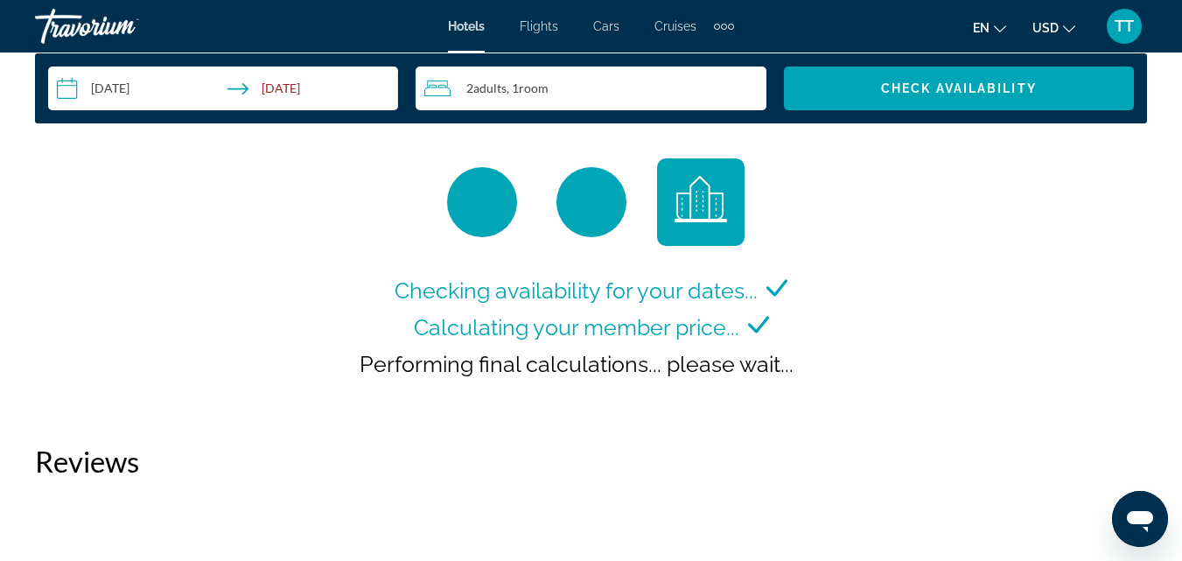
click at [589, 91] on div "2 Adult Adults , 1 Room rooms" at bounding box center [594, 88] width 341 height 21
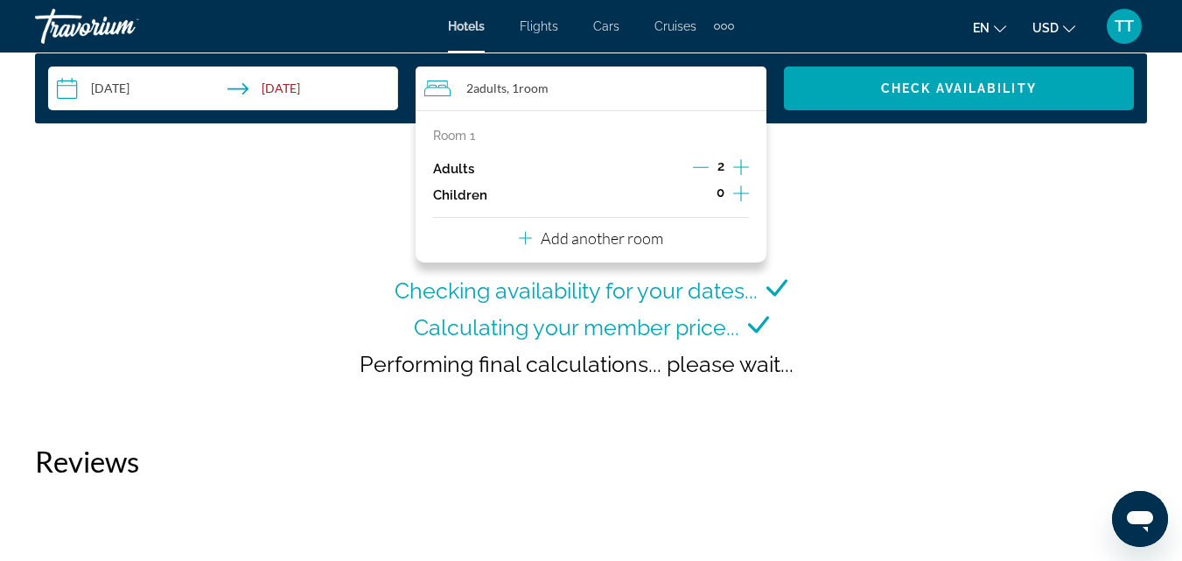
click at [627, 236] on p "Add another room" at bounding box center [602, 237] width 123 height 19
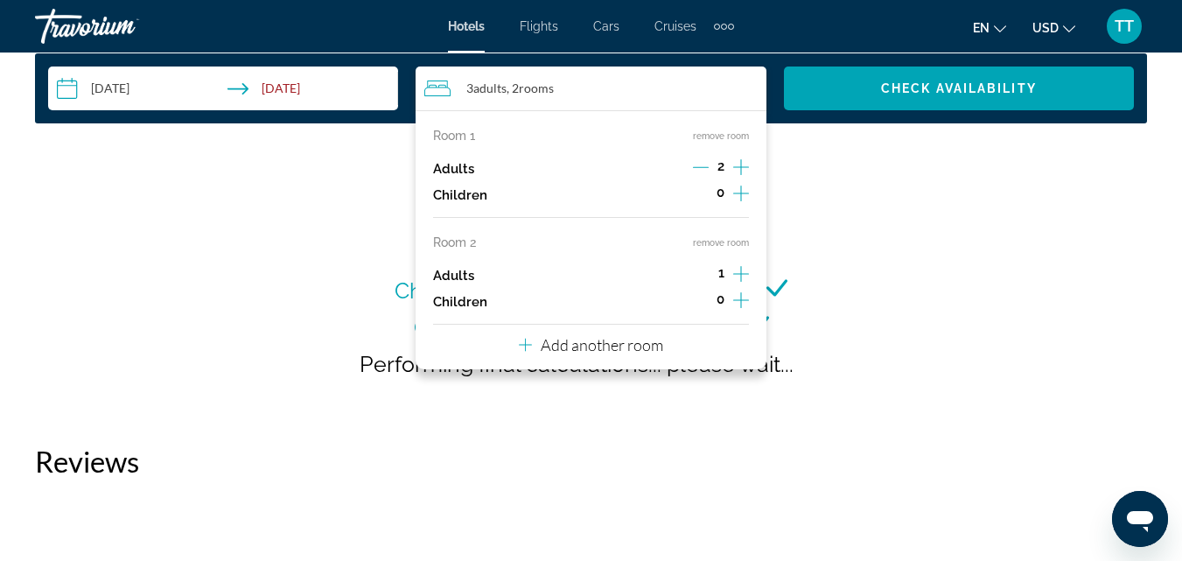
click at [966, 330] on div "Checking availability for your dates... Calculating your member price... Perfor…" at bounding box center [591, 283] width 1112 height 250
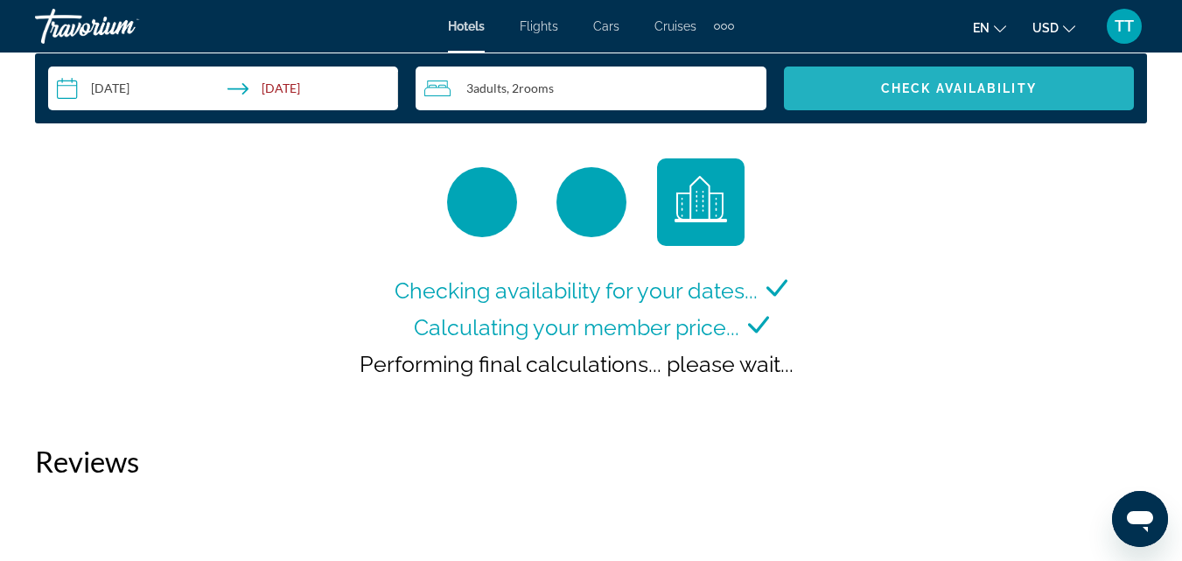
click at [982, 83] on span "Check Availability" at bounding box center [959, 88] width 156 height 14
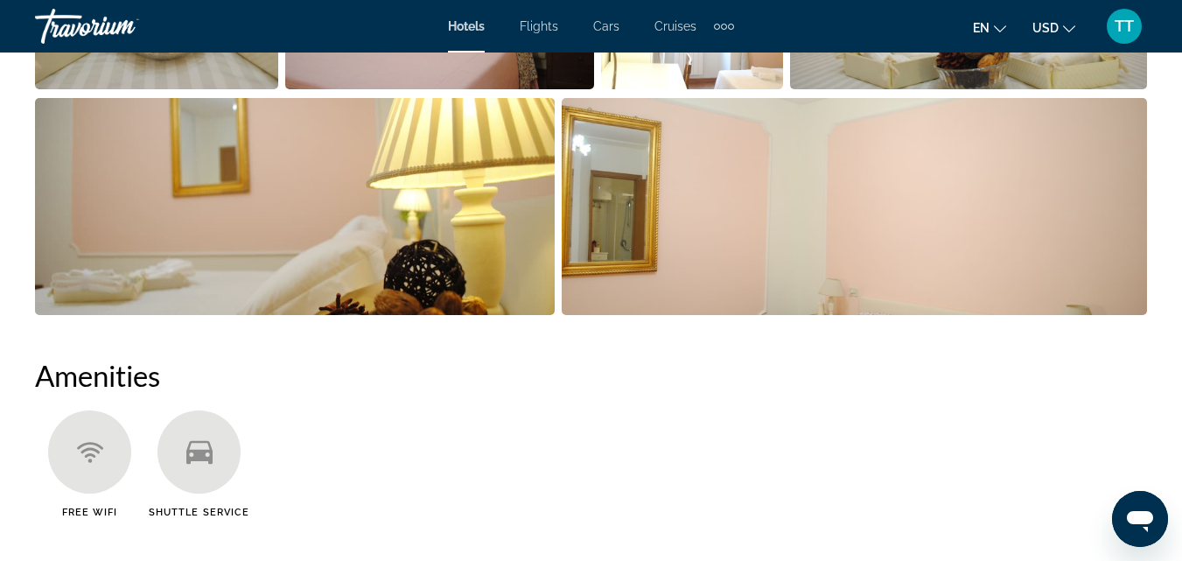
scroll to position [1208, 0]
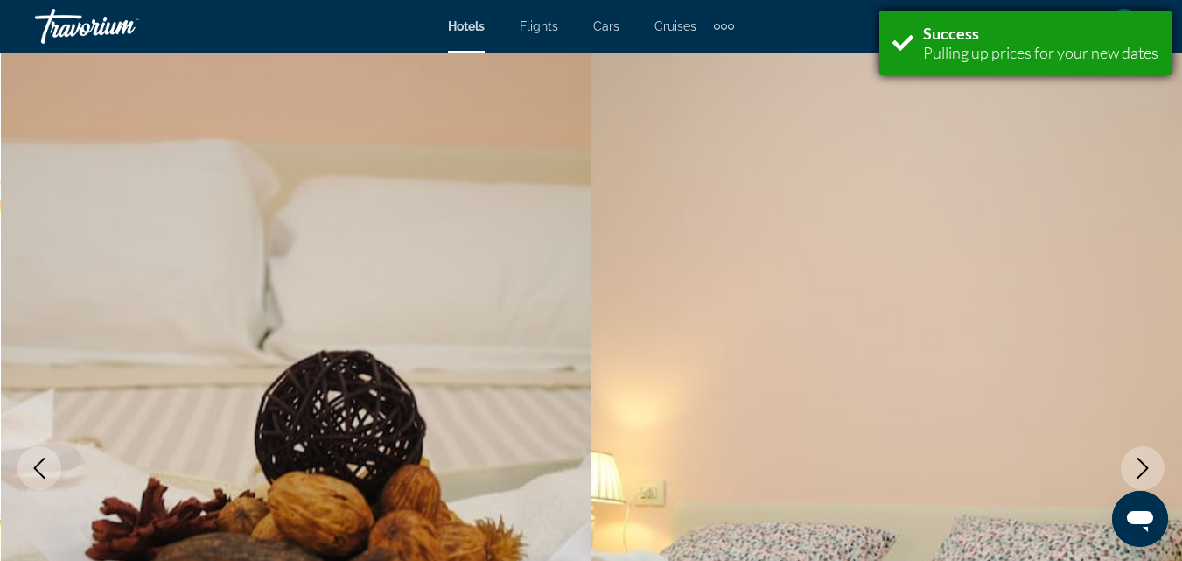
click at [1086, 52] on div "Pulling up prices for your new dates" at bounding box center [1040, 52] width 235 height 19
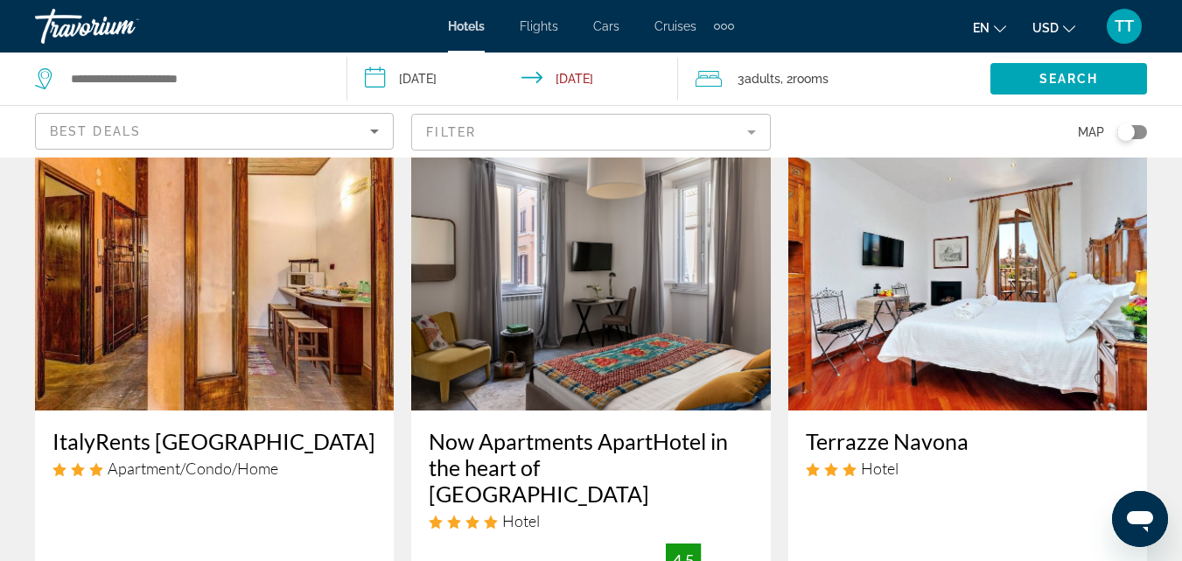
scroll to position [88, 0]
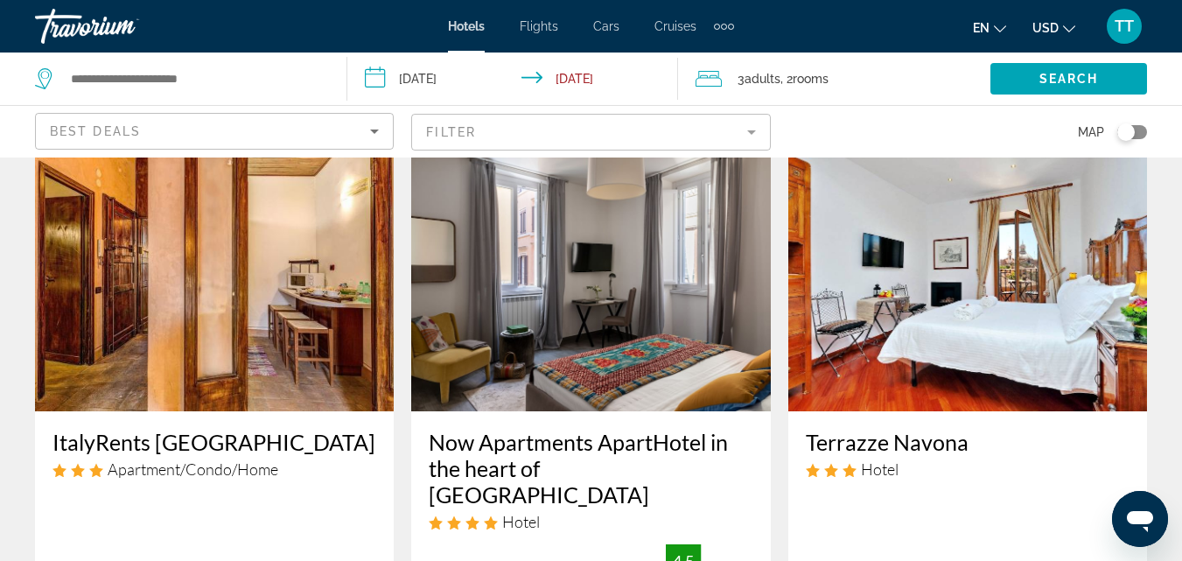
click at [375, 132] on icon "Sort by" at bounding box center [374, 132] width 9 height 4
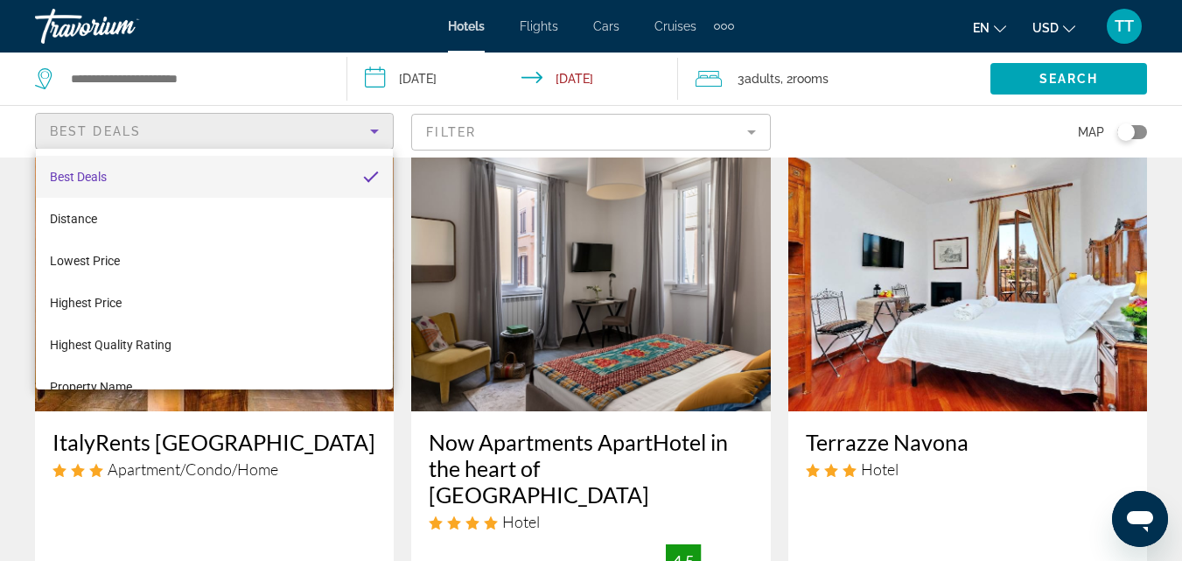
click at [747, 132] on div at bounding box center [591, 280] width 1182 height 561
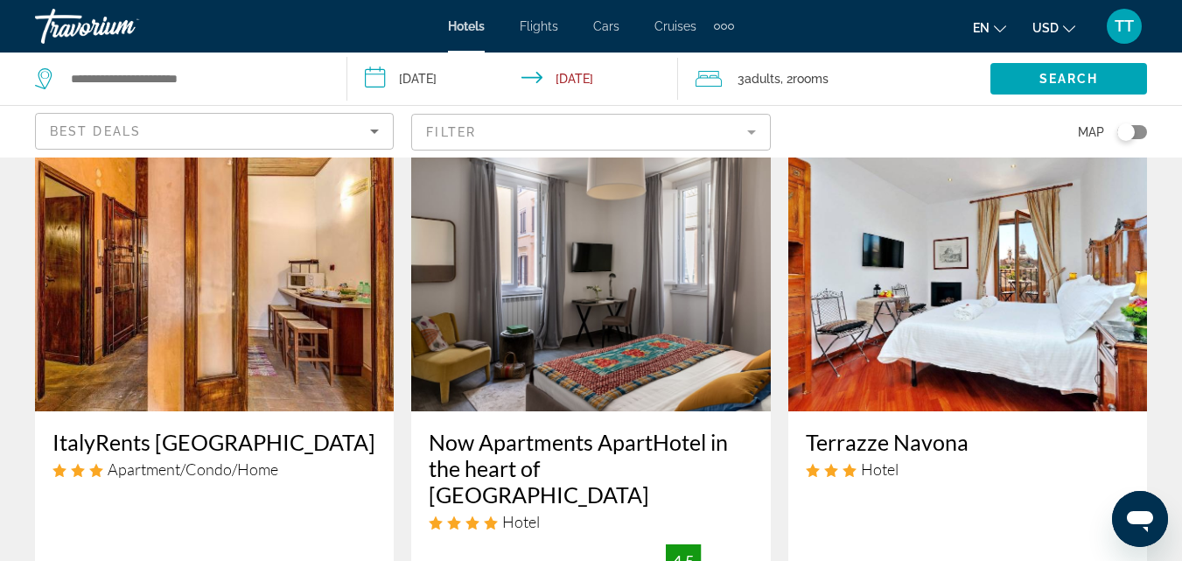
click at [747, 132] on mat-form-field "Filter" at bounding box center [590, 132] width 359 height 37
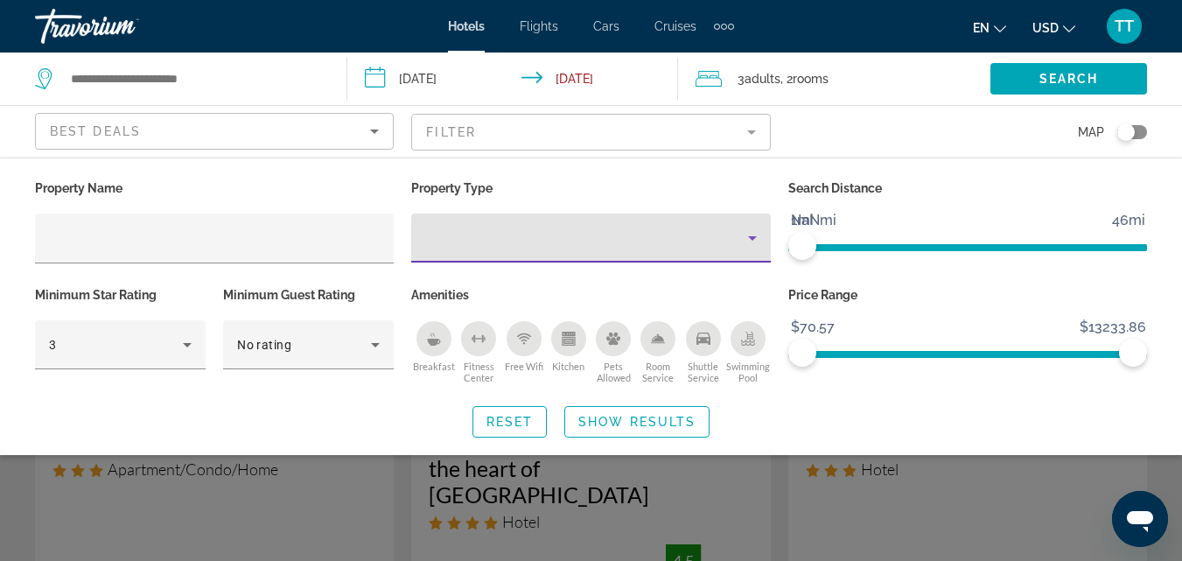
click at [751, 235] on icon "Property type" at bounding box center [752, 238] width 21 height 21
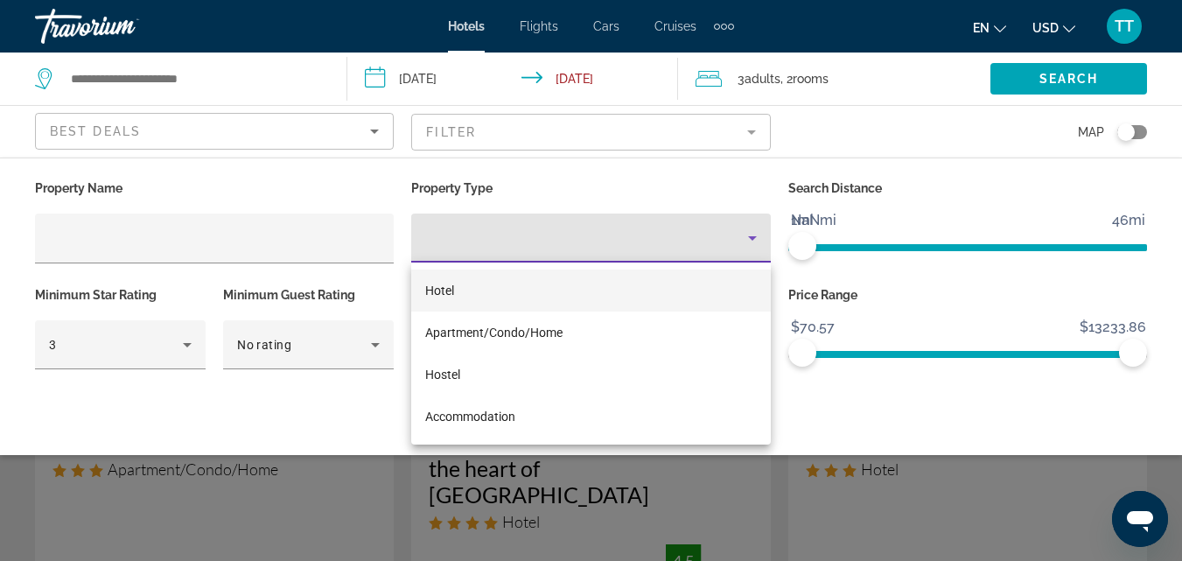
click at [753, 131] on div at bounding box center [591, 280] width 1182 height 561
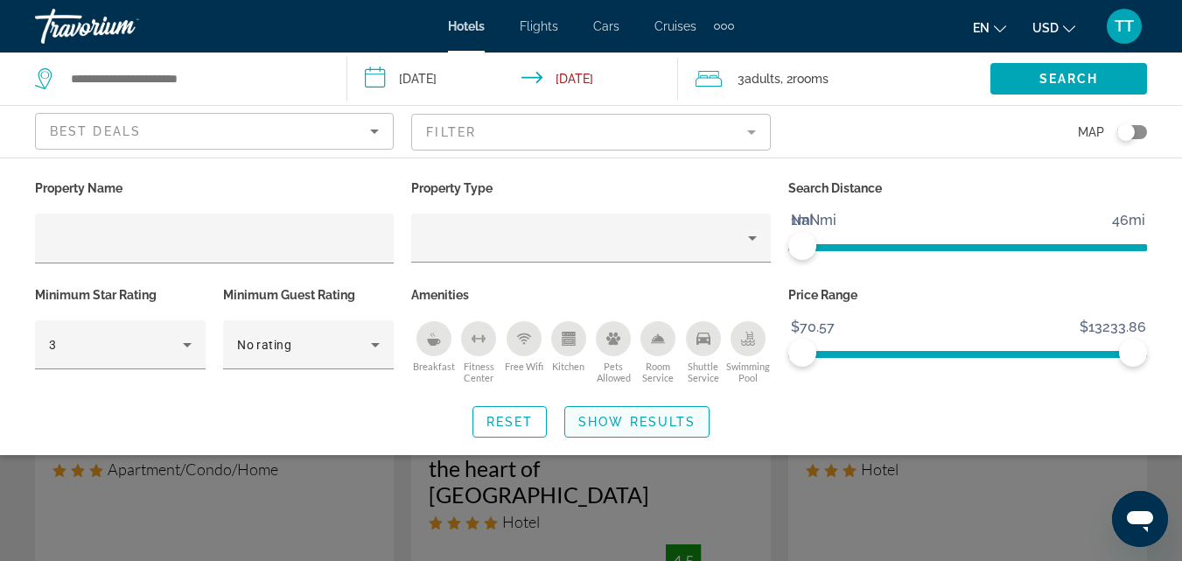
click at [673, 420] on span "Show Results" at bounding box center [636, 422] width 117 height 14
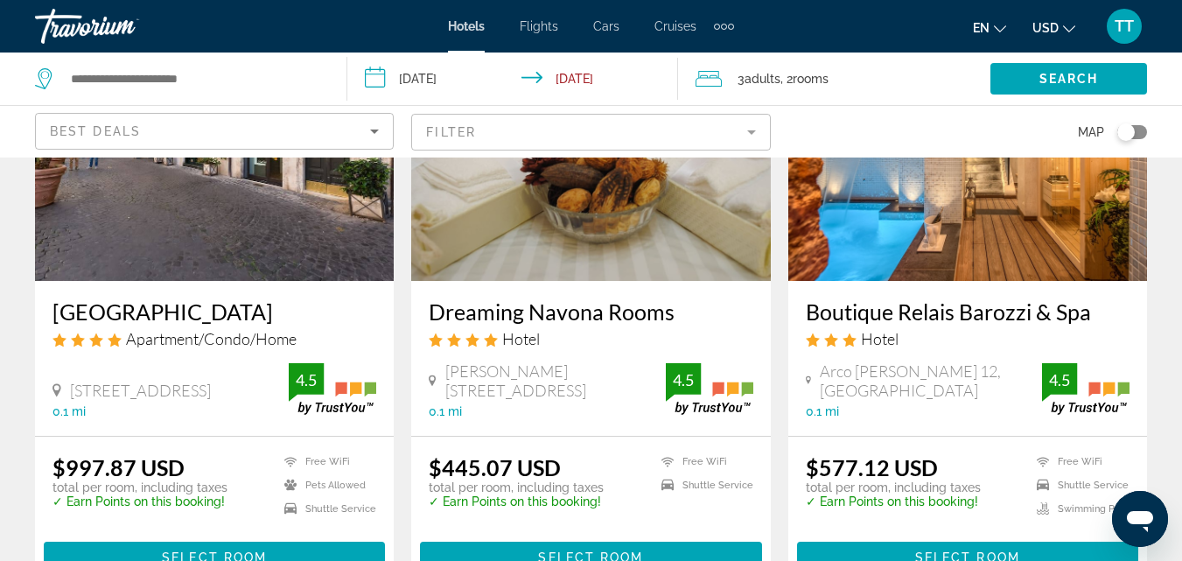
scroll to position [963, 0]
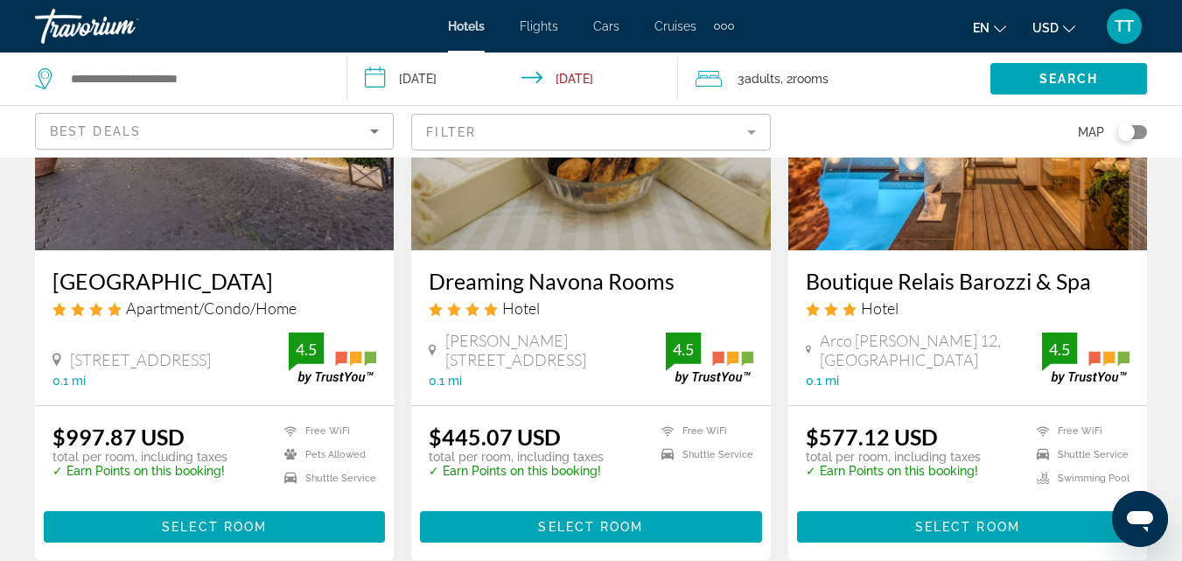
click at [733, 80] on div "3 Adult Adults , 2 Room rooms" at bounding box center [843, 79] width 295 height 25
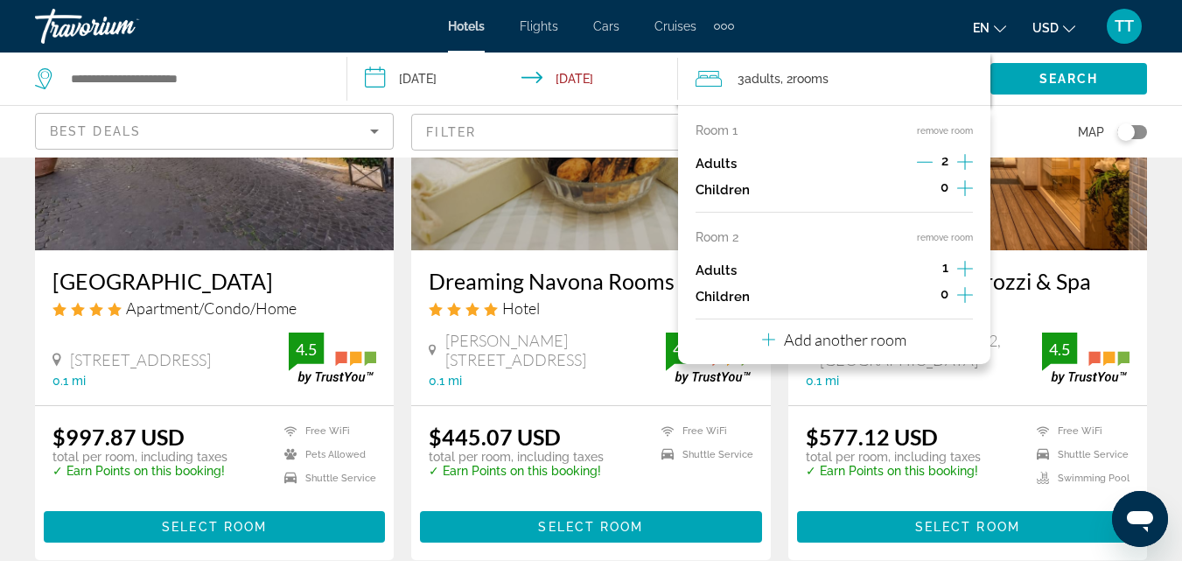
click at [965, 268] on icon "Increment adults" at bounding box center [965, 269] width 16 height 16
click at [670, 106] on input "**********" at bounding box center [515, 82] width 337 height 58
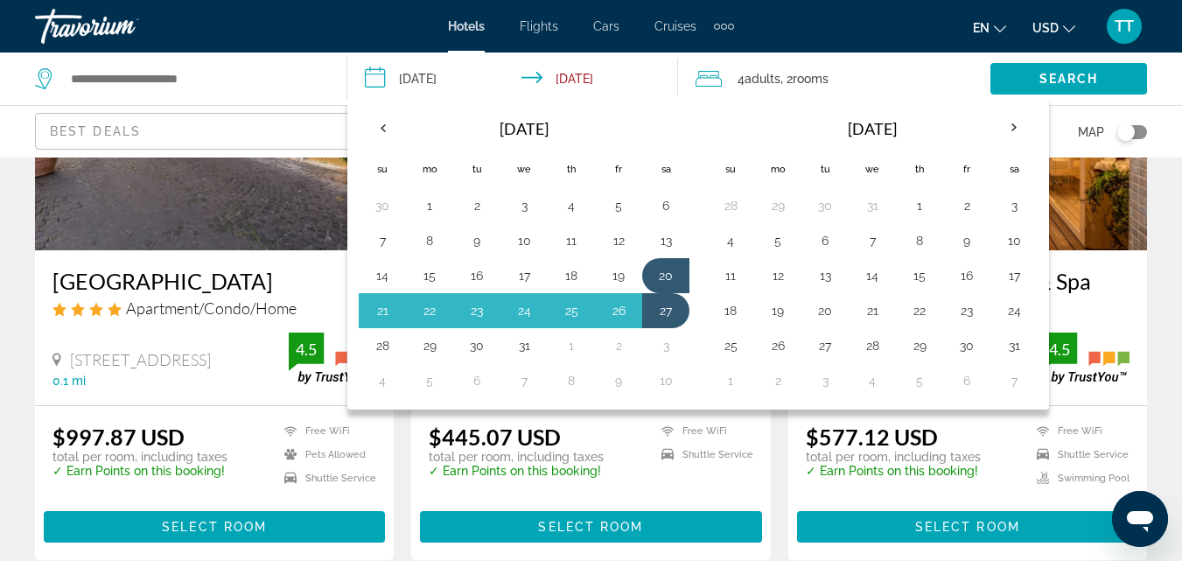
scroll to position [1453, 0]
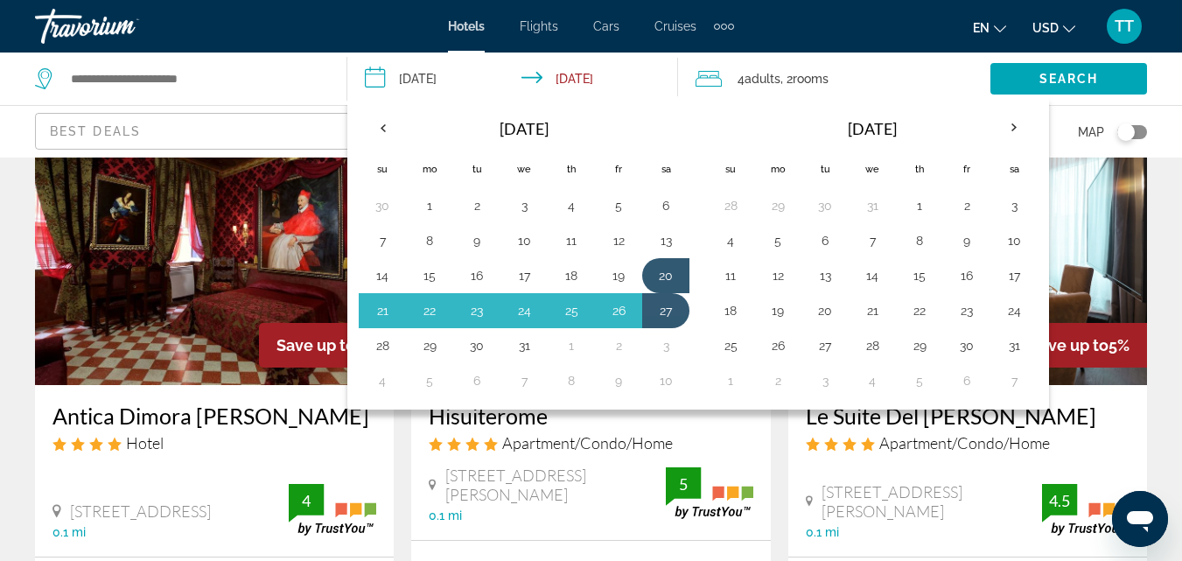
click at [825, 26] on div "en English Español Français Italiano Português русский USD USD ($) MXN (Mex$) C…" at bounding box center [950, 26] width 396 height 37
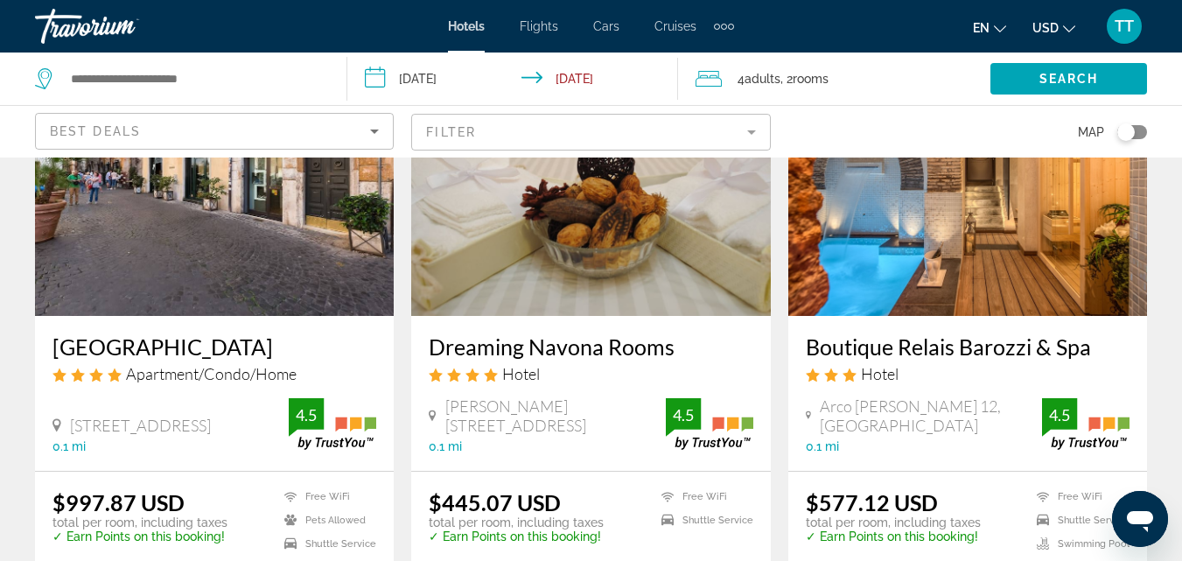
scroll to position [928, 0]
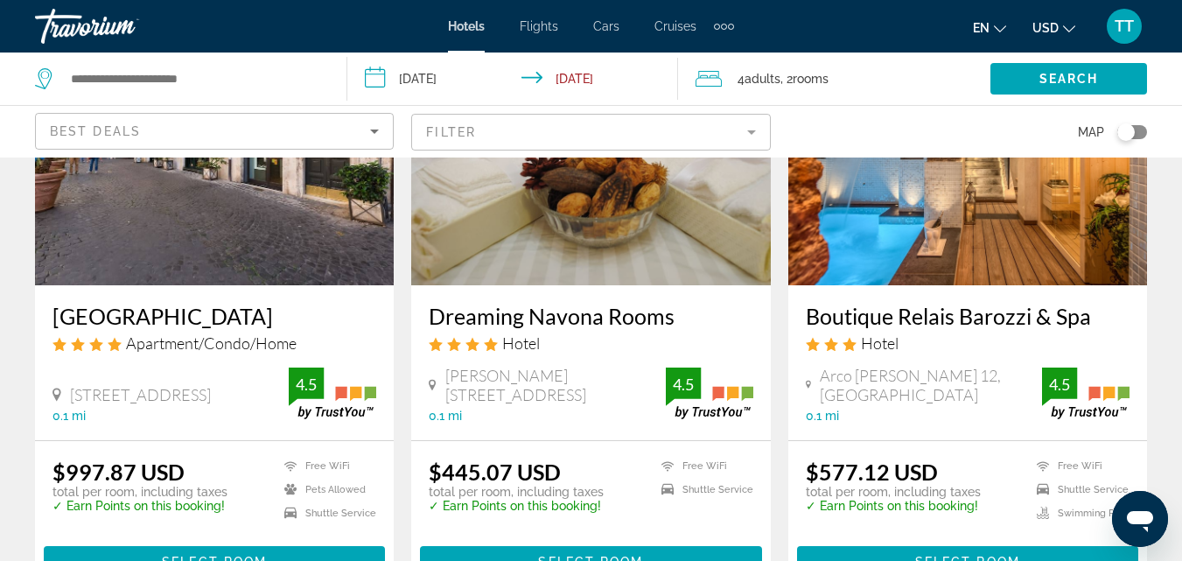
click at [649, 213] on img "Main content" at bounding box center [590, 145] width 359 height 280
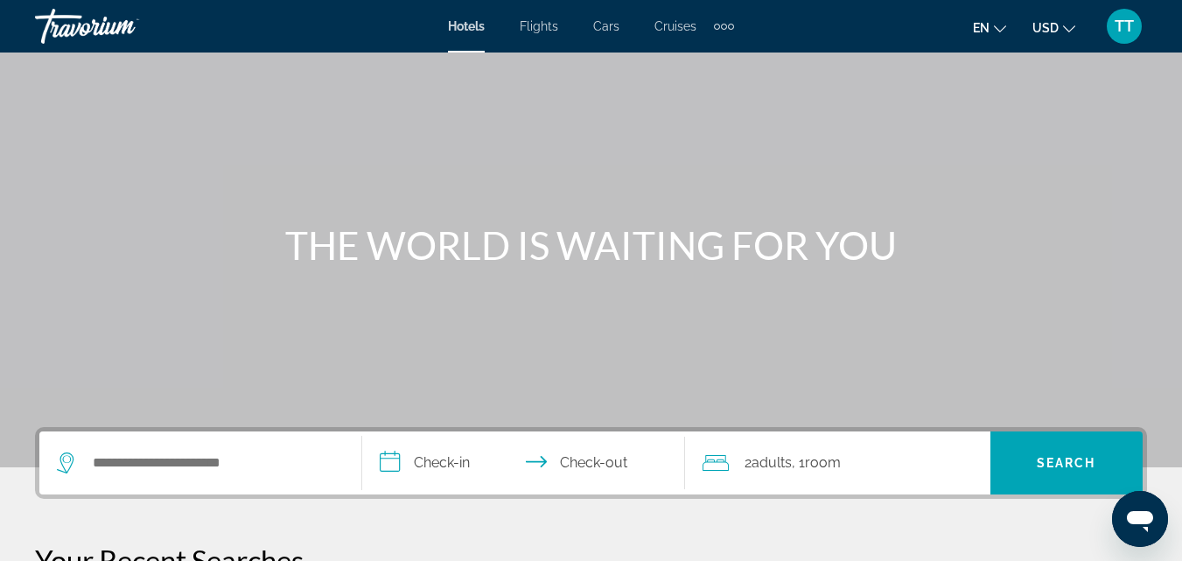
scroll to position [88, 0]
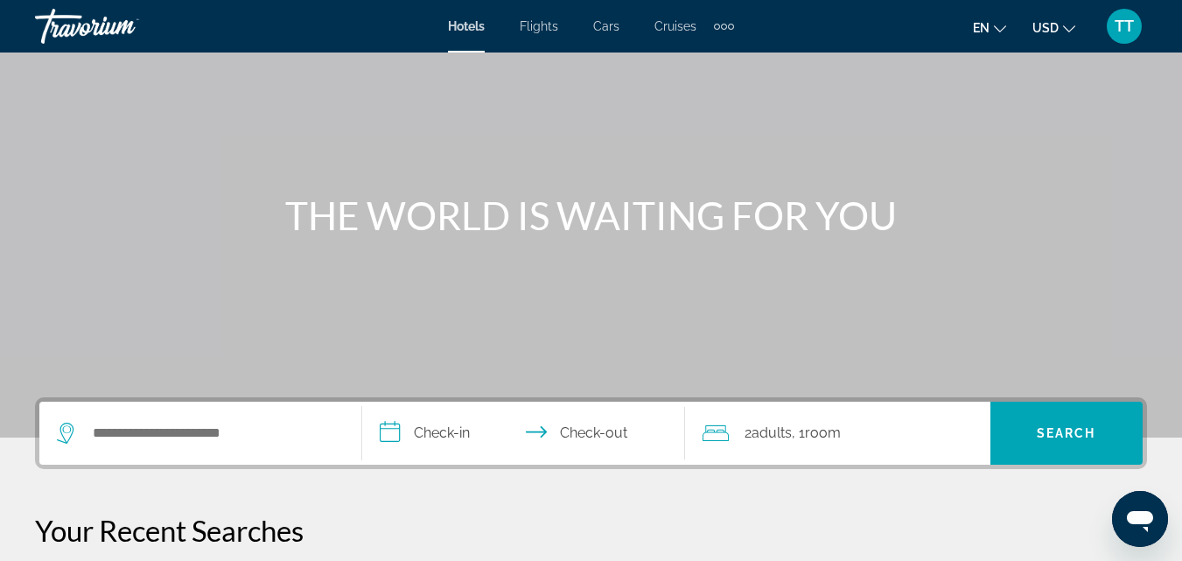
click at [788, 437] on span "Adults" at bounding box center [772, 432] width 40 height 17
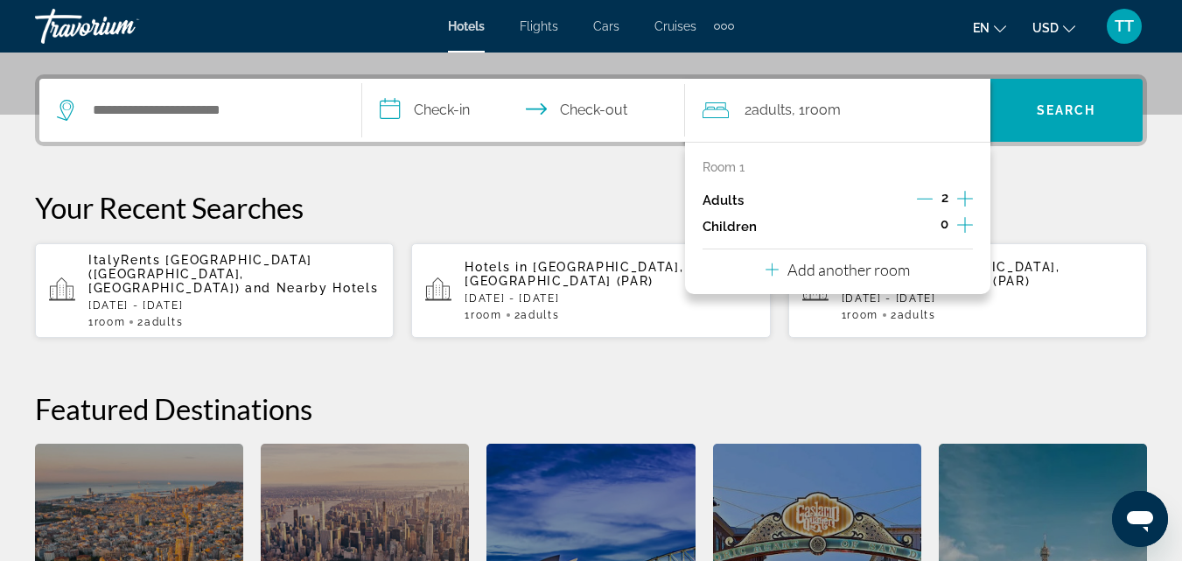
scroll to position [428, 0]
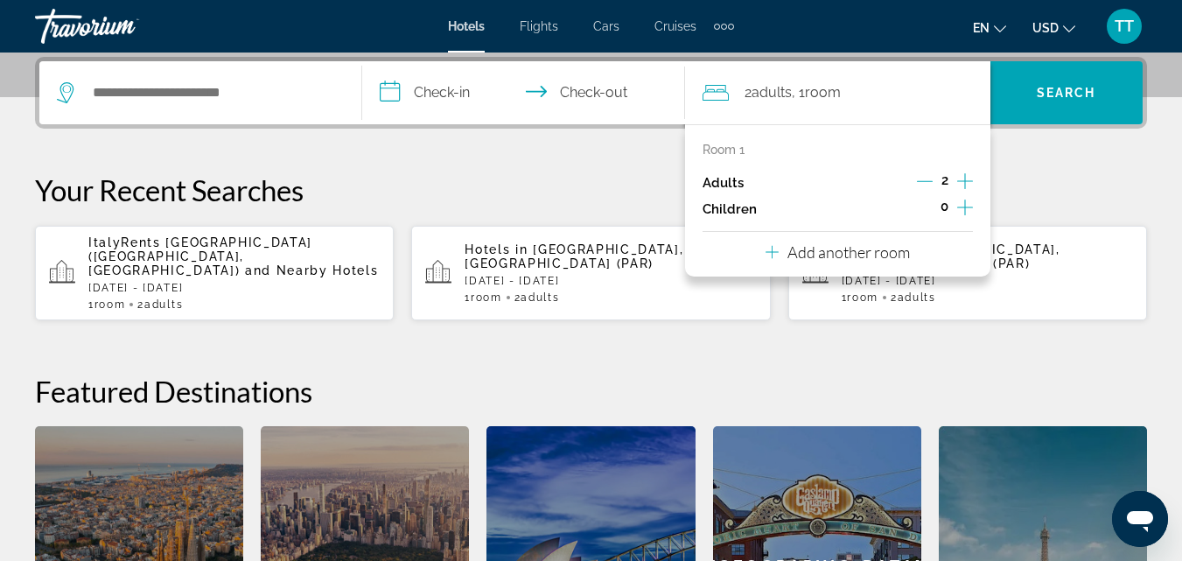
click at [854, 255] on p "Add another room" at bounding box center [849, 251] width 123 height 19
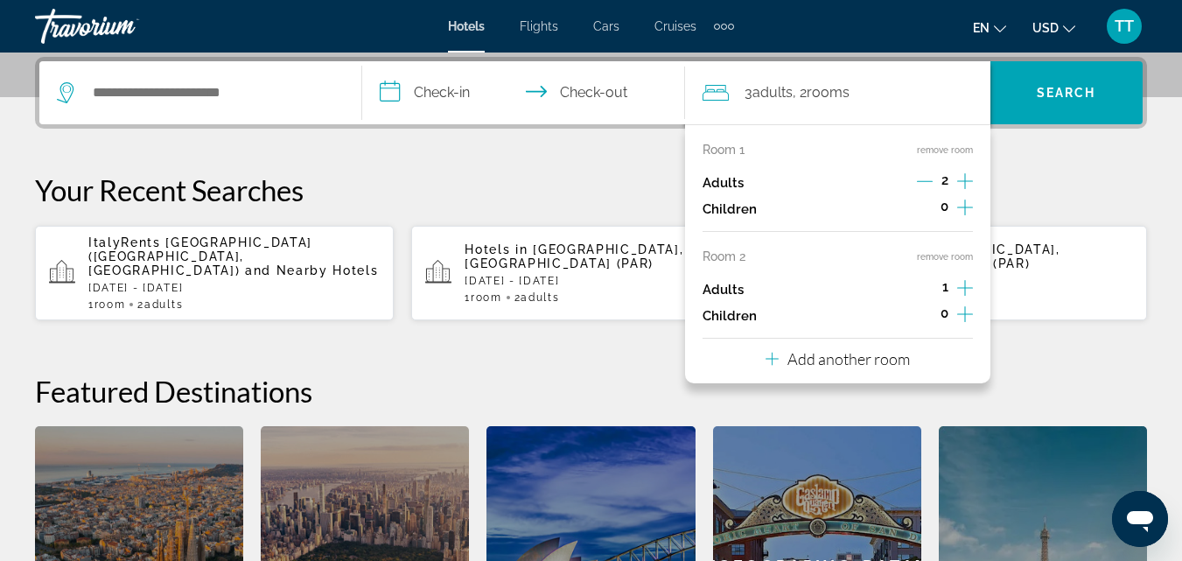
click at [965, 278] on icon "Increment adults" at bounding box center [965, 287] width 16 height 21
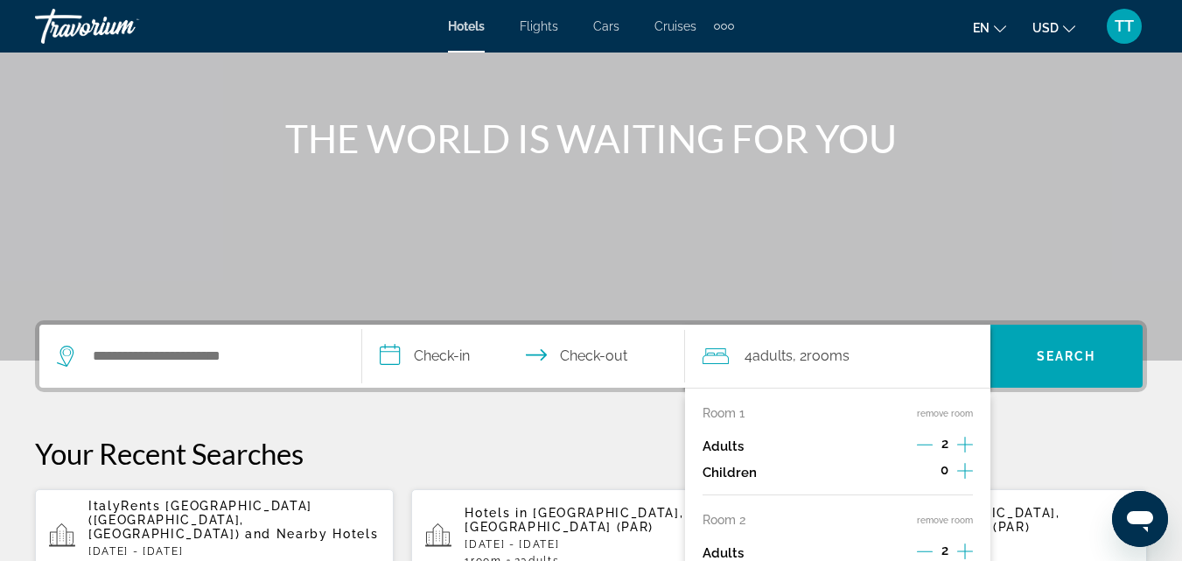
scroll to position [0, 0]
